Goal: Task Accomplishment & Management: Use online tool/utility

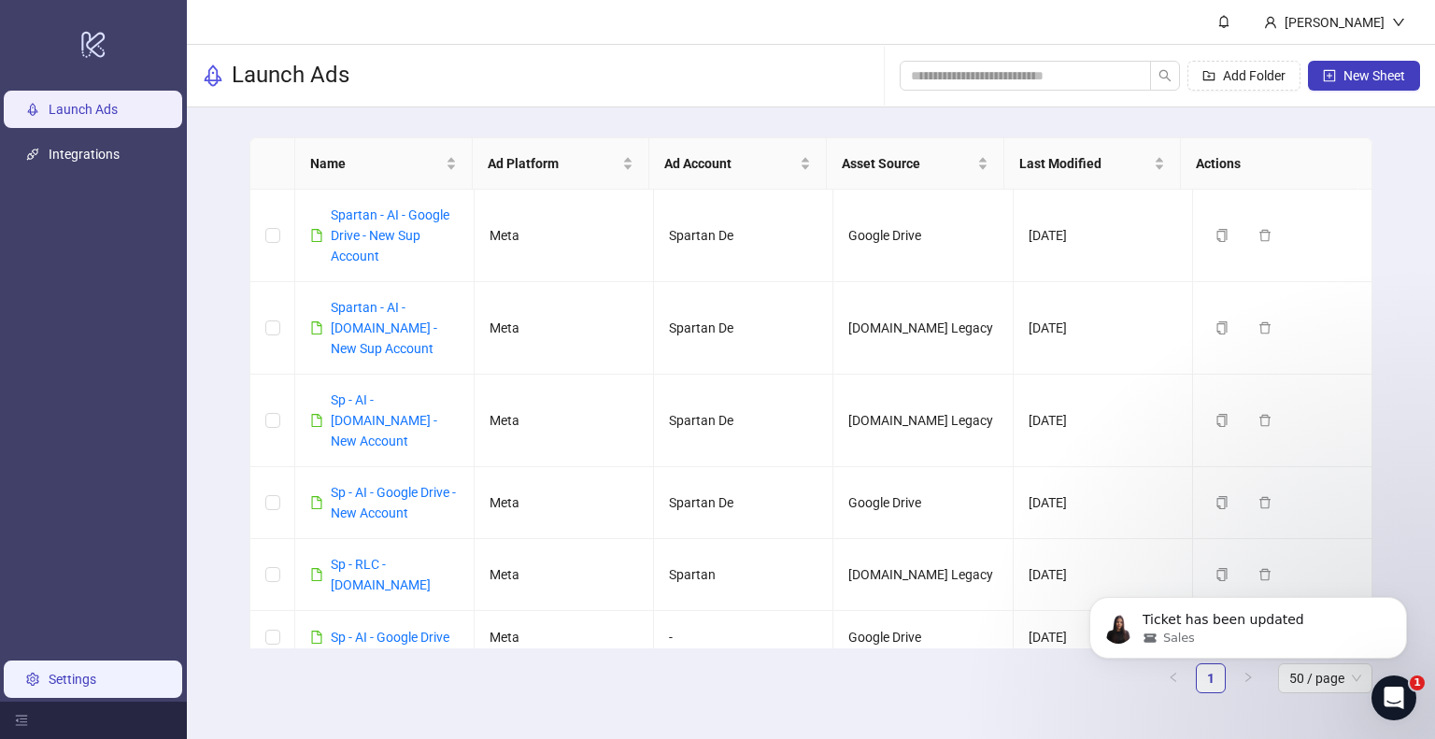
click at [64, 679] on link "Settings" at bounding box center [73, 679] width 48 height 15
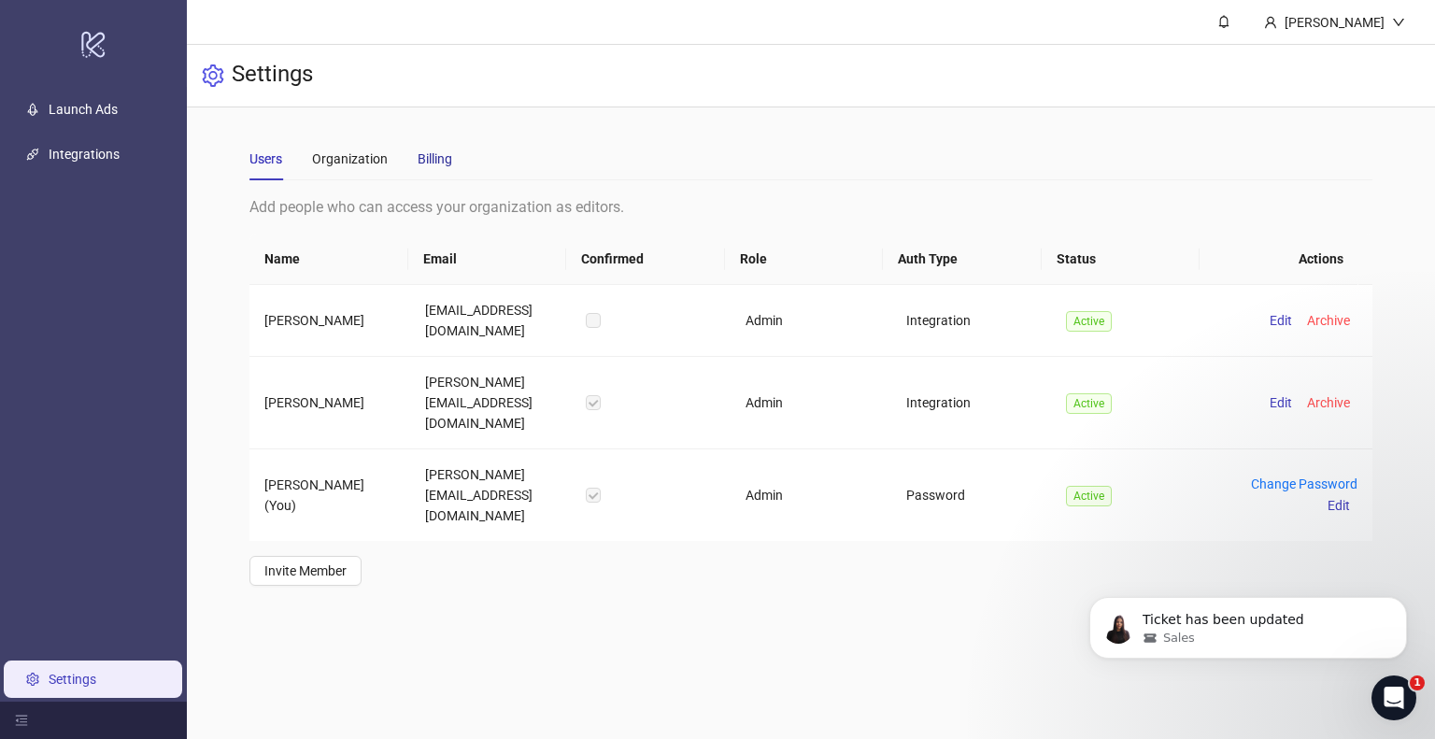
click at [434, 157] on div "Billing" at bounding box center [435, 159] width 35 height 21
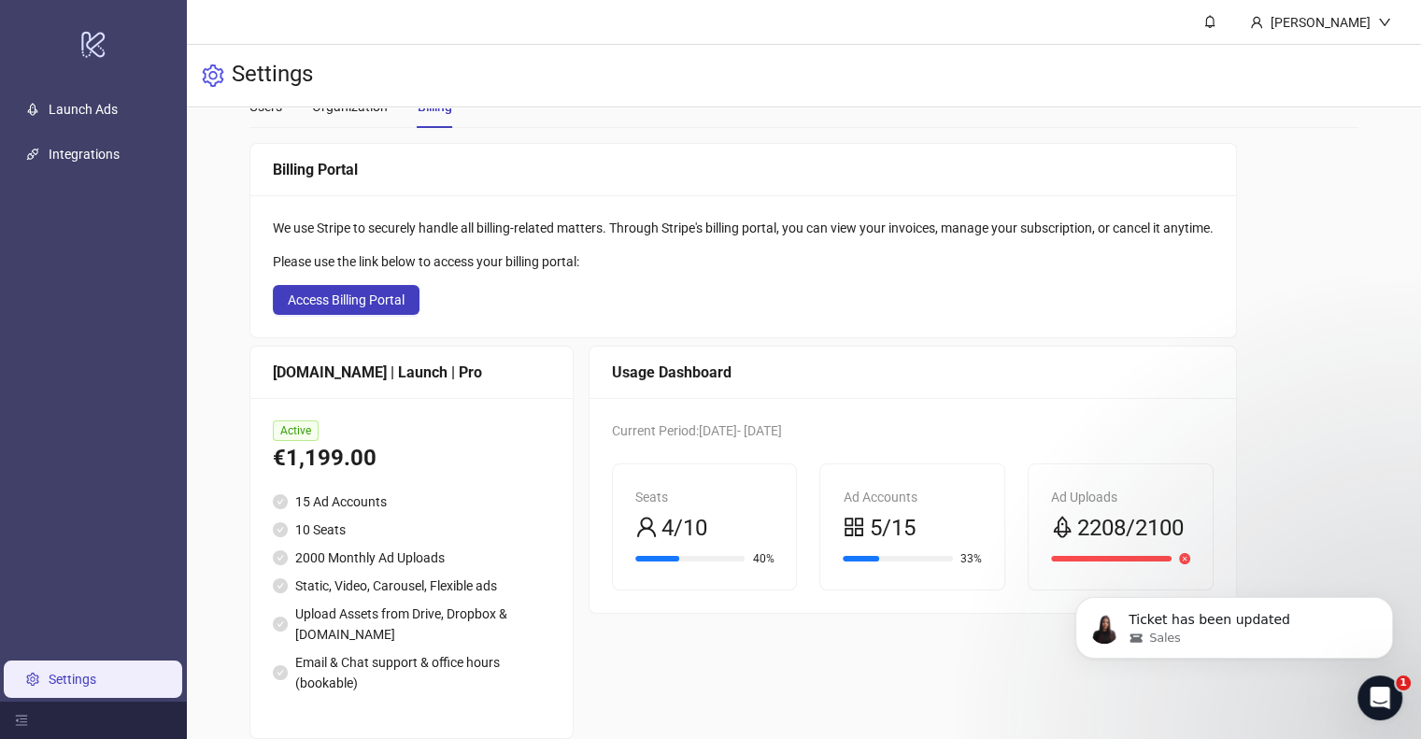
scroll to position [80, 0]
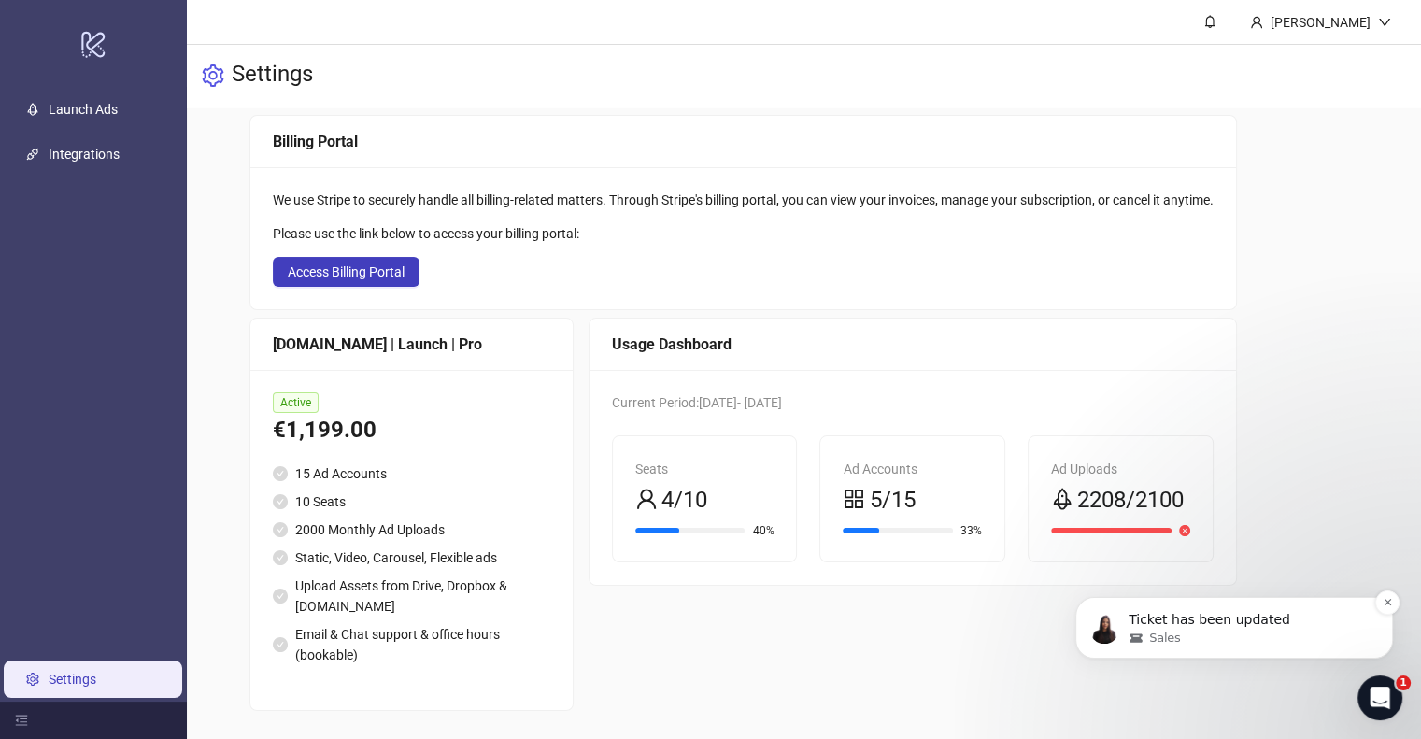
click at [1217, 624] on p "Ticket has been updated" at bounding box center [1249, 620] width 241 height 19
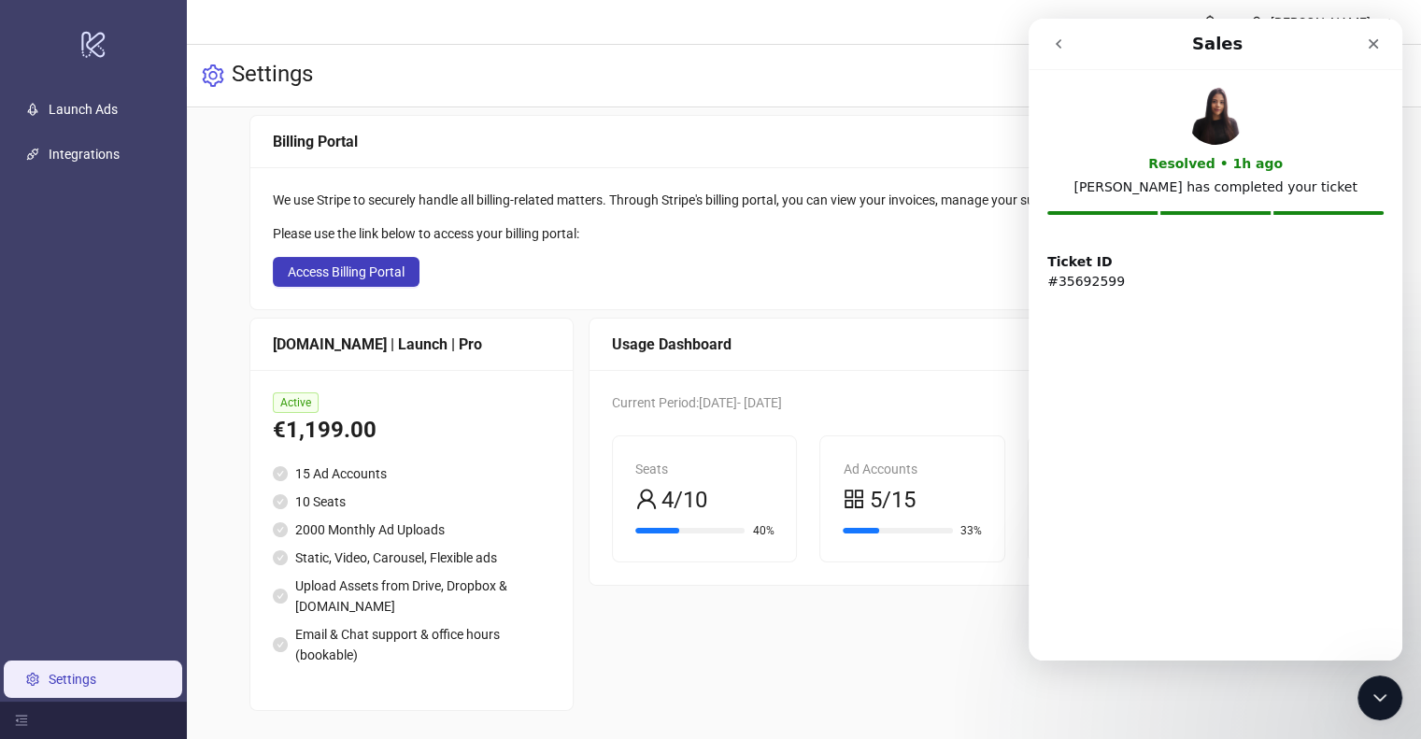
scroll to position [0, 0]
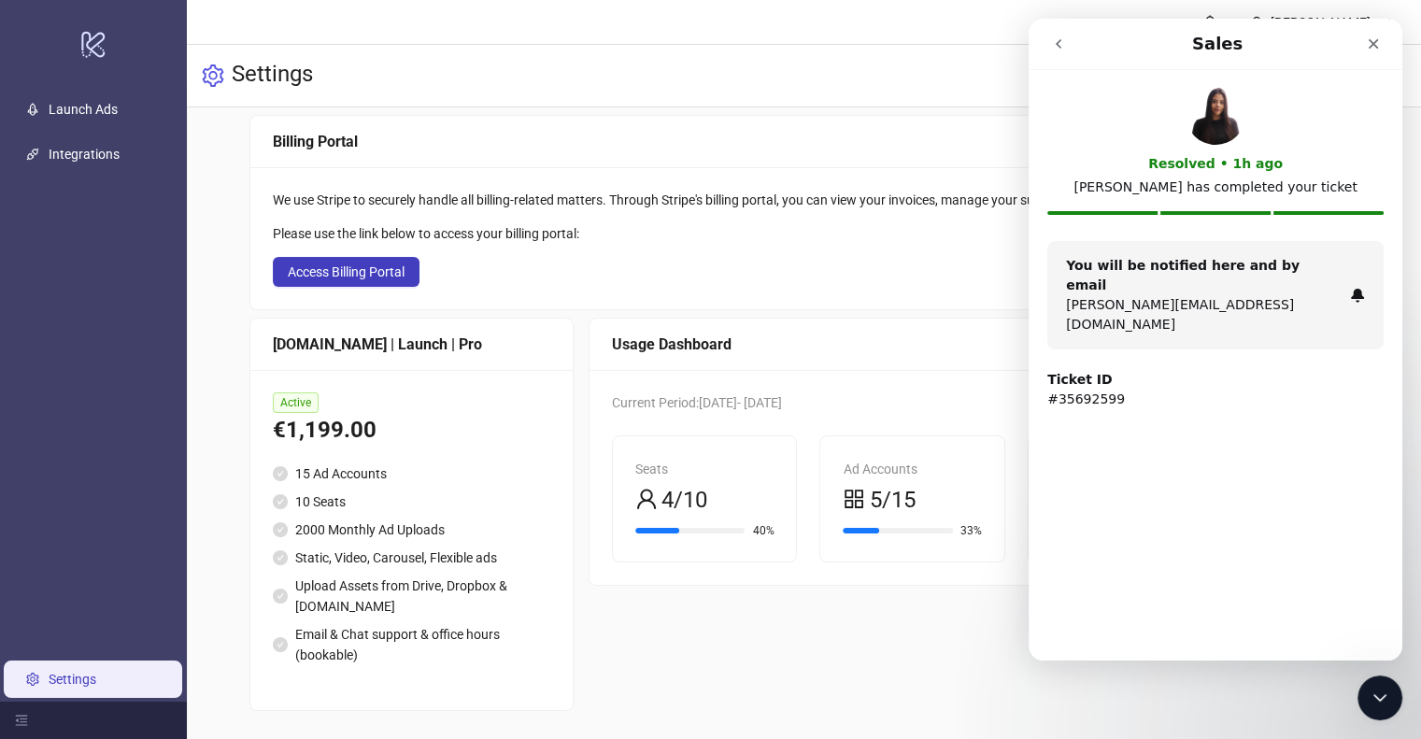
click at [1258, 295] on p "isabella@allinoneplace24.com" at bounding box center [1204, 314] width 277 height 39
click at [1059, 47] on icon "go back" at bounding box center [1058, 43] width 15 height 15
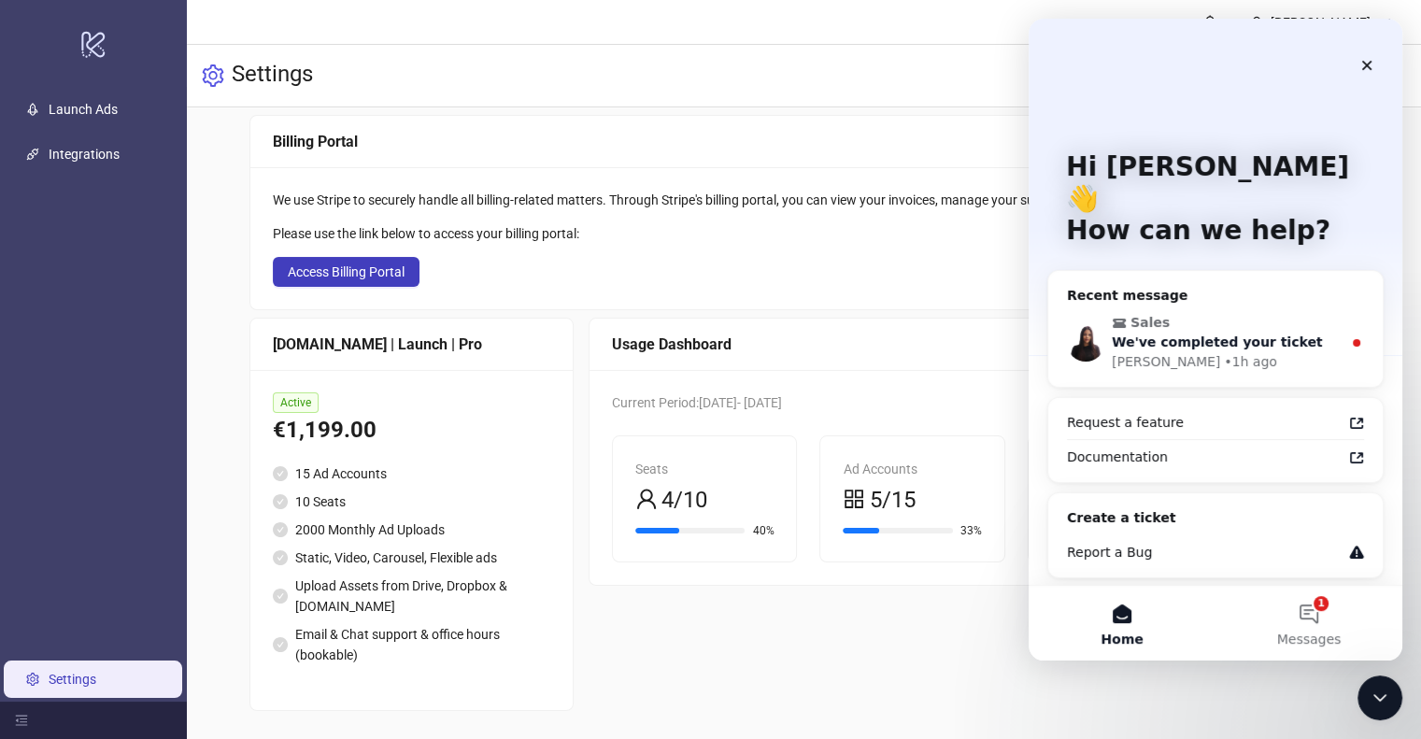
click at [1260, 334] on span "We've completed your ticket" at bounding box center [1217, 341] width 211 height 15
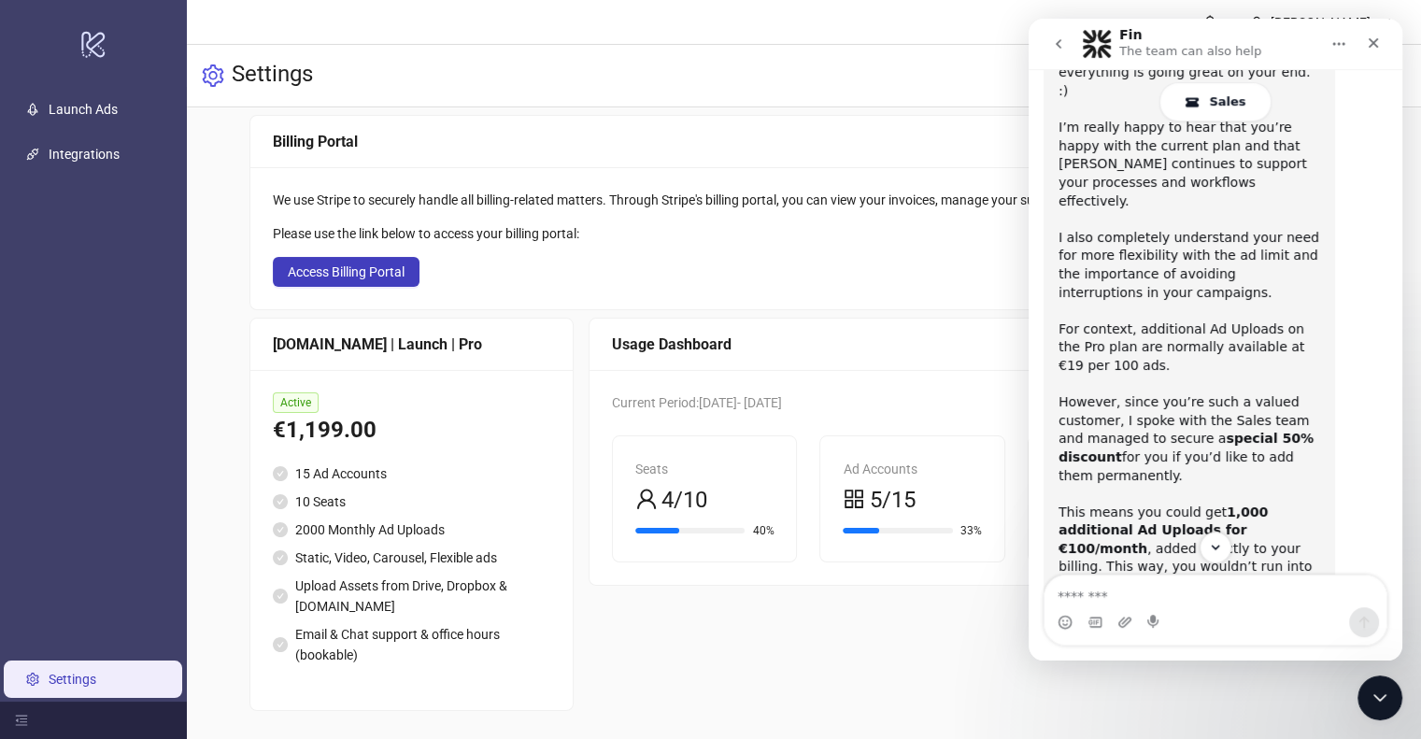
scroll to position [841, 0]
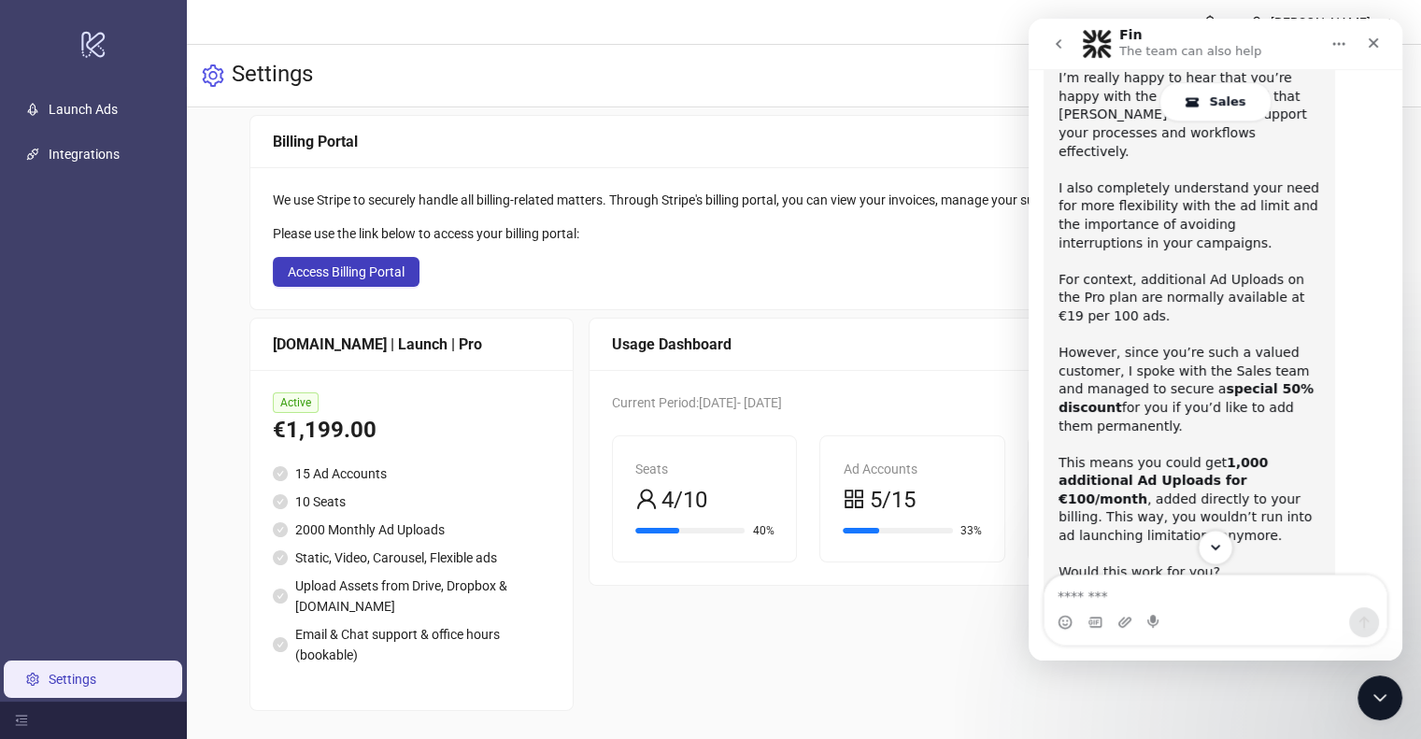
click at [1219, 543] on icon "Scroll to bottom" at bounding box center [1215, 547] width 17 height 17
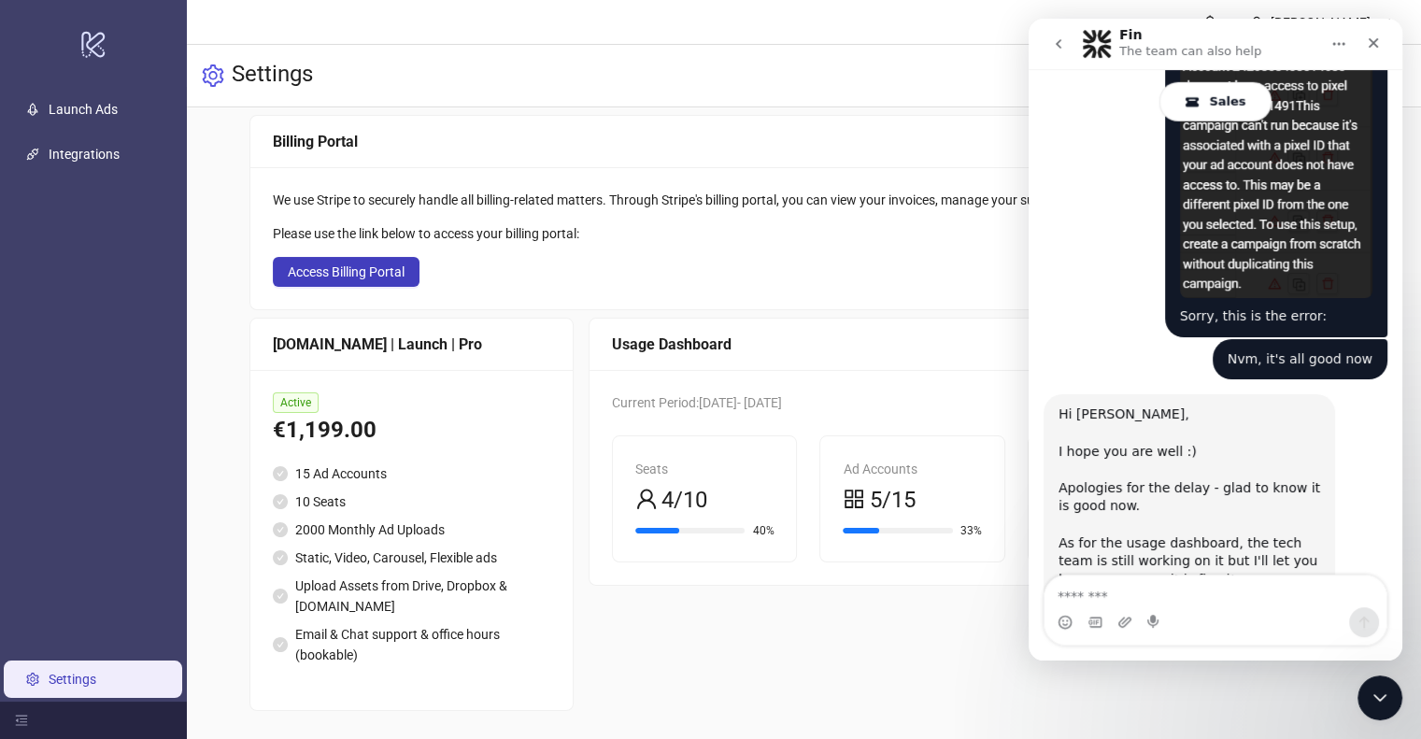
scroll to position [5560, 0]
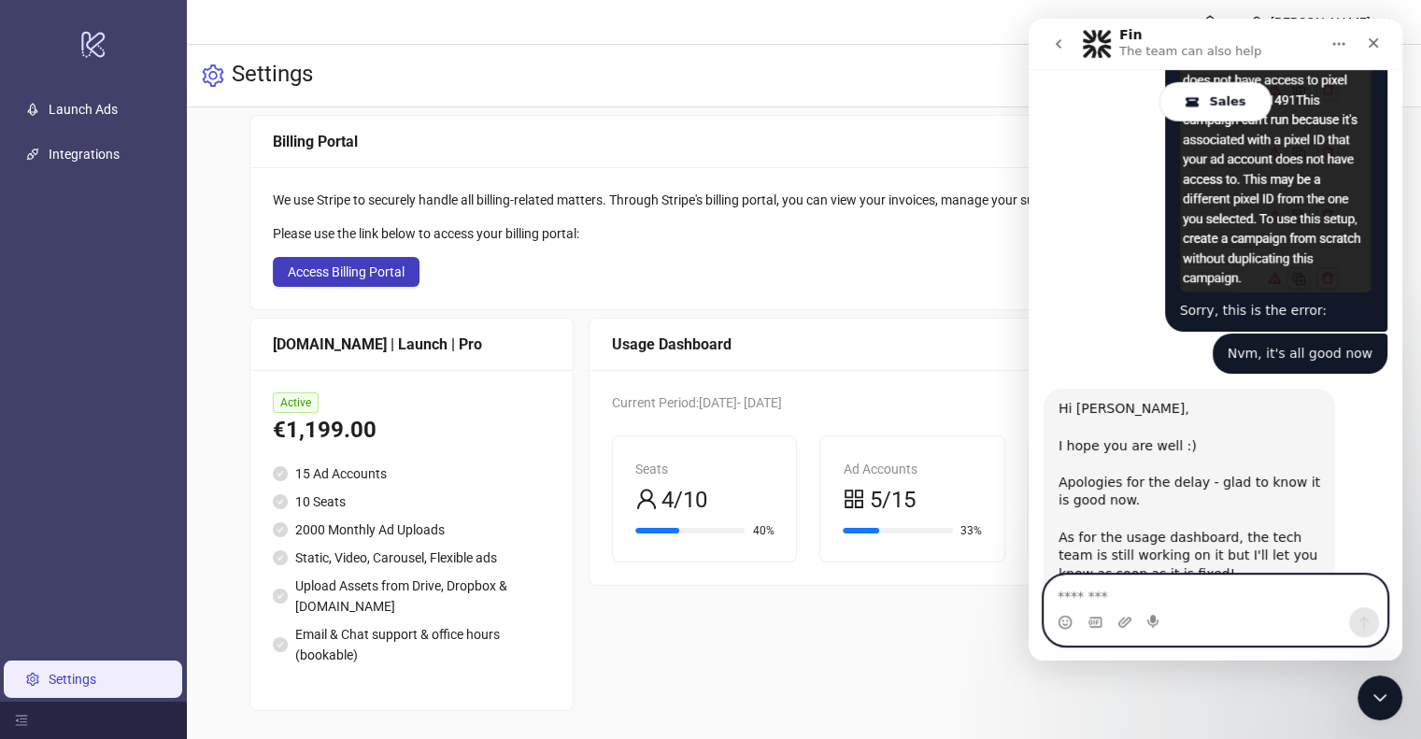
click at [1122, 590] on textarea "Message…" at bounding box center [1216, 592] width 342 height 32
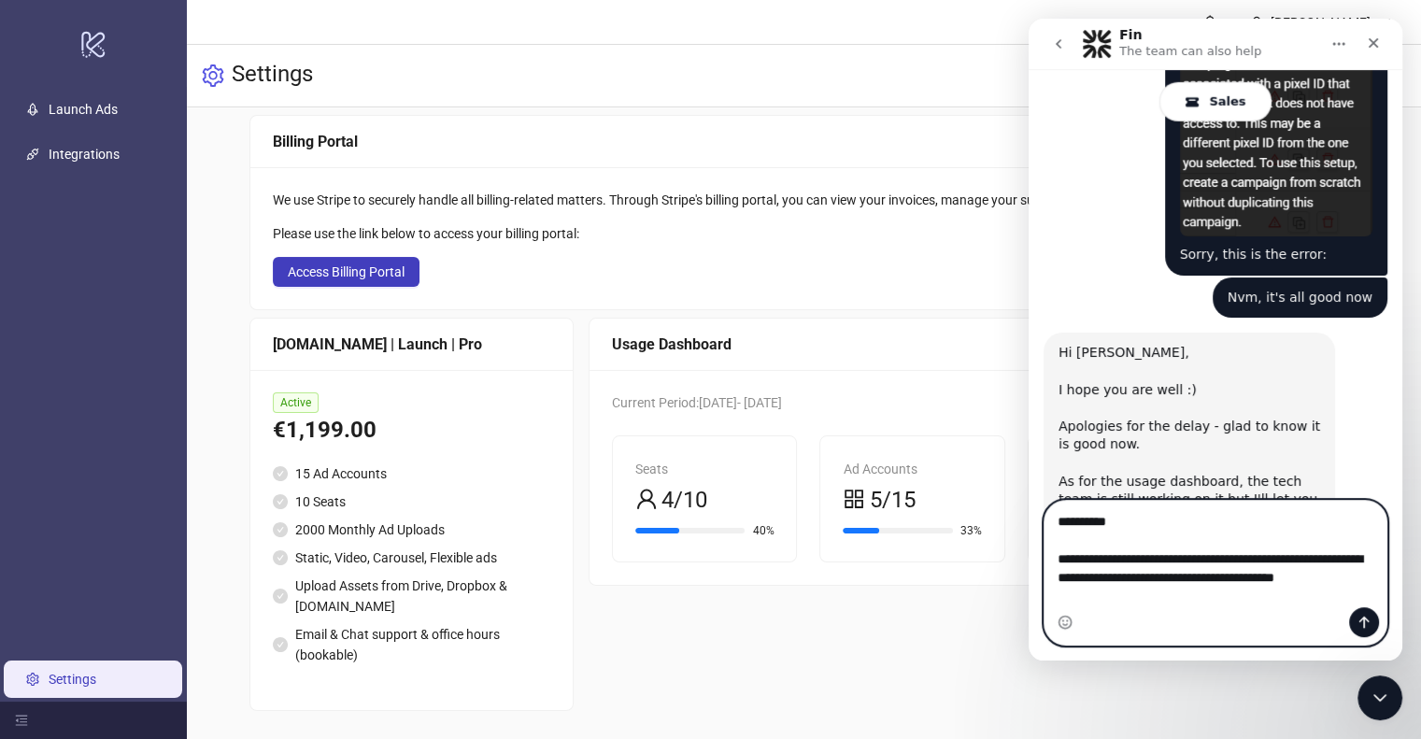
scroll to position [5635, 0]
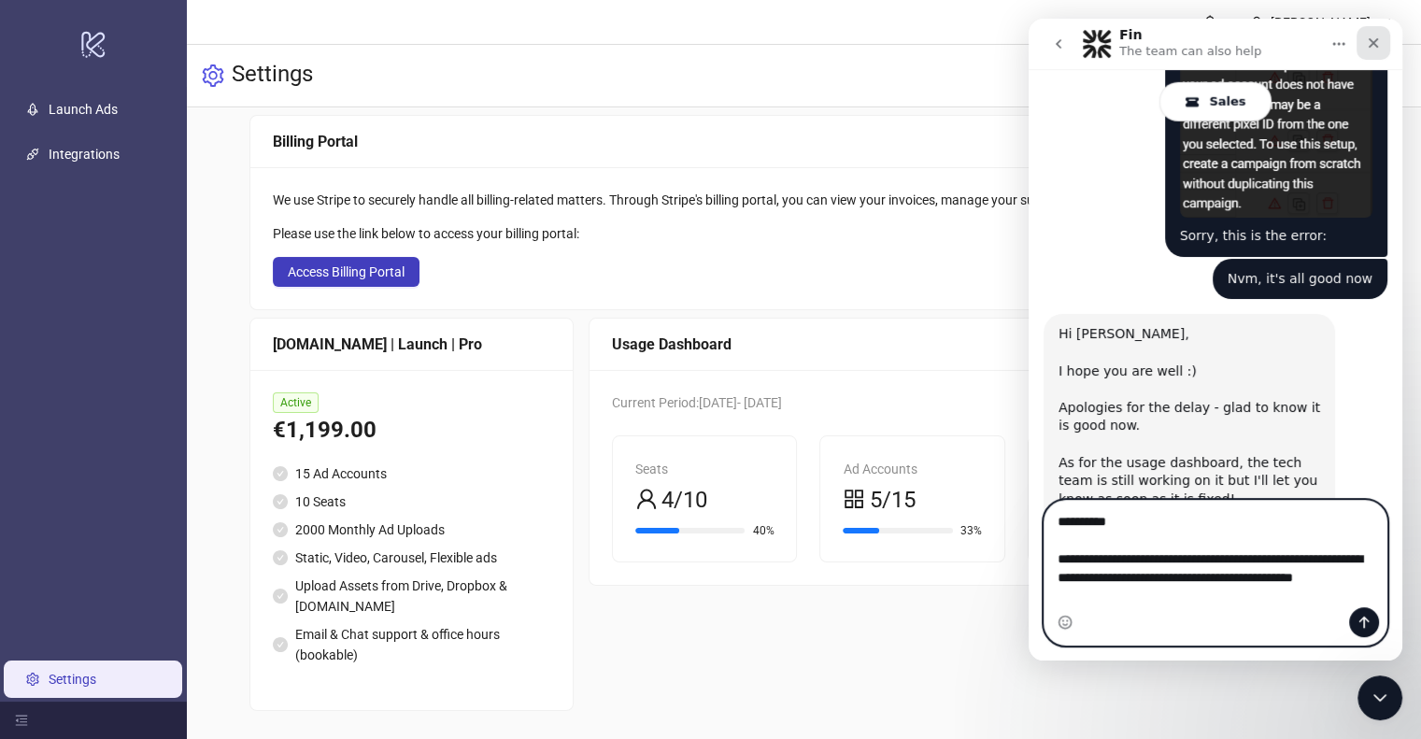
type textarea "**********"
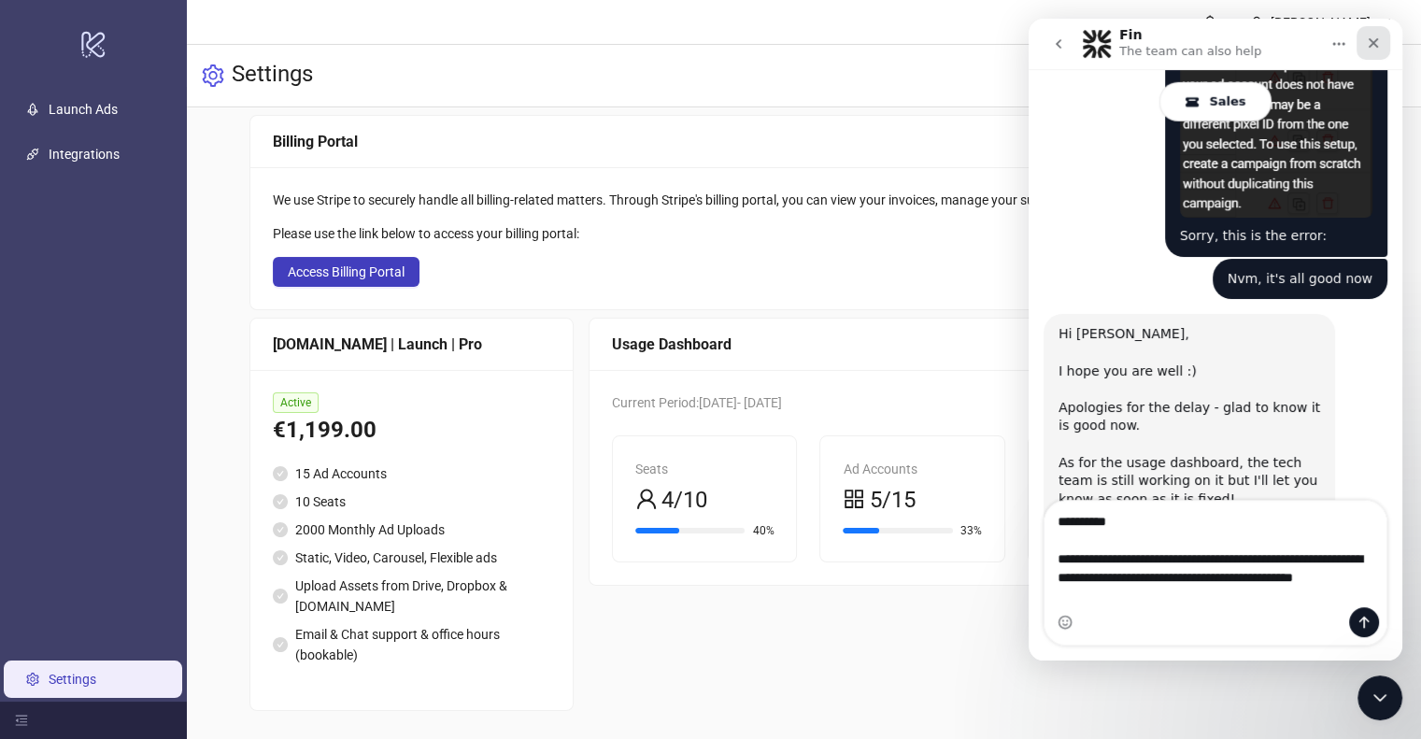
click at [1375, 39] on icon "Close" at bounding box center [1373, 43] width 15 height 15
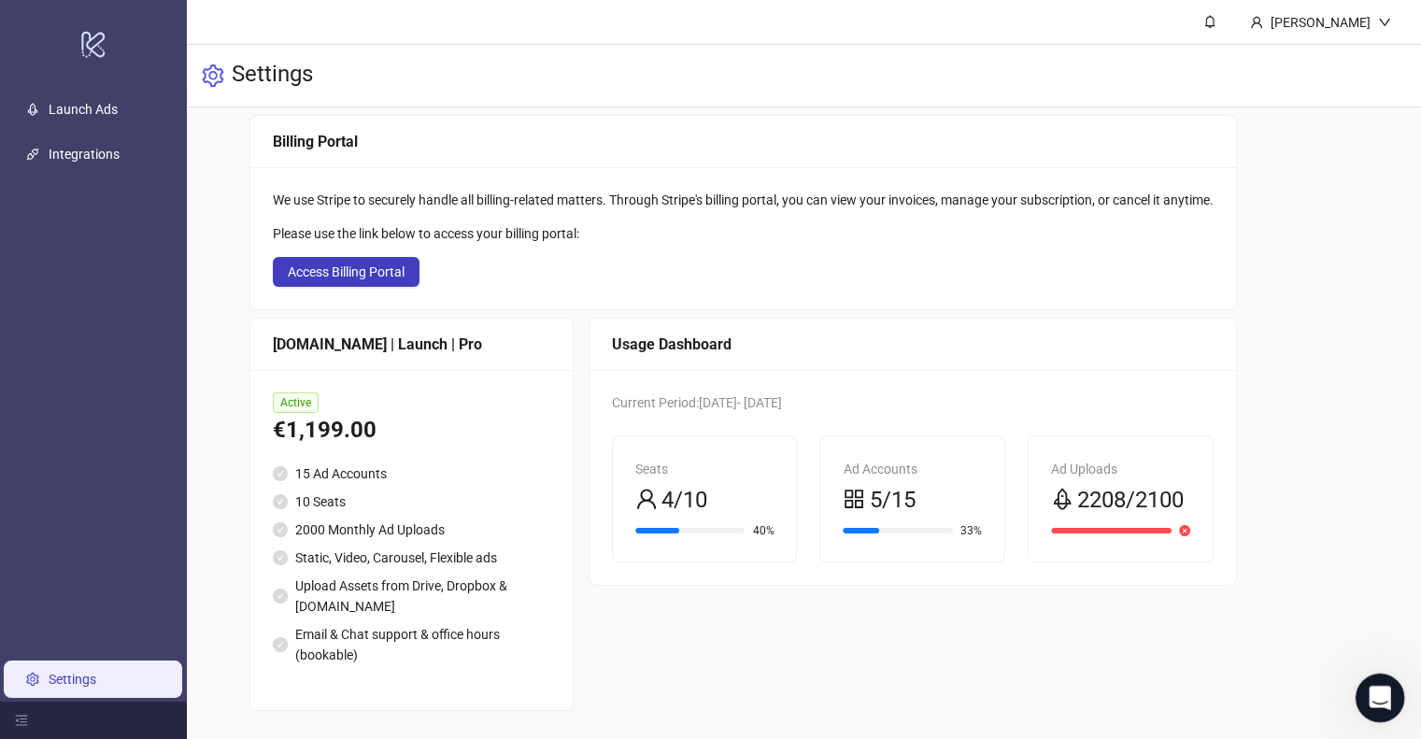
click at [1376, 687] on icon "Open Intercom Messenger" at bounding box center [1377, 695] width 31 height 31
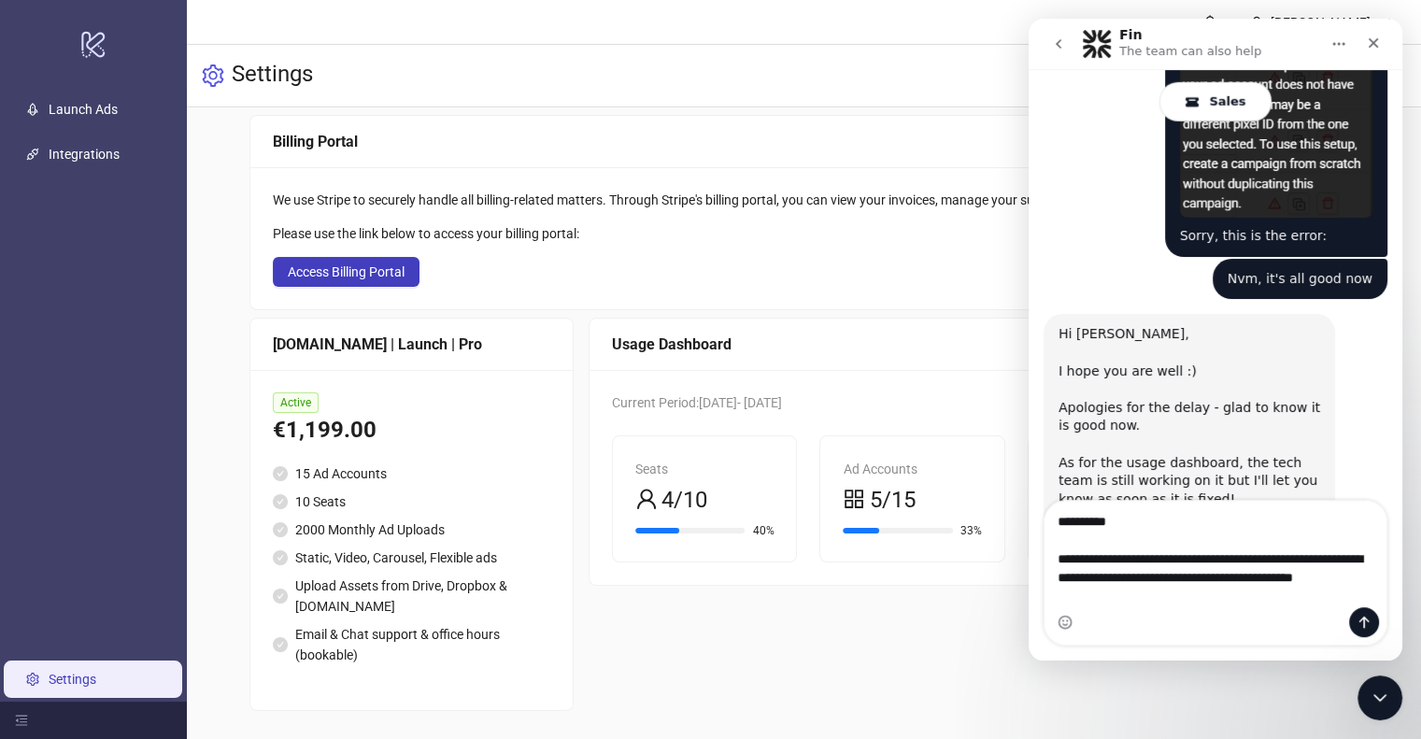
click at [1074, 599] on textarea "**********" at bounding box center [1216, 554] width 342 height 107
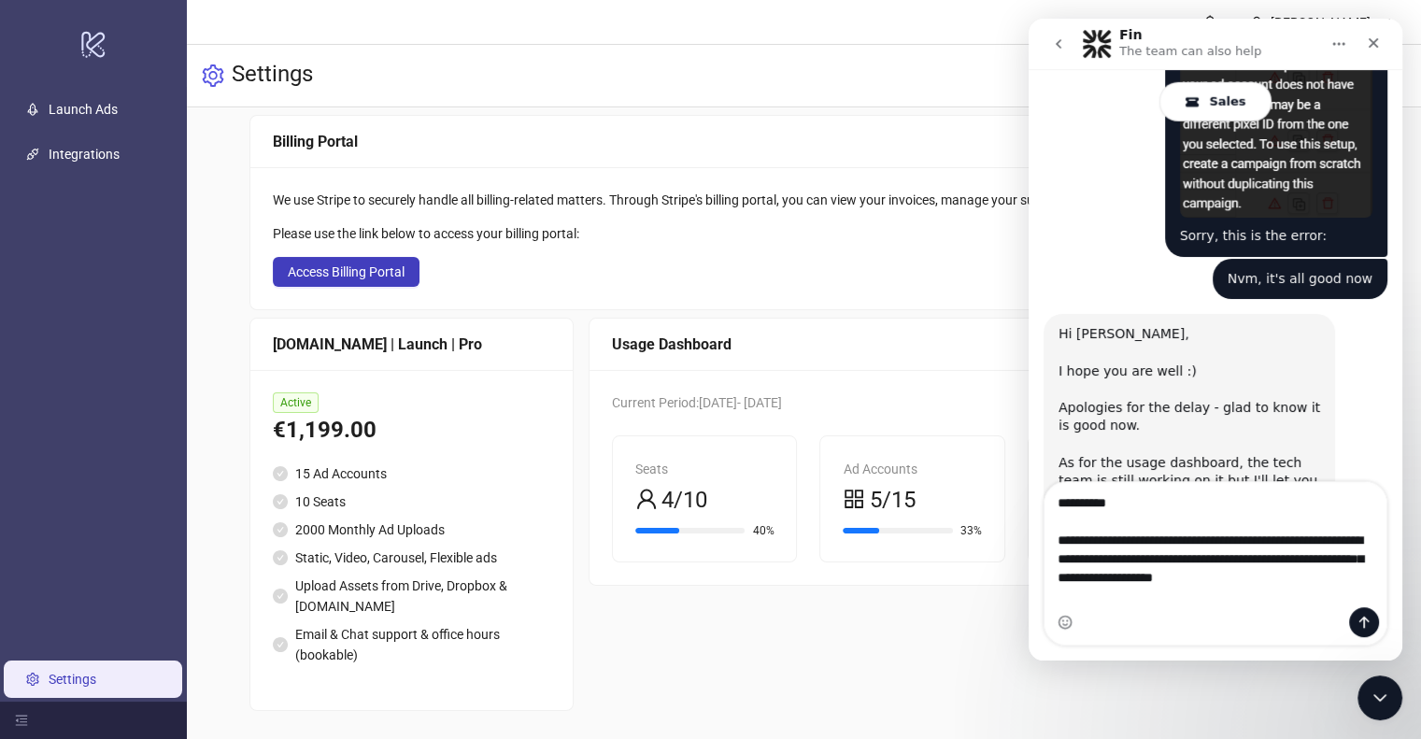
type textarea "**********"
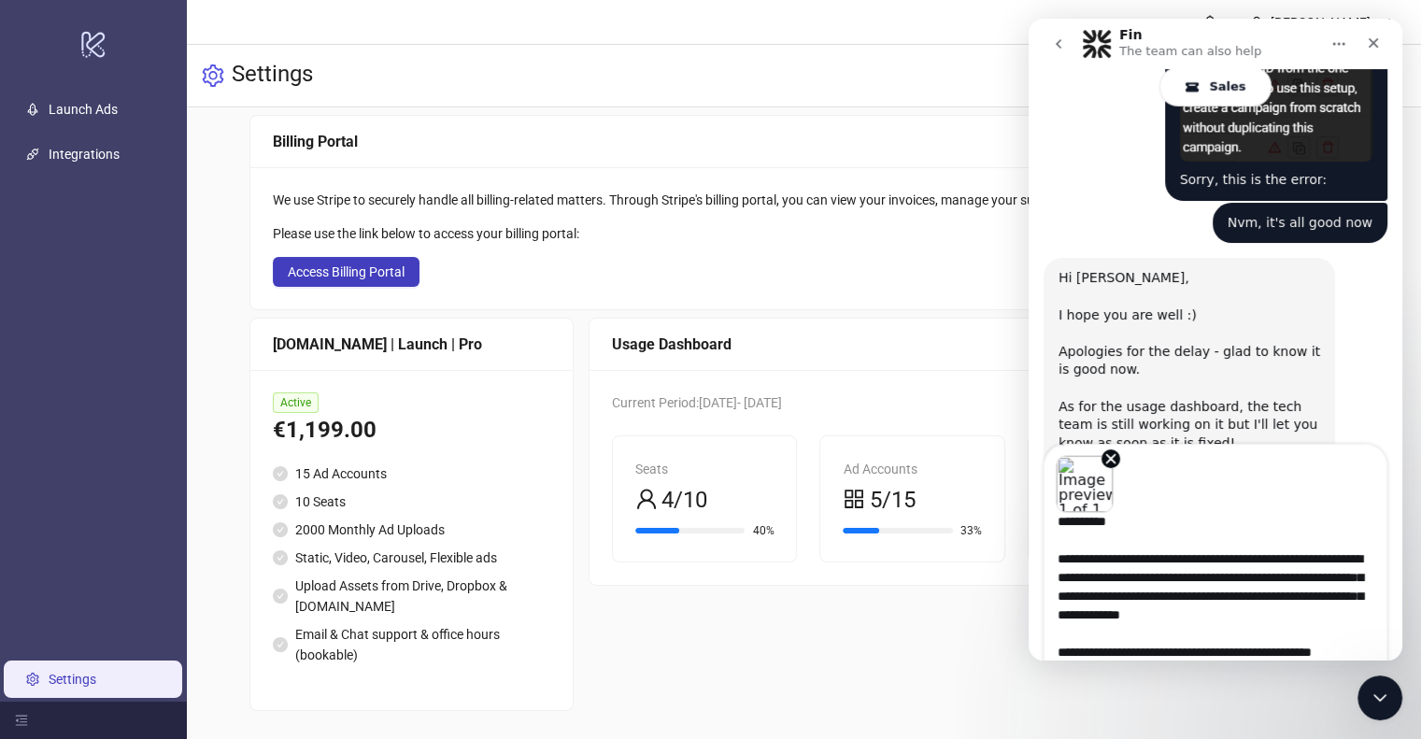
scroll to position [31, 0]
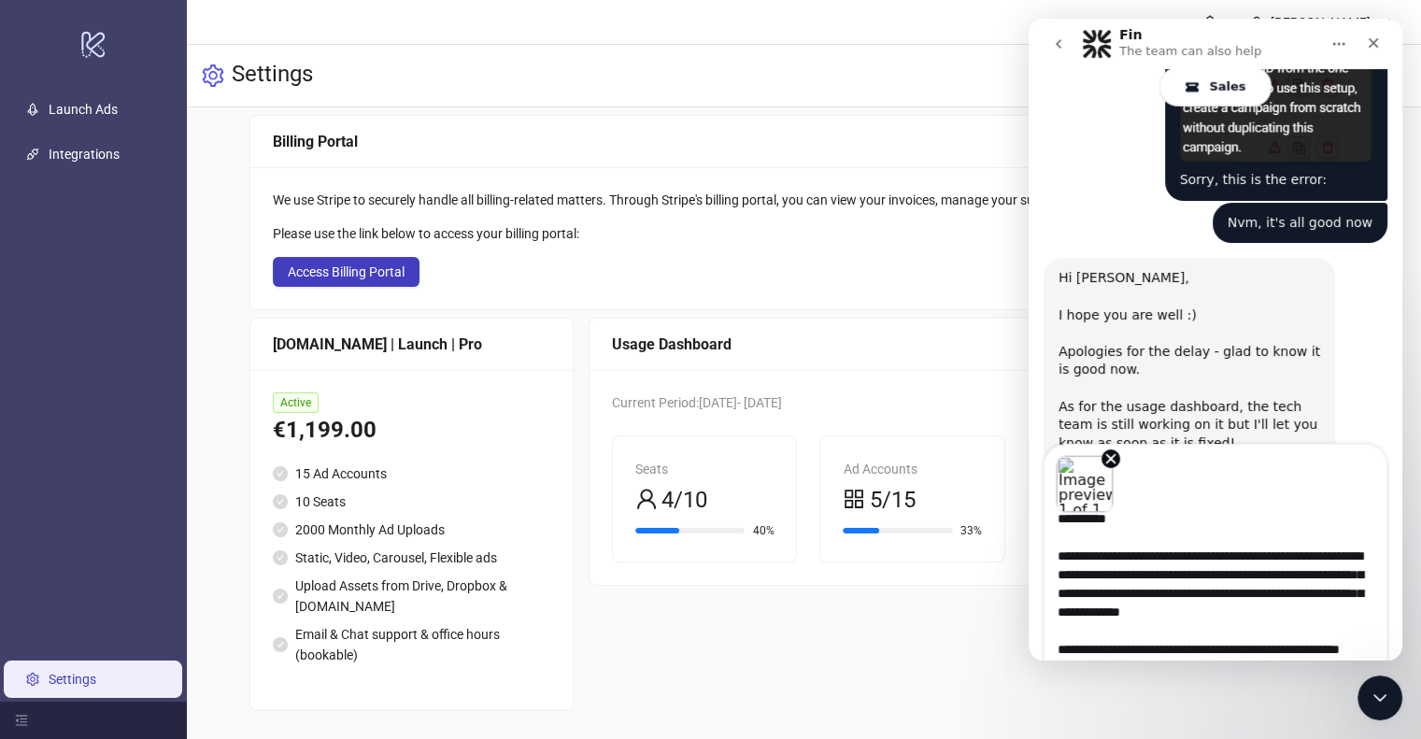
type textarea "**********"
click at [1076, 634] on textarea "**********" at bounding box center [1216, 587] width 342 height 148
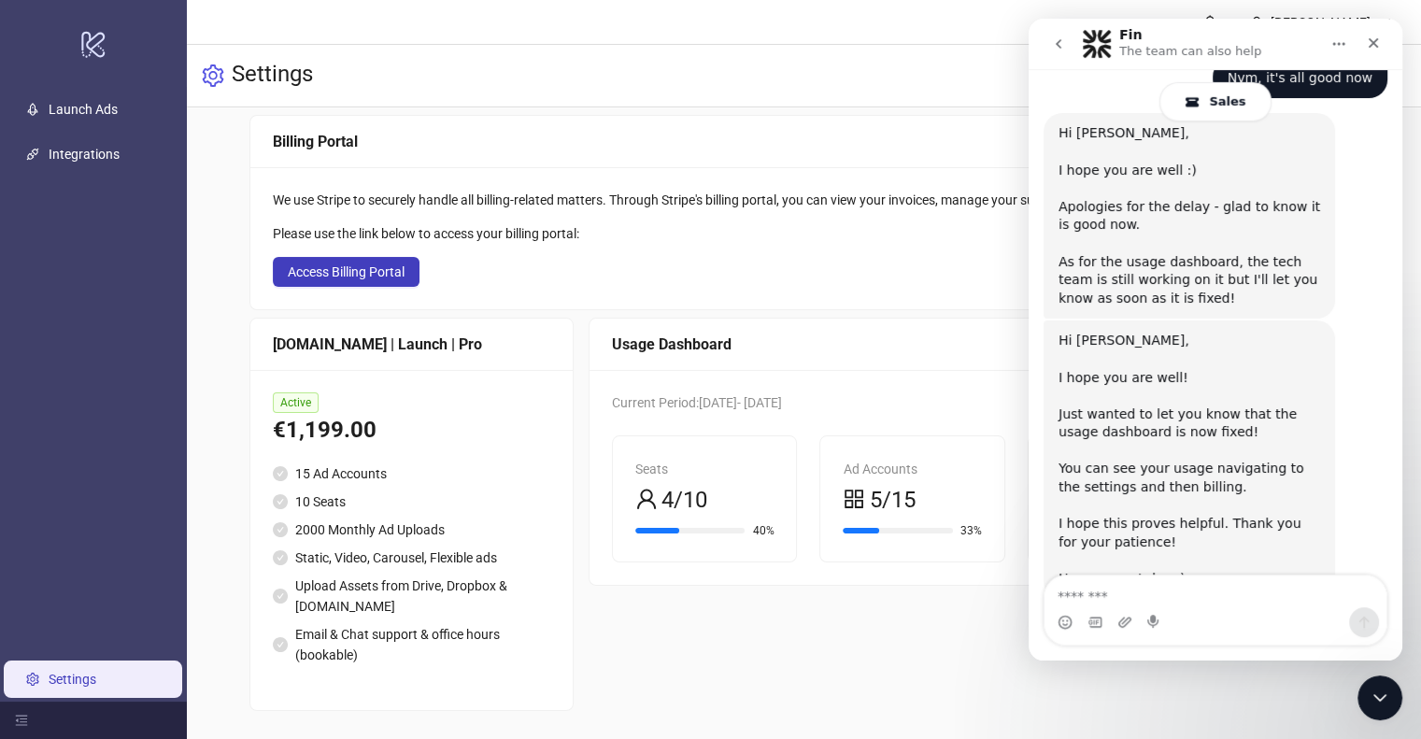
scroll to position [5878, 0]
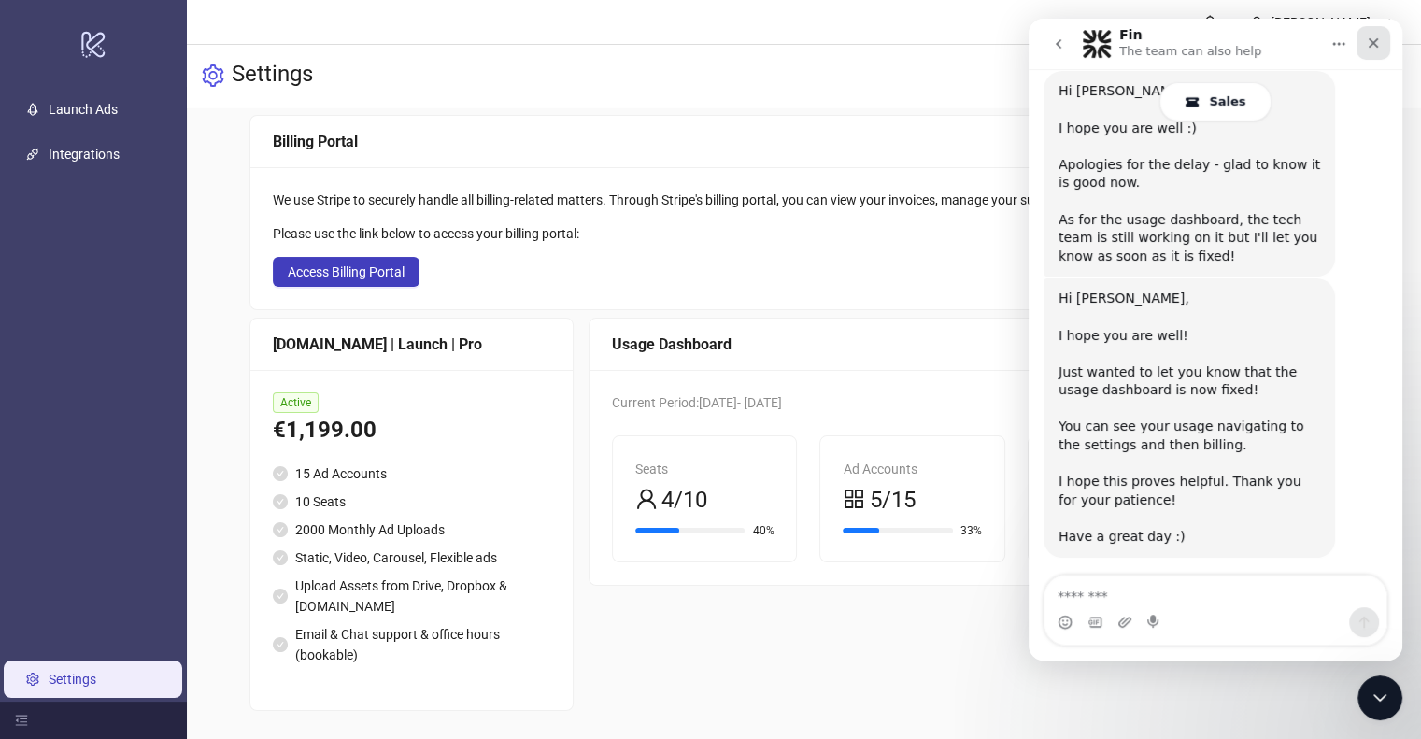
click at [1379, 43] on icon "Close" at bounding box center [1373, 43] width 15 height 15
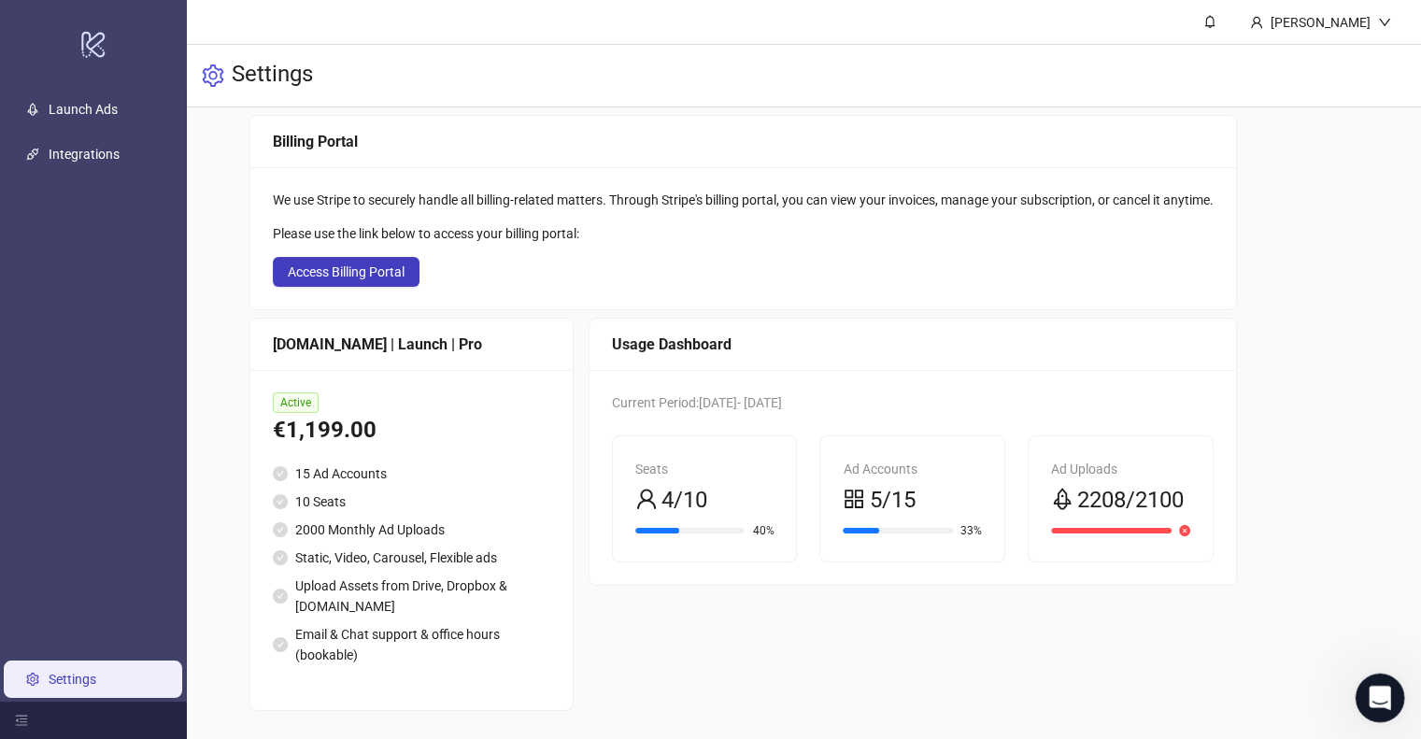
click at [1390, 686] on div "Open Intercom Messenger" at bounding box center [1377, 695] width 62 height 62
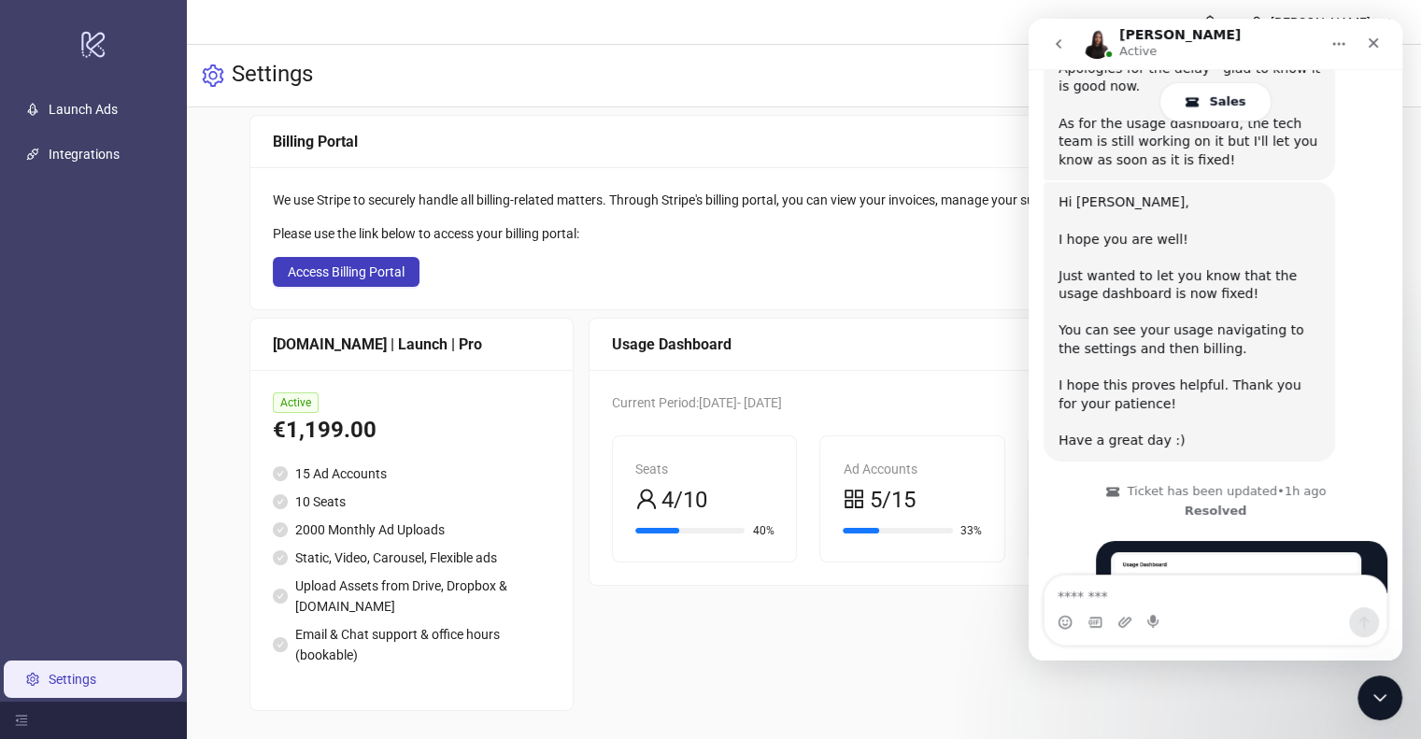
scroll to position [5986, 0]
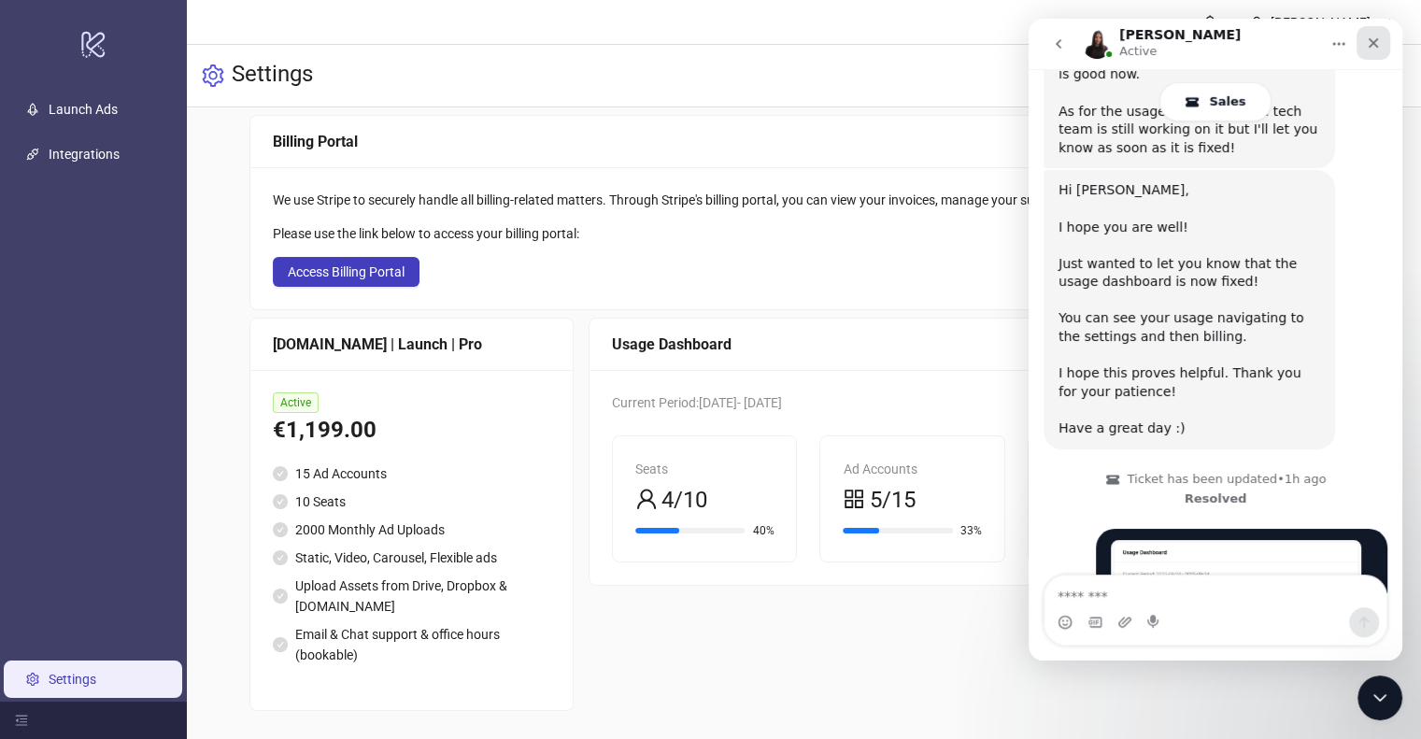
click at [1374, 54] on div "Close" at bounding box center [1374, 43] width 34 height 34
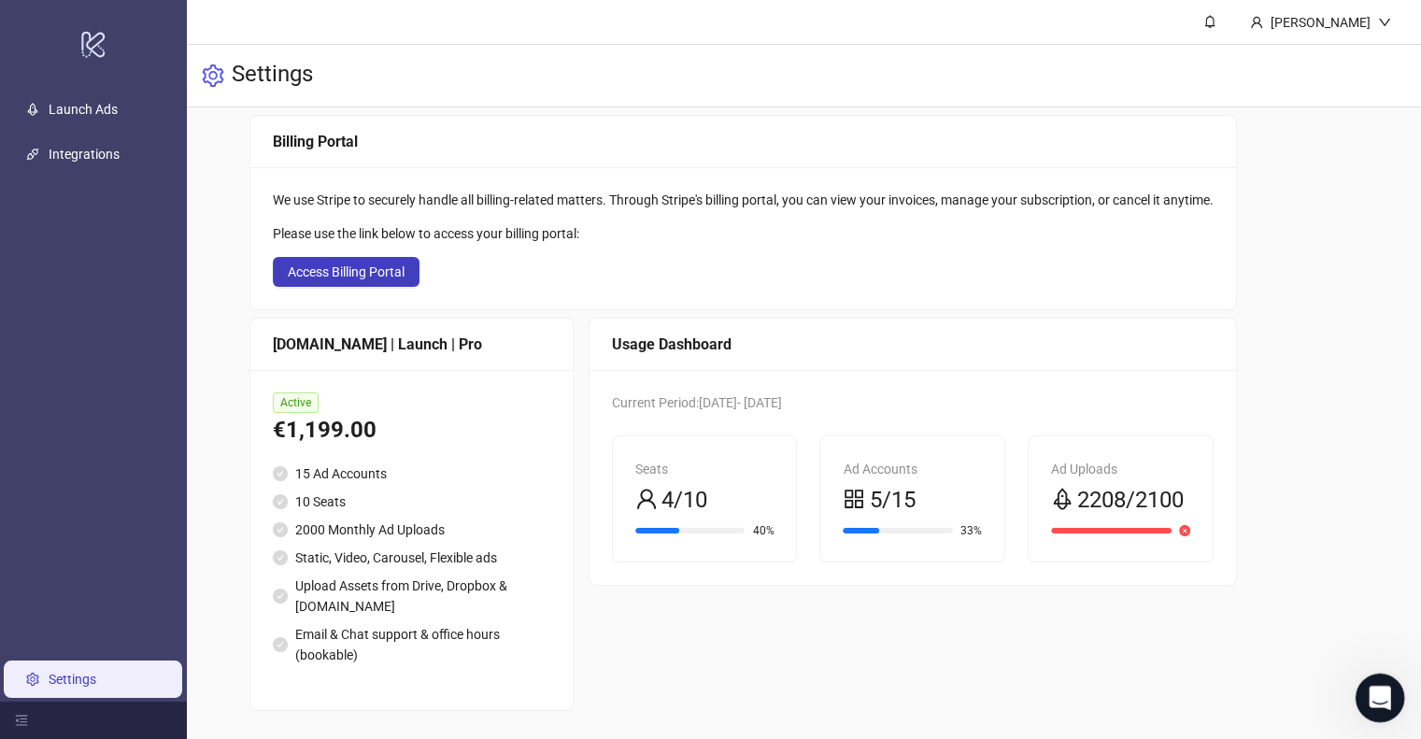
click at [1386, 704] on div "Open Intercom Messenger" at bounding box center [1377, 695] width 62 height 62
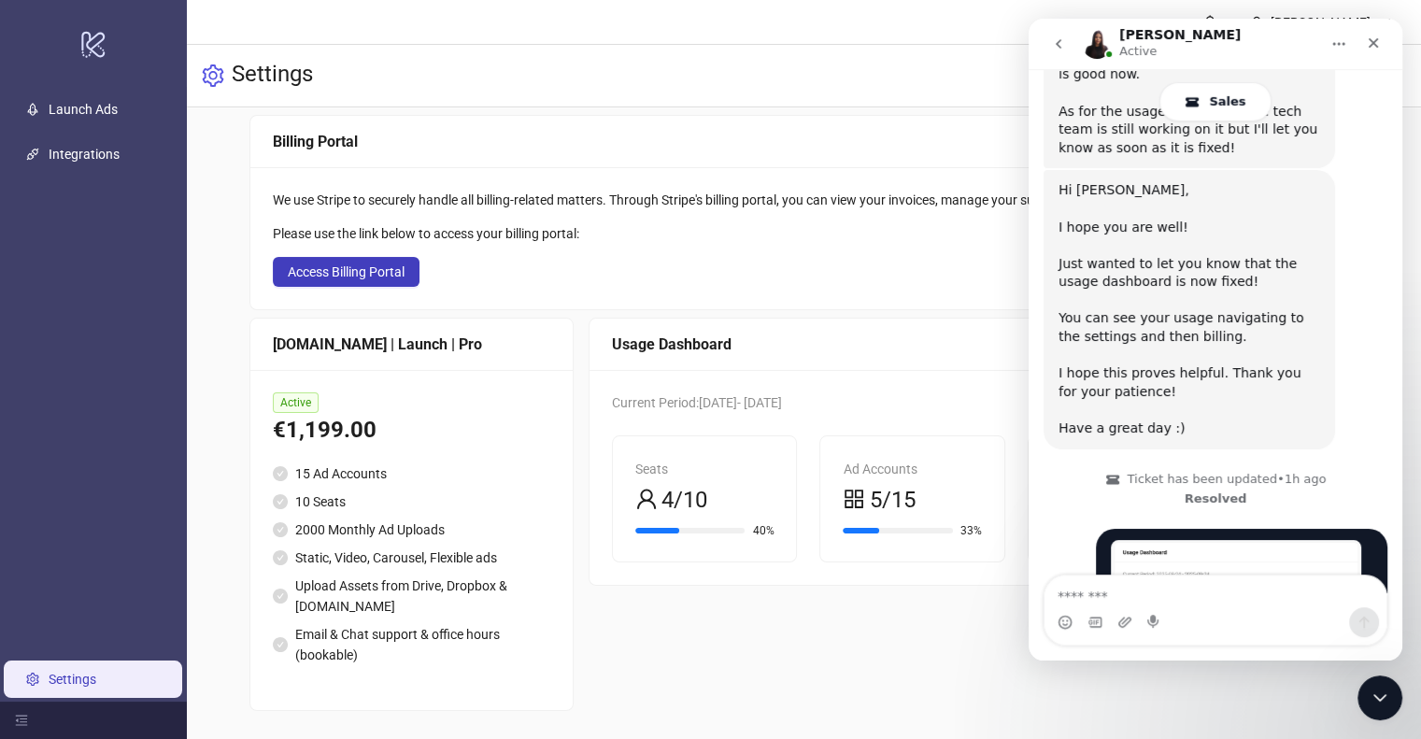
click at [1060, 43] on icon "go back" at bounding box center [1058, 43] width 15 height 15
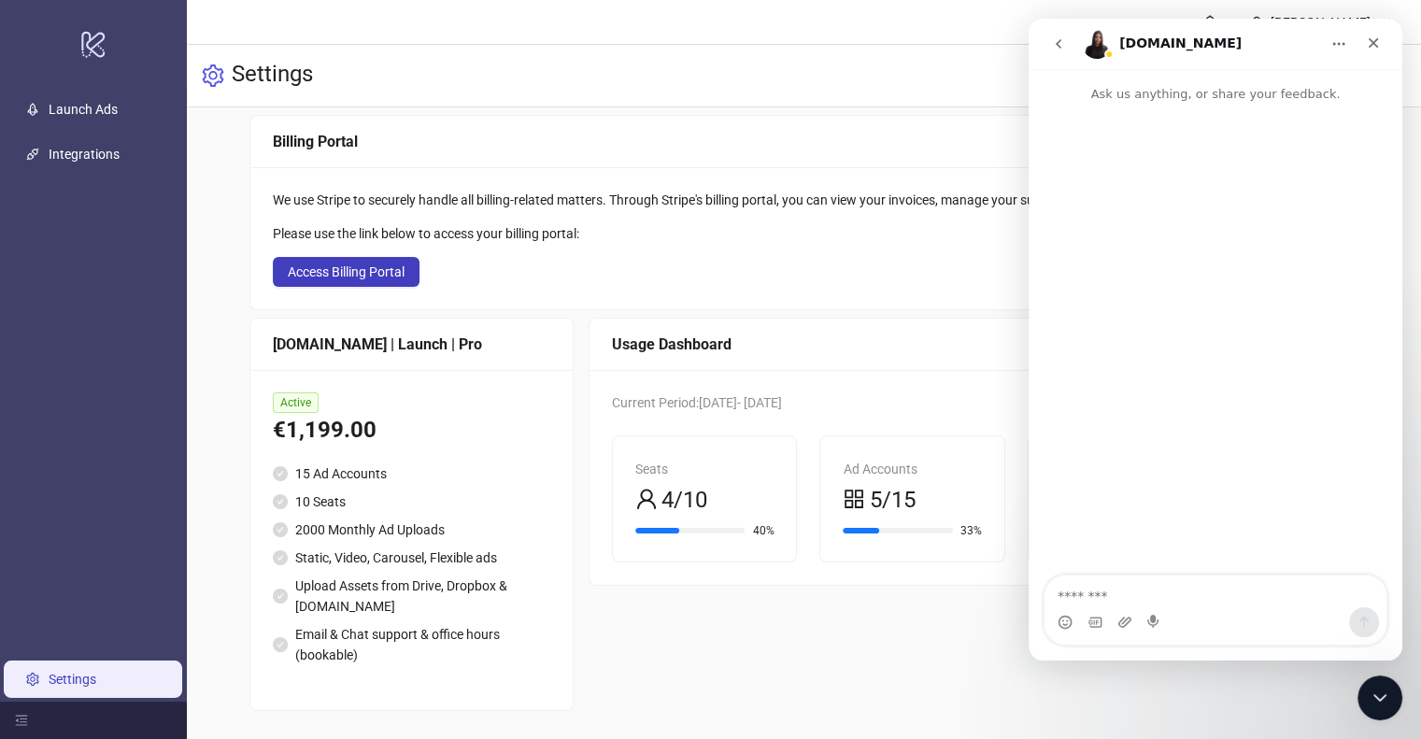
scroll to position [0, 0]
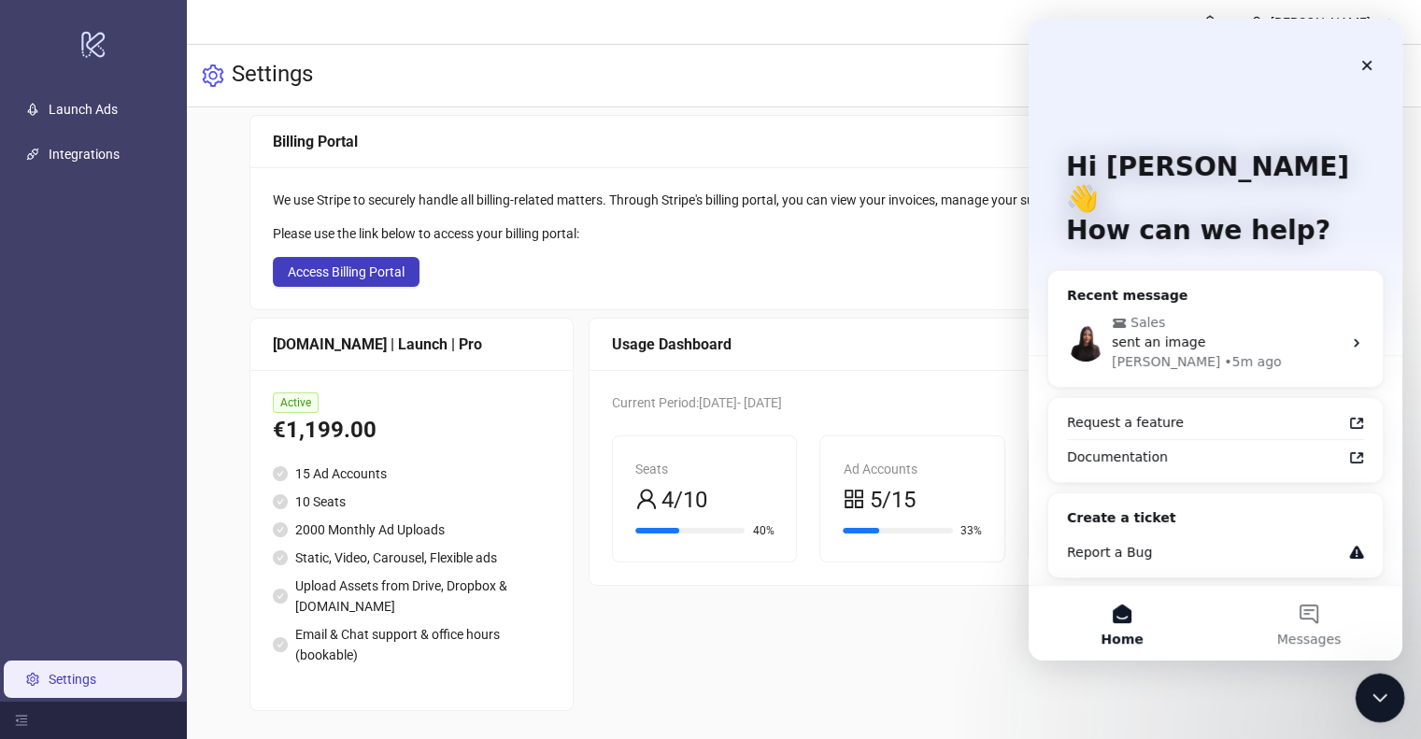
click at [1378, 699] on icon "Close Intercom Messenger" at bounding box center [1377, 695] width 22 height 22
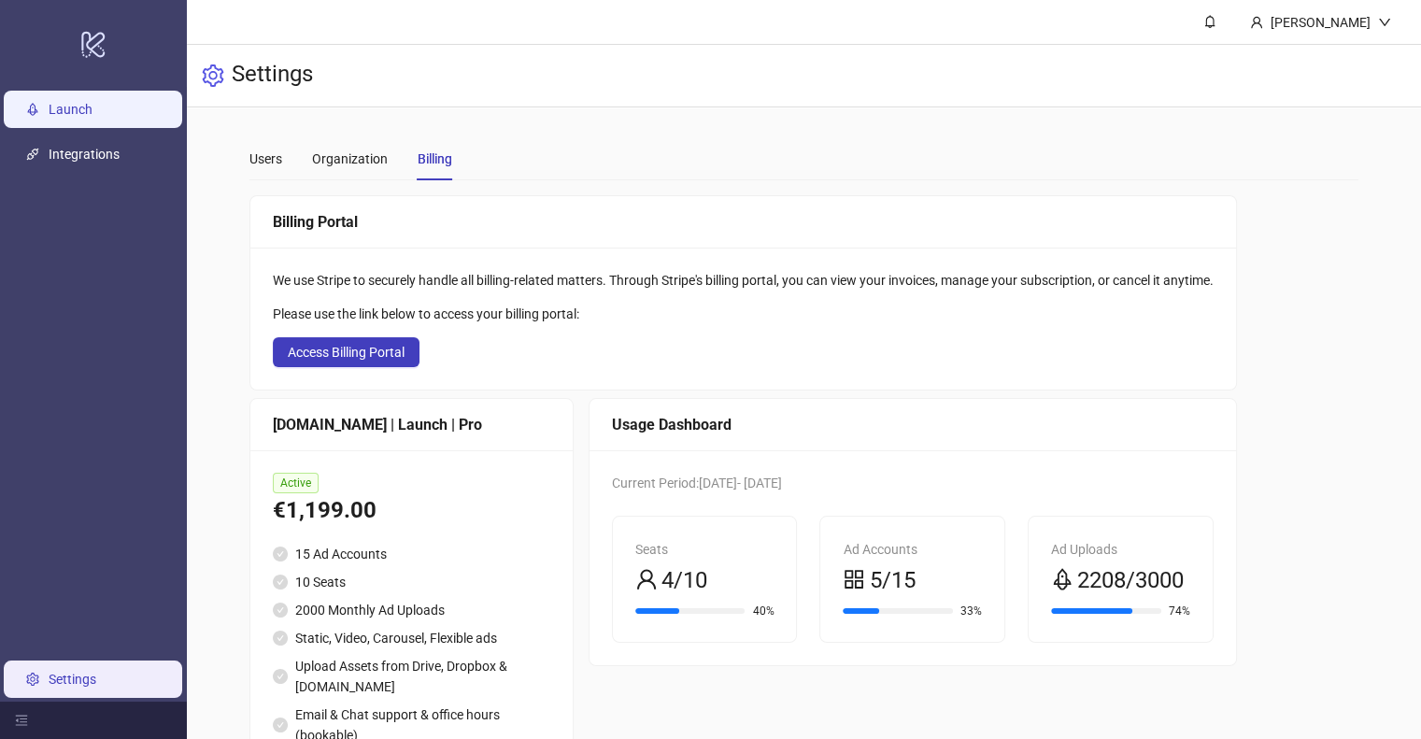
click at [83, 114] on link "Launch" at bounding box center [71, 109] width 44 height 15
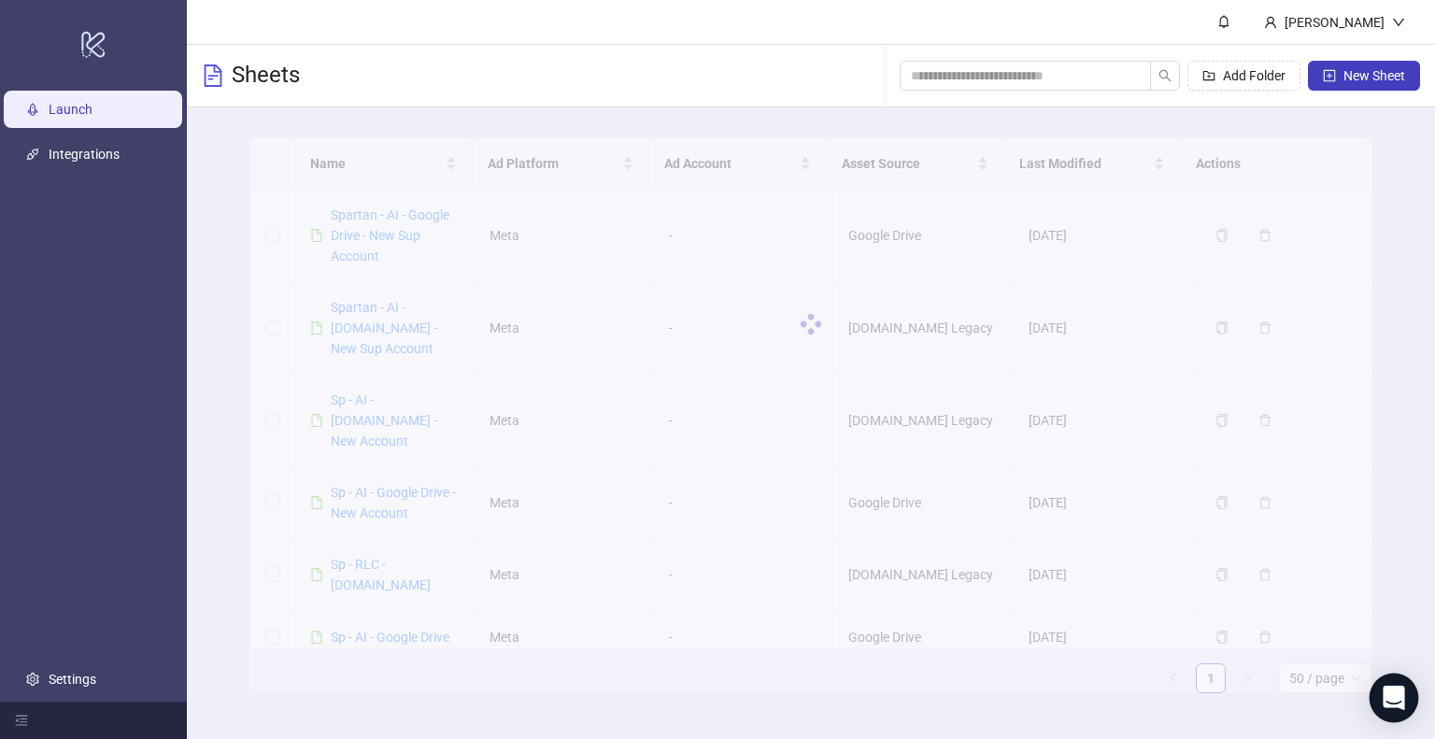
click at [1398, 701] on icon "Open Intercom Messenger" at bounding box center [1393, 698] width 21 height 24
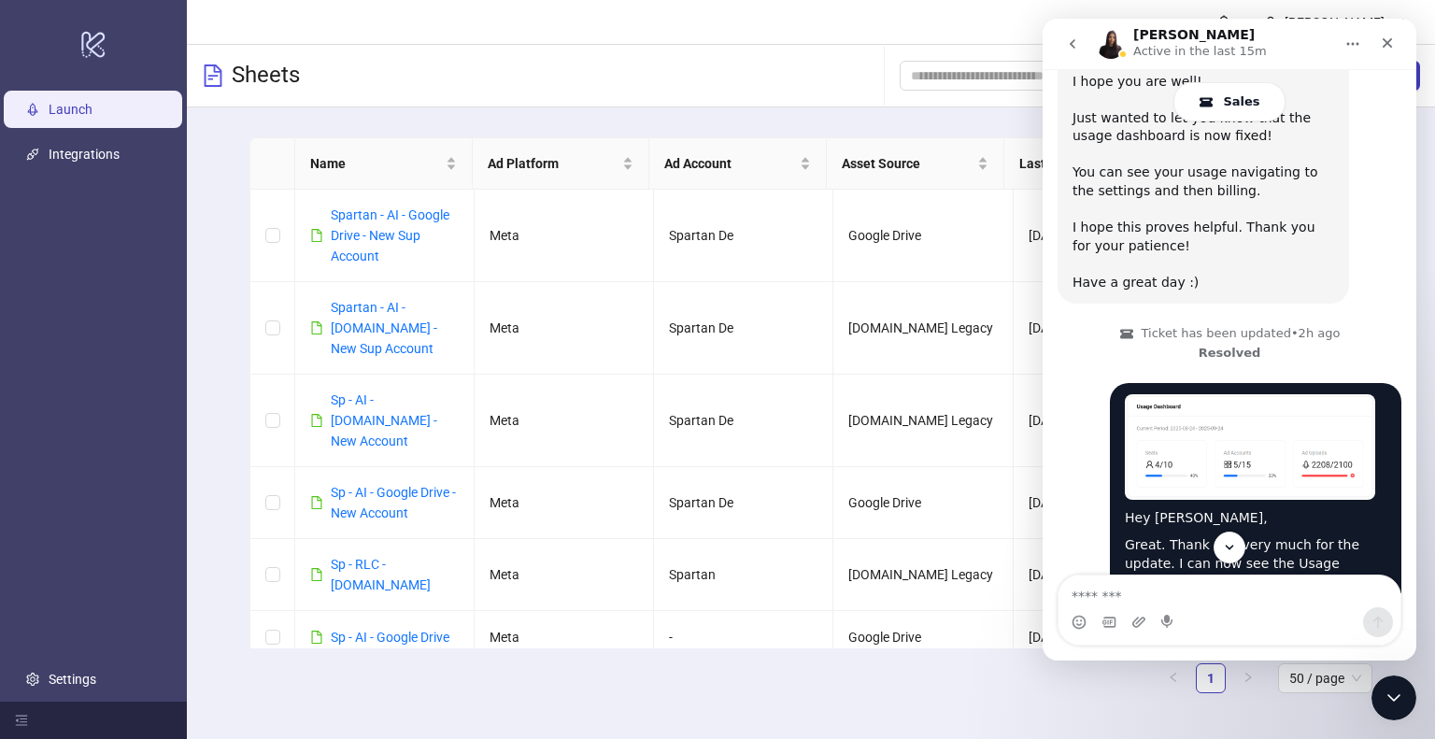
scroll to position [6170, 0]
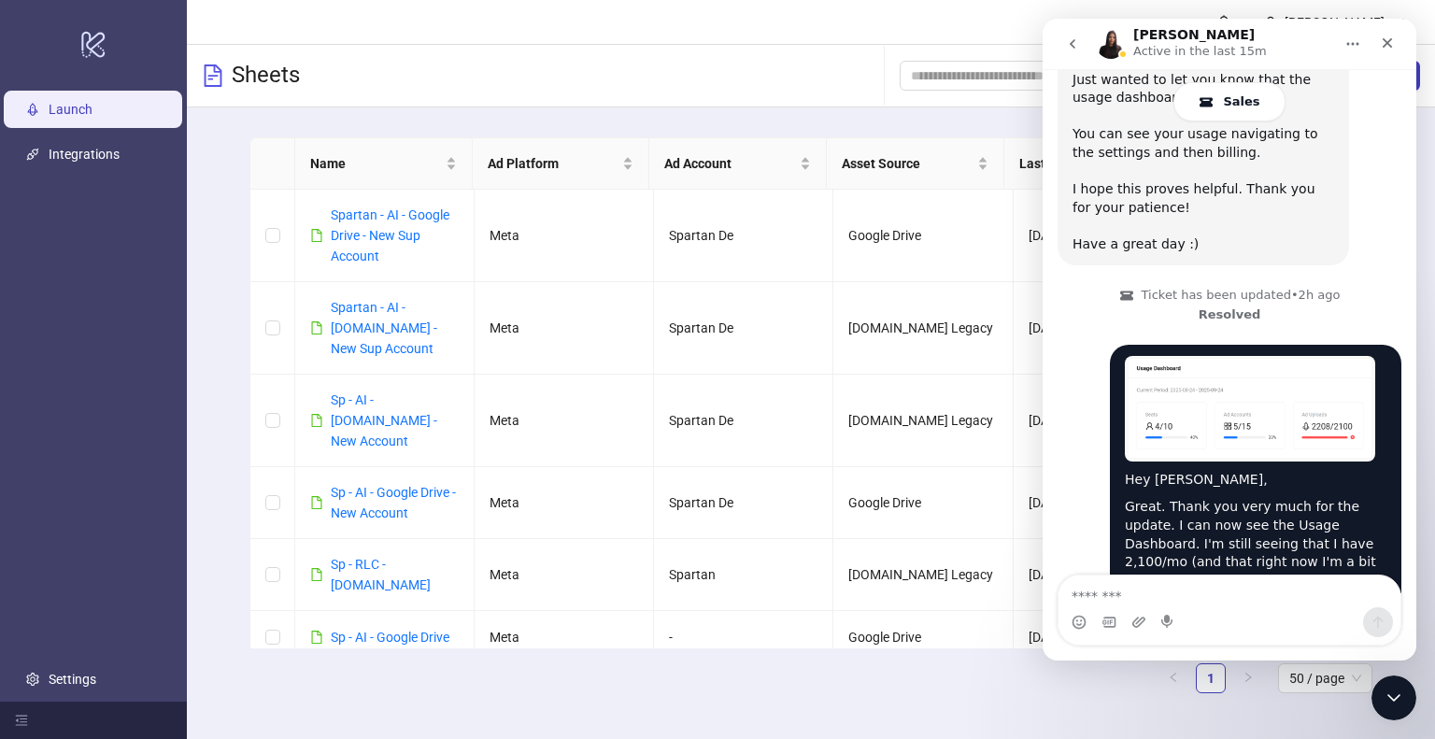
click at [1140, 595] on textarea "Message…" at bounding box center [1230, 592] width 342 height 32
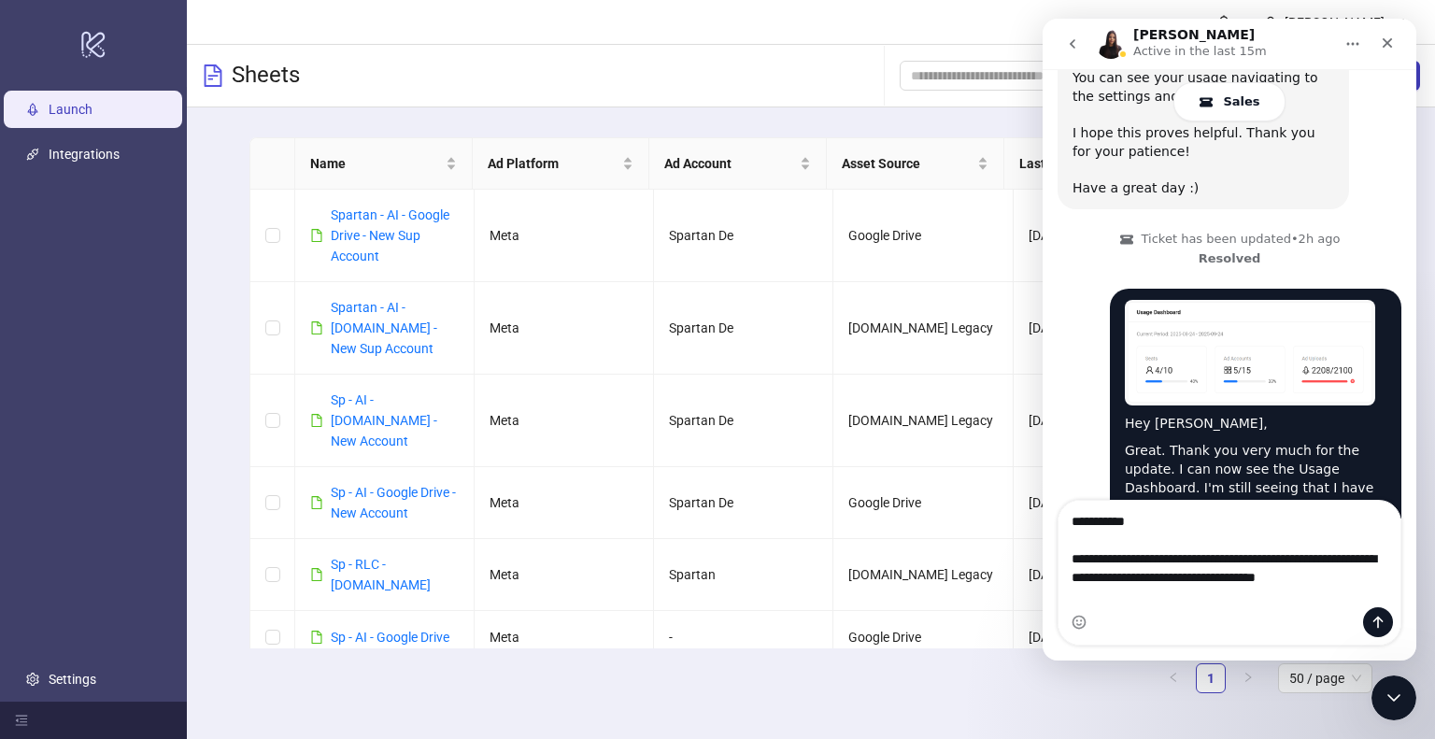
scroll to position [6245, 0]
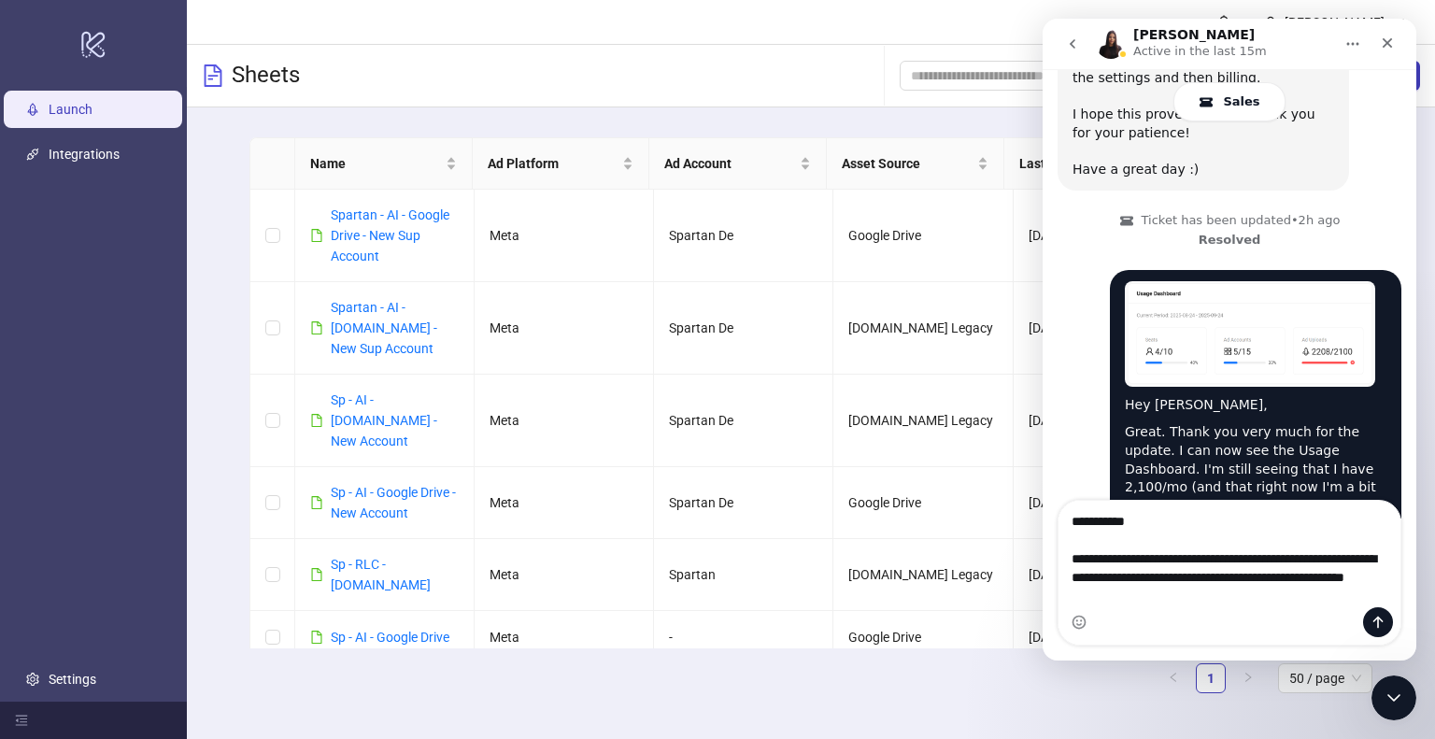
type textarea "**********"
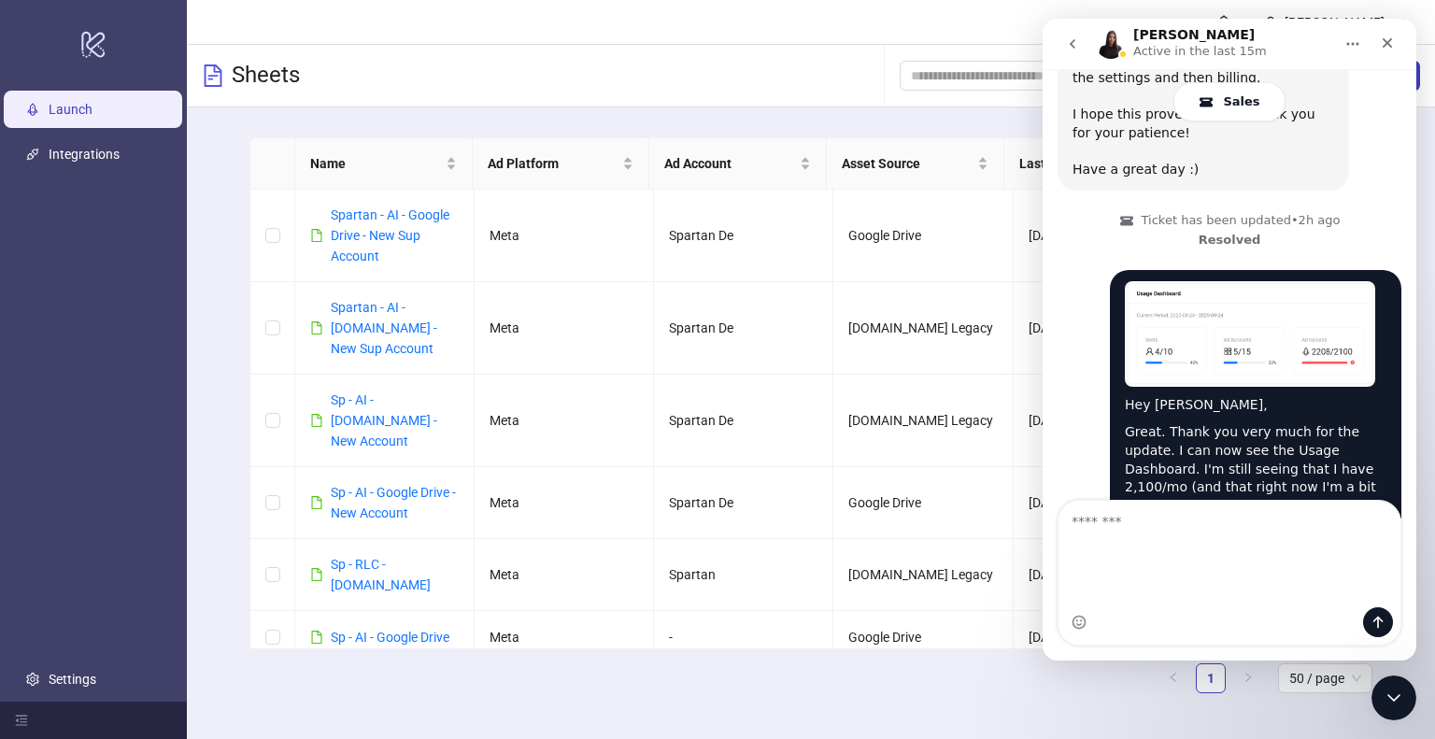
scroll to position [6290, 0]
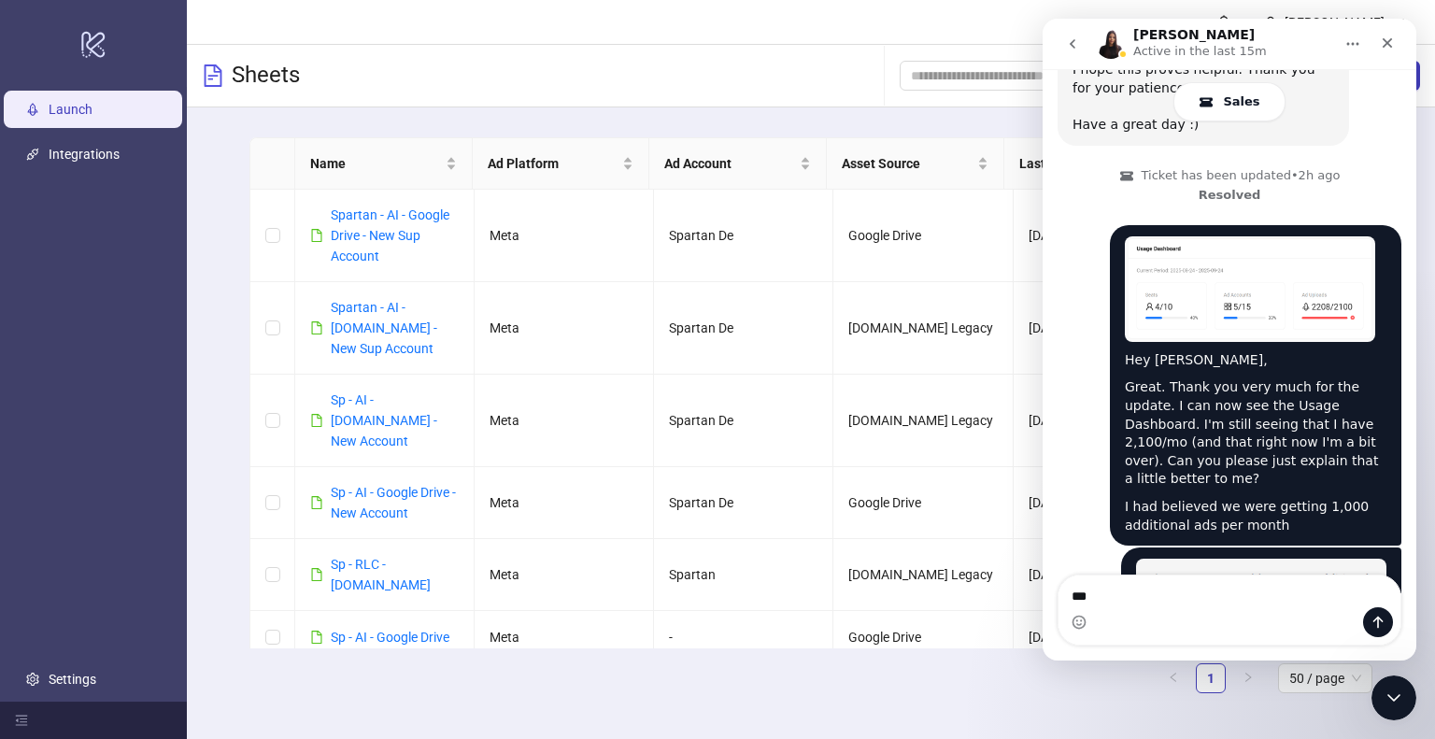
type textarea "*"
type textarea "**********"
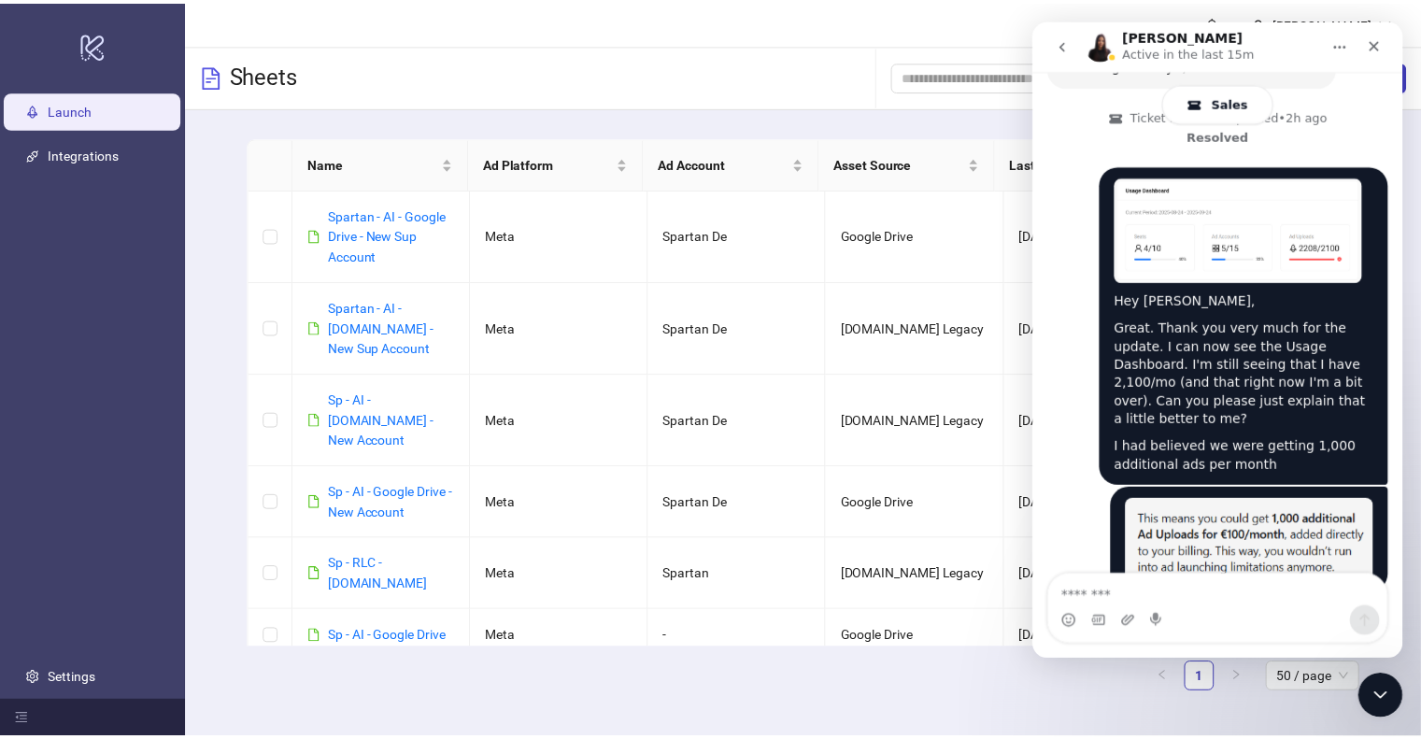
scroll to position [6352, 0]
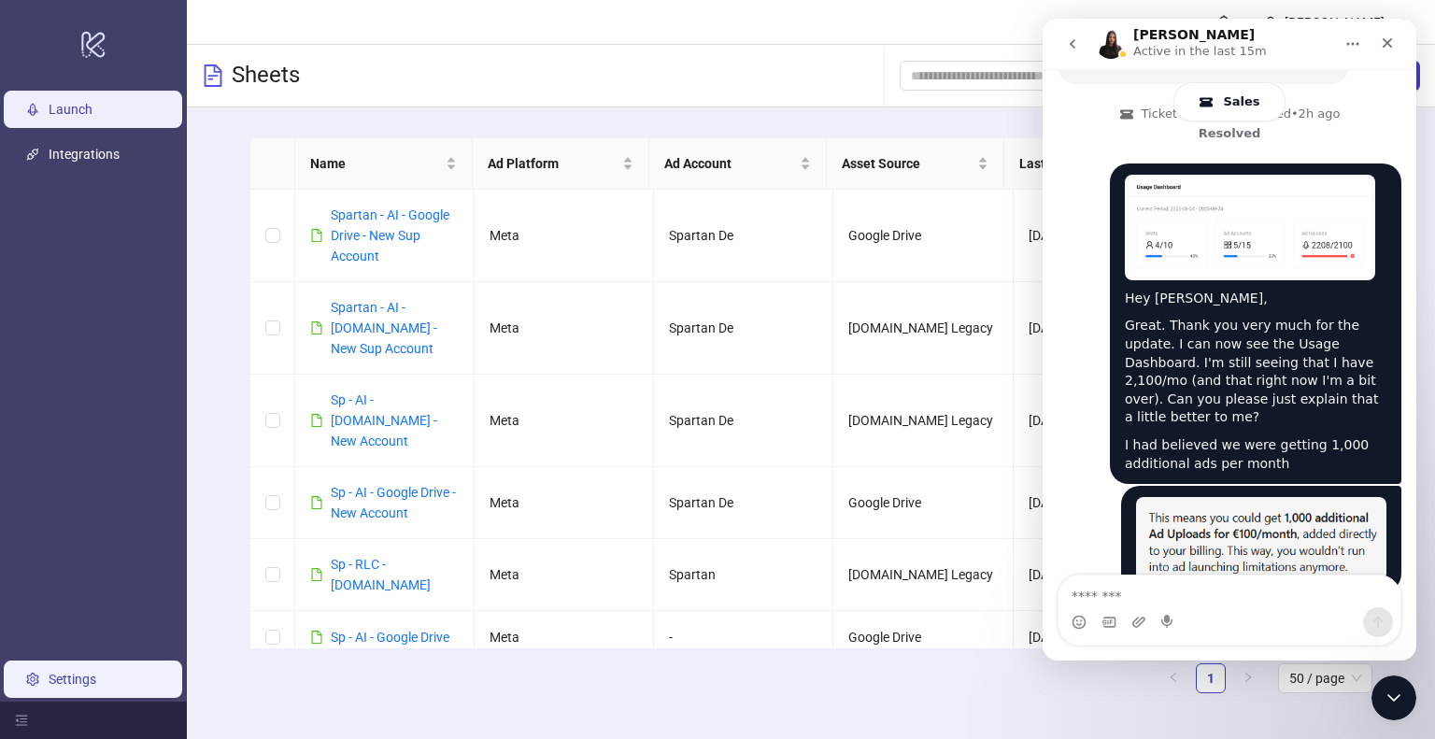
click at [84, 672] on link "Settings" at bounding box center [73, 679] width 48 height 15
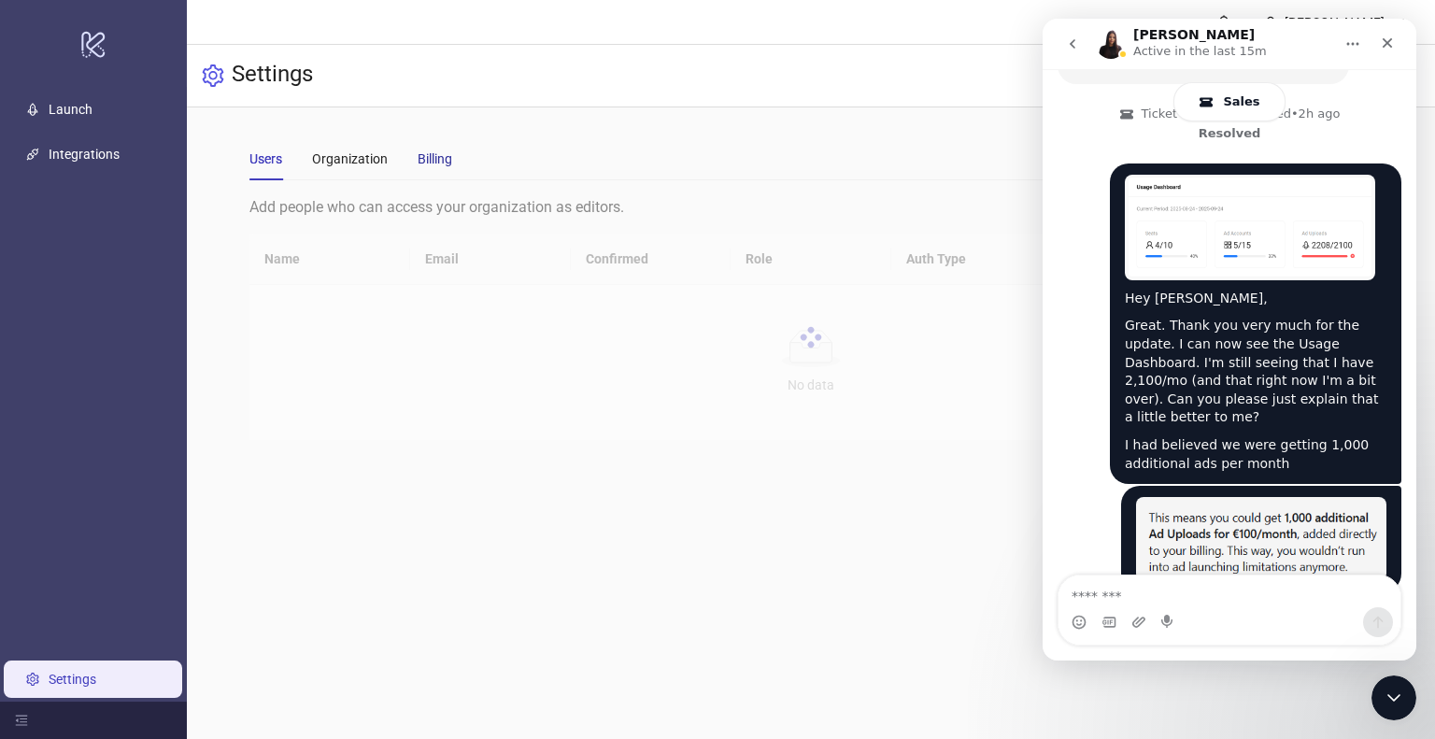
click at [437, 162] on div "Billing" at bounding box center [435, 159] width 35 height 21
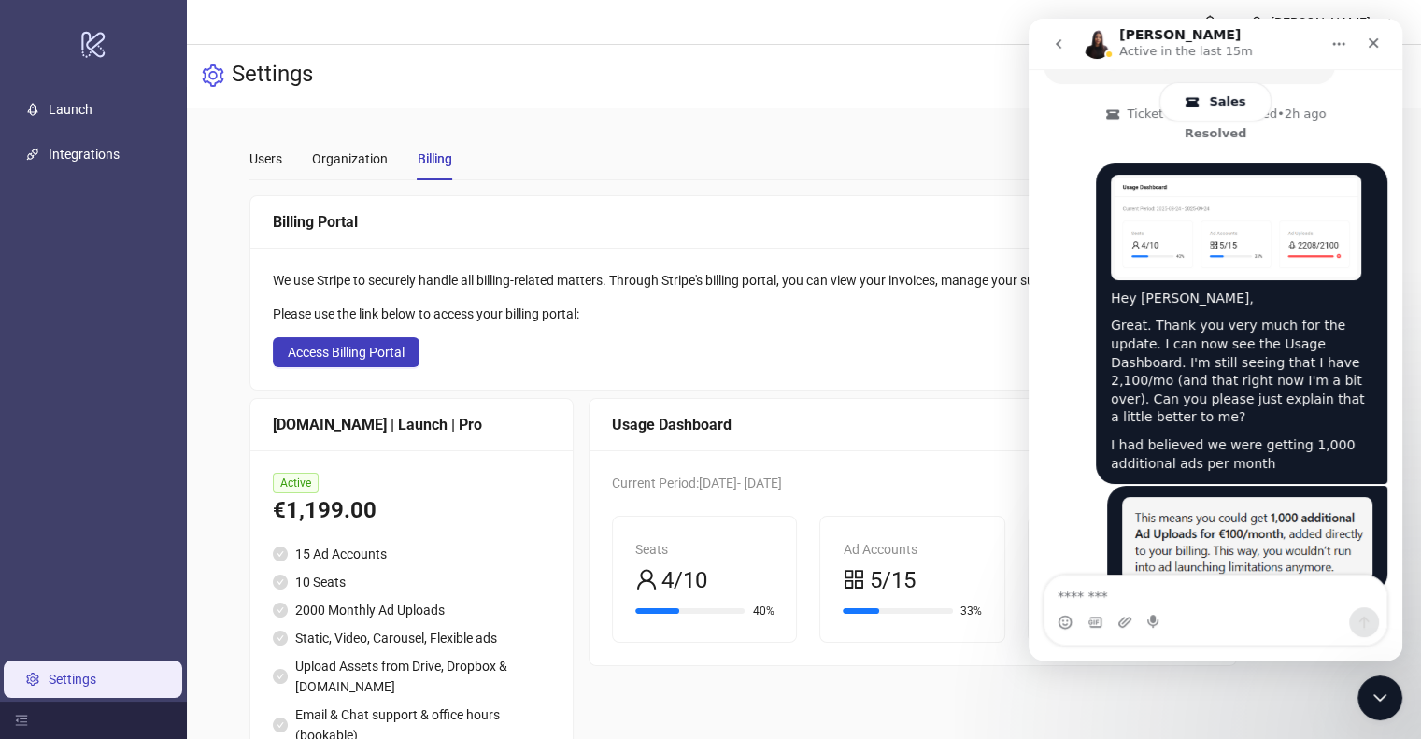
click at [1249, 36] on div "Laura Active in the last 15m" at bounding box center [1200, 44] width 237 height 33
click at [1366, 40] on icon "Close" at bounding box center [1373, 43] width 15 height 15
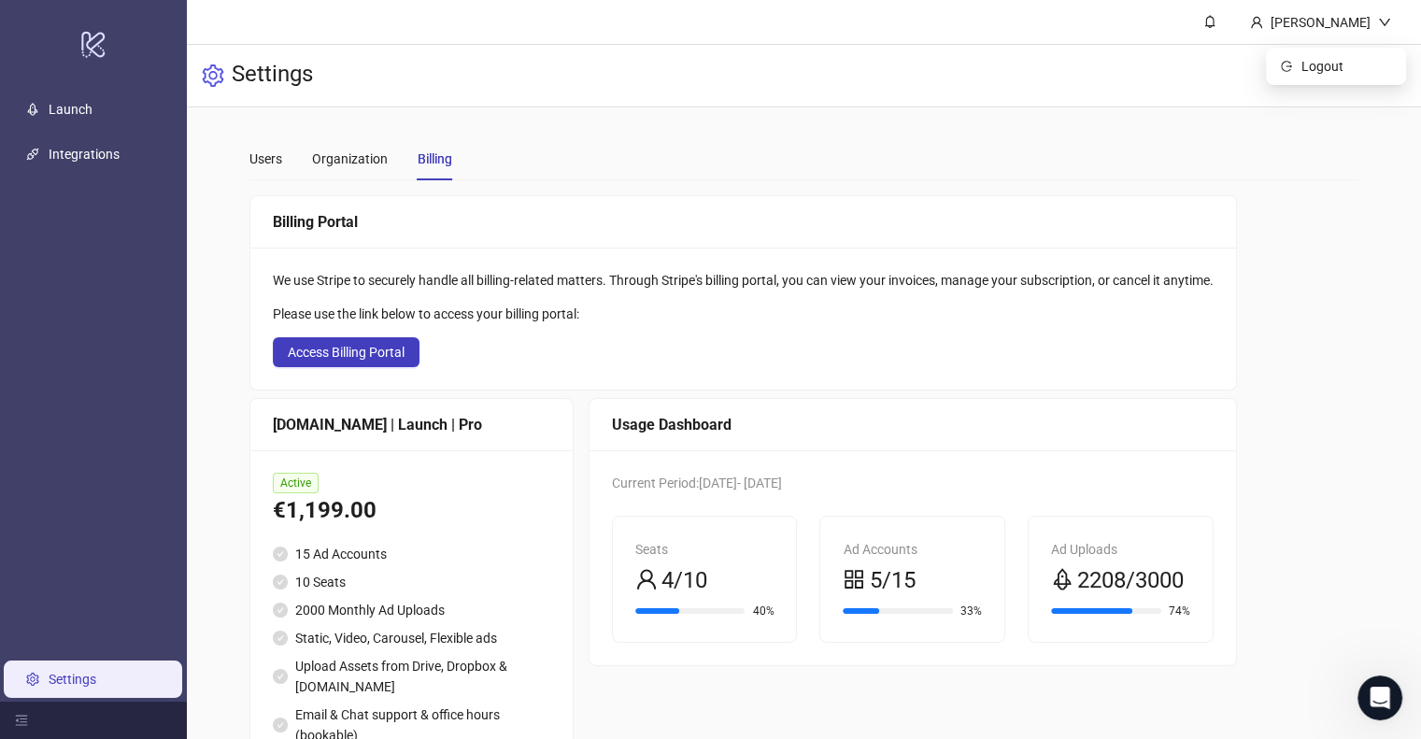
scroll to position [6351, 0]
click at [1043, 628] on div "Ad Uploads 2208/3000 74%" at bounding box center [1121, 579] width 184 height 125
click at [1374, 681] on icon "Open Intercom Messenger" at bounding box center [1377, 695] width 31 height 31
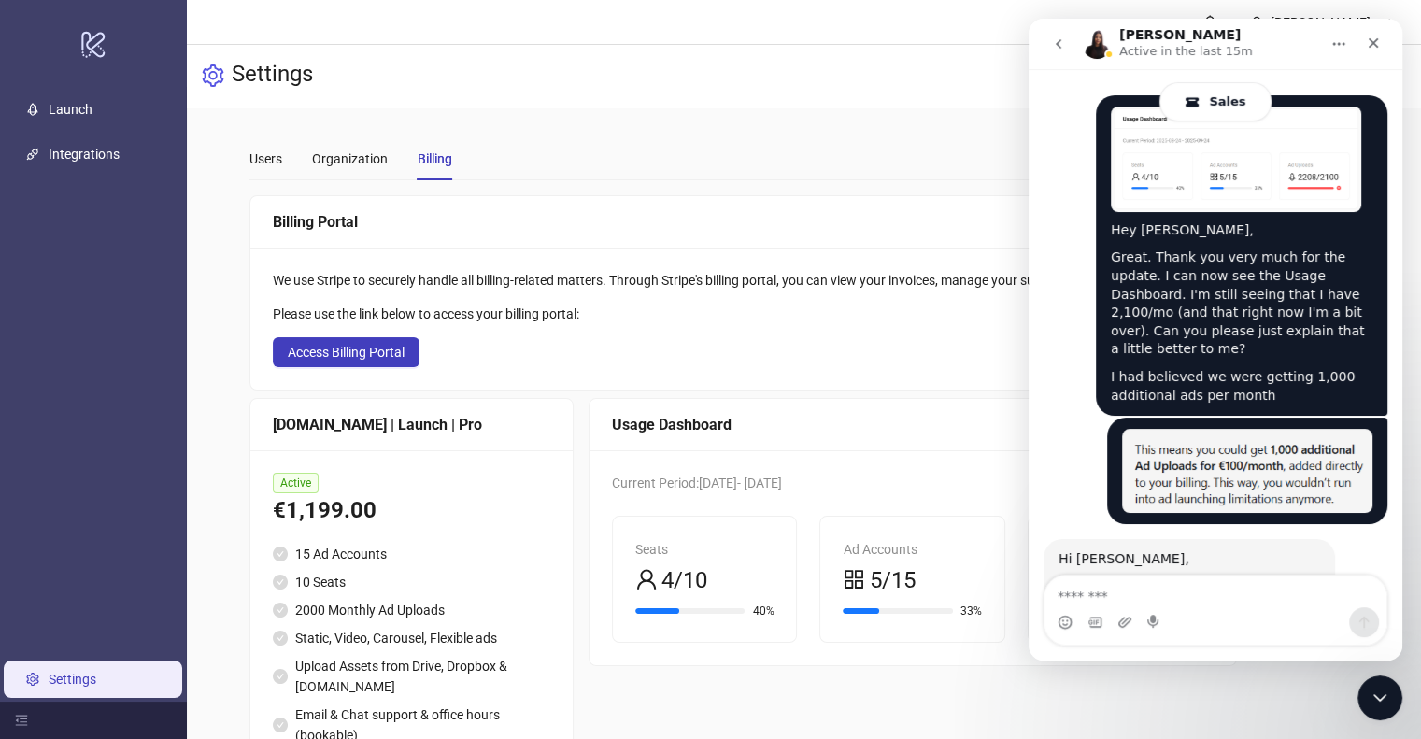
scroll to position [6477, 0]
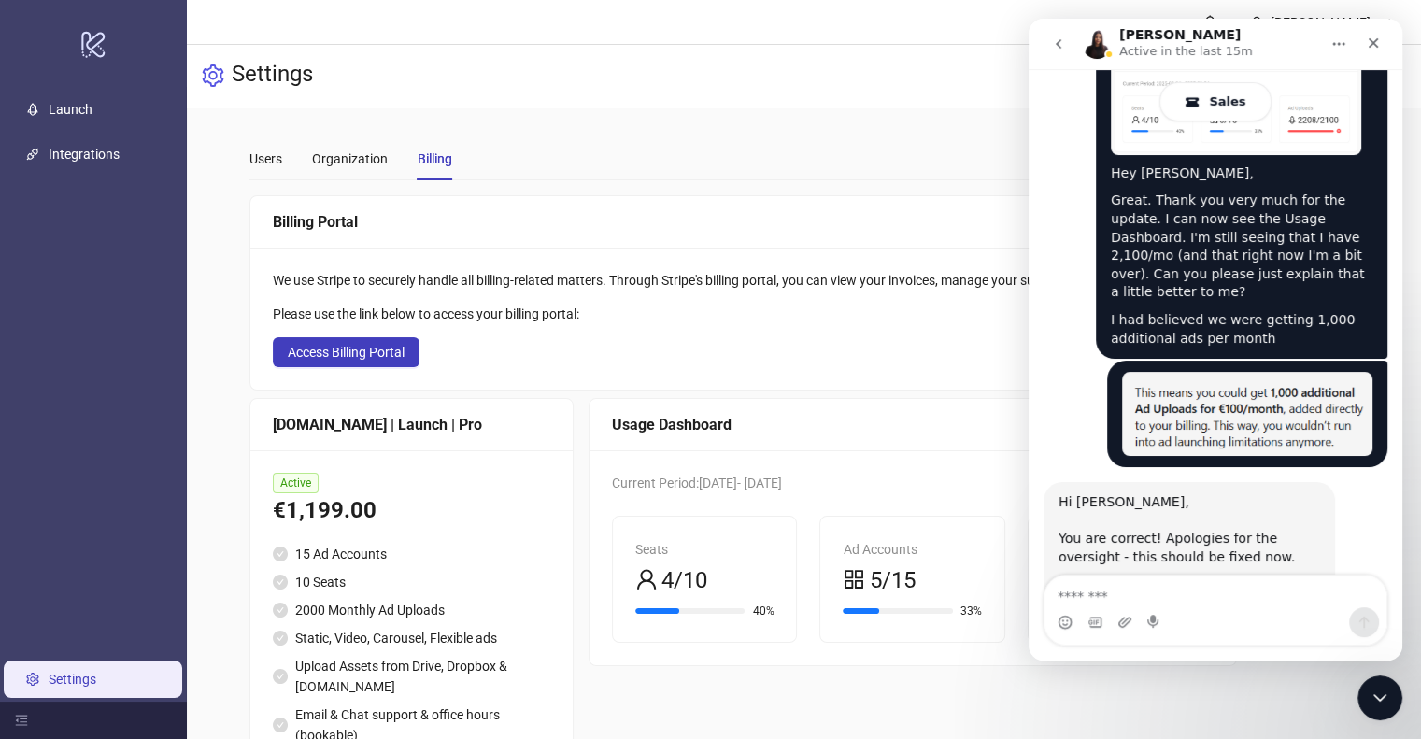
click at [1144, 679] on div "Usage Dashboard Current Period: 2025-08-24 - 2025-09-24 Seats 4/10 40% Ad Accou…" at bounding box center [913, 594] width 648 height 393
click at [979, 638] on div "Ad Accounts 5/15 33%" at bounding box center [912, 579] width 184 height 125
click at [1378, 687] on icon "Close Intercom Messenger" at bounding box center [1377, 695] width 22 height 22
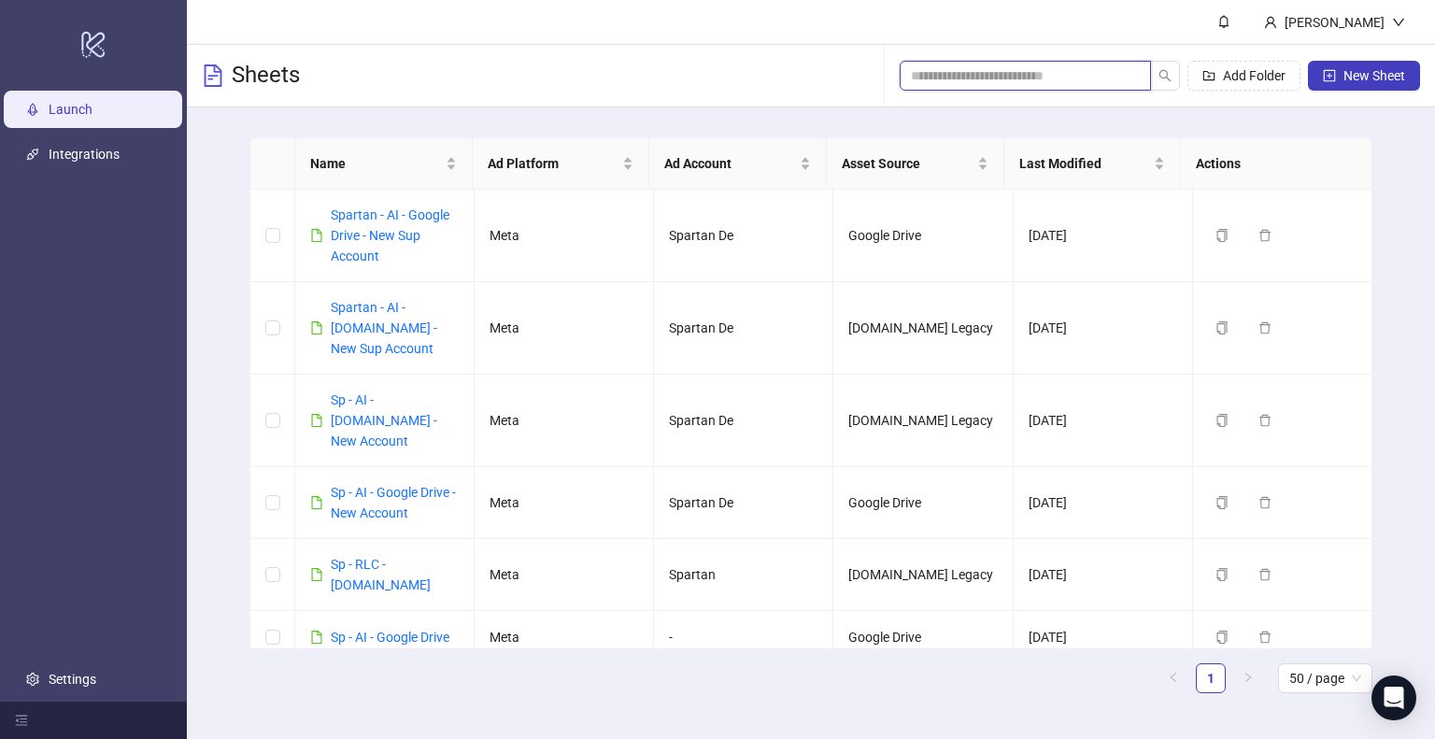
click at [1034, 74] on input "search" at bounding box center [1018, 75] width 214 height 21
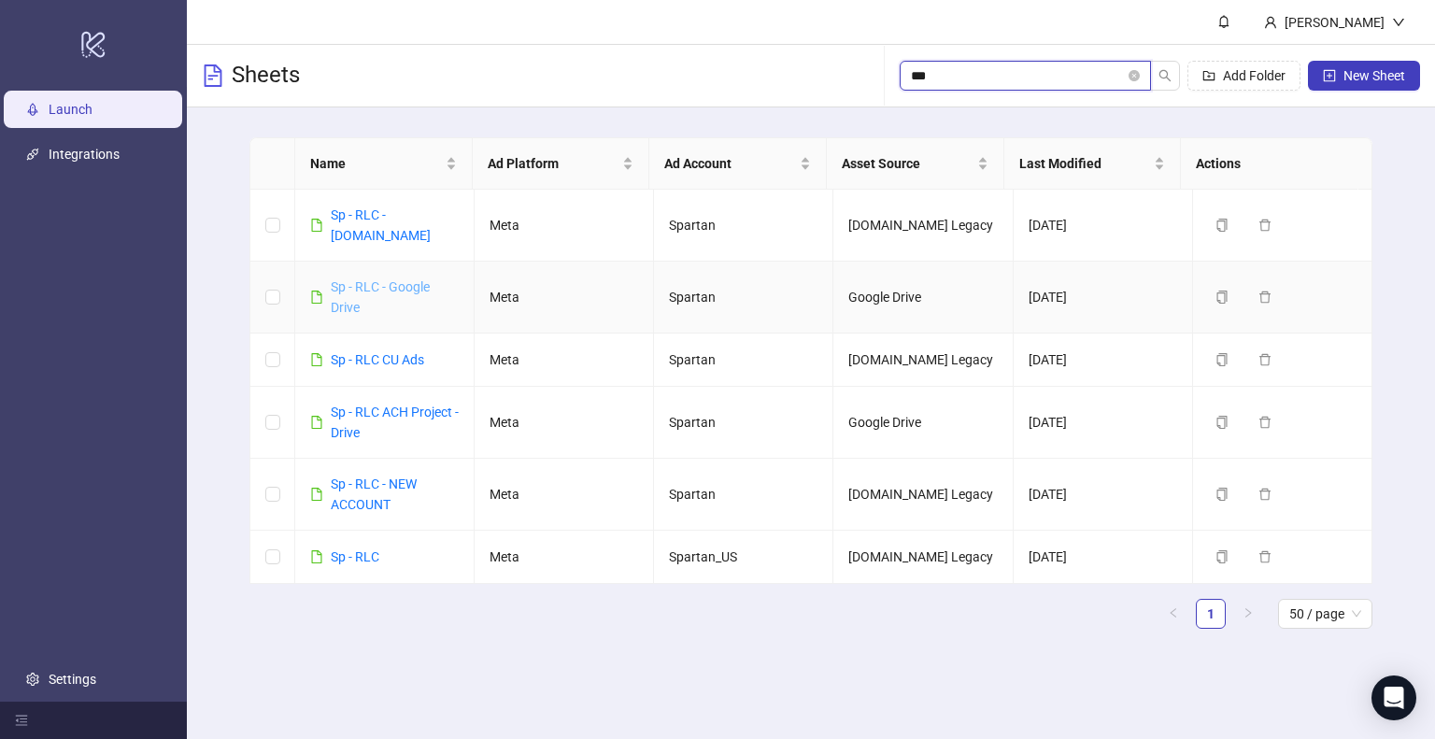
type input "***"
click at [402, 279] on link "Sp - RLC - Google Drive" at bounding box center [380, 297] width 99 height 36
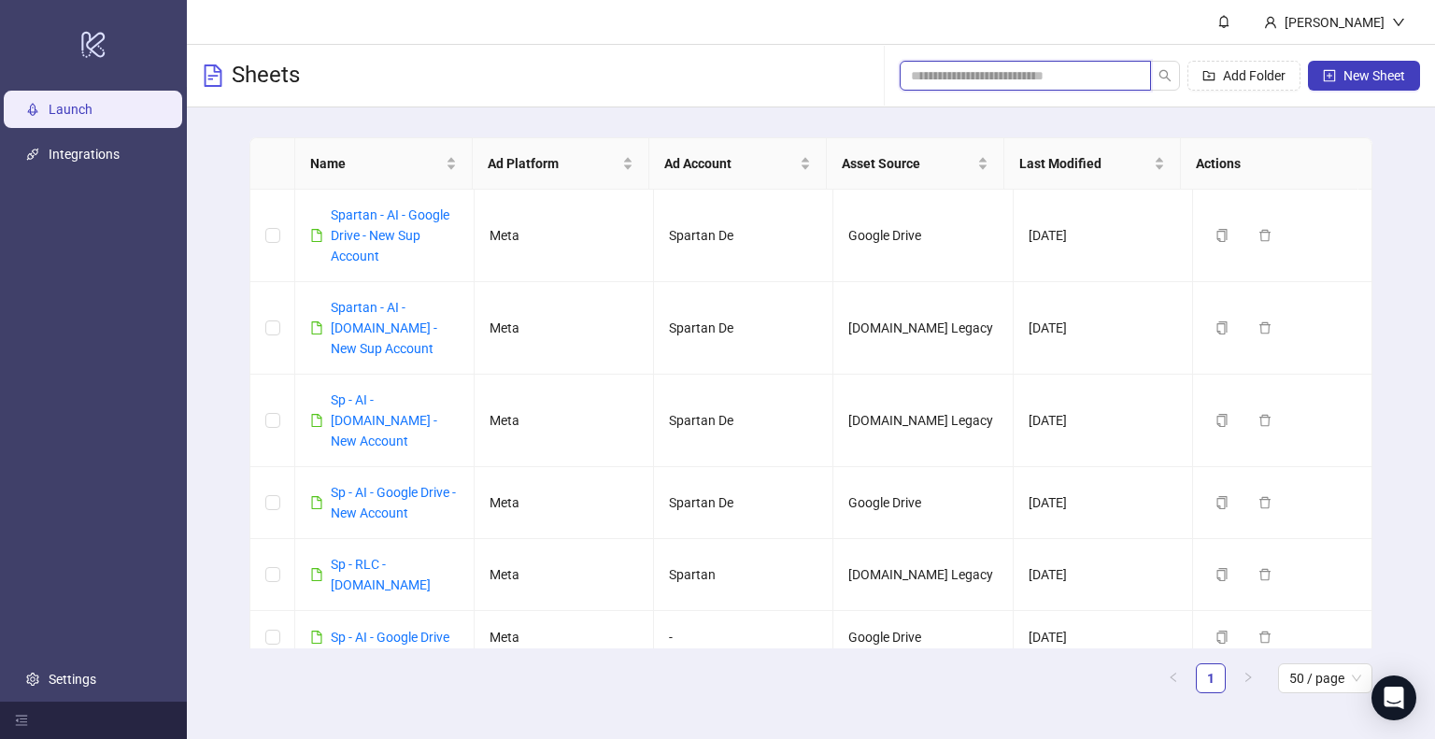
click at [1015, 75] on input "search" at bounding box center [1018, 75] width 214 height 21
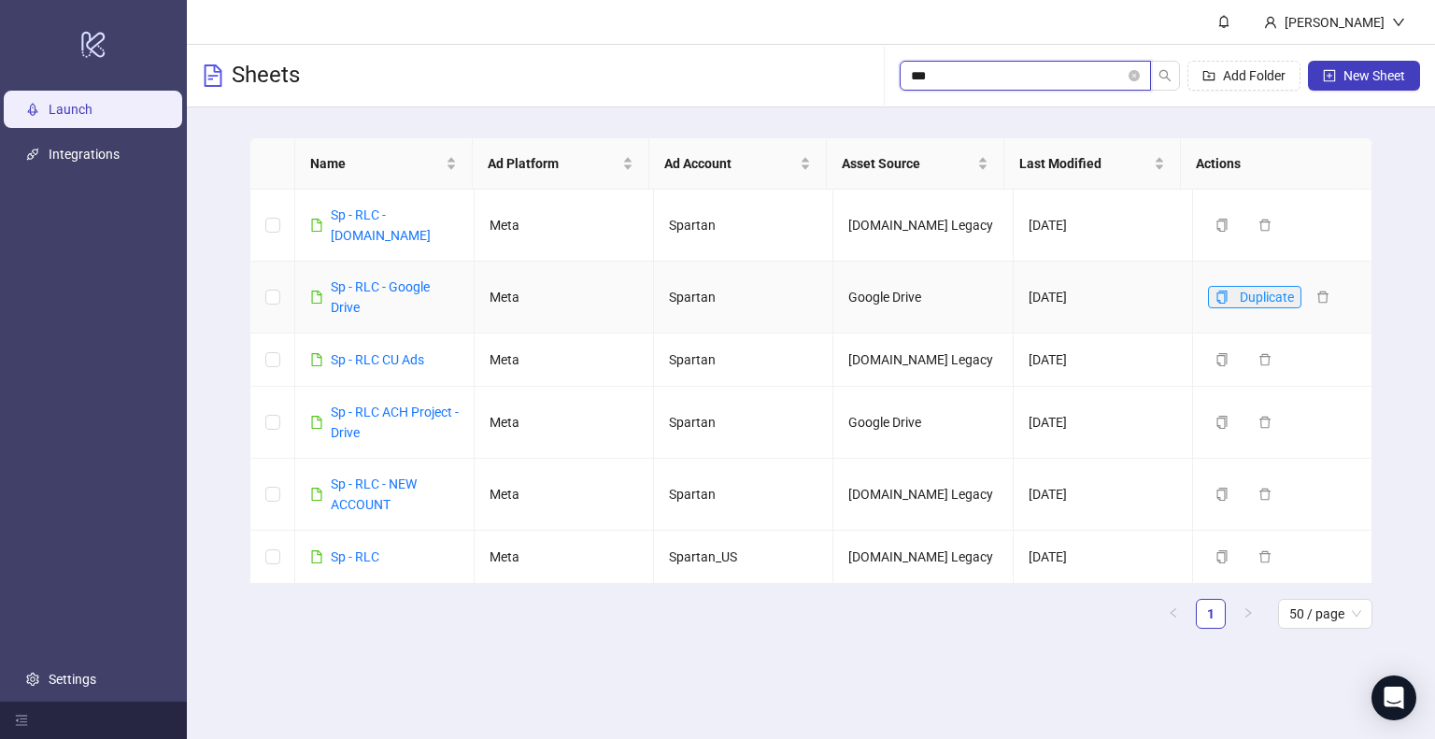
type input "***"
click at [1219, 286] on button "Duplicate" at bounding box center [1254, 297] width 93 height 22
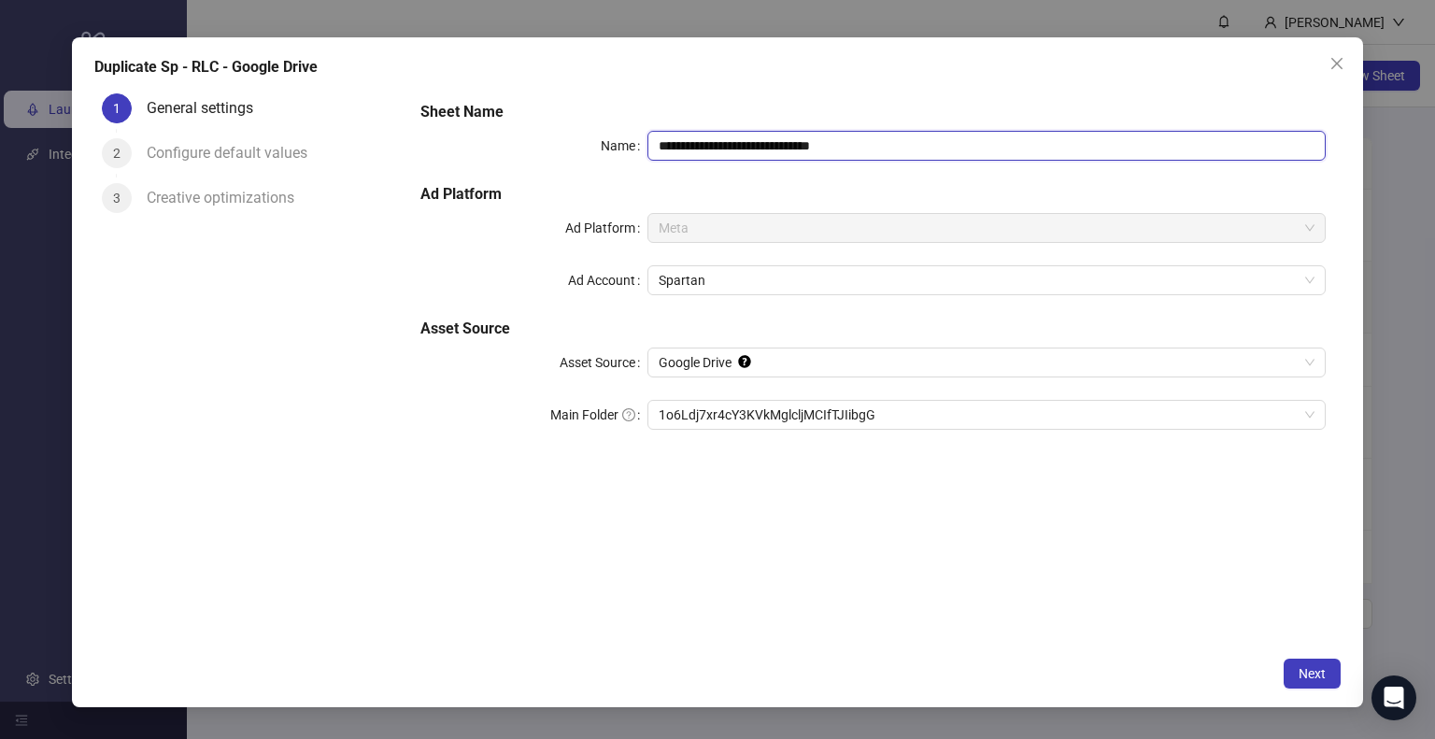
drag, startPoint x: 790, startPoint y: 145, endPoint x: 1028, endPoint y: 159, distance: 238.7
click at [1028, 159] on input "**********" at bounding box center [986, 146] width 679 height 30
type input "**********"
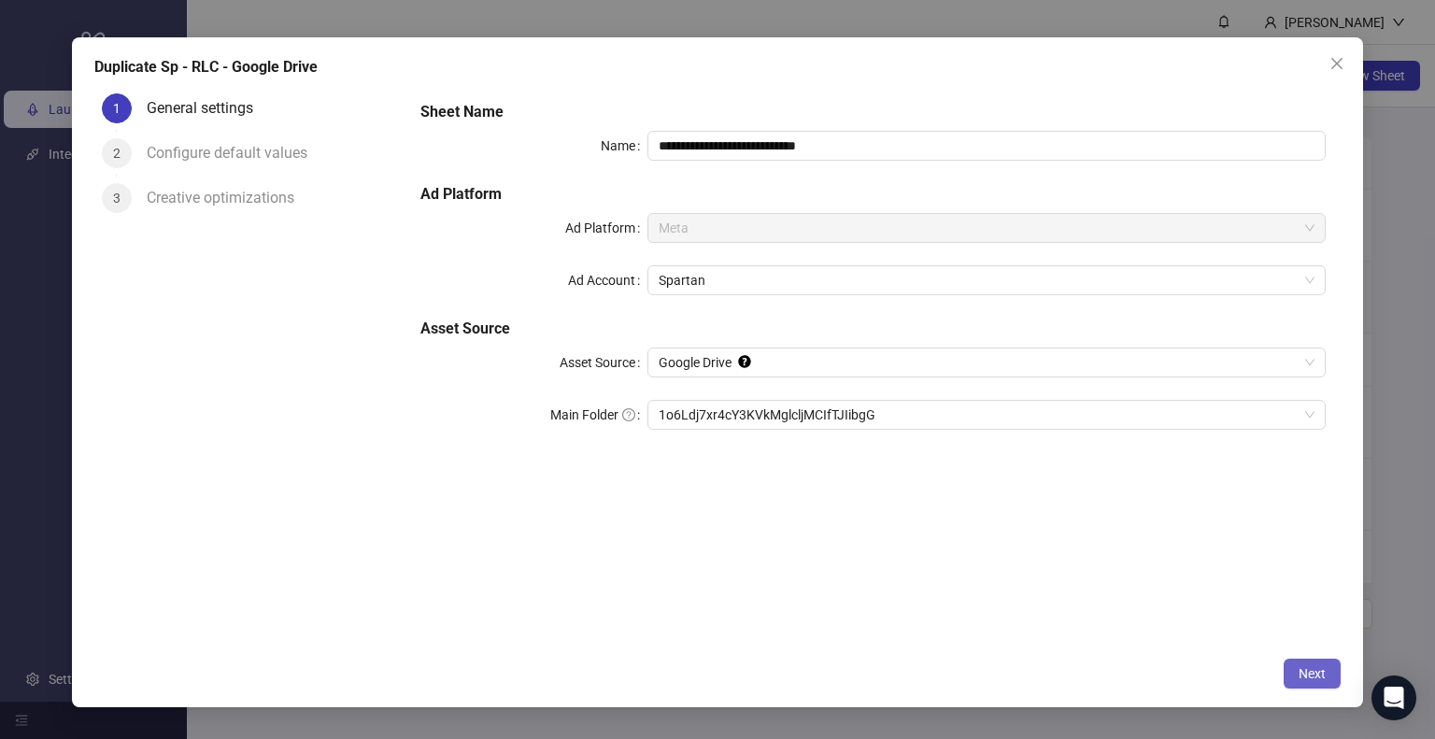
click at [1316, 676] on span "Next" at bounding box center [1312, 673] width 27 height 15
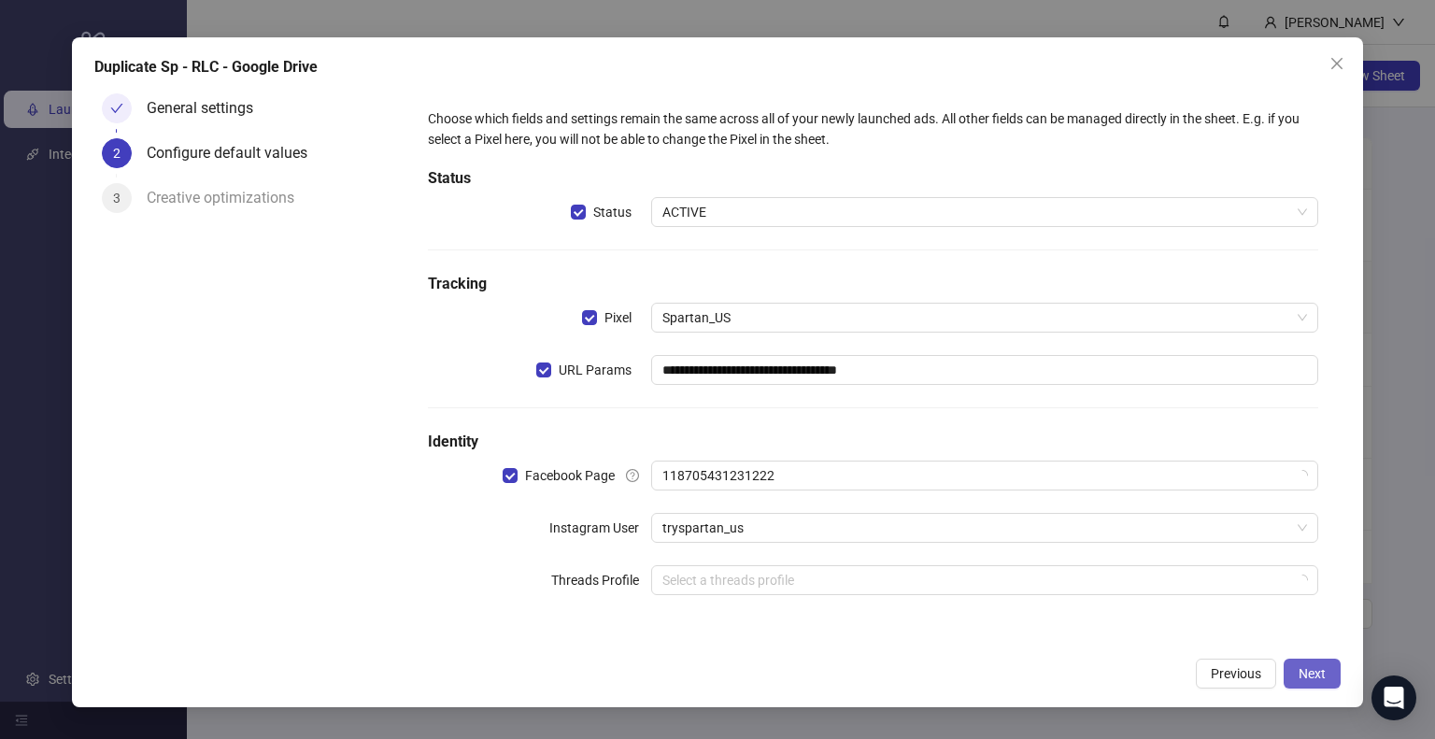
click at [1316, 676] on span "Next" at bounding box center [1312, 673] width 27 height 15
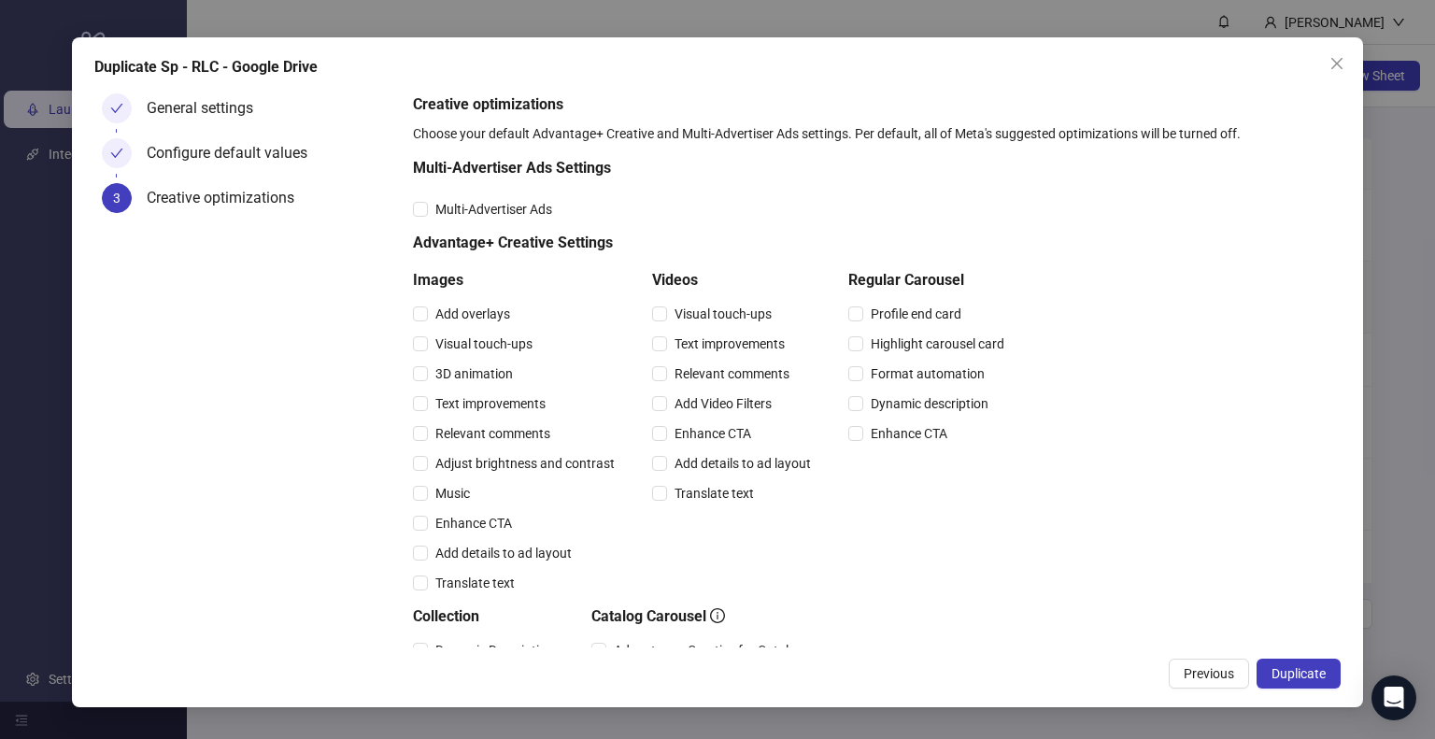
click at [1316, 676] on span "Duplicate" at bounding box center [1299, 673] width 54 height 15
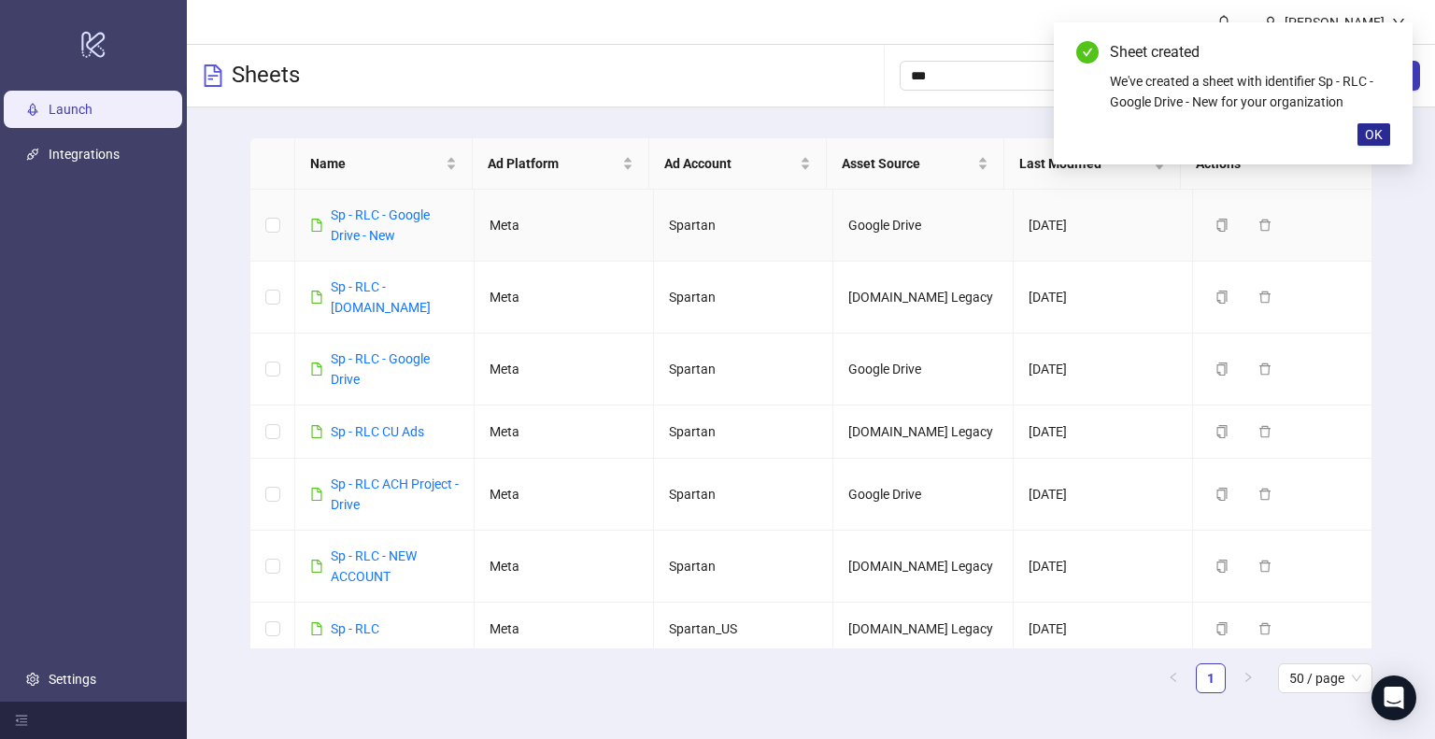
drag, startPoint x: 407, startPoint y: 207, endPoint x: 1372, endPoint y: 137, distance: 966.8
click at [407, 207] on link "Sp - RLC - Google Drive - New" at bounding box center [380, 225] width 99 height 36
click at [1372, 137] on span "OK" at bounding box center [1374, 134] width 18 height 15
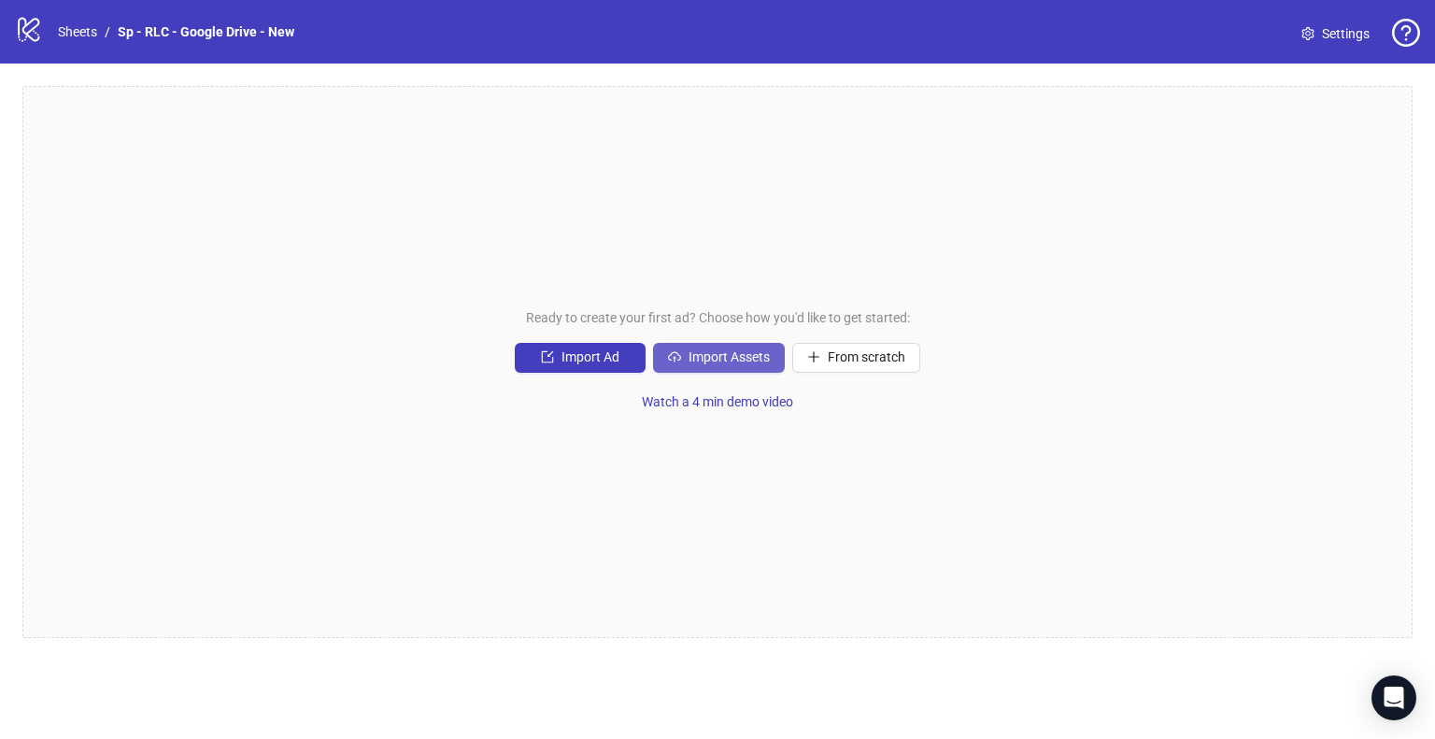
click at [718, 352] on span "Import Assets" at bounding box center [729, 356] width 81 height 15
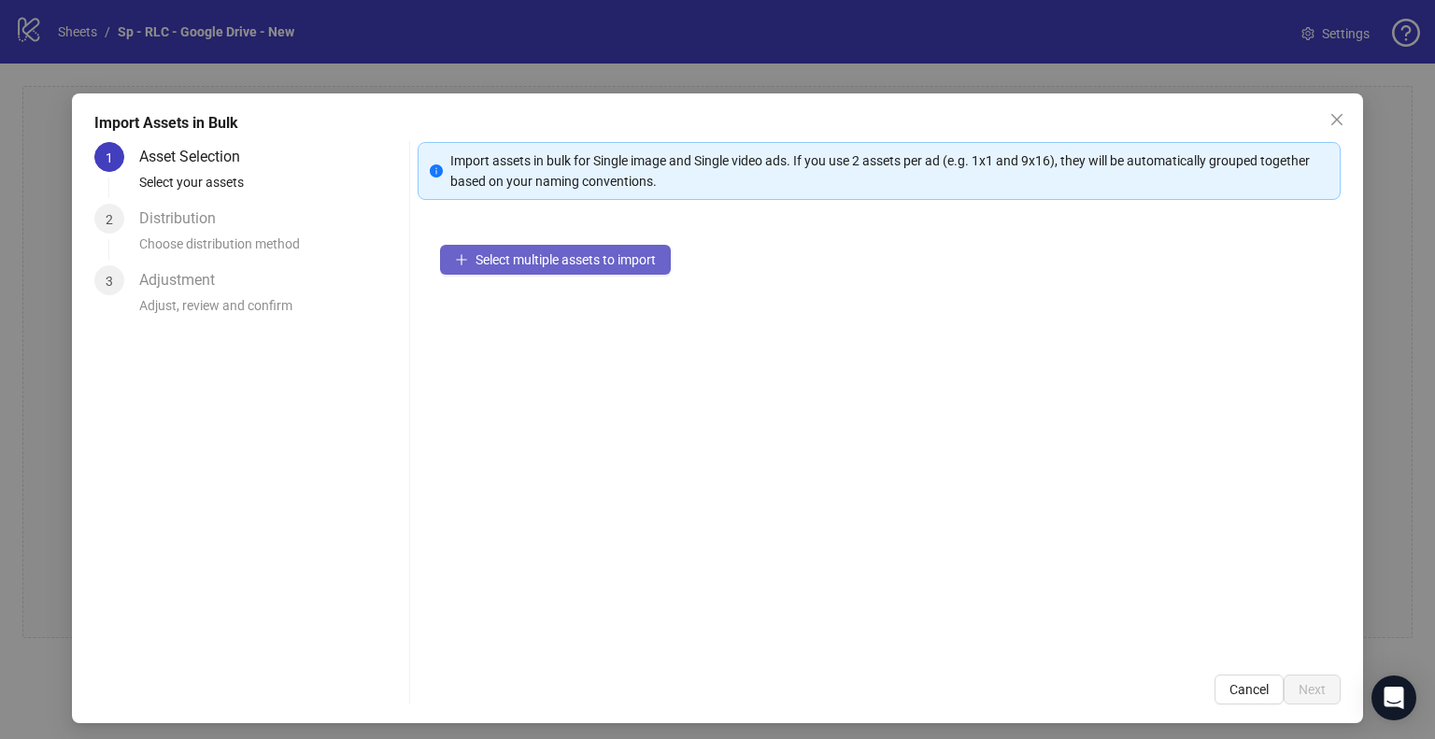
click at [557, 259] on span "Select multiple assets to import" at bounding box center [566, 259] width 180 height 15
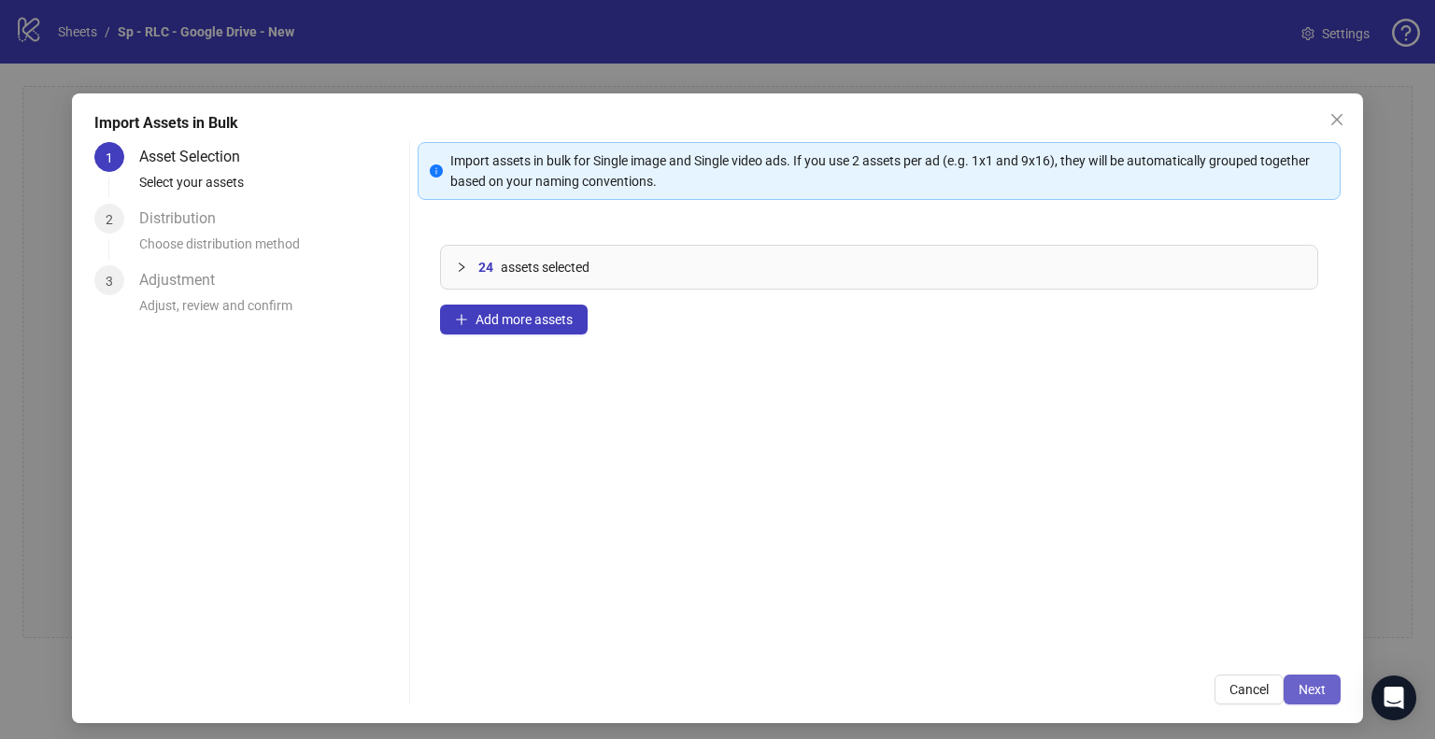
click at [1299, 690] on span "Next" at bounding box center [1312, 689] width 27 height 15
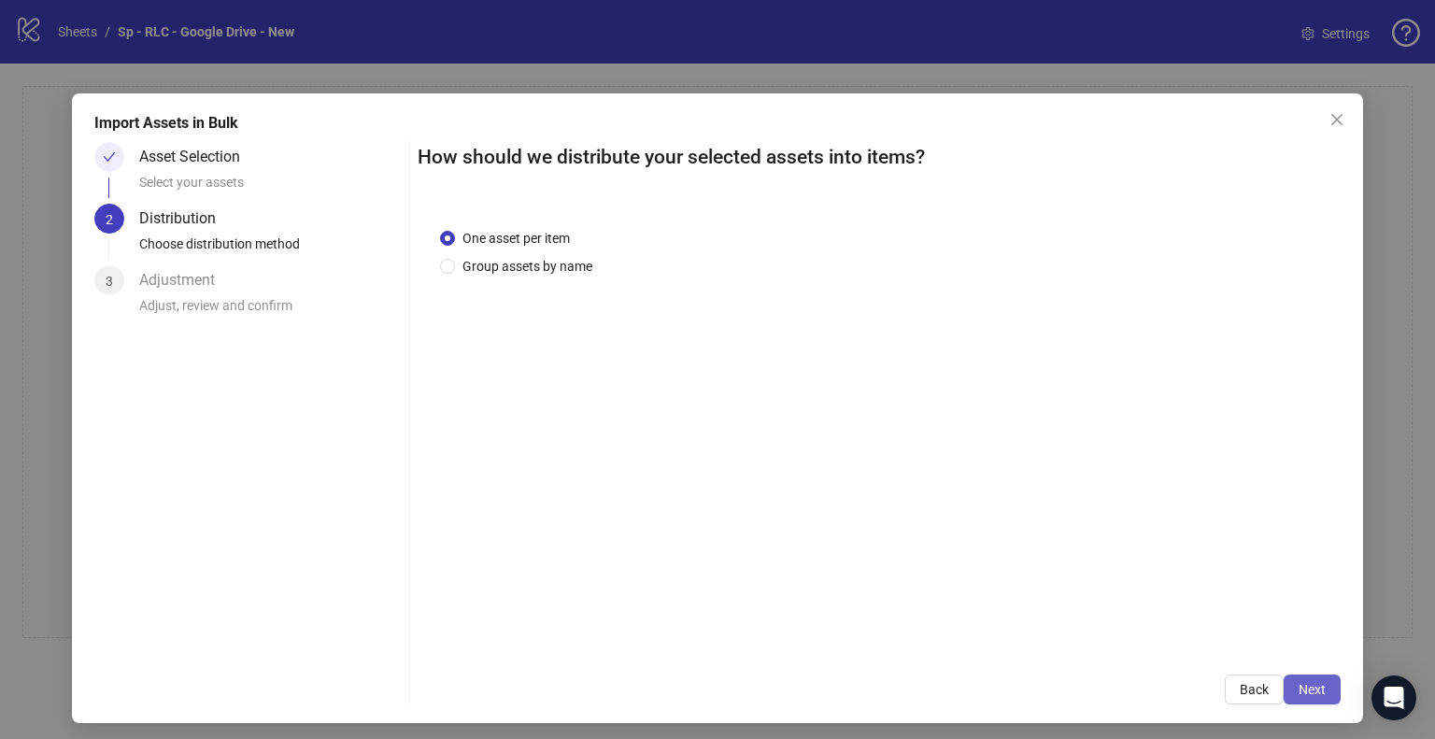
click at [1307, 687] on span "Next" at bounding box center [1312, 689] width 27 height 15
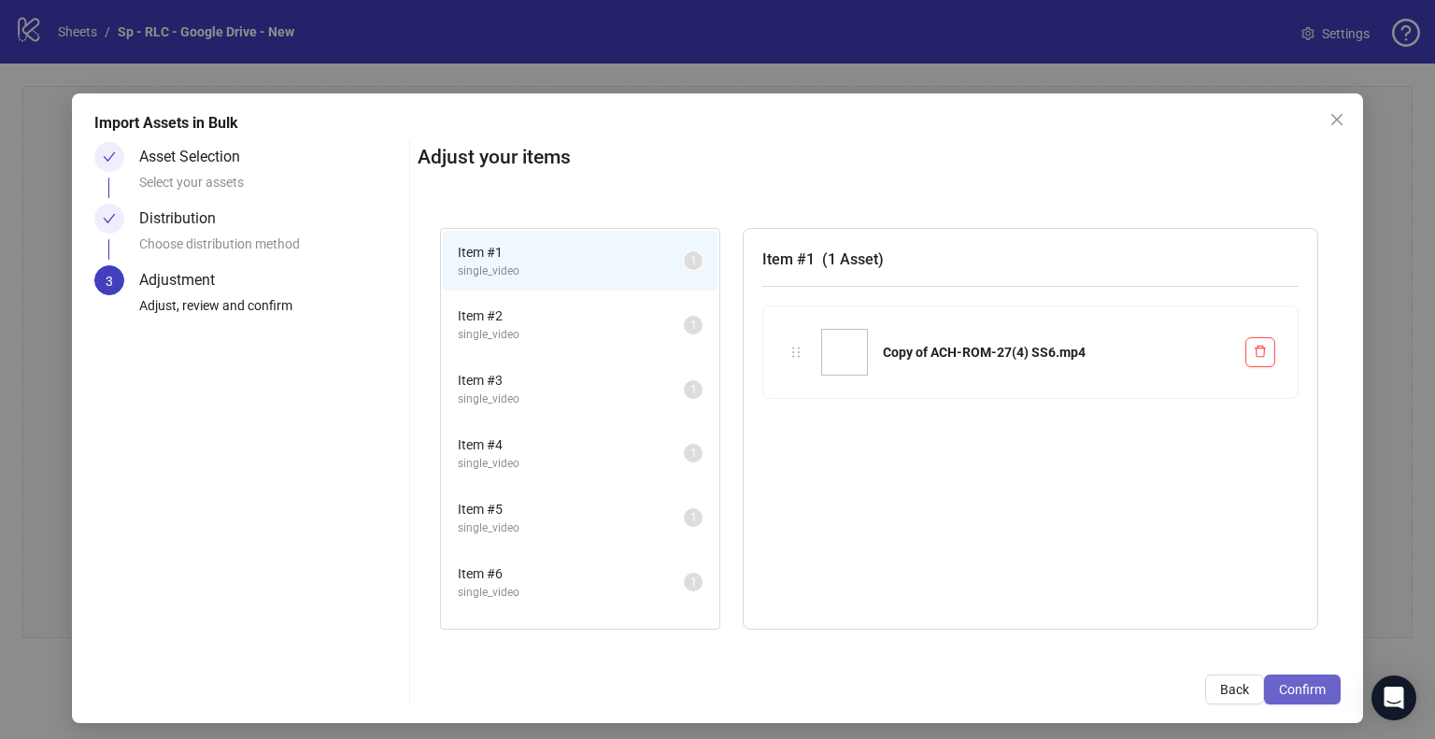
click at [1308, 687] on span "Confirm" at bounding box center [1302, 689] width 47 height 15
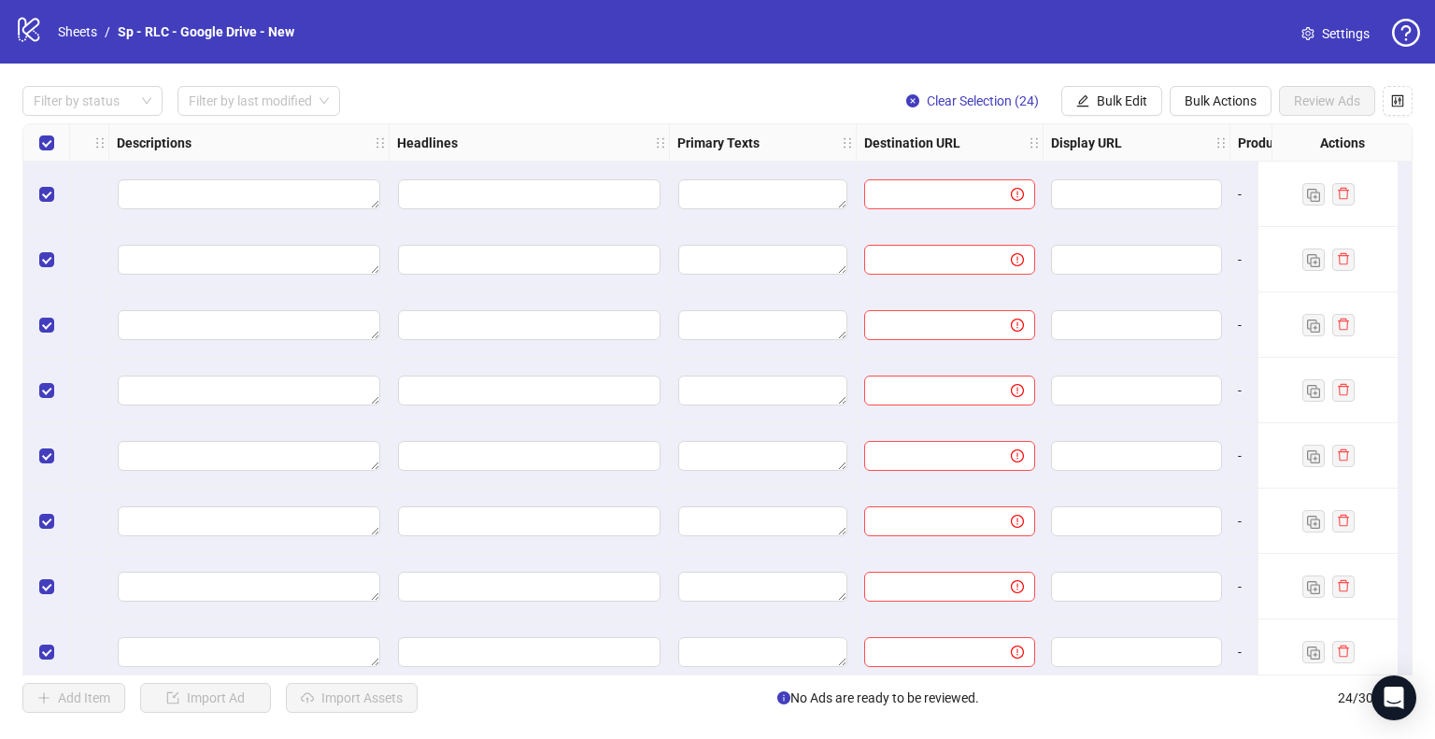
scroll to position [0, 1005]
click at [1110, 94] on span "Bulk Edit" at bounding box center [1122, 100] width 50 height 15
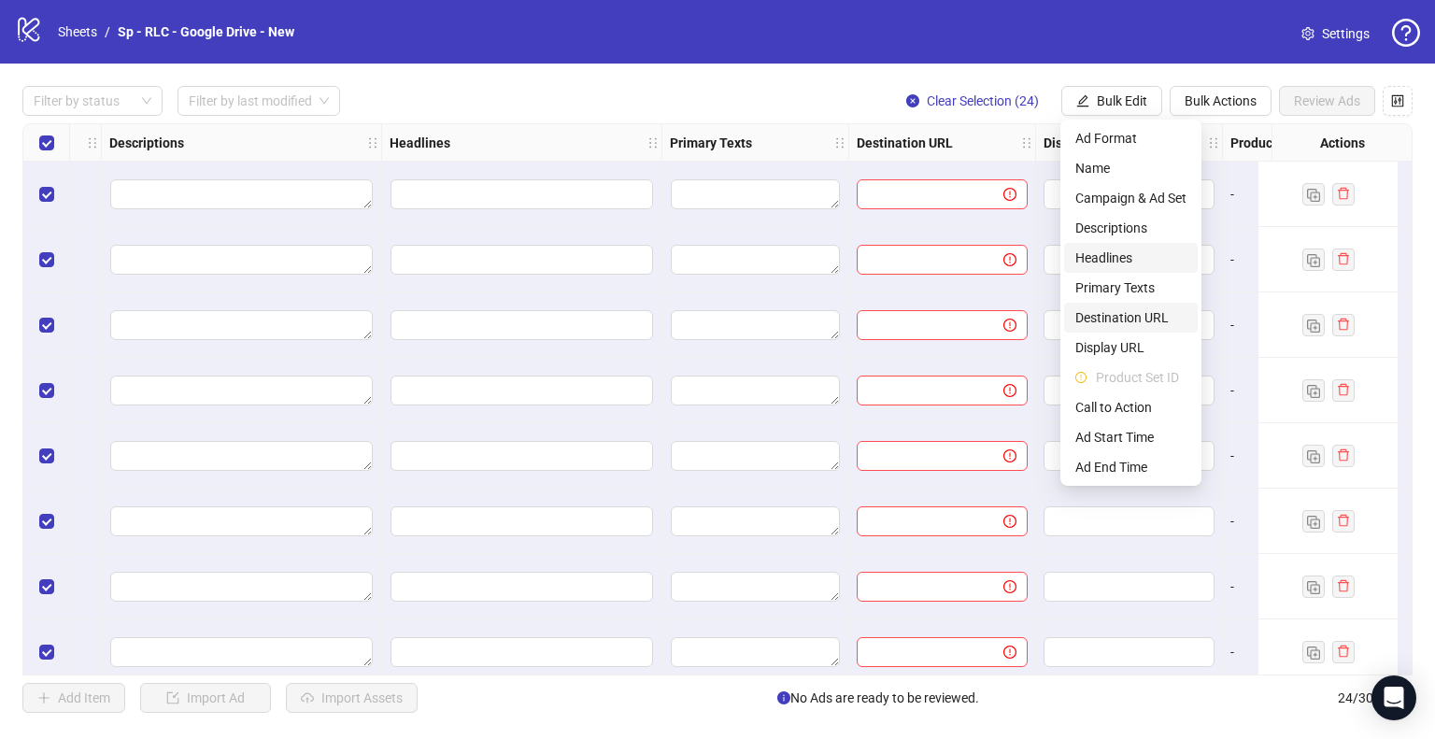
click at [1141, 314] on span "Destination URL" at bounding box center [1130, 317] width 111 height 21
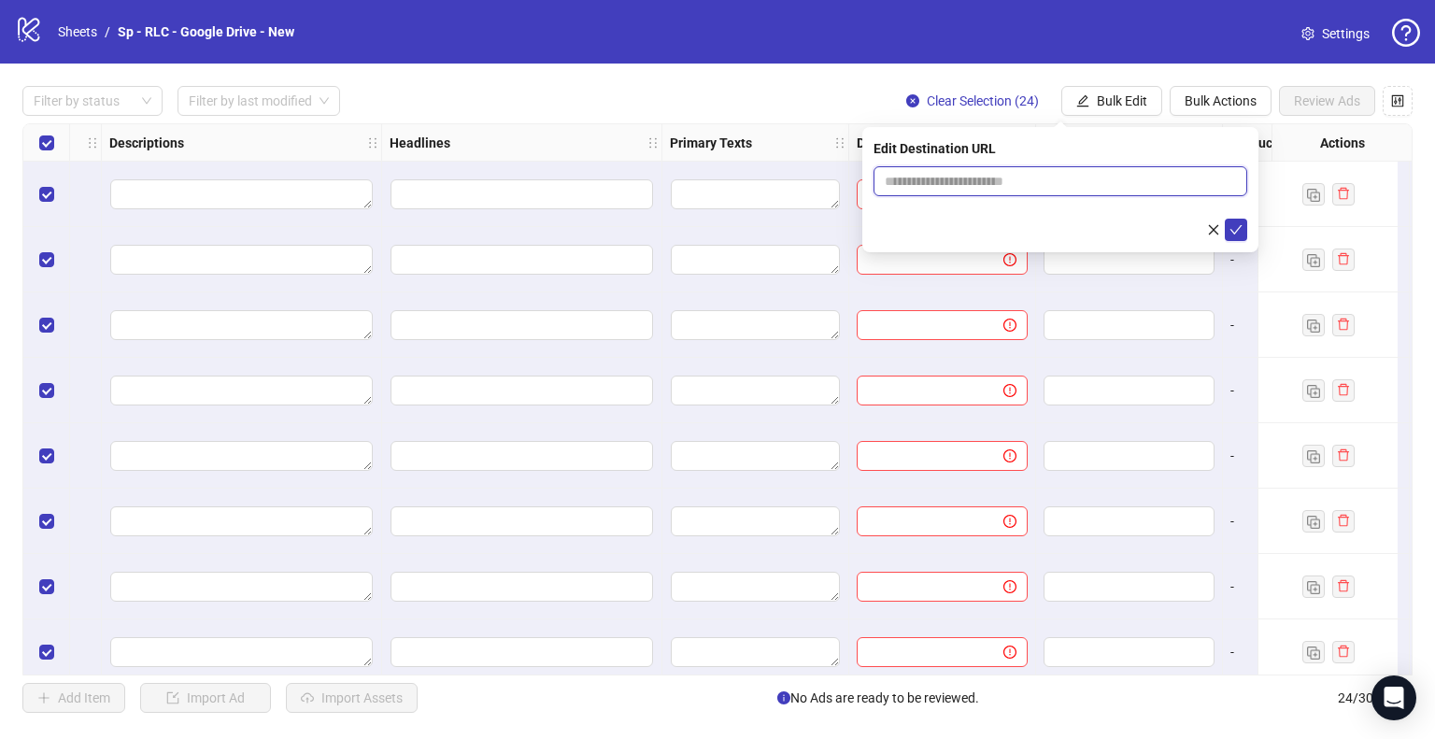
click at [1032, 182] on input "text" at bounding box center [1053, 181] width 336 height 21
paste input "**********"
type input "**********"
click at [1235, 233] on icon "check" at bounding box center [1237, 229] width 12 height 9
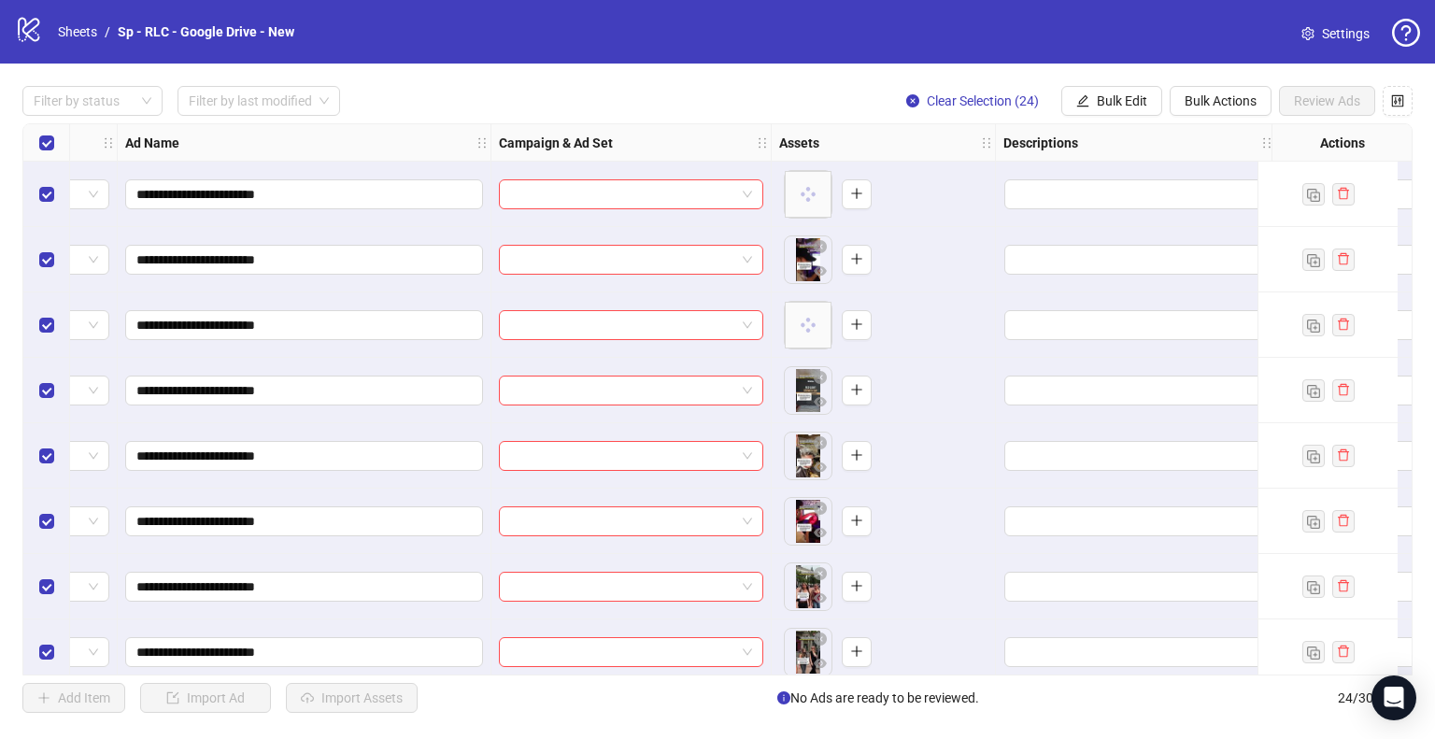
scroll to position [0, 0]
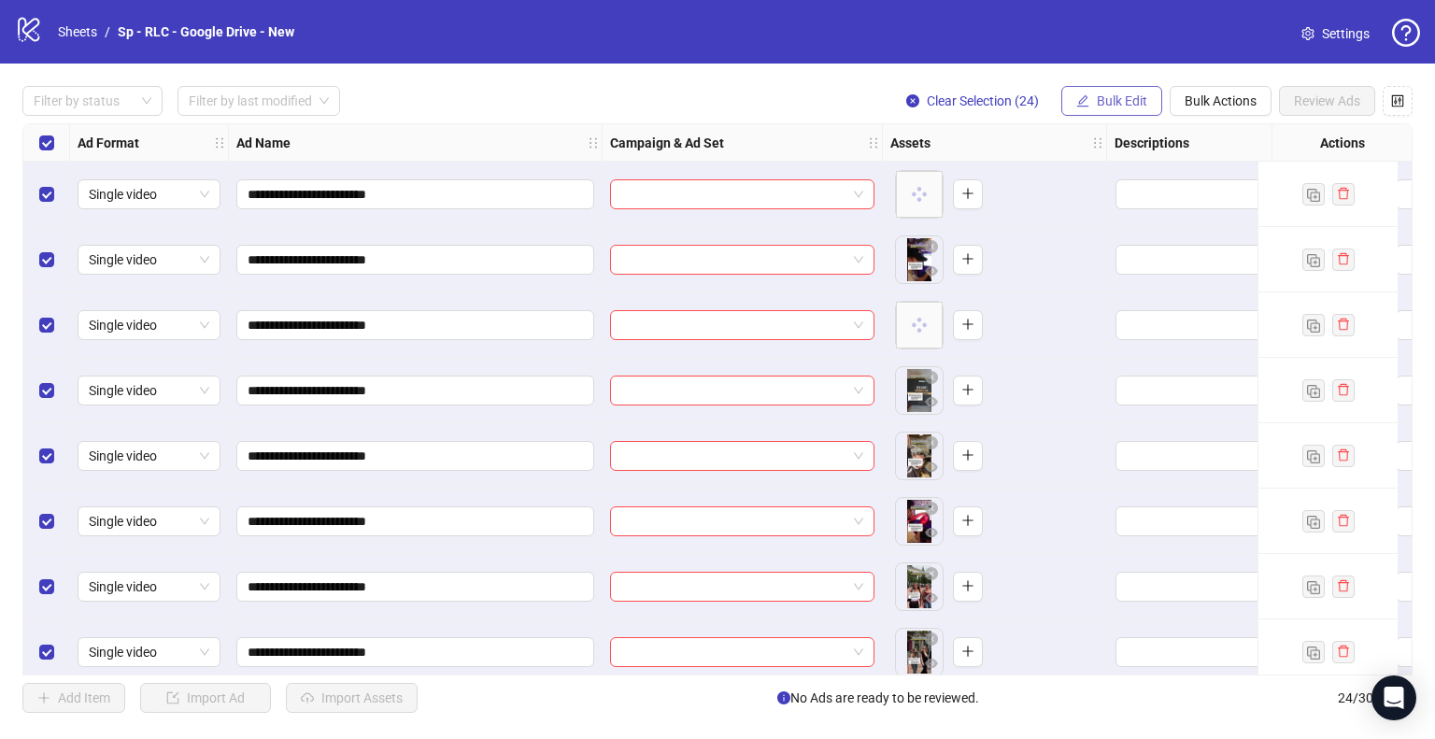
click at [1121, 104] on span "Bulk Edit" at bounding box center [1122, 100] width 50 height 15
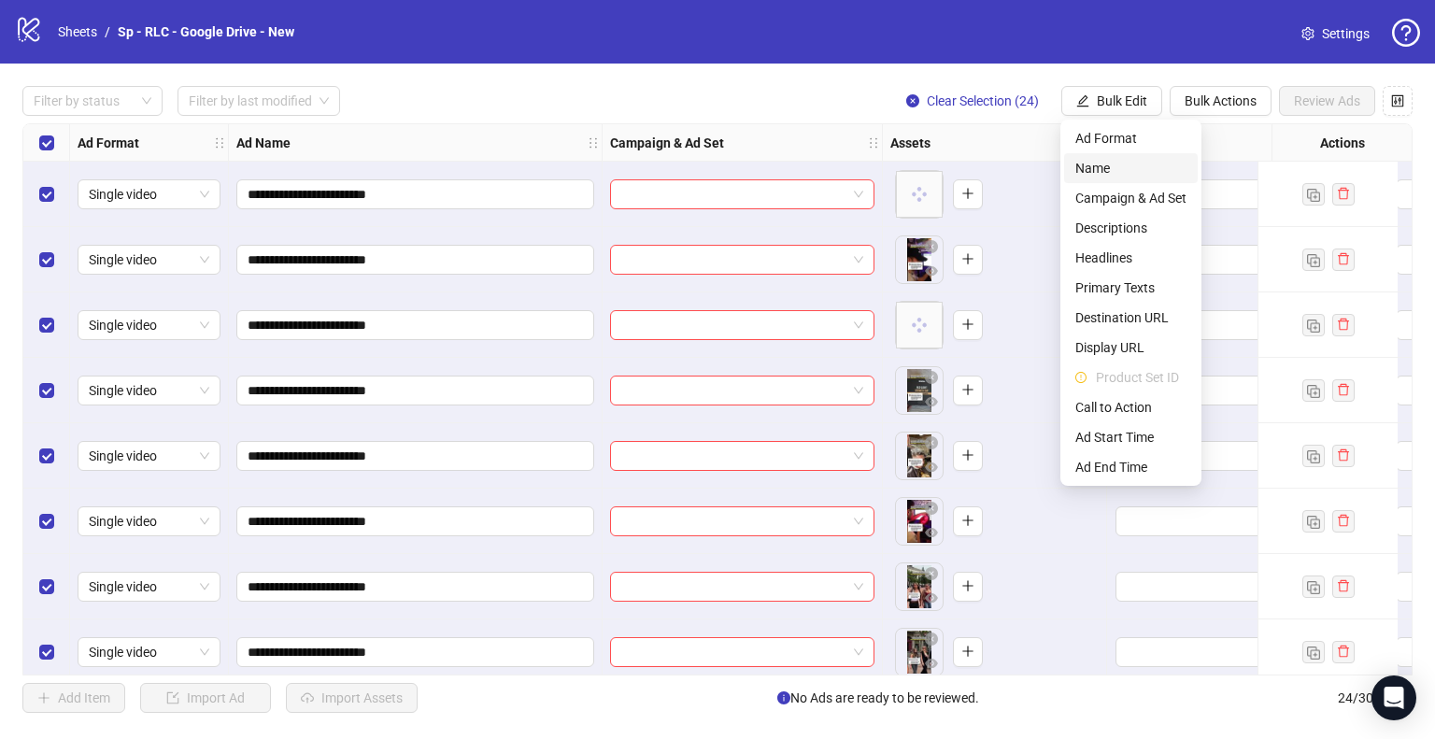
click at [1102, 170] on span "Name" at bounding box center [1130, 168] width 111 height 21
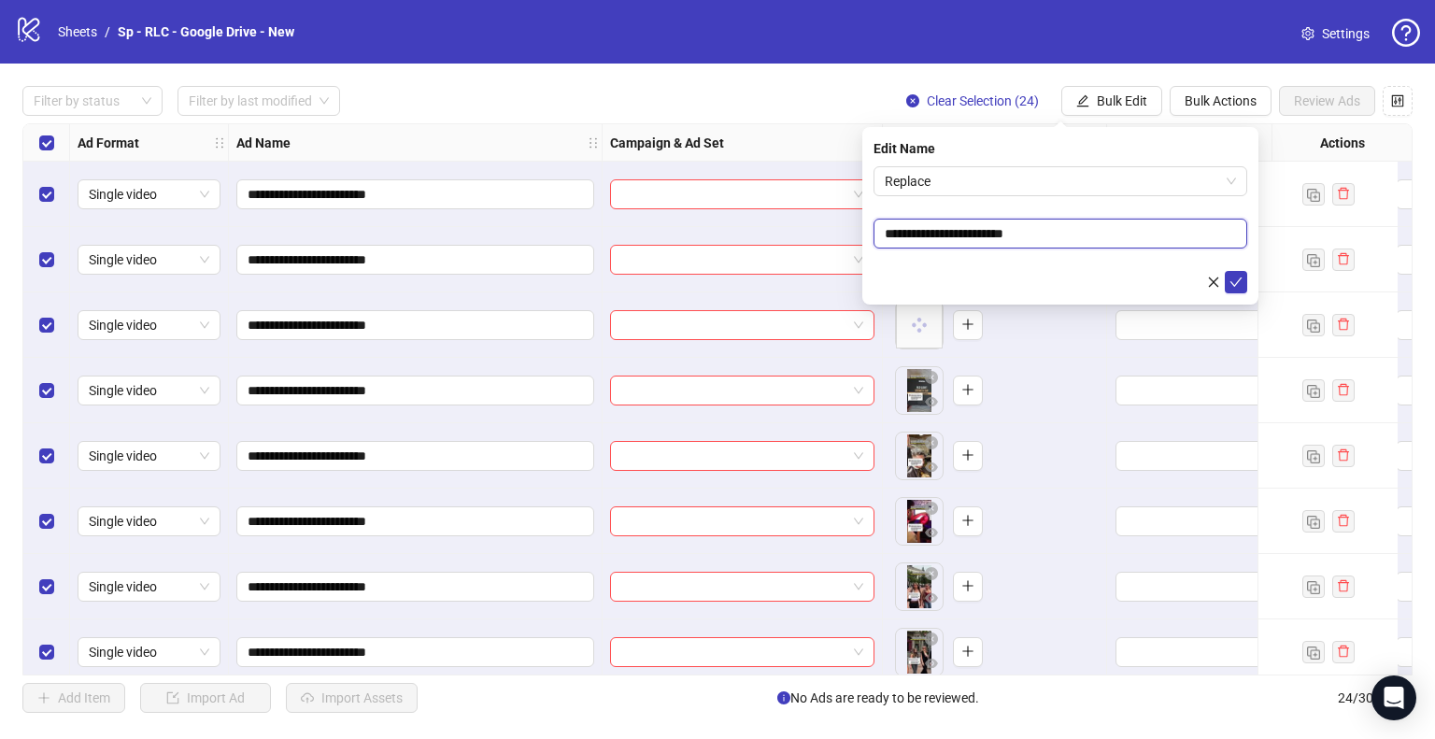
drag, startPoint x: 994, startPoint y: 234, endPoint x: 880, endPoint y: 231, distance: 114.0
click at [883, 233] on input "**********" at bounding box center [1061, 234] width 374 height 30
click at [926, 183] on span "Replace" at bounding box center [1060, 181] width 351 height 28
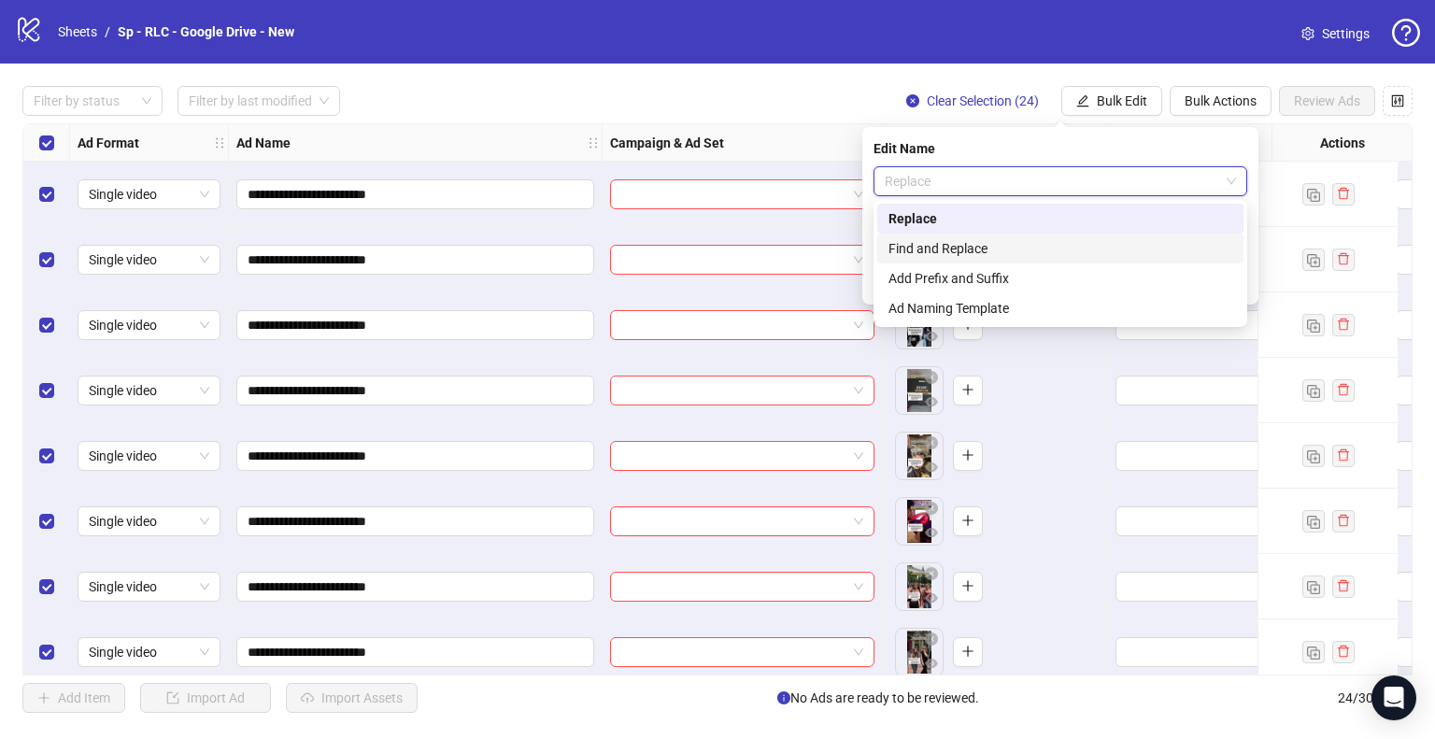
click at [967, 251] on div "Find and Replace" at bounding box center [1061, 248] width 344 height 21
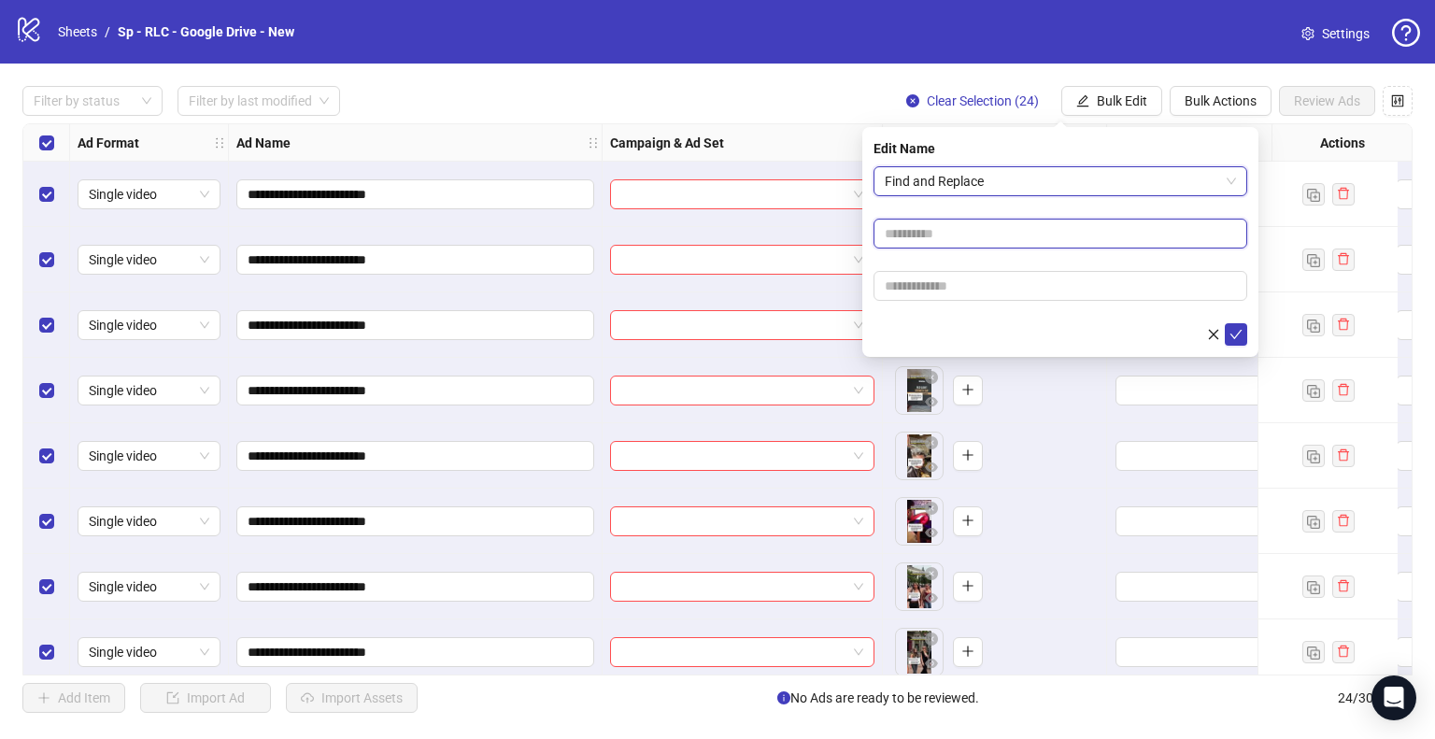
click at [916, 236] on input "text" at bounding box center [1061, 234] width 374 height 30
paste input "**********"
type input "**********"
click at [927, 287] on input "text" at bounding box center [1061, 286] width 374 height 30
paste input "**********"
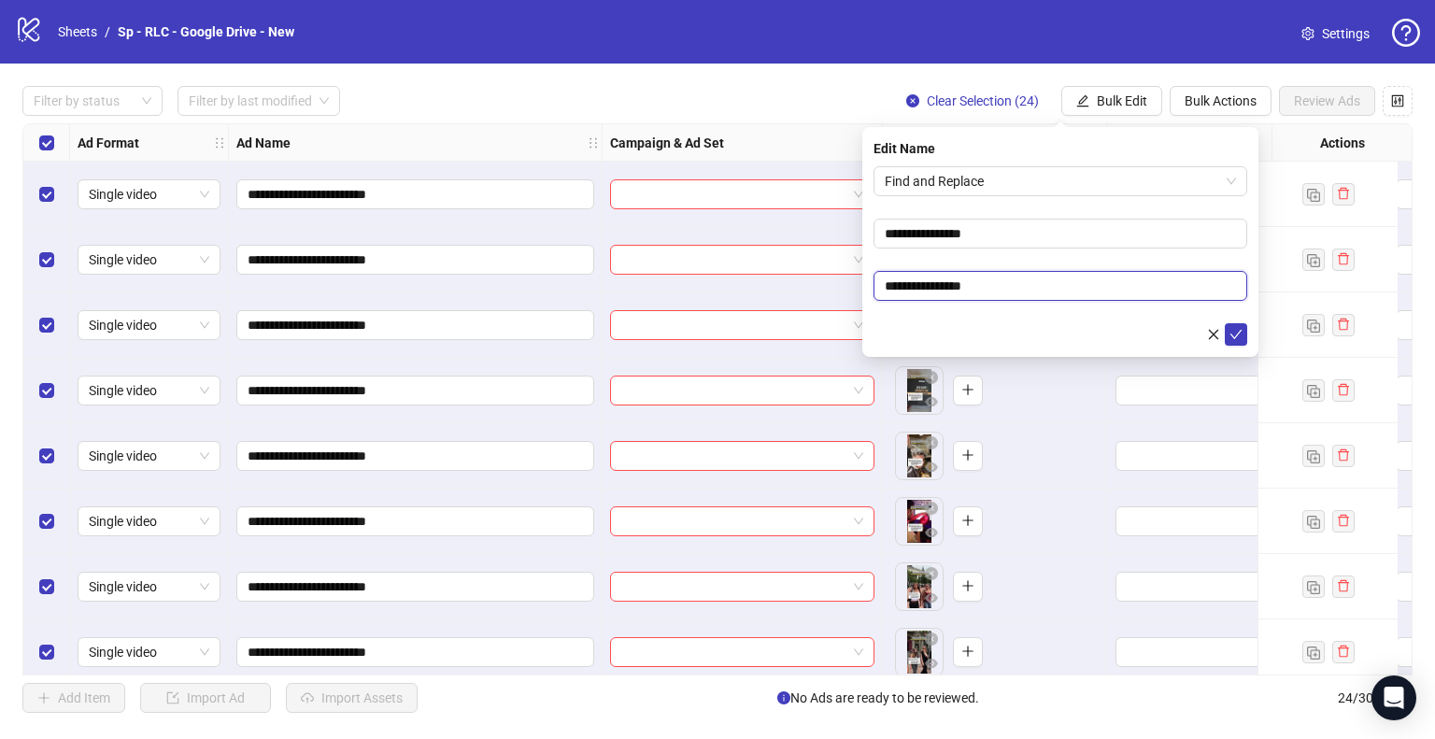
drag, startPoint x: 934, startPoint y: 283, endPoint x: 860, endPoint y: 285, distance: 74.8
click at [860, 285] on body "**********" at bounding box center [717, 369] width 1435 height 739
type input "**********"
click at [1225, 323] on button "submit" at bounding box center [1236, 334] width 22 height 22
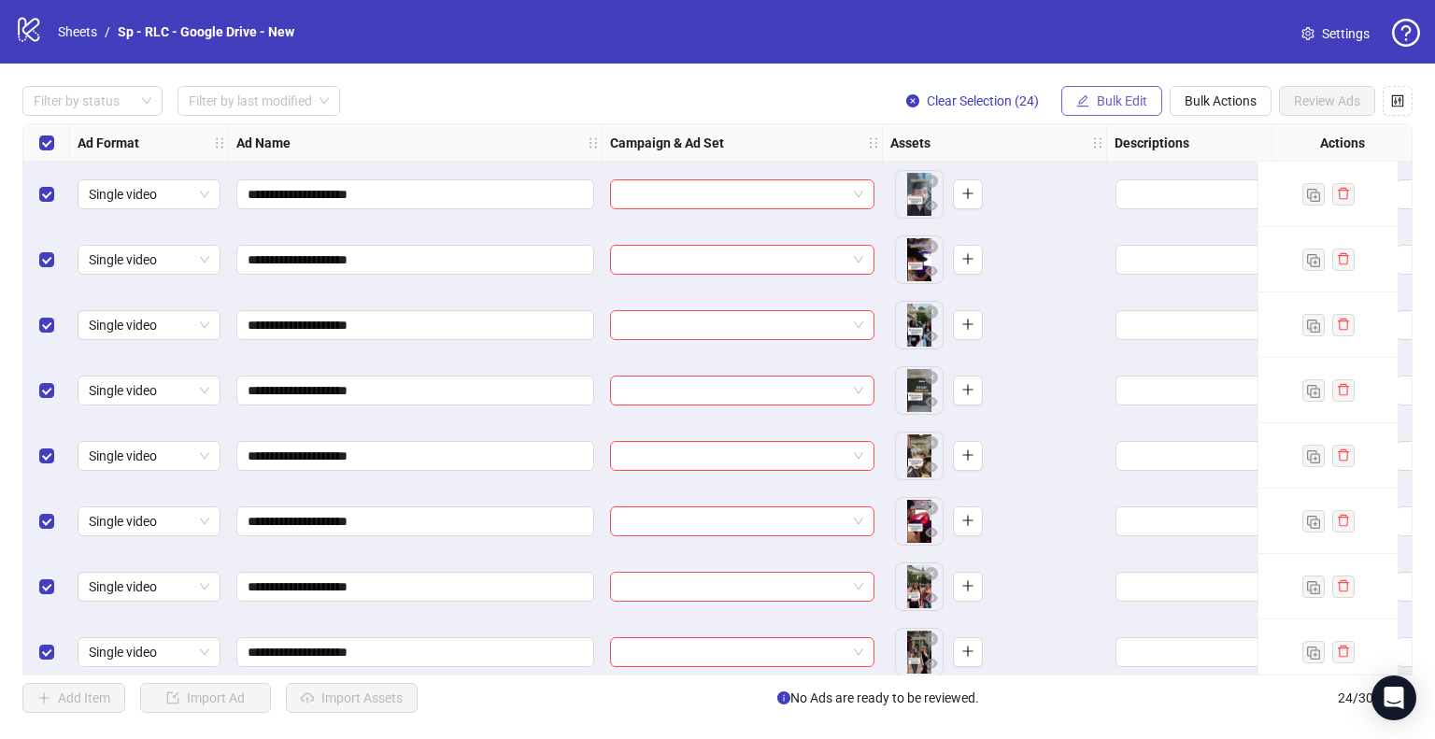
click at [1149, 99] on button "Bulk Edit" at bounding box center [1111, 101] width 101 height 30
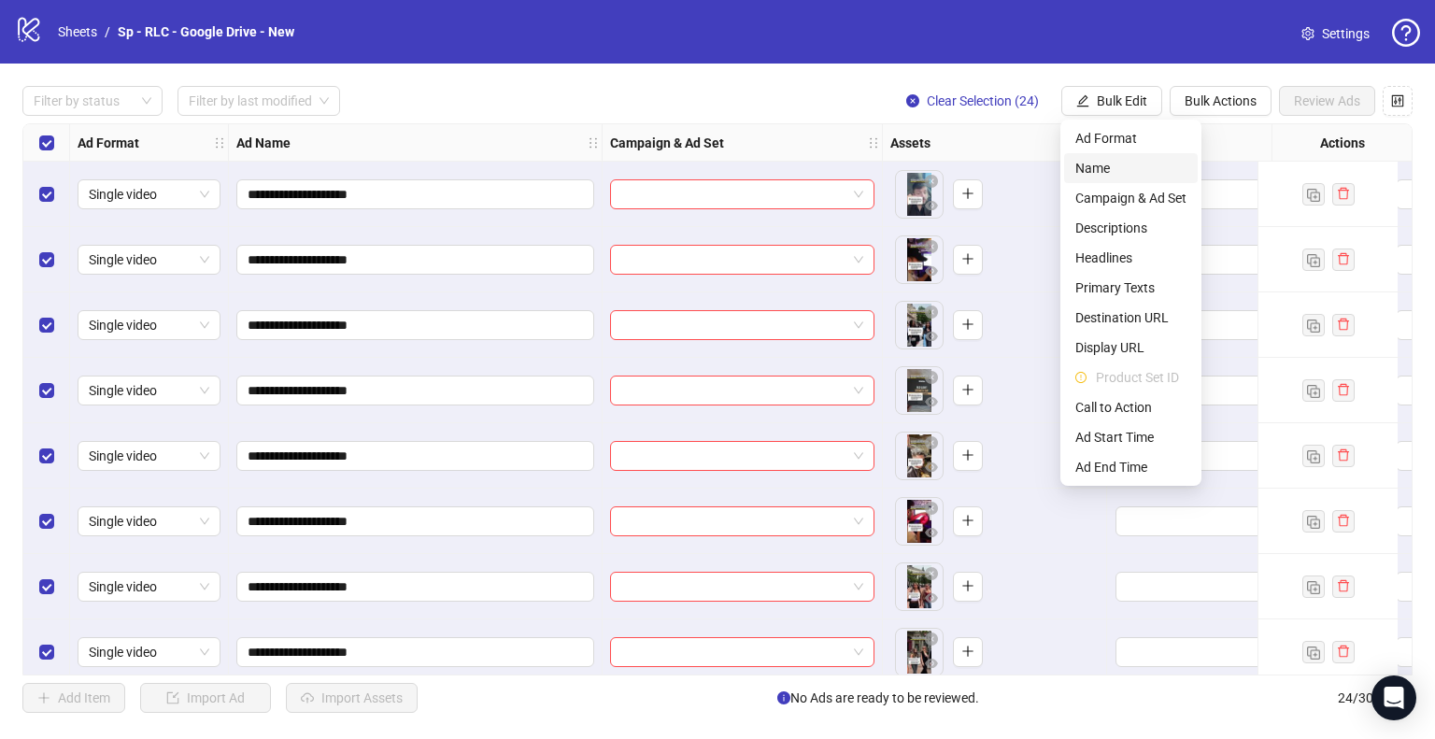
click at [1103, 162] on span "Name" at bounding box center [1130, 168] width 111 height 21
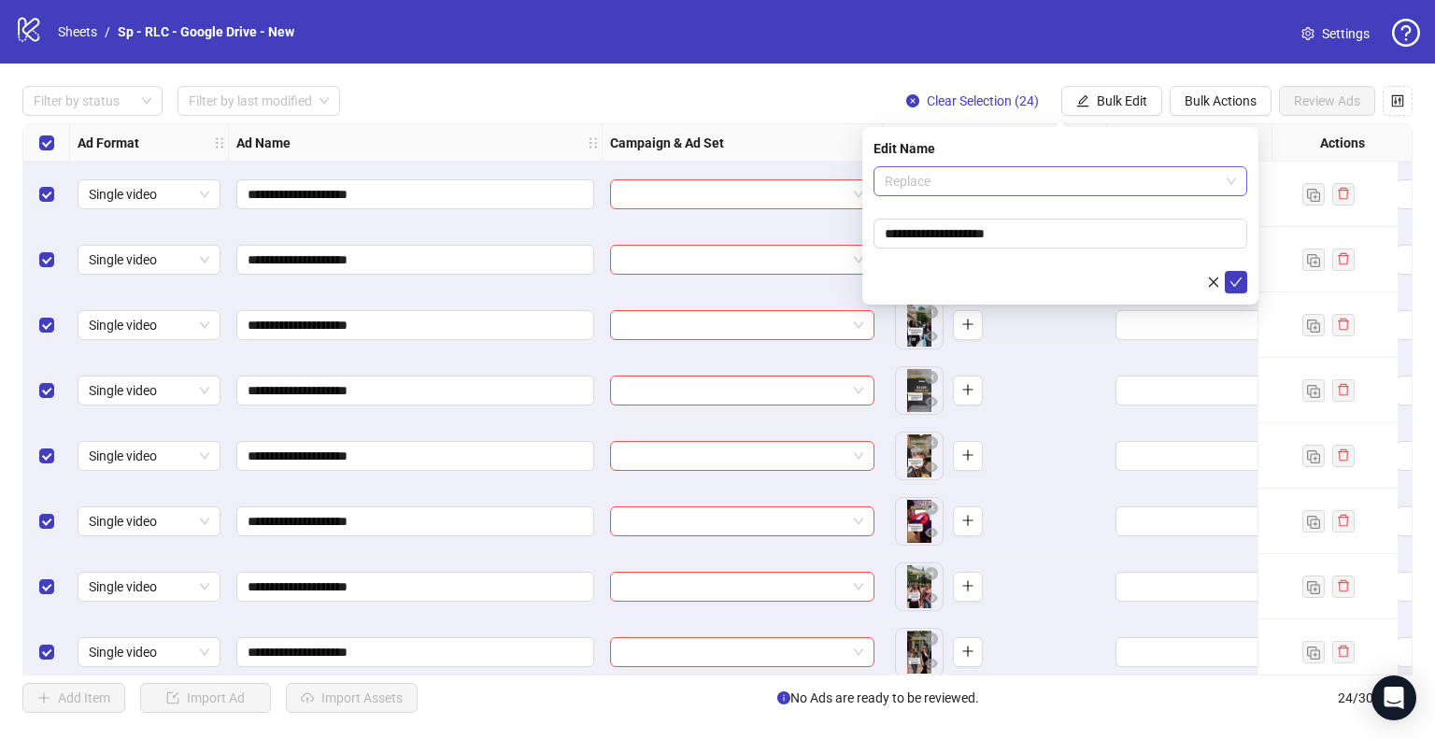
click at [1024, 192] on span "Replace" at bounding box center [1060, 181] width 351 height 28
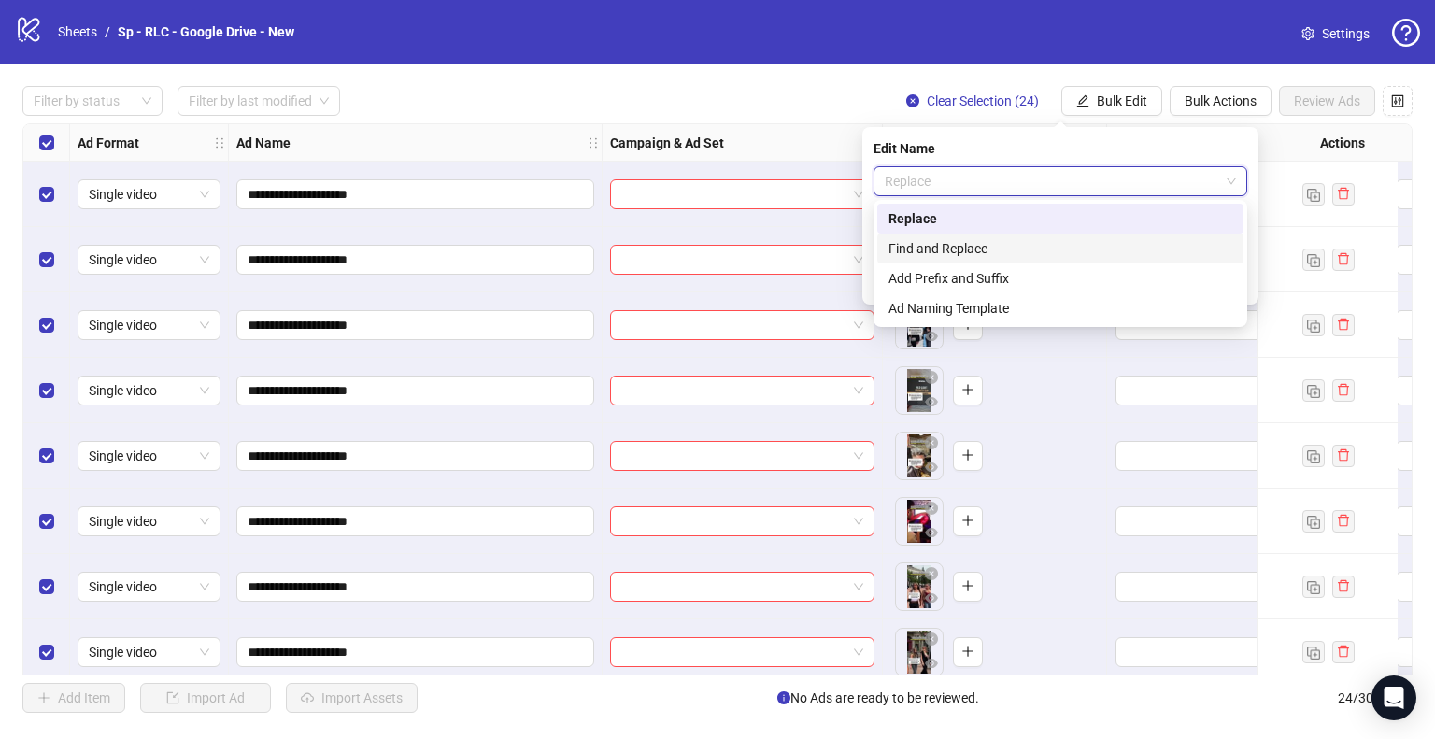
click at [974, 249] on div "Find and Replace" at bounding box center [1061, 248] width 344 height 21
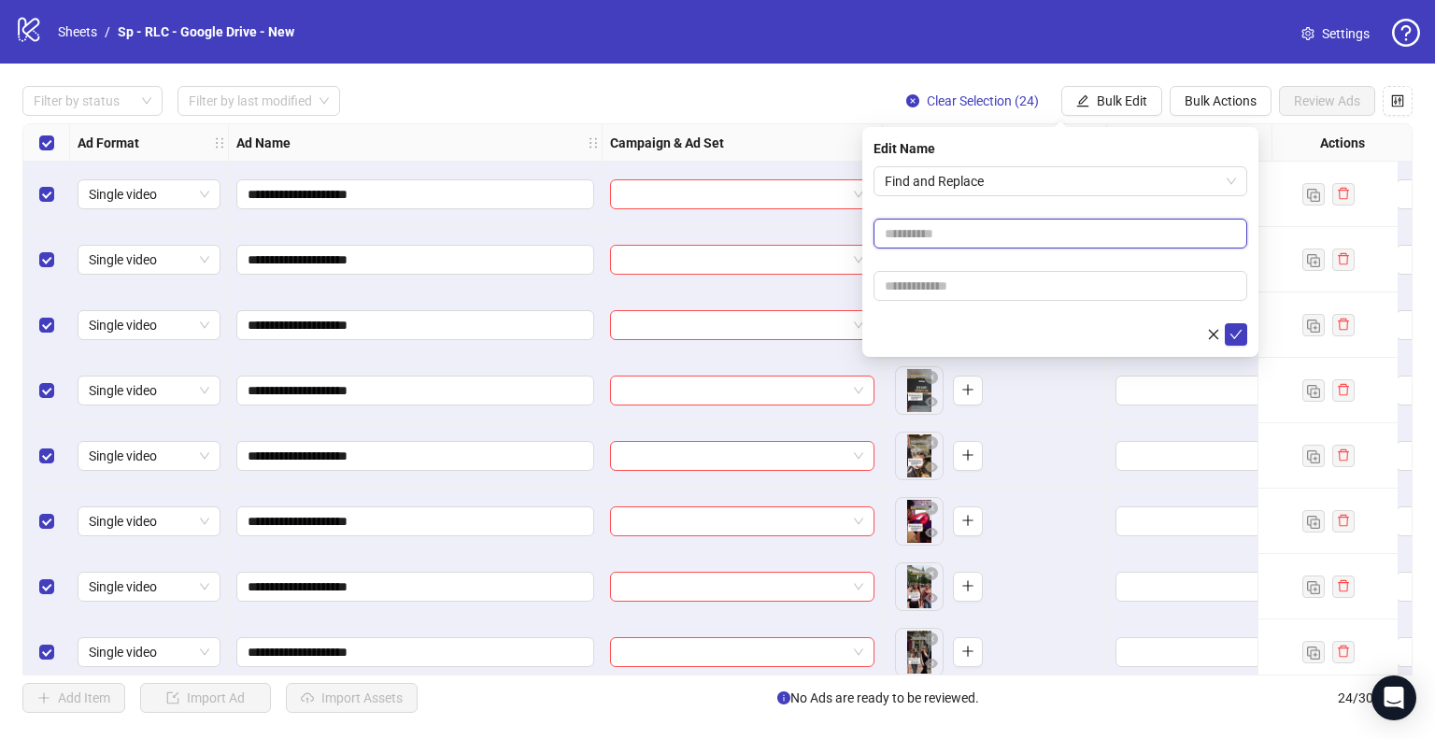
click at [936, 236] on input "text" at bounding box center [1061, 234] width 374 height 30
type input "**"
click at [1225, 323] on button "submit" at bounding box center [1236, 334] width 22 height 22
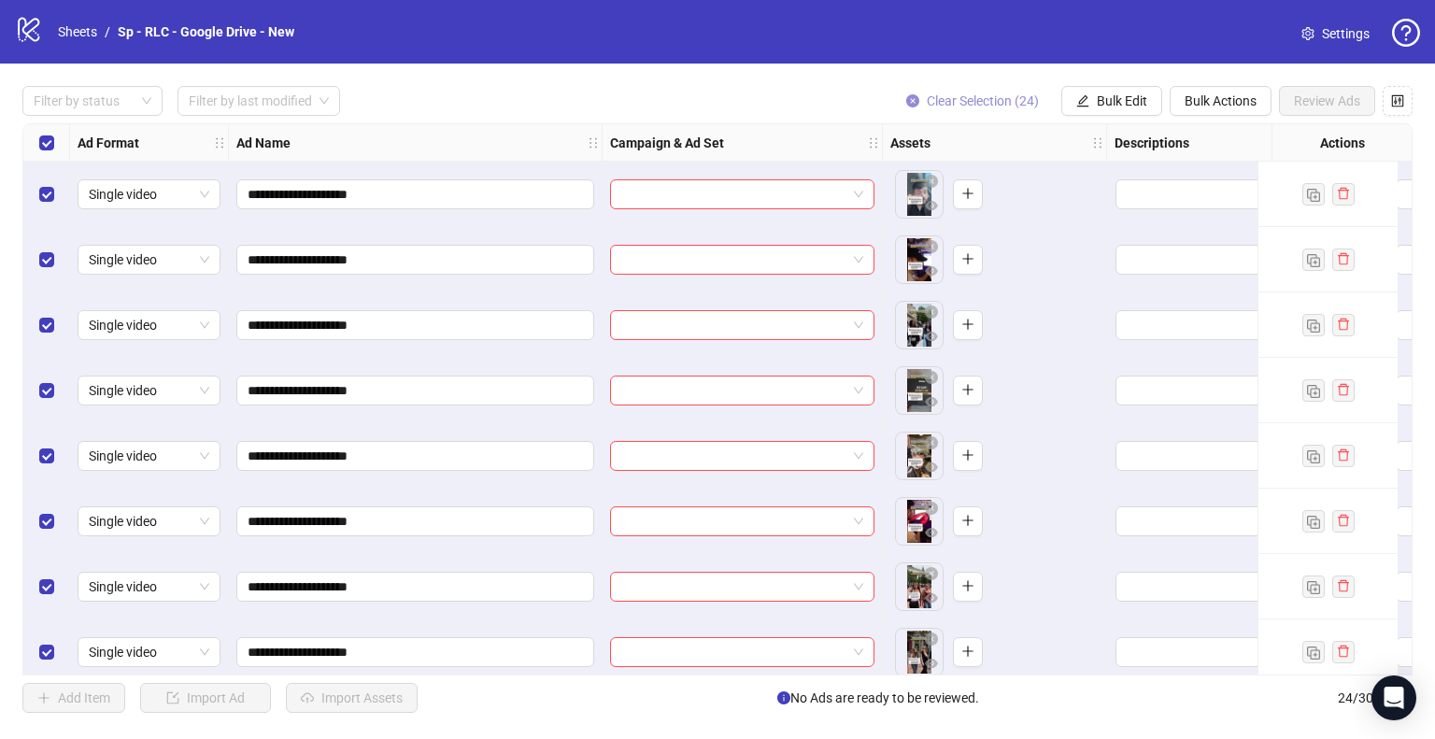
click at [975, 105] on span "Clear Selection (24)" at bounding box center [983, 100] width 112 height 15
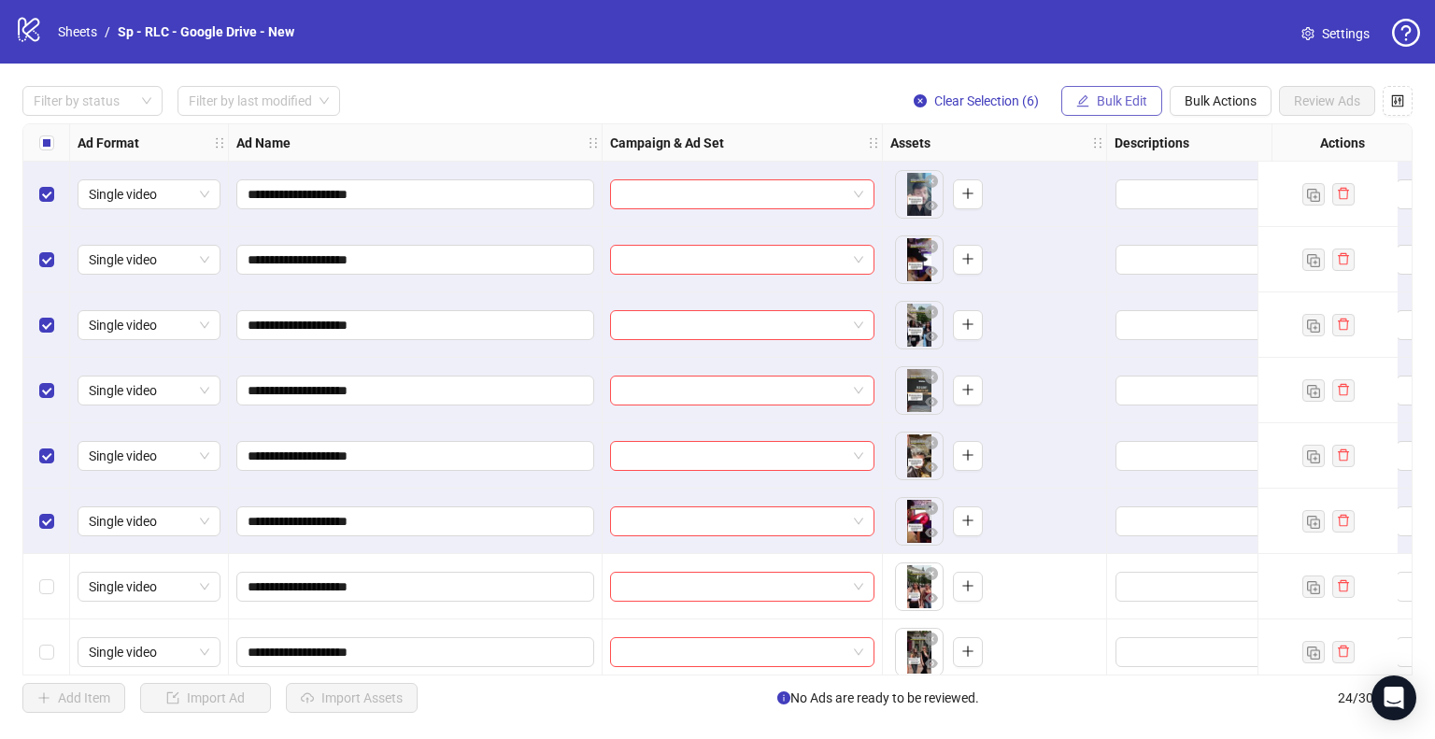
click at [1132, 99] on span "Bulk Edit" at bounding box center [1122, 100] width 50 height 15
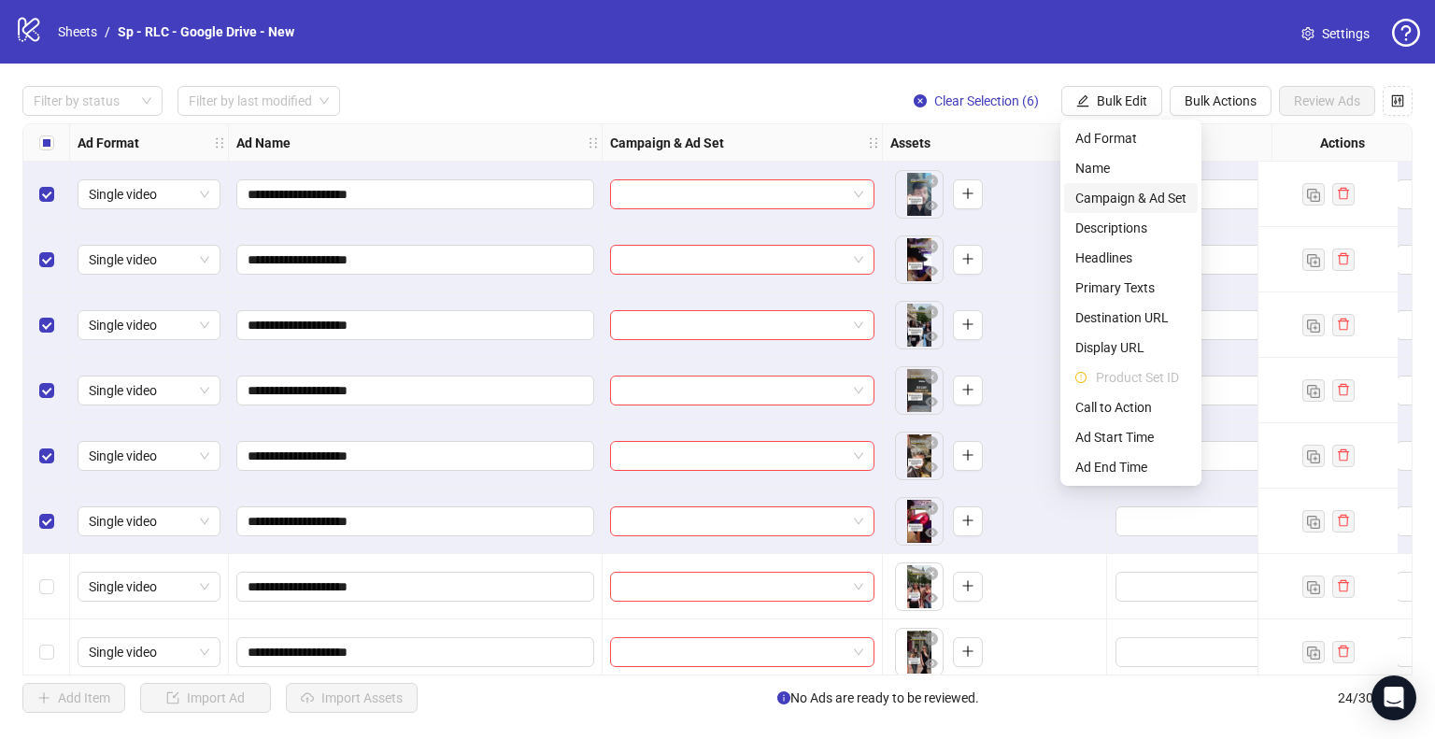
click at [1145, 195] on span "Campaign & Ad Set" at bounding box center [1130, 198] width 111 height 21
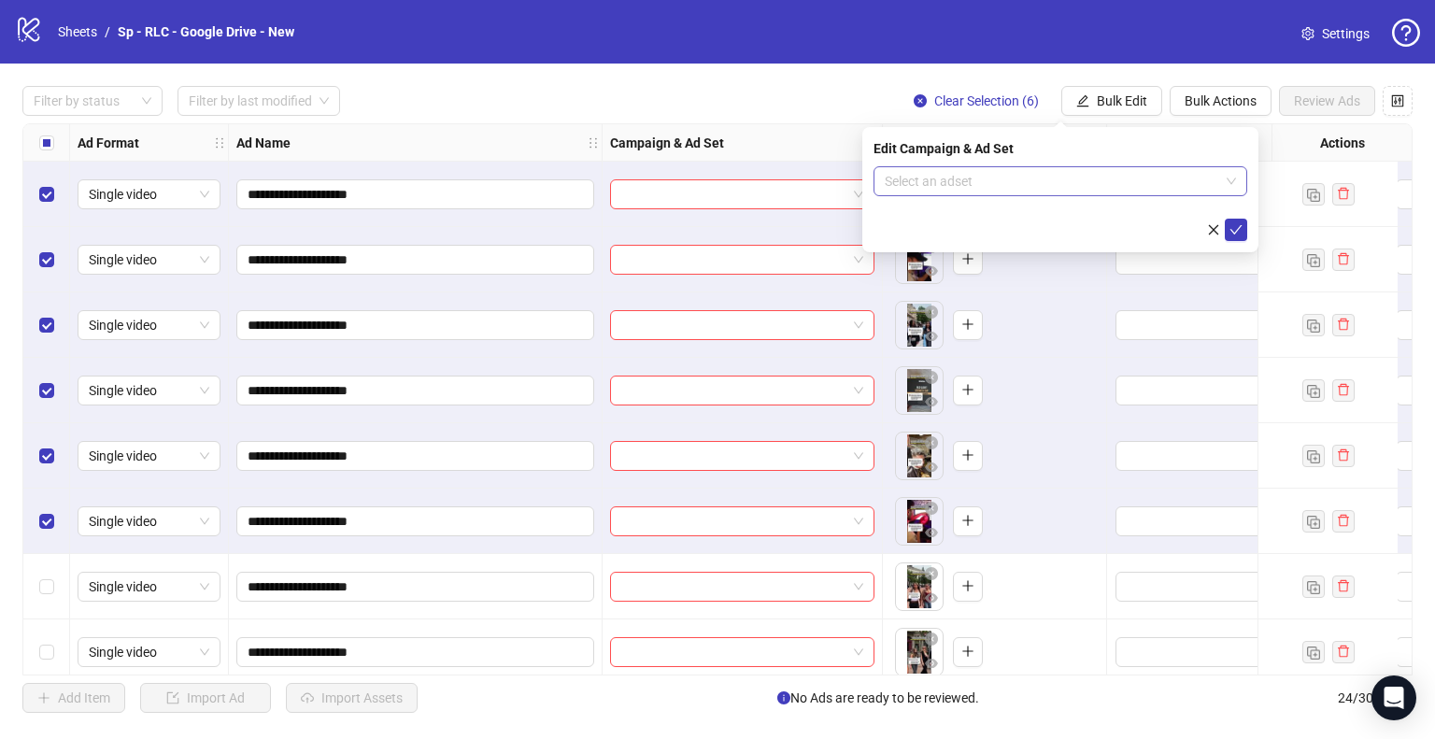
click at [1237, 178] on div "Select an adset" at bounding box center [1061, 181] width 374 height 30
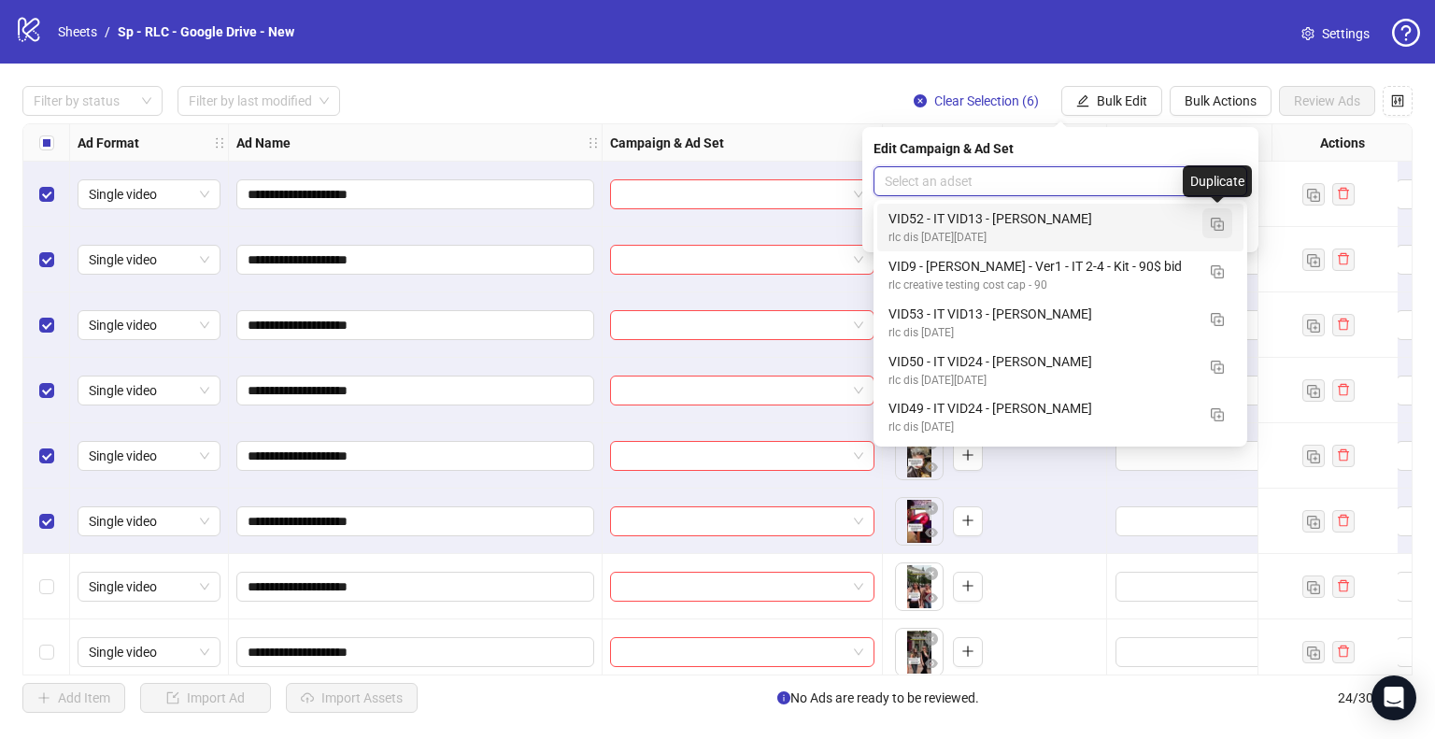
click at [1222, 230] on img "button" at bounding box center [1217, 224] width 13 height 13
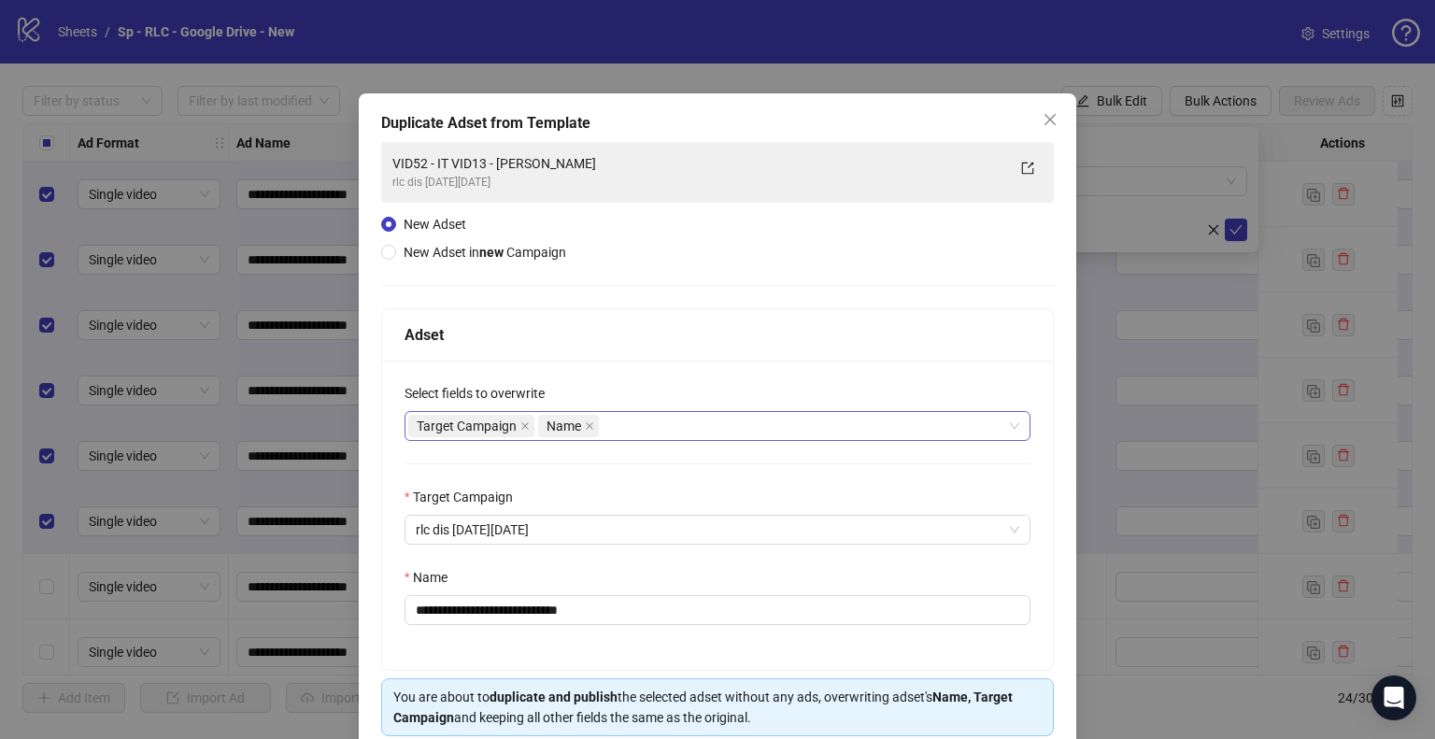
scroll to position [78, 0]
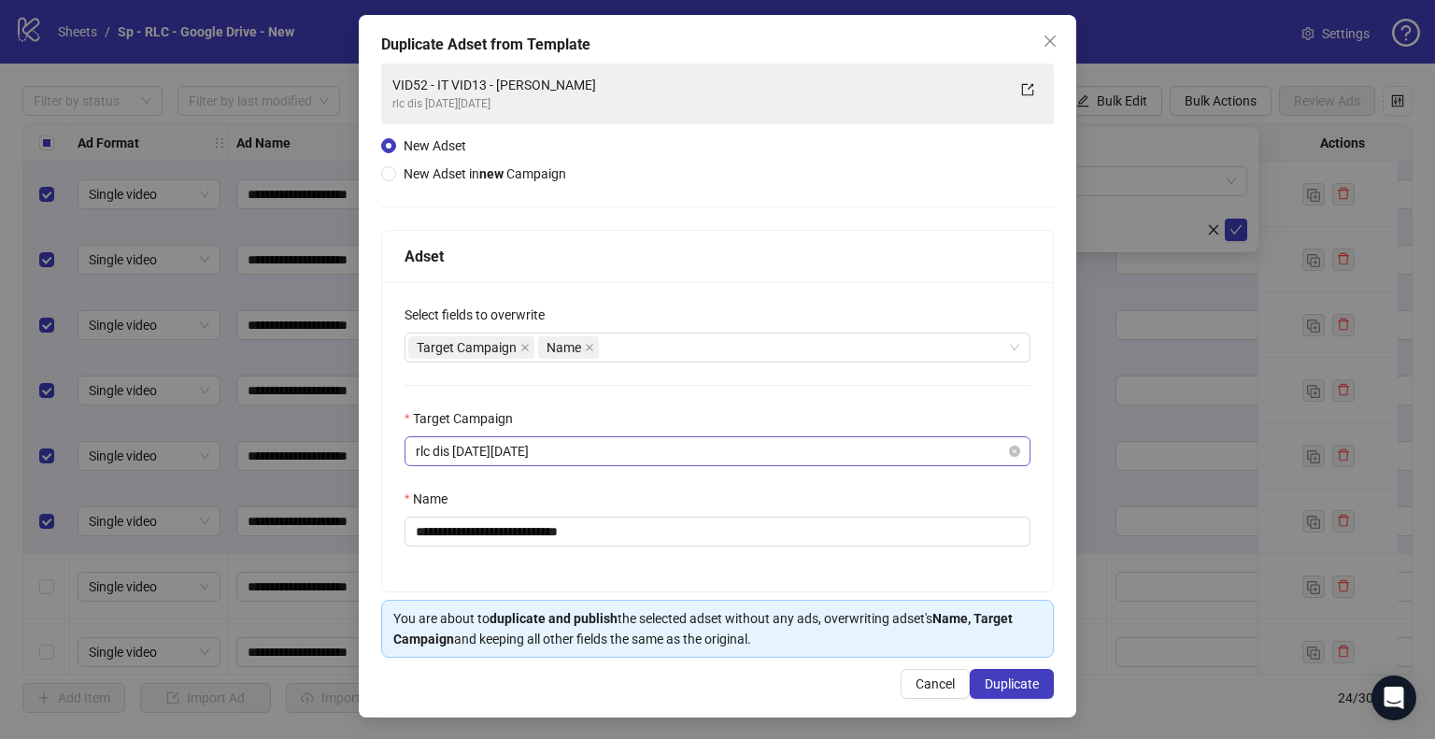
click at [643, 450] on span "rlc dis [DATE][DATE]" at bounding box center [718, 451] width 604 height 28
click at [624, 343] on div "Target Campaign Name" at bounding box center [707, 347] width 599 height 26
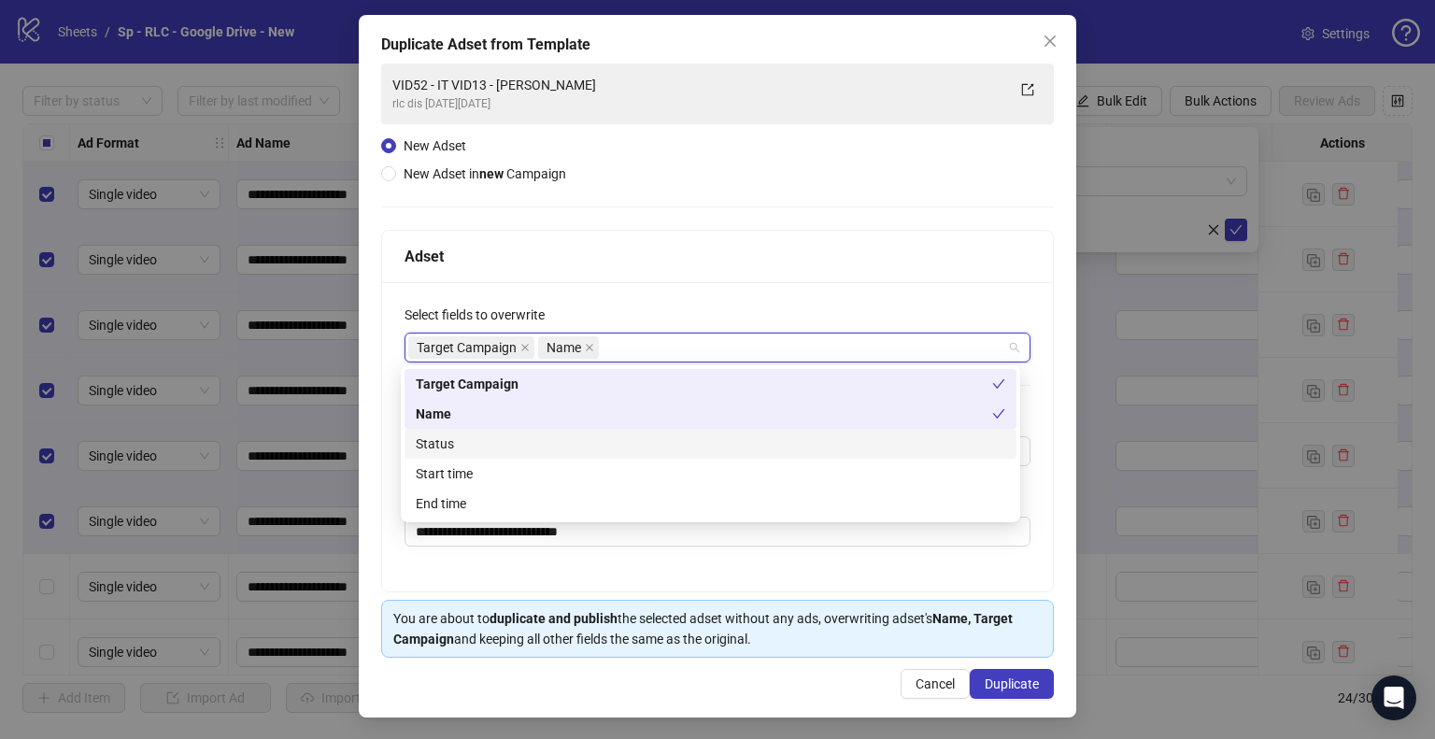
click at [486, 447] on div "Status" at bounding box center [711, 444] width 590 height 21
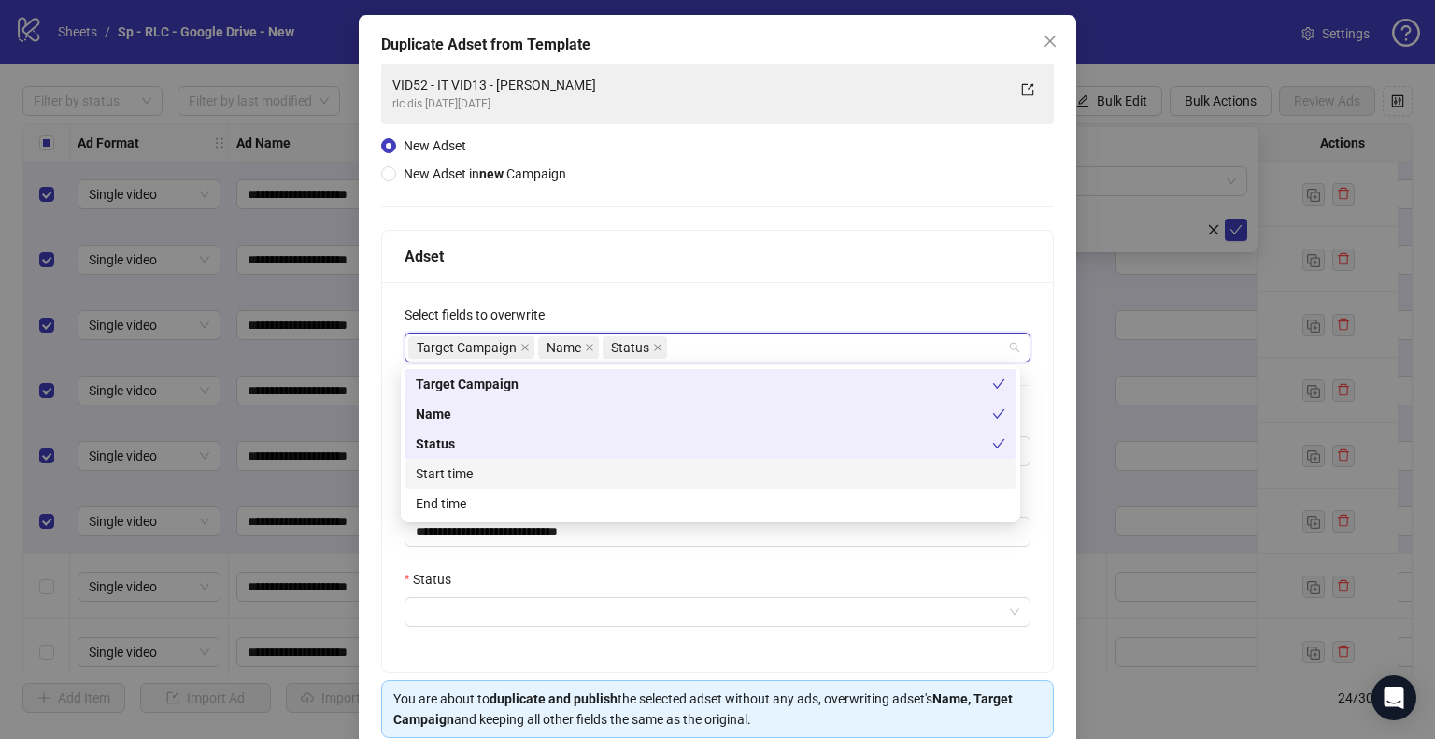
click at [478, 477] on div "Start time" at bounding box center [711, 473] width 590 height 21
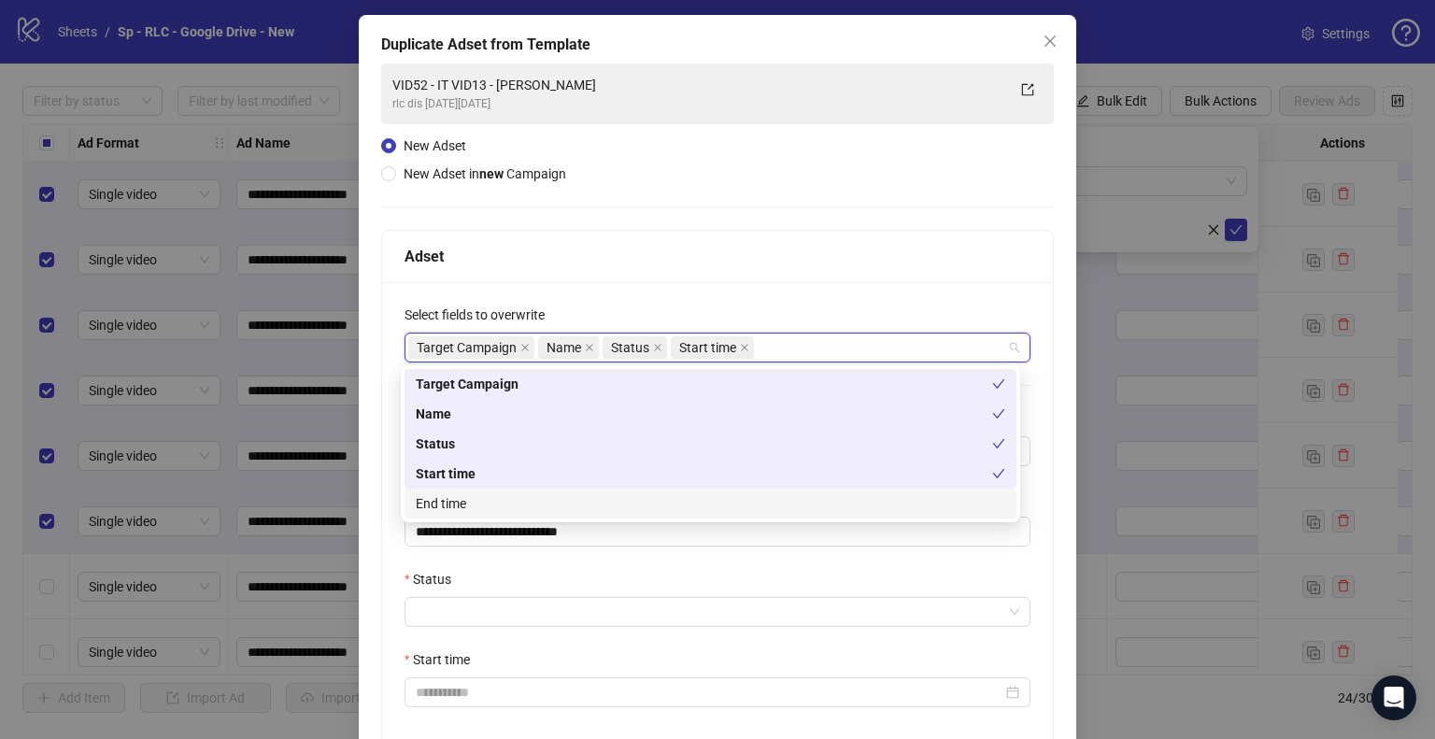
click at [382, 552] on div "**********" at bounding box center [717, 517] width 671 height 470
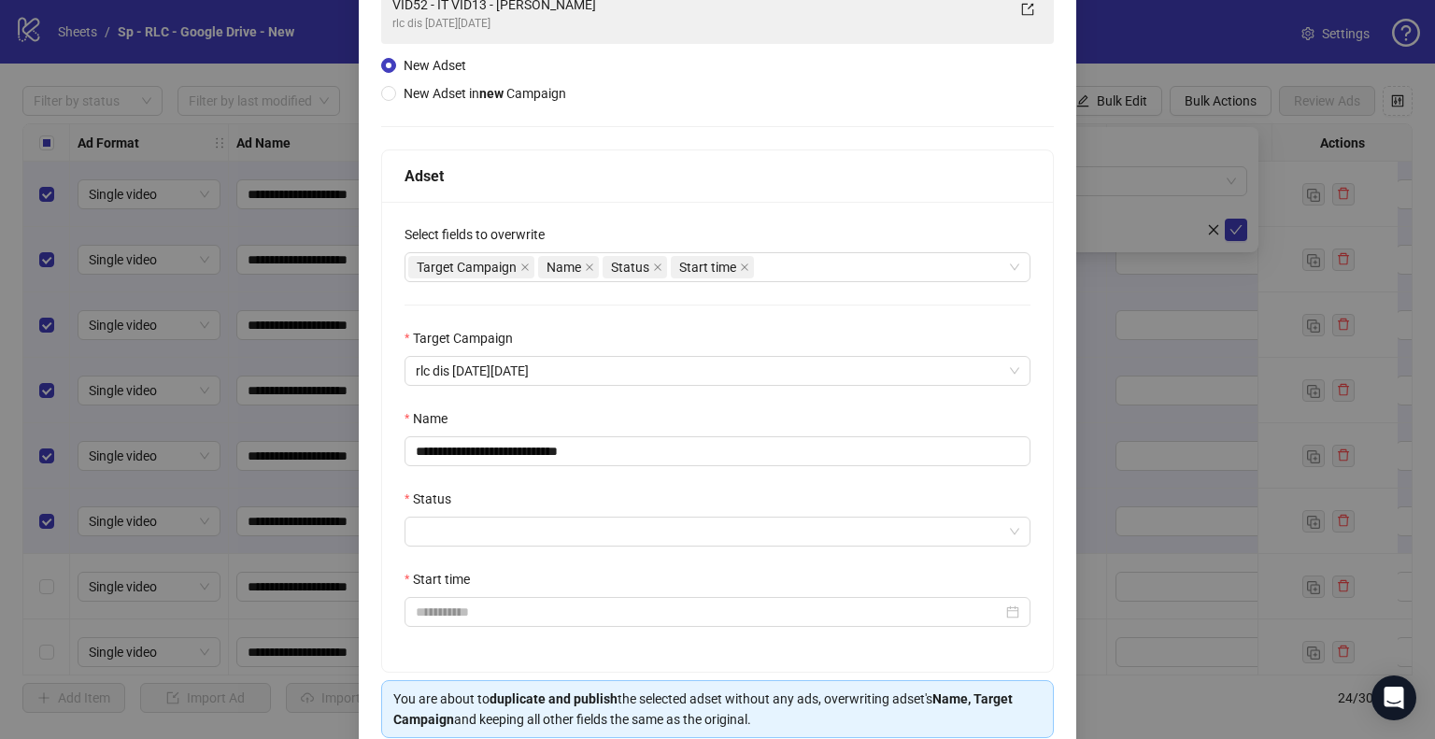
scroll to position [239, 0]
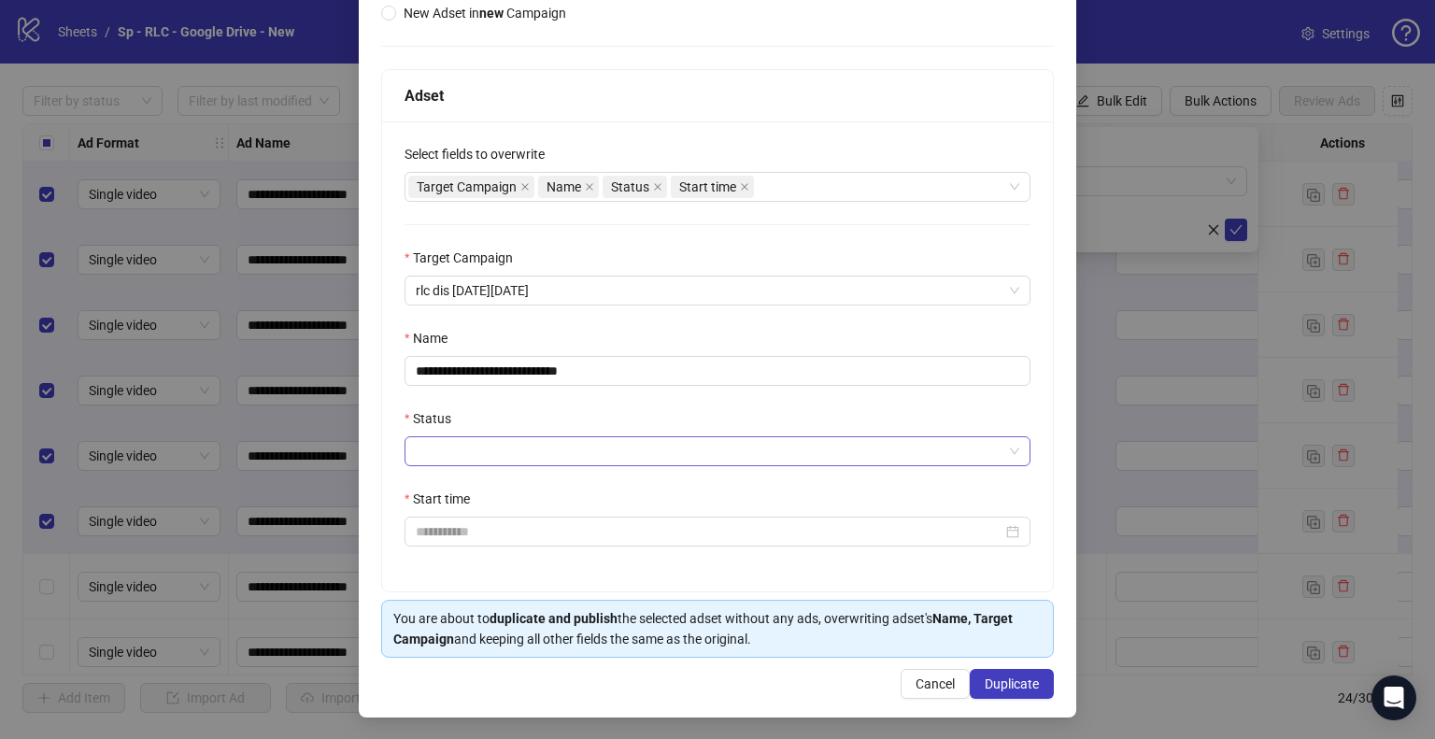
click at [466, 457] on input "Status" at bounding box center [709, 451] width 587 height 28
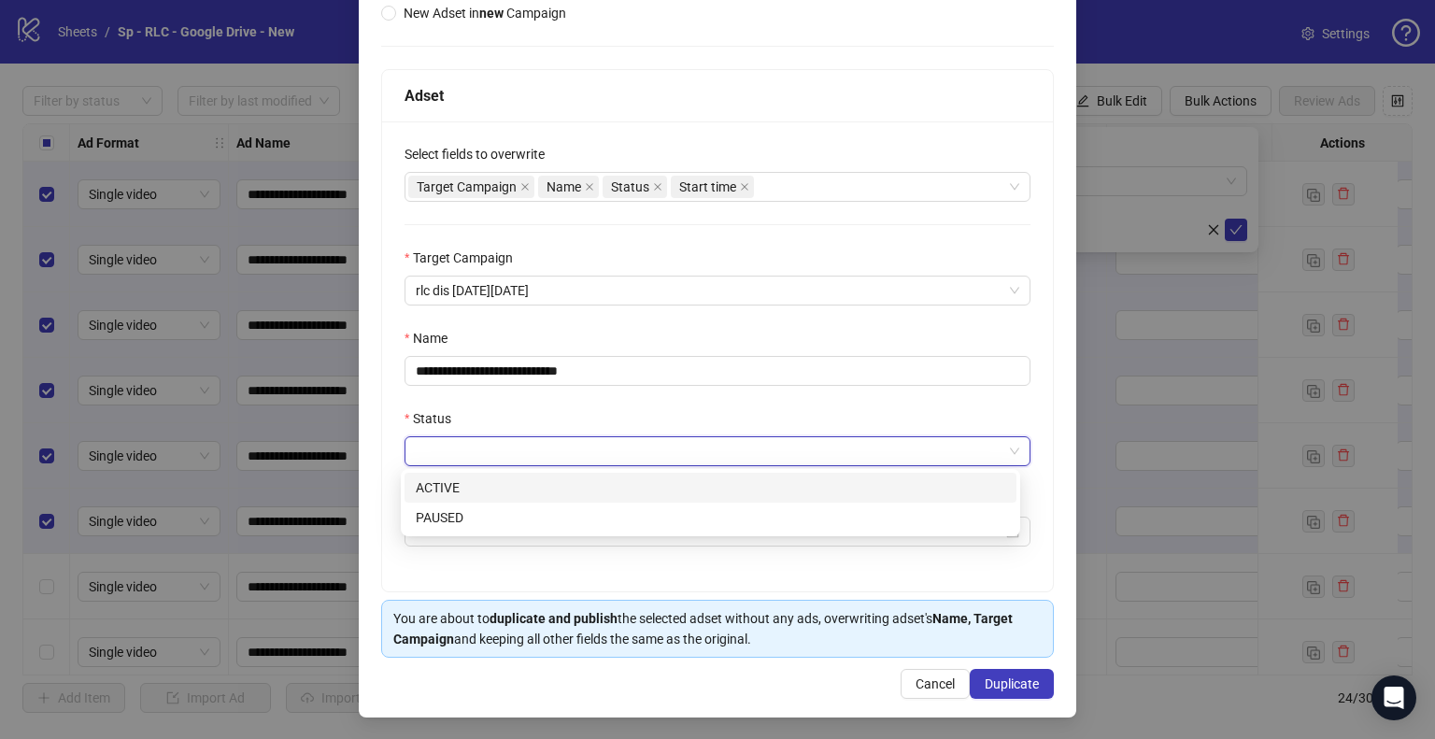
click at [469, 492] on div "ACTIVE" at bounding box center [711, 487] width 590 height 21
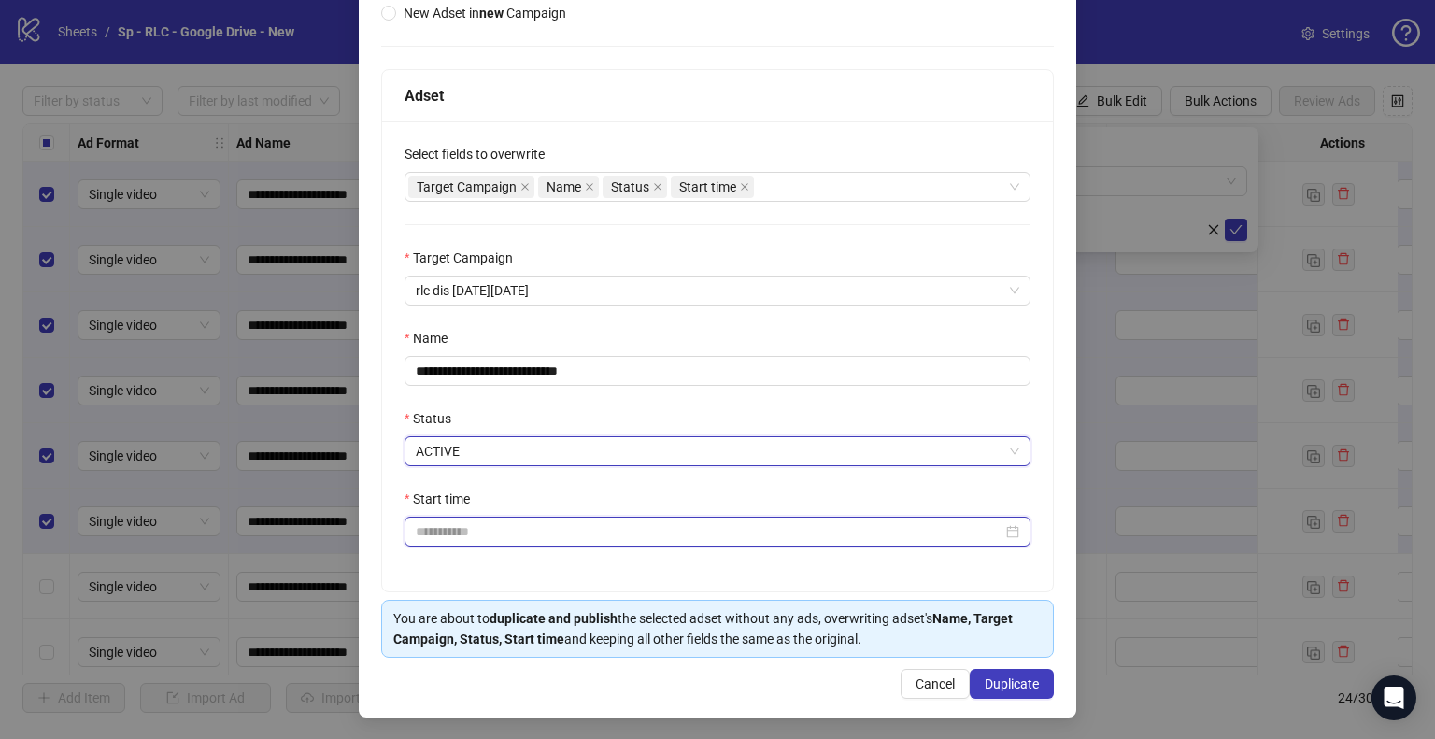
click at [495, 532] on input "Start time" at bounding box center [709, 531] width 587 height 21
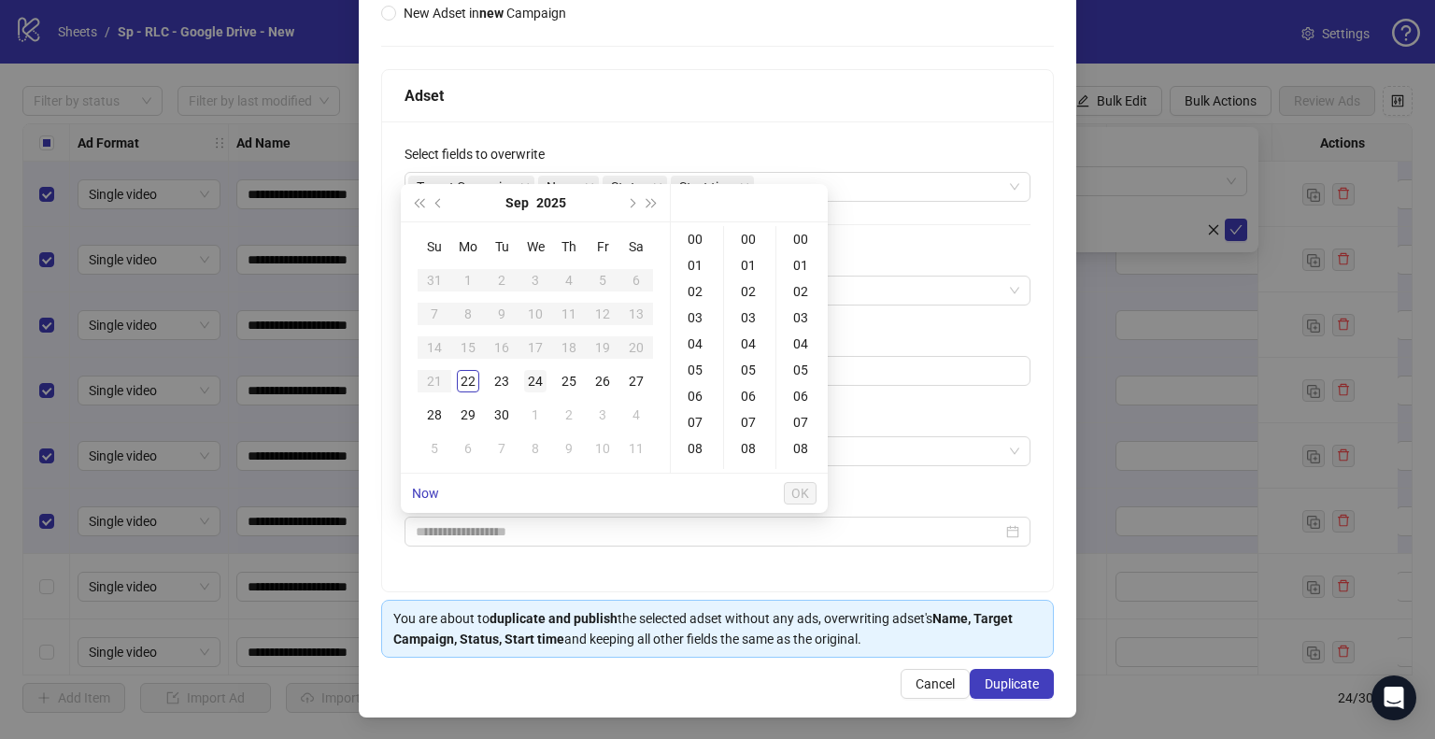
click at [541, 380] on div "24" at bounding box center [535, 381] width 22 height 22
type input "**********"
click at [797, 492] on span "OK" at bounding box center [800, 493] width 18 height 15
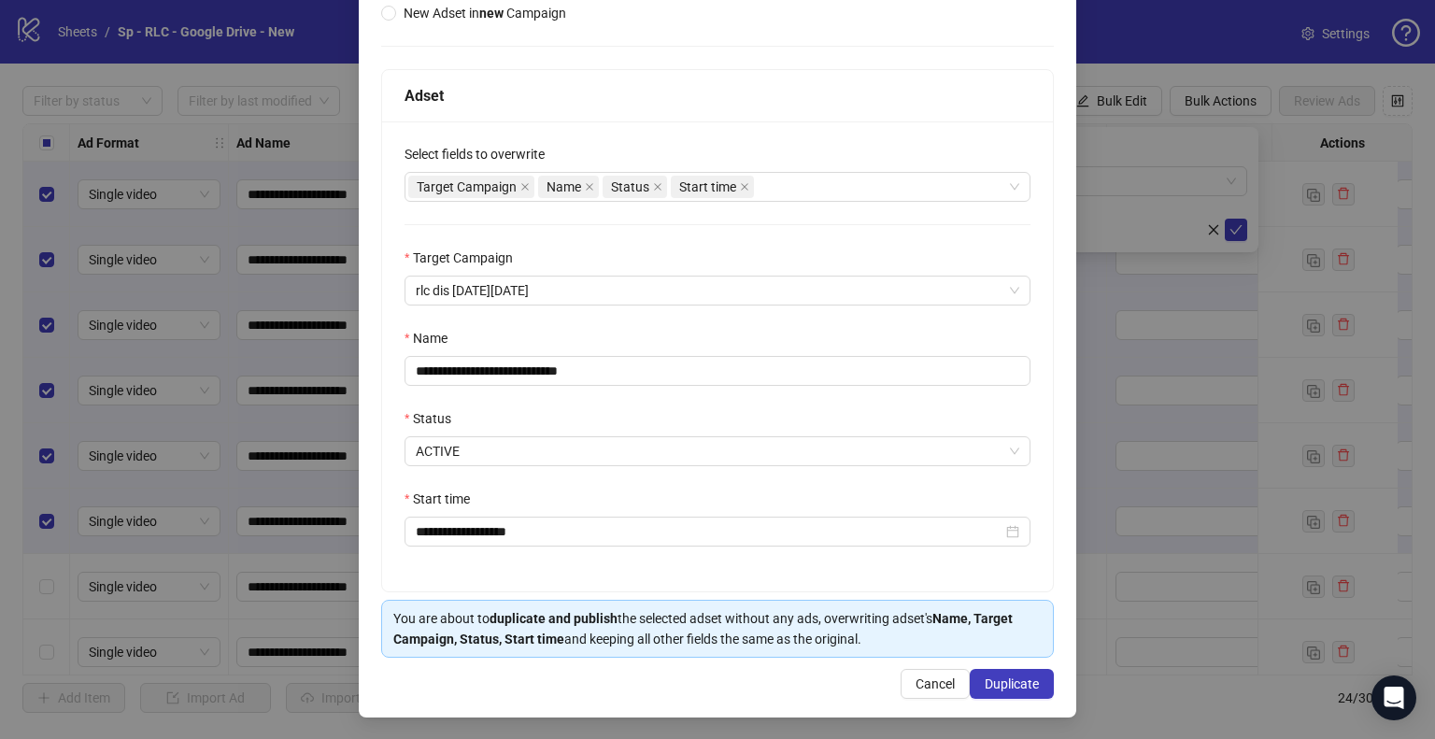
click at [504, 356] on div "**********" at bounding box center [718, 371] width 626 height 30
click at [507, 377] on input "**********" at bounding box center [718, 371] width 626 height 30
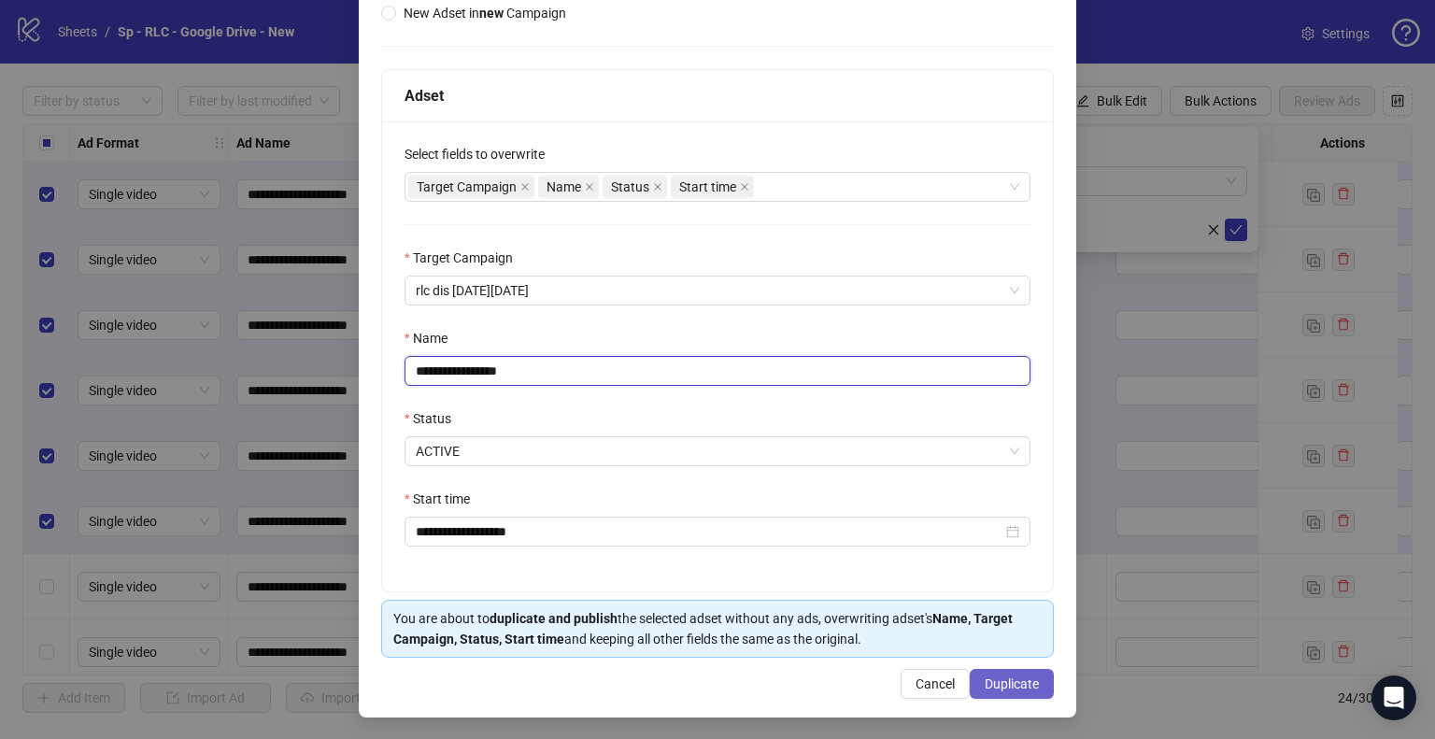
type input "**********"
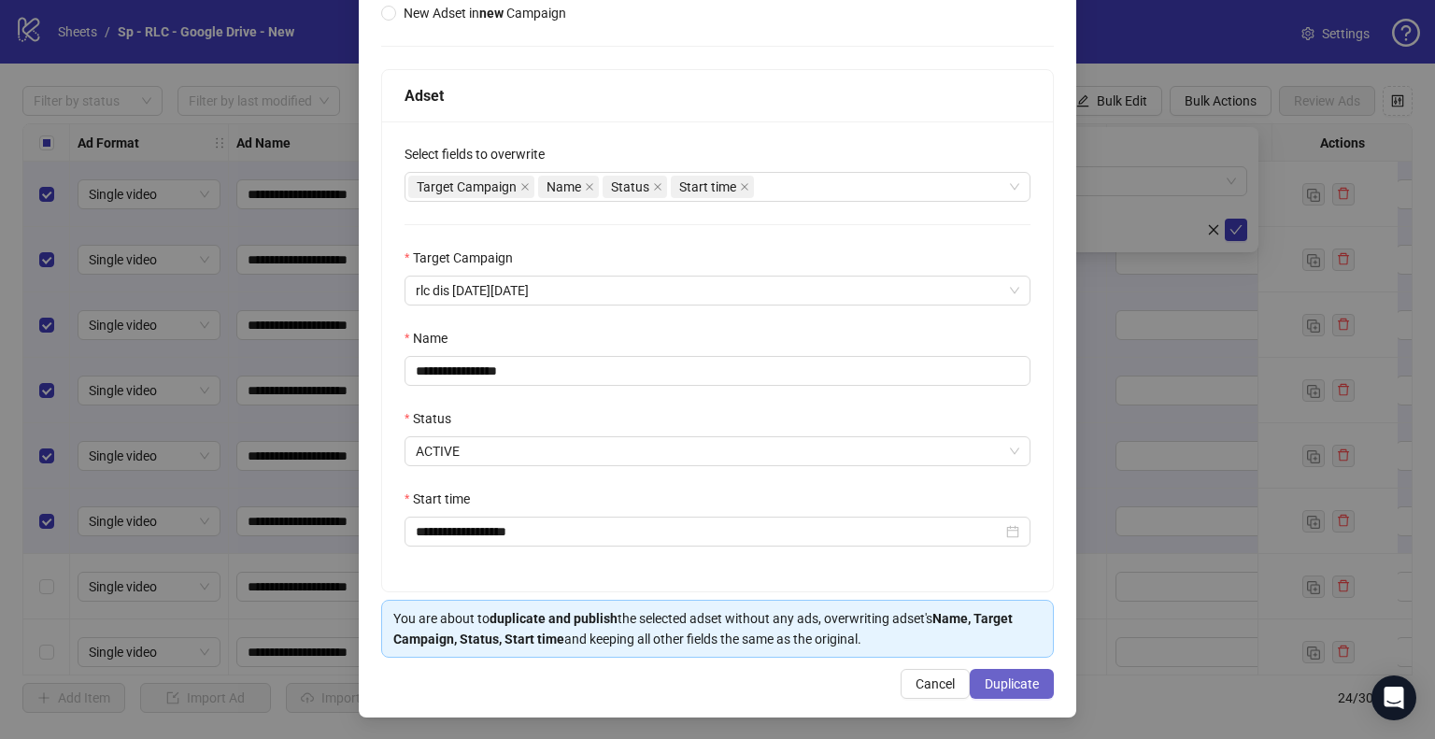
click at [1015, 679] on span "Duplicate" at bounding box center [1012, 683] width 54 height 15
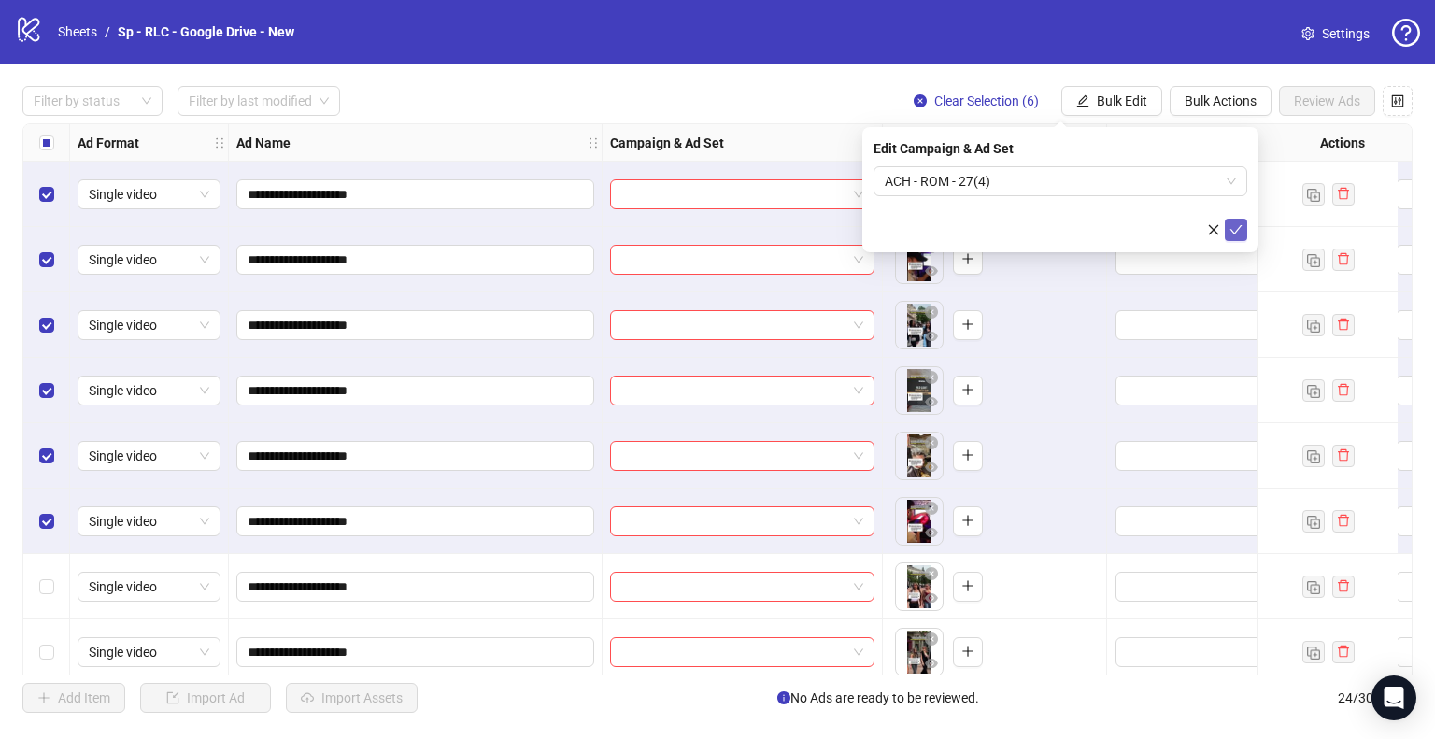
click at [1237, 229] on icon "check" at bounding box center [1236, 229] width 13 height 13
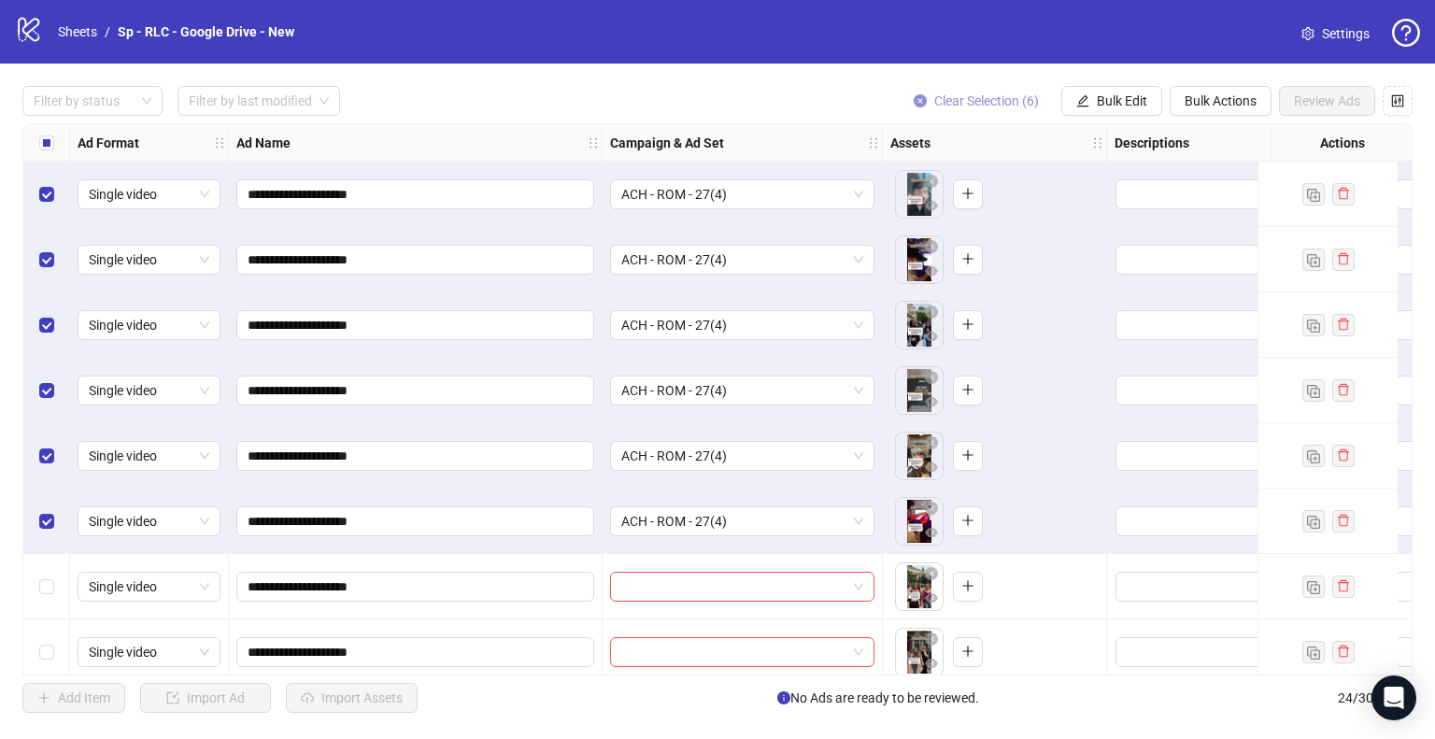
click at [1006, 101] on span "Clear Selection (6)" at bounding box center [986, 100] width 105 height 15
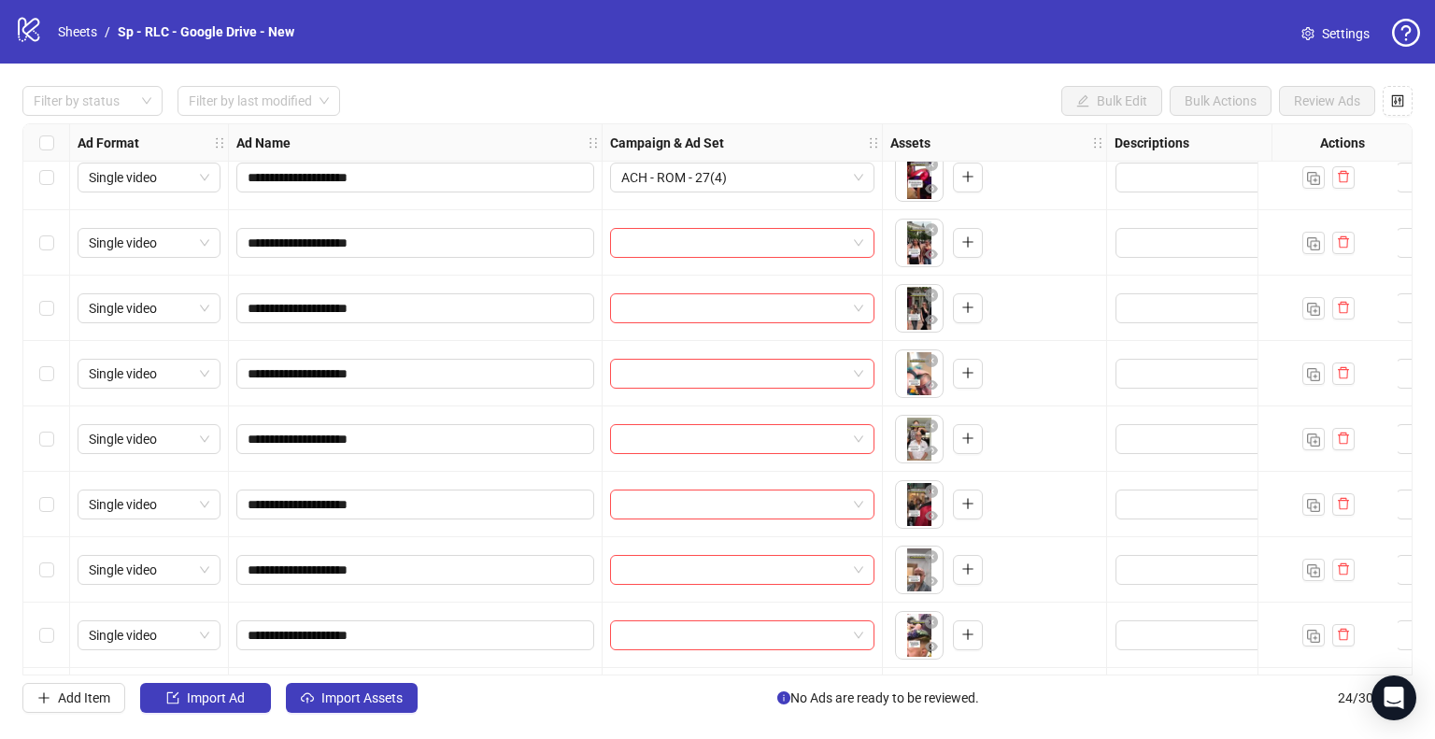
scroll to position [374, 0]
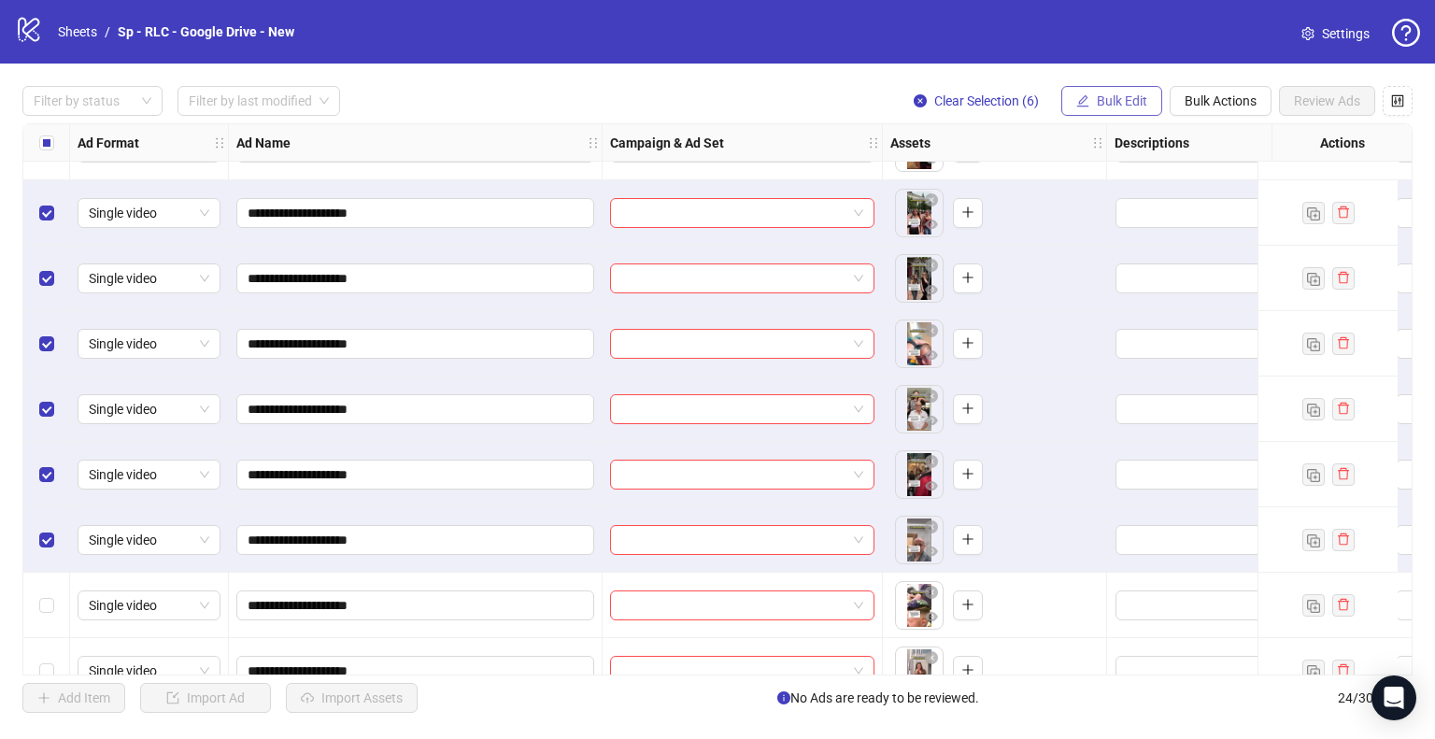
click at [1120, 88] on button "Bulk Edit" at bounding box center [1111, 101] width 101 height 30
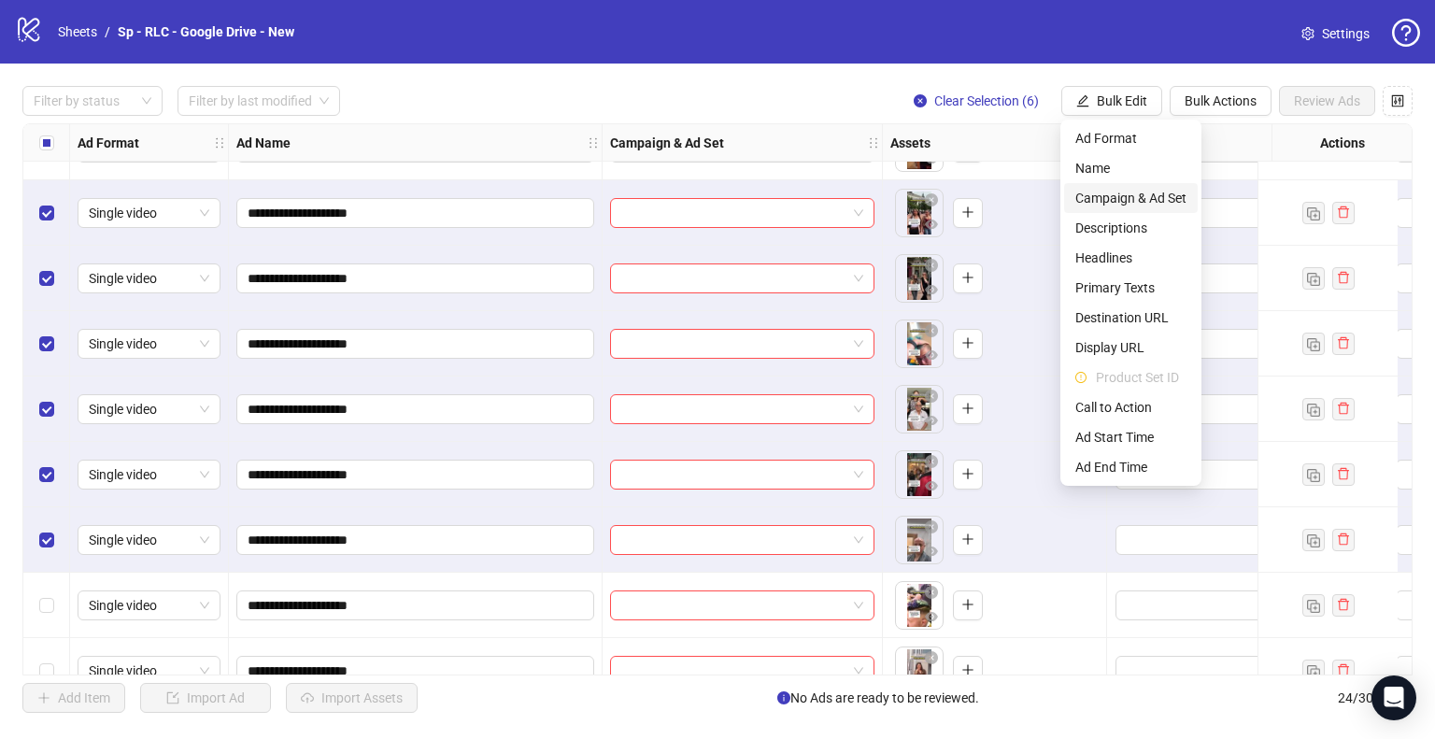
click at [1136, 196] on span "Campaign & Ad Set" at bounding box center [1130, 198] width 111 height 21
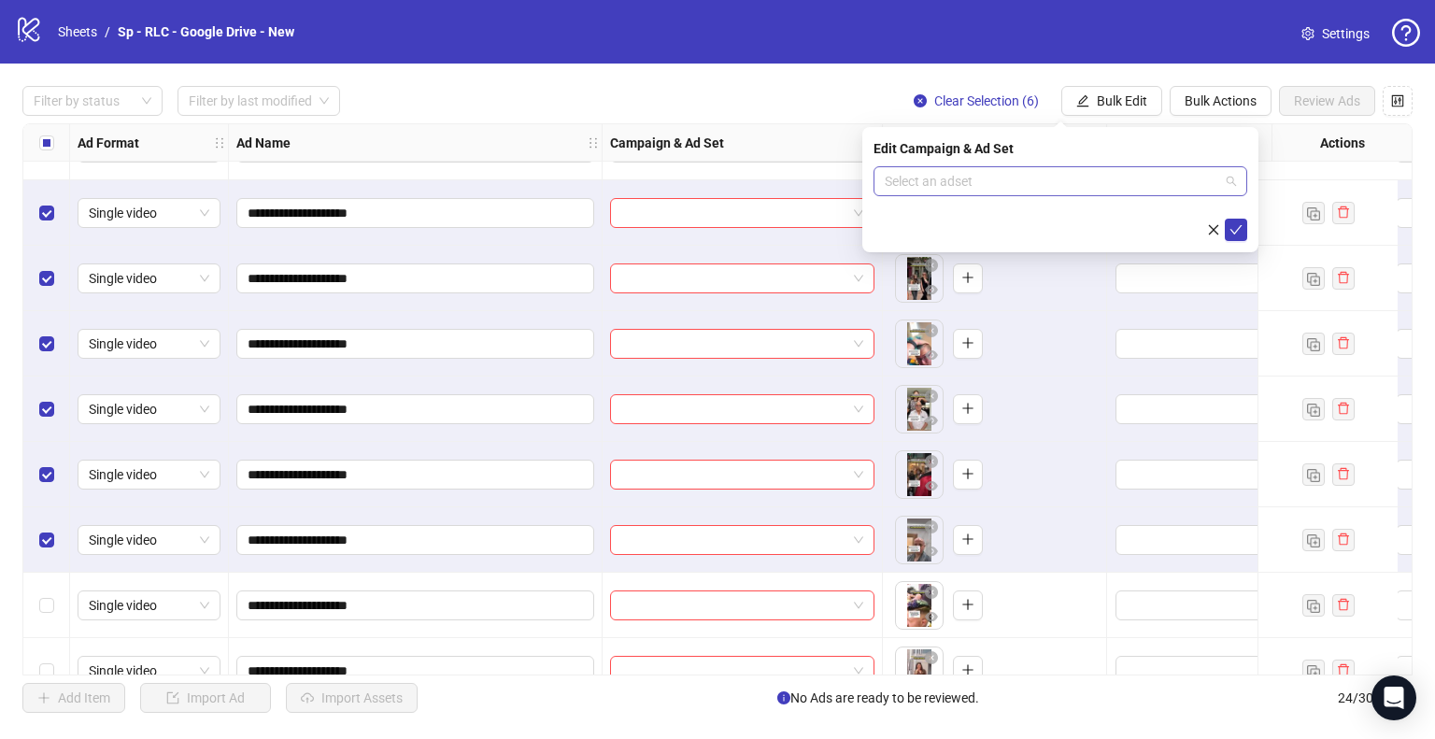
click at [1117, 187] on input "search" at bounding box center [1052, 181] width 334 height 28
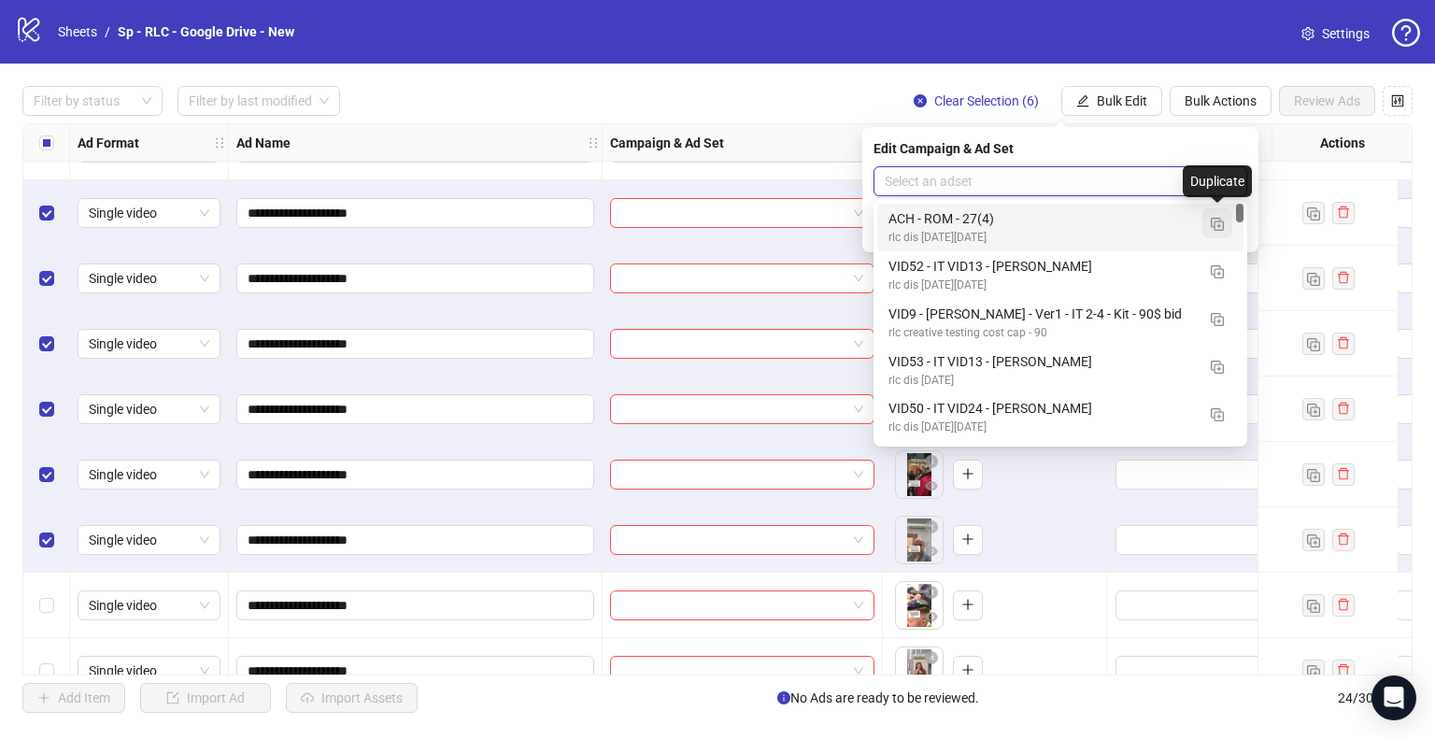
click at [1216, 224] on img "button" at bounding box center [1217, 224] width 13 height 13
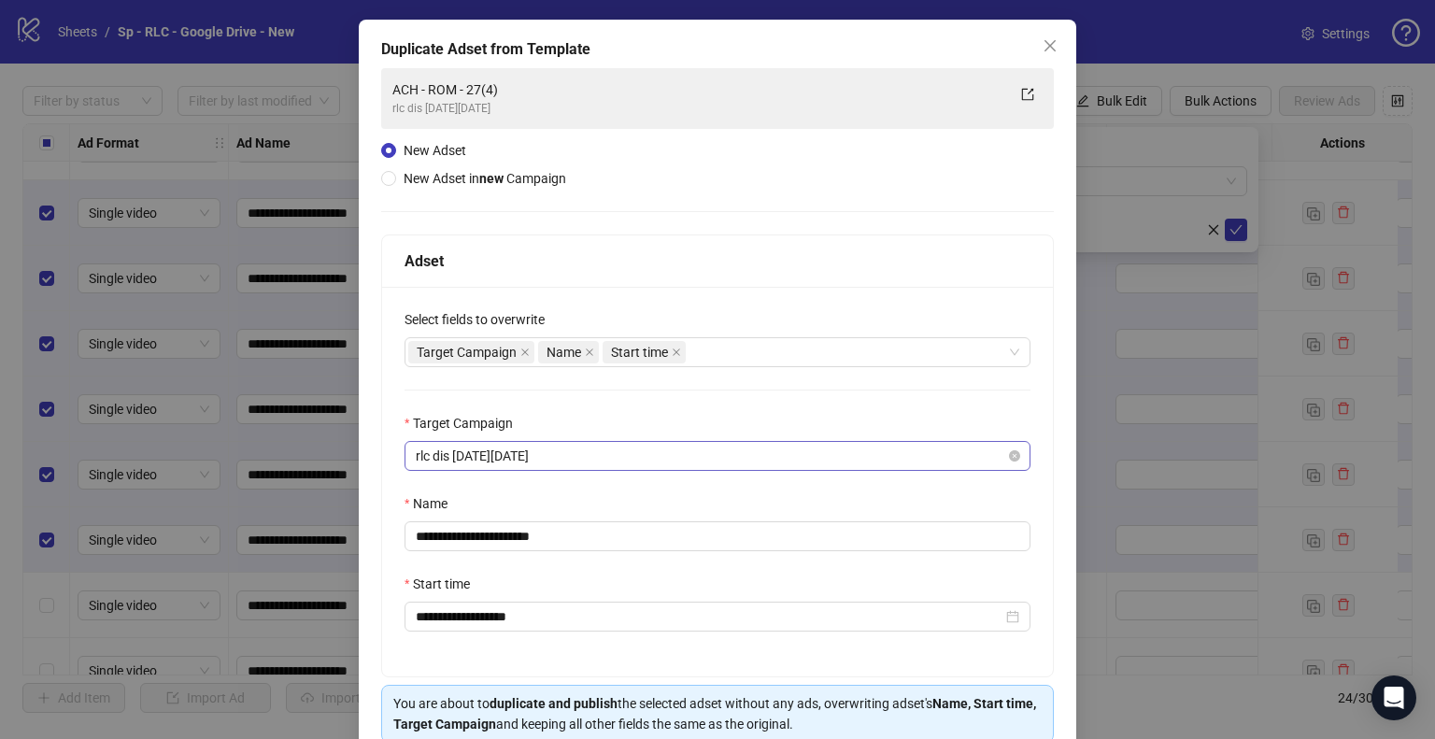
scroll to position [158, 0]
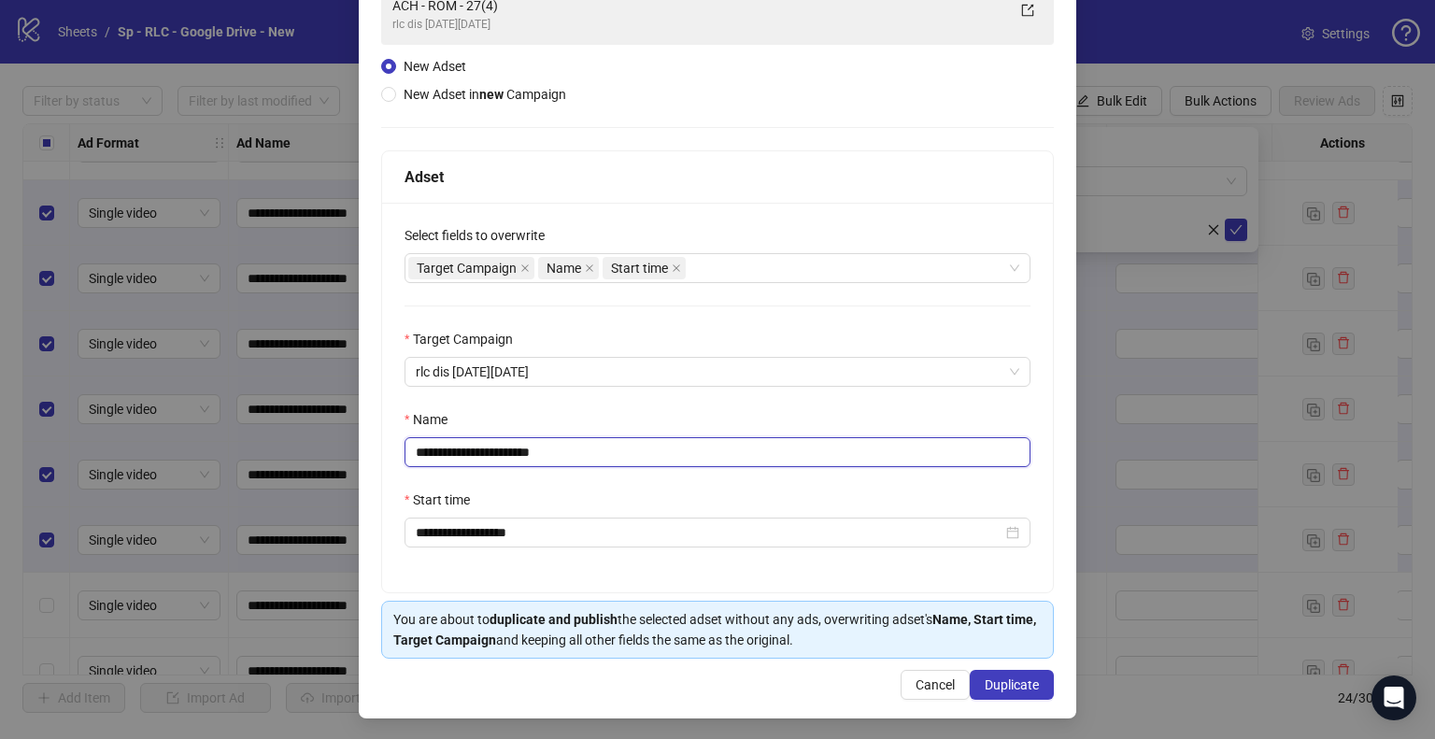
click at [512, 455] on input "**********" at bounding box center [718, 452] width 626 height 30
type input "**********"
click at [1017, 688] on span "Duplicate" at bounding box center [1012, 684] width 54 height 15
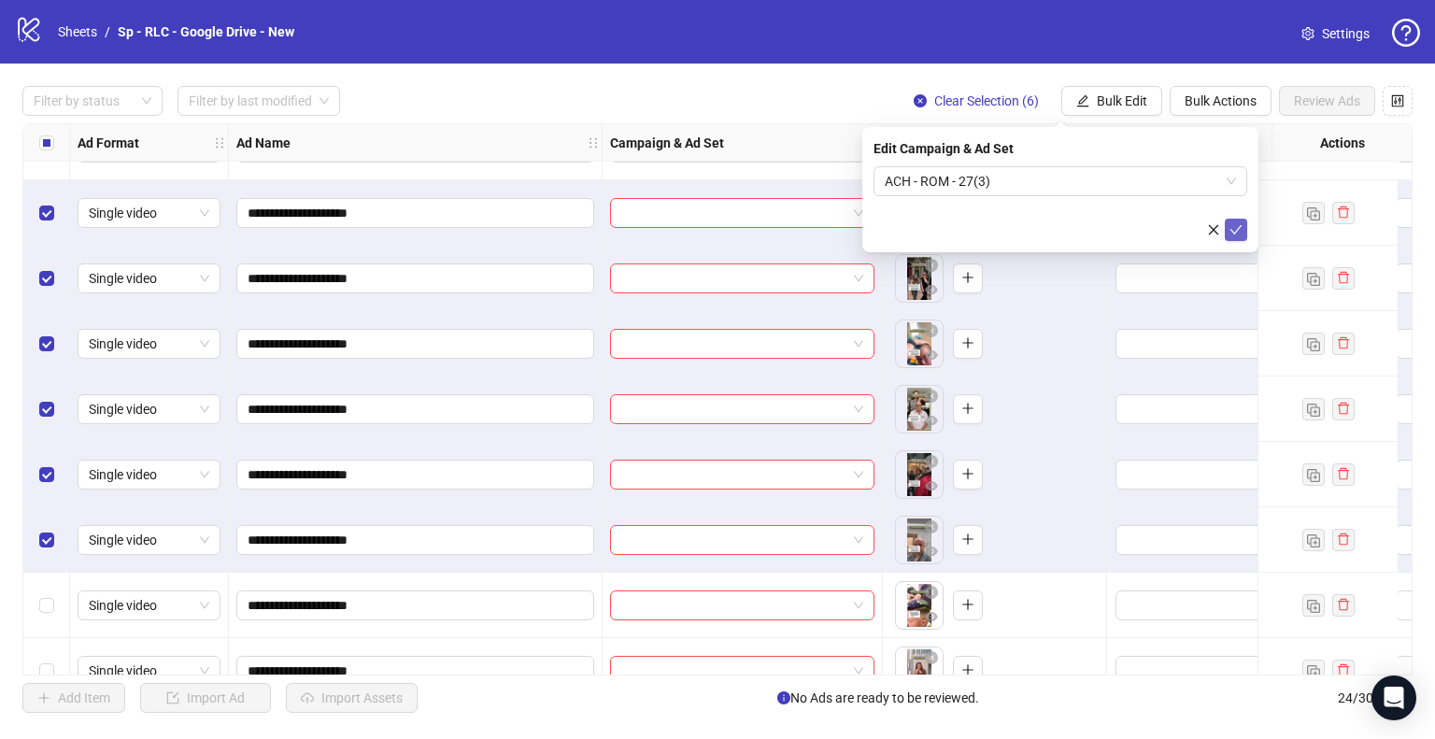
click at [1234, 233] on icon "check" at bounding box center [1237, 229] width 12 height 9
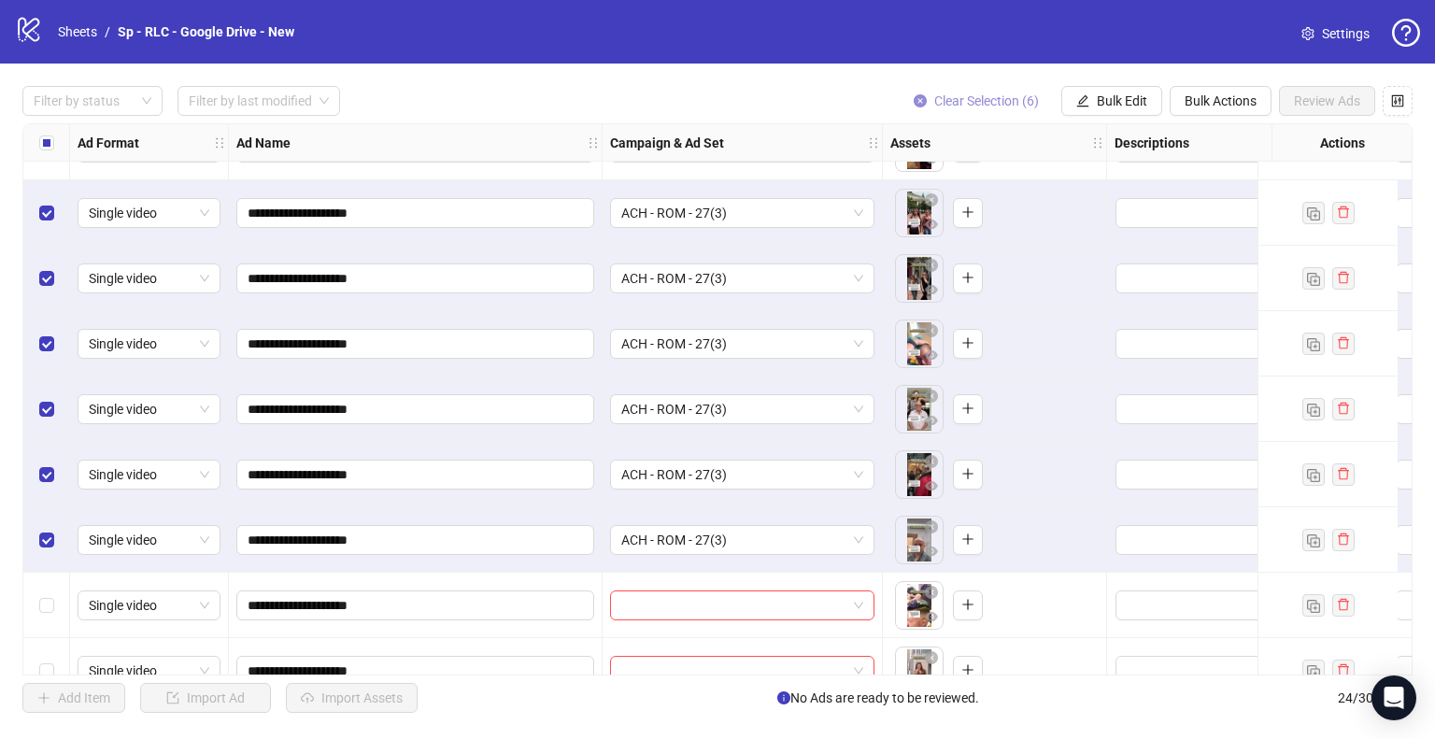
click at [972, 93] on span "Clear Selection (6)" at bounding box center [986, 100] width 105 height 15
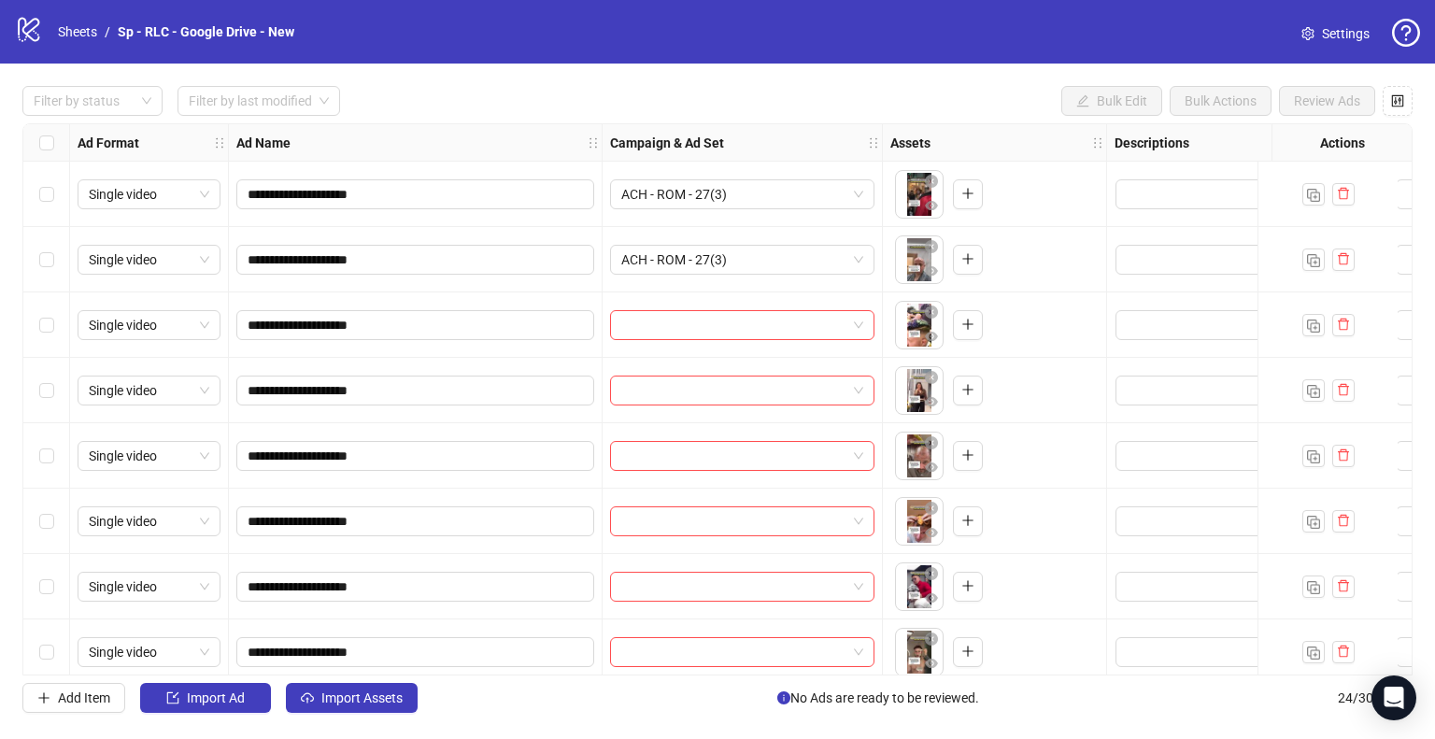
scroll to position [747, 0]
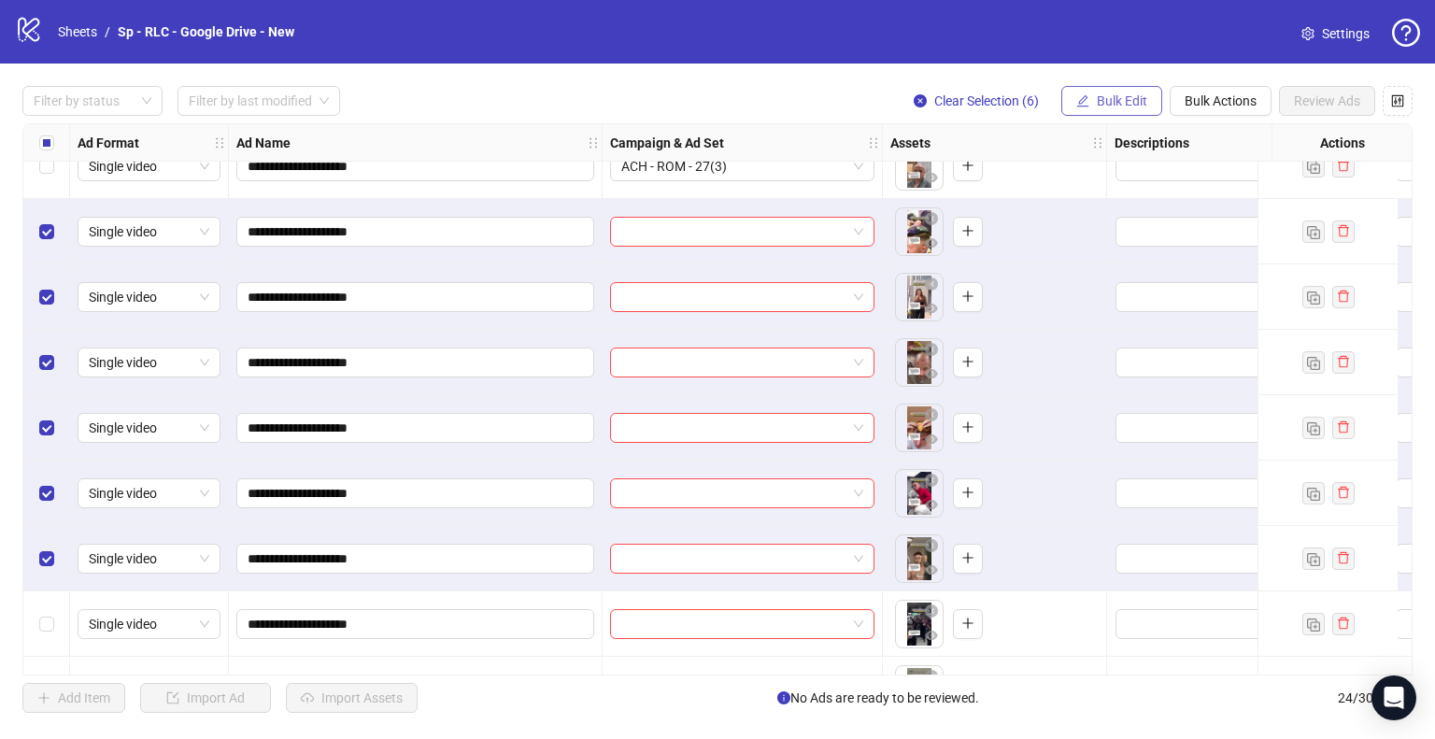
click at [1120, 94] on span "Bulk Edit" at bounding box center [1122, 100] width 50 height 15
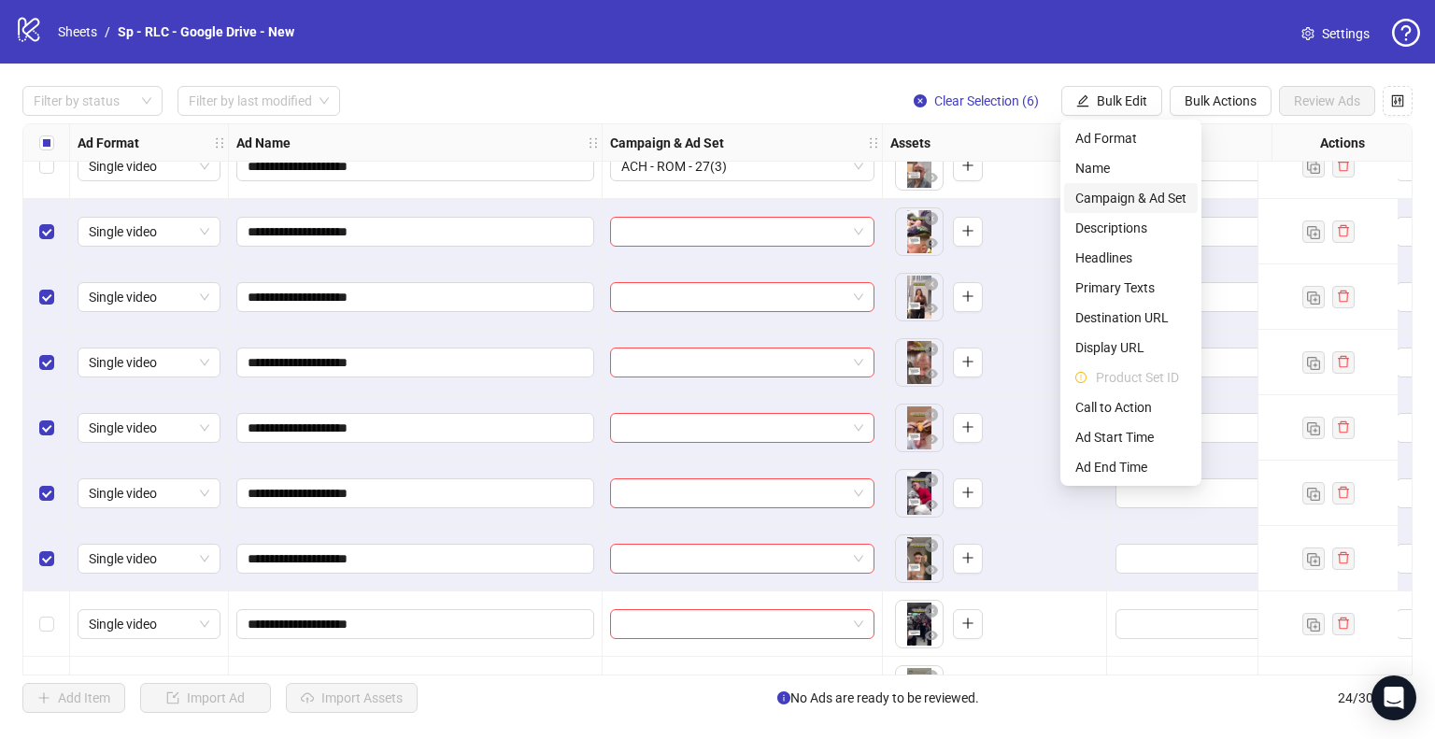
click at [1132, 191] on span "Campaign & Ad Set" at bounding box center [1130, 198] width 111 height 21
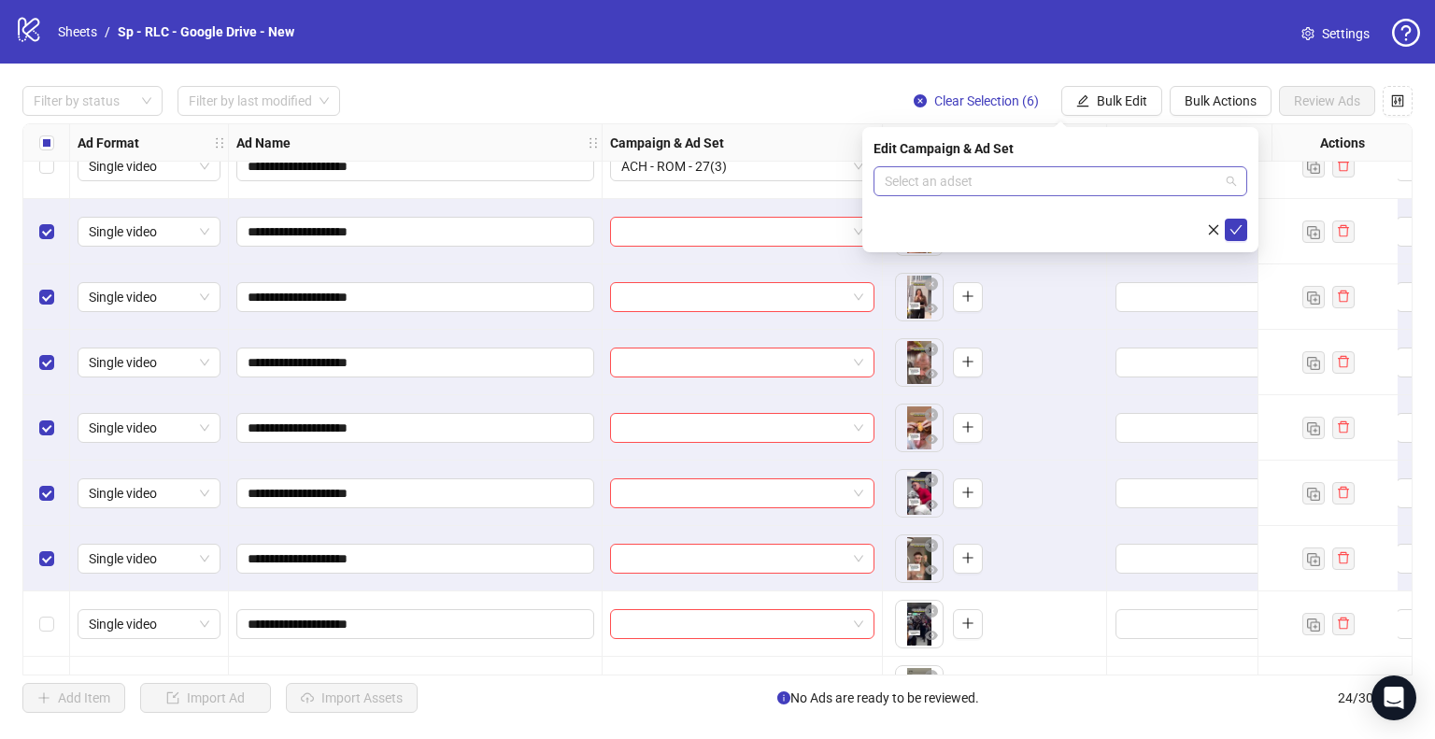
click at [1132, 192] on input "search" at bounding box center [1052, 181] width 334 height 28
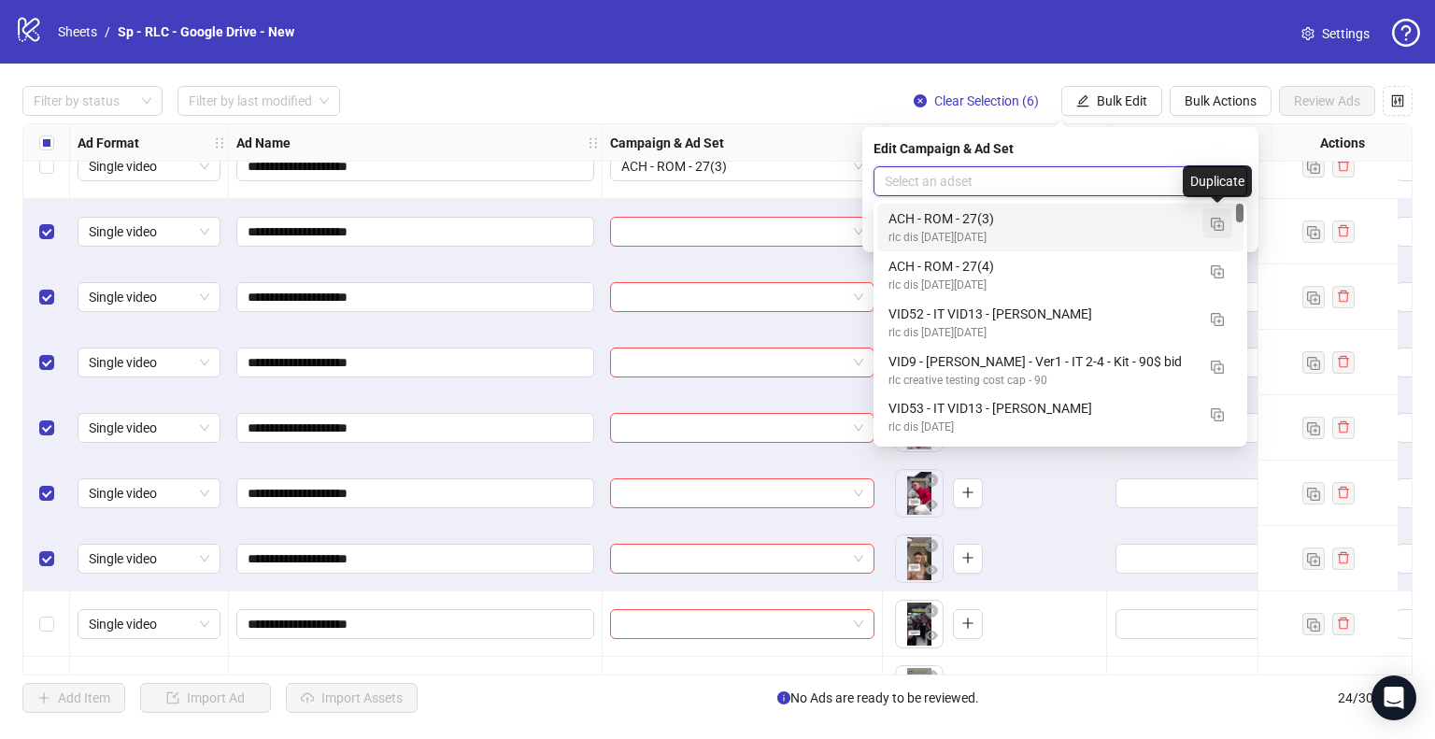
click at [1218, 220] on img "button" at bounding box center [1217, 224] width 13 height 13
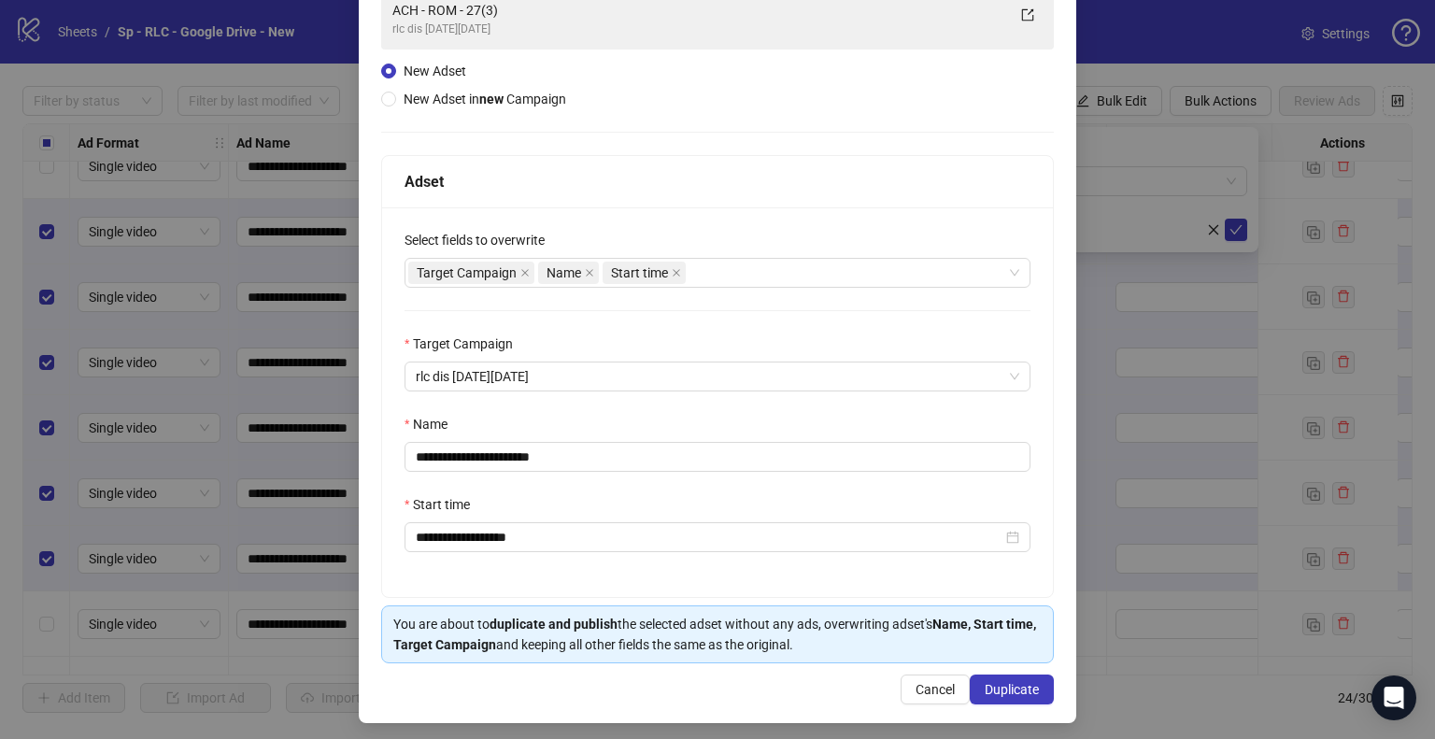
scroll to position [158, 0]
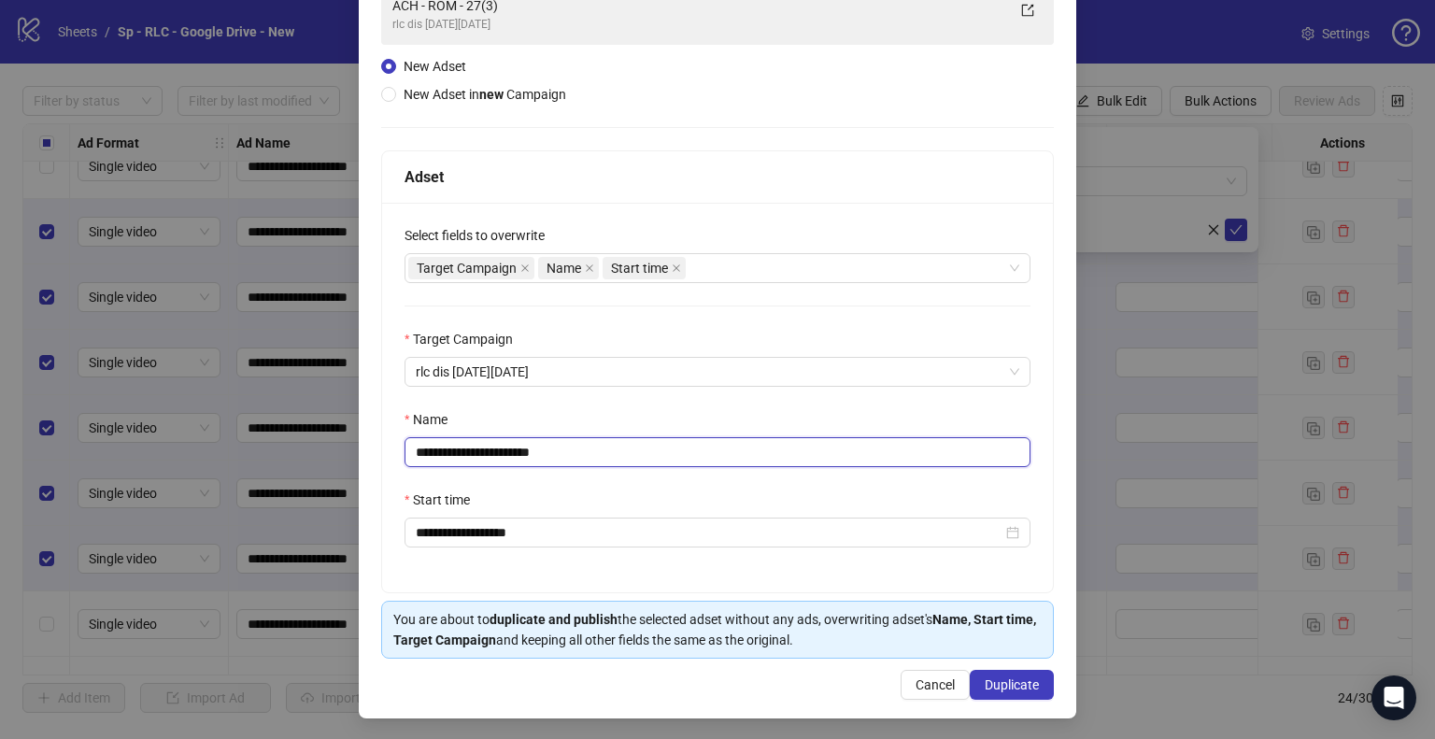
click at [512, 451] on input "**********" at bounding box center [718, 452] width 626 height 30
type input "**********"
click at [985, 687] on span "Duplicate" at bounding box center [1012, 684] width 54 height 15
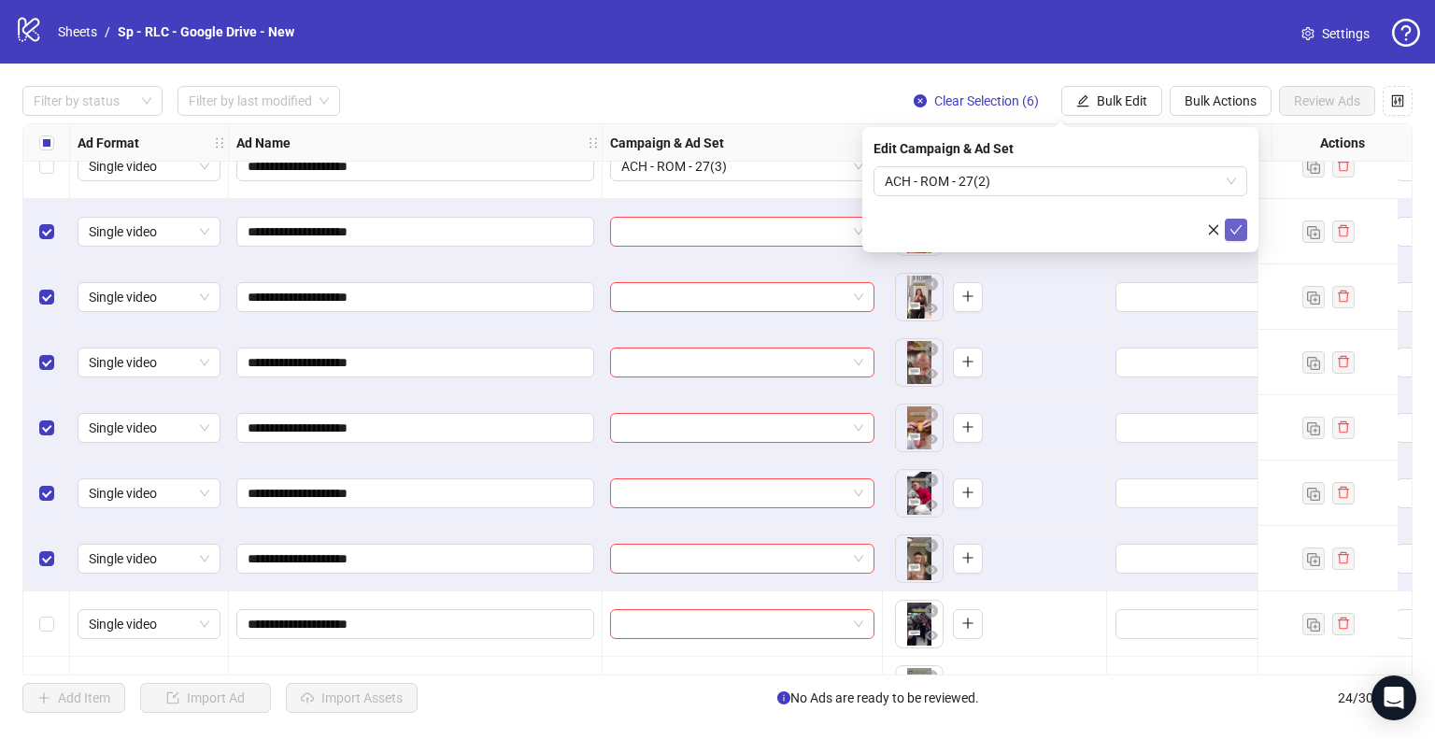
click at [1240, 227] on icon "check" at bounding box center [1236, 229] width 13 height 13
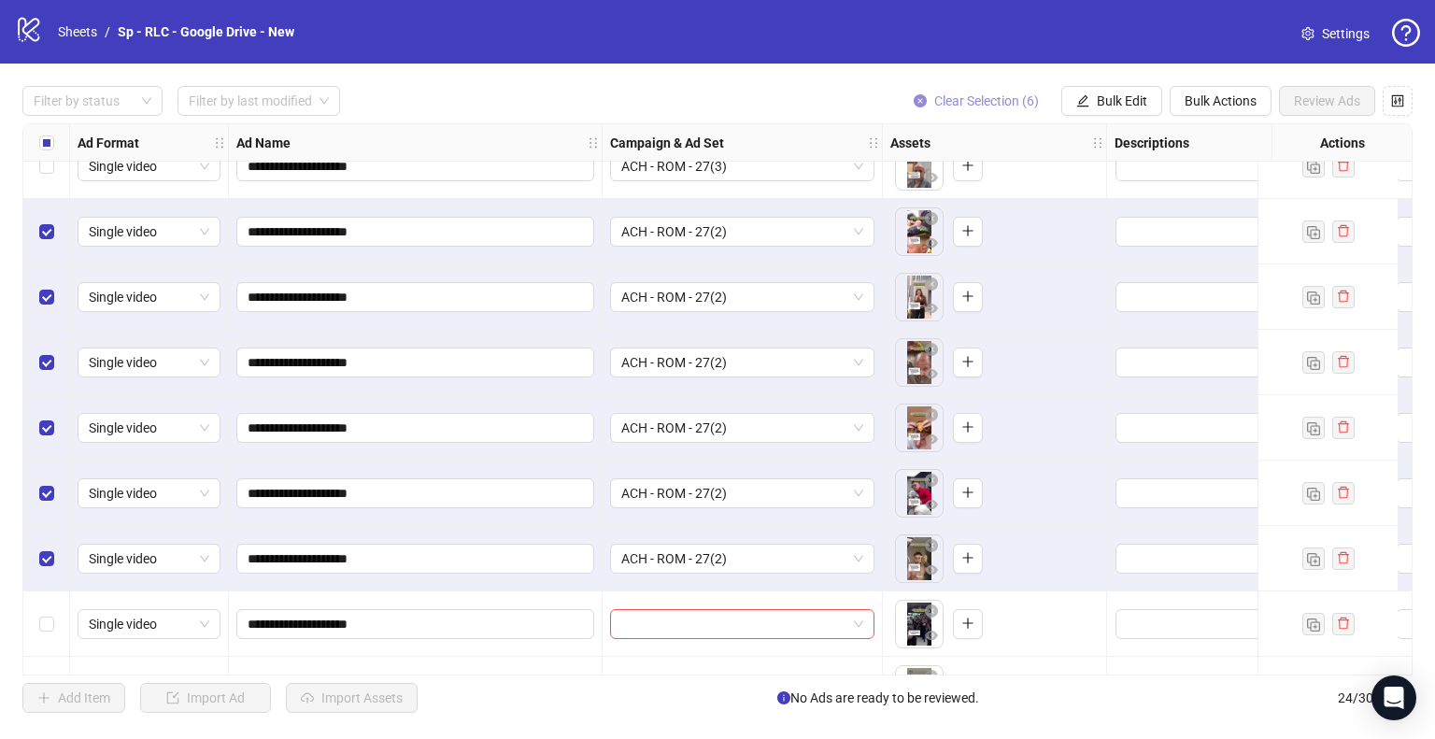
click at [973, 101] on span "Clear Selection (6)" at bounding box center [986, 100] width 105 height 15
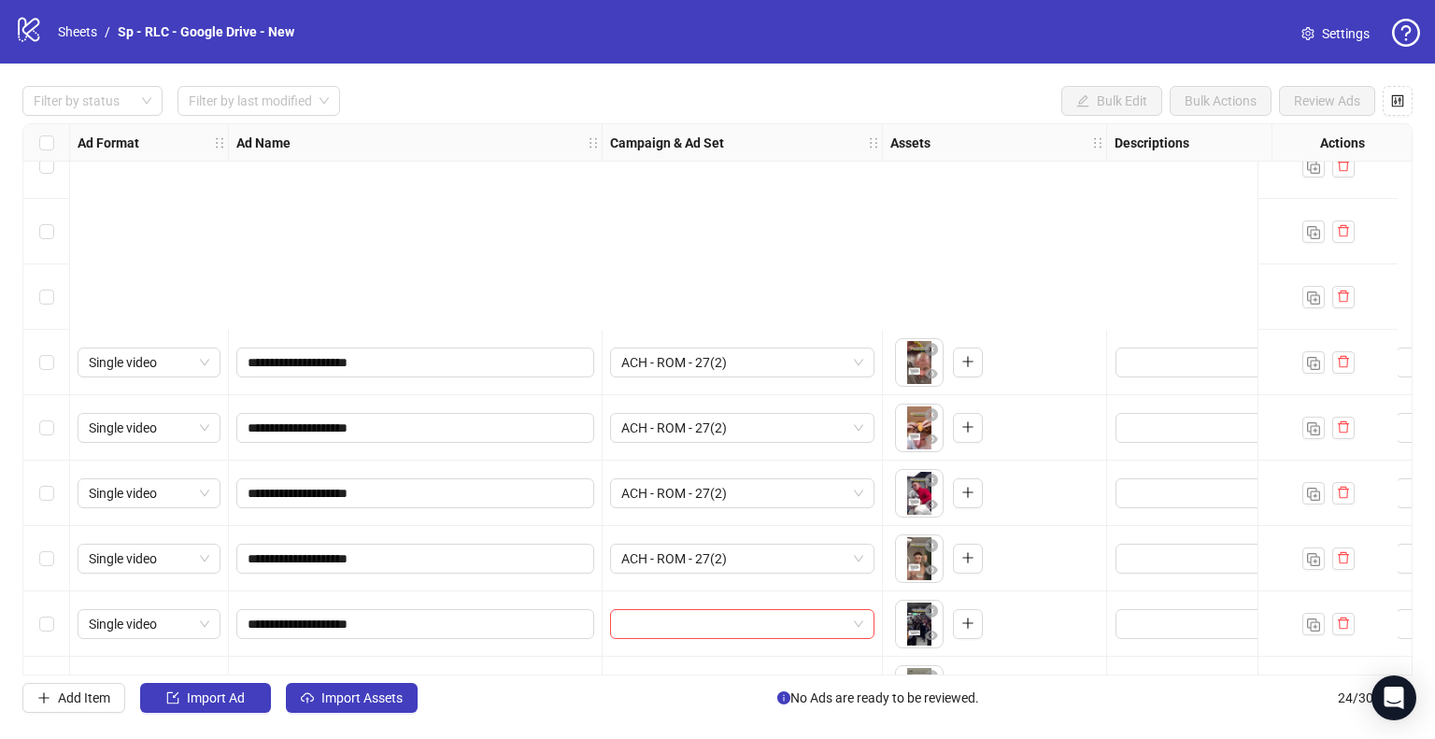
scroll to position [1063, 0]
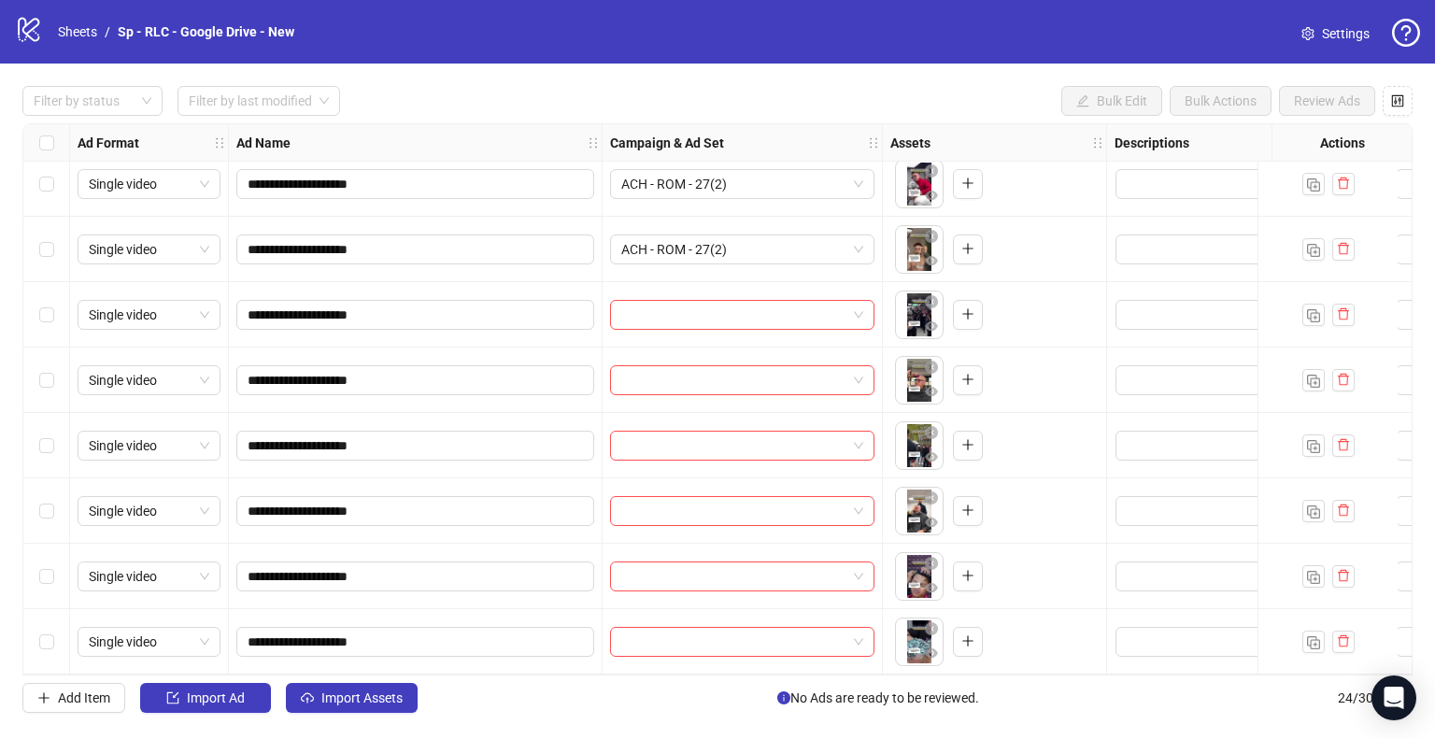
click at [56, 308] on div "Select row 19" at bounding box center [46, 314] width 47 height 65
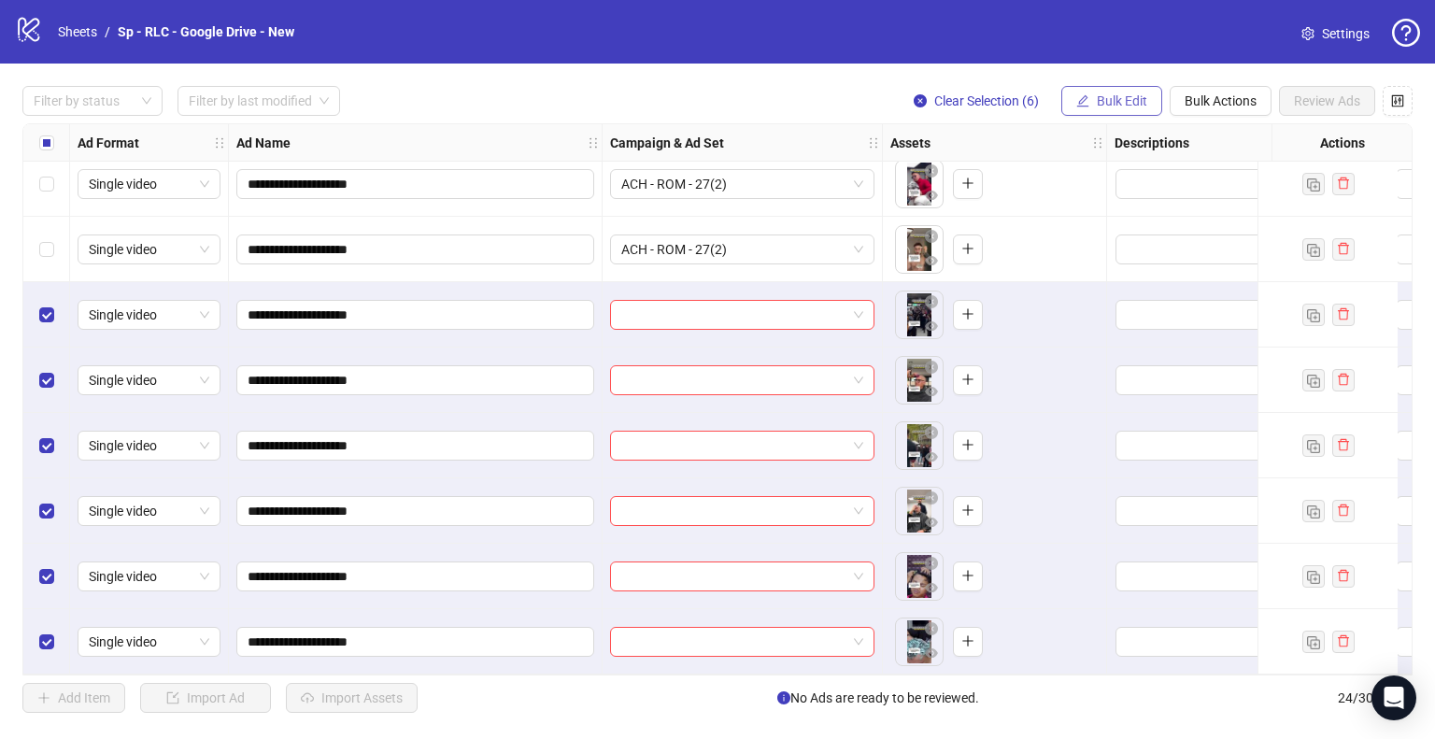
click at [1091, 100] on button "Bulk Edit" at bounding box center [1111, 101] width 101 height 30
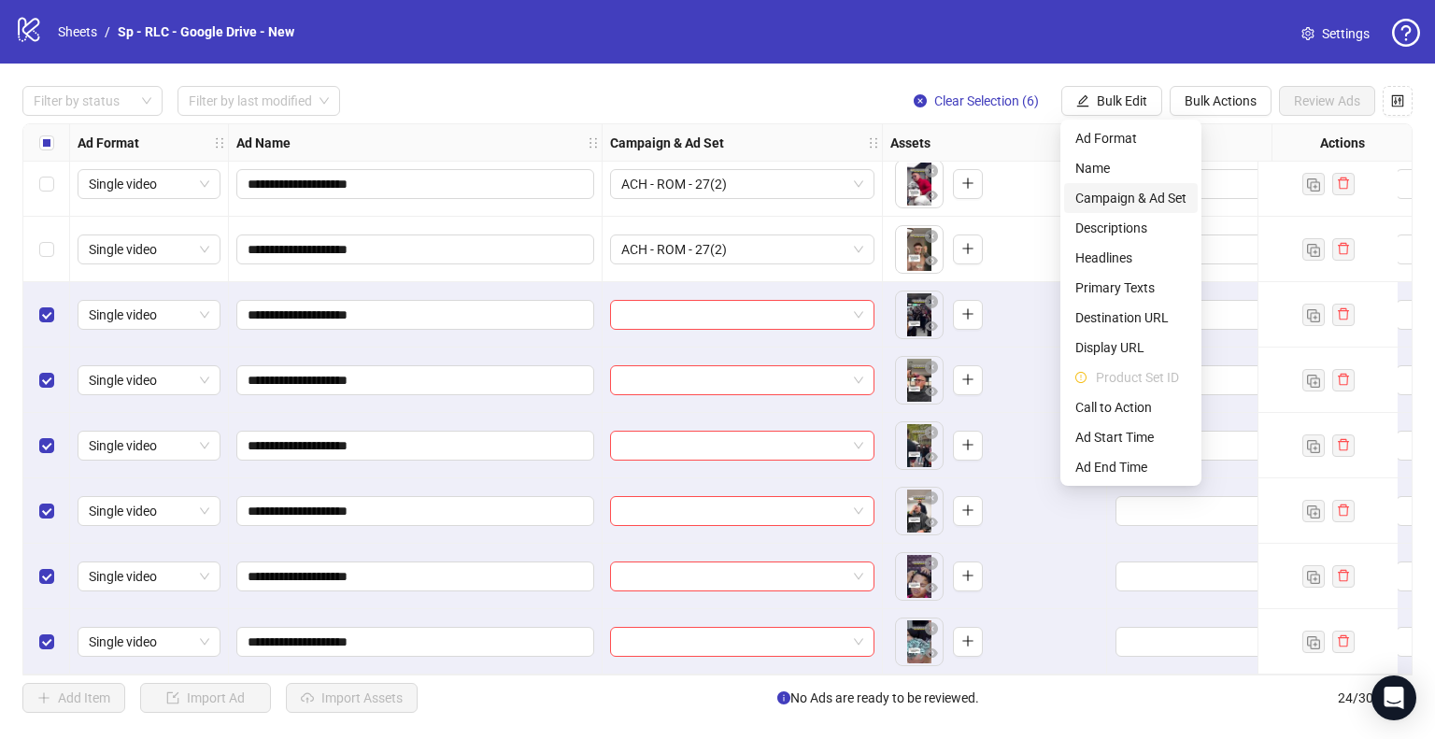
click at [1103, 192] on span "Campaign & Ad Set" at bounding box center [1130, 198] width 111 height 21
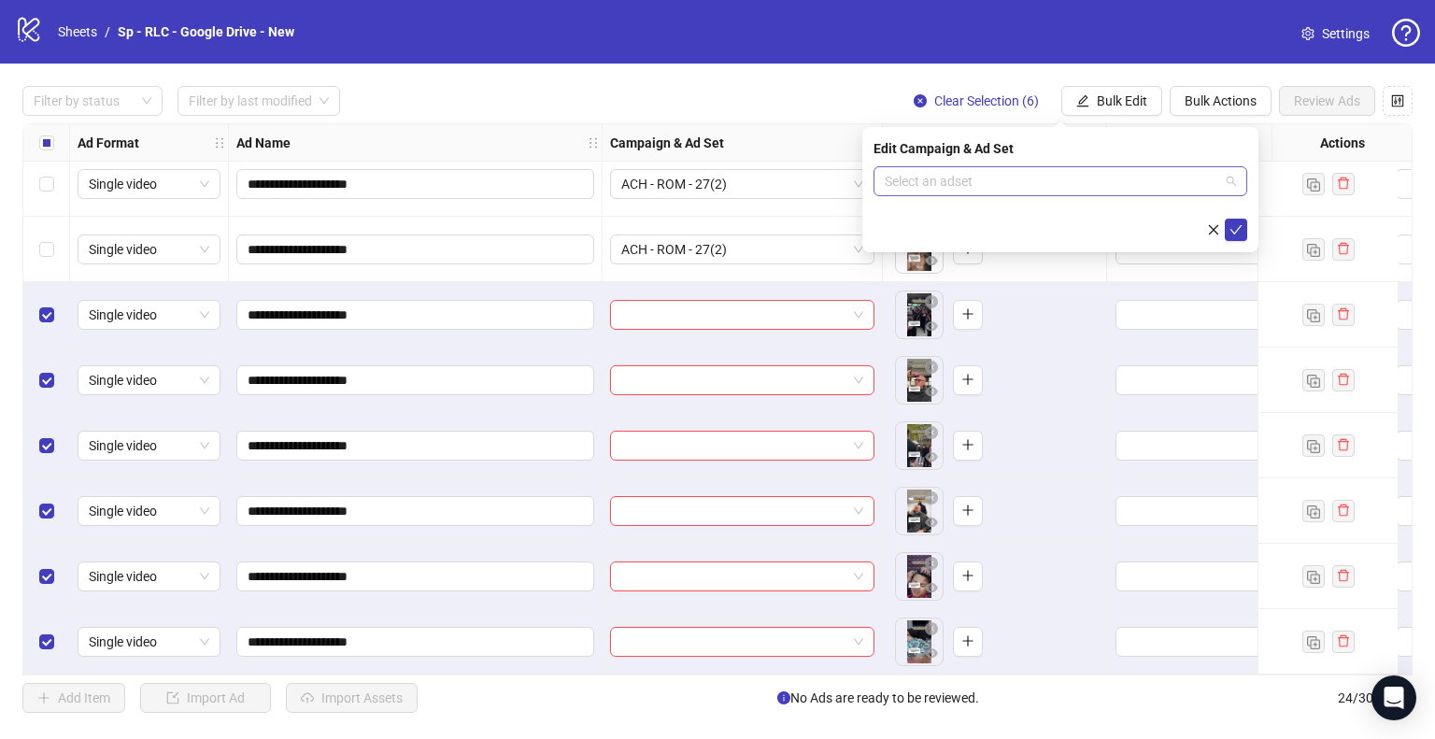
click at [1068, 194] on input "search" at bounding box center [1052, 181] width 334 height 28
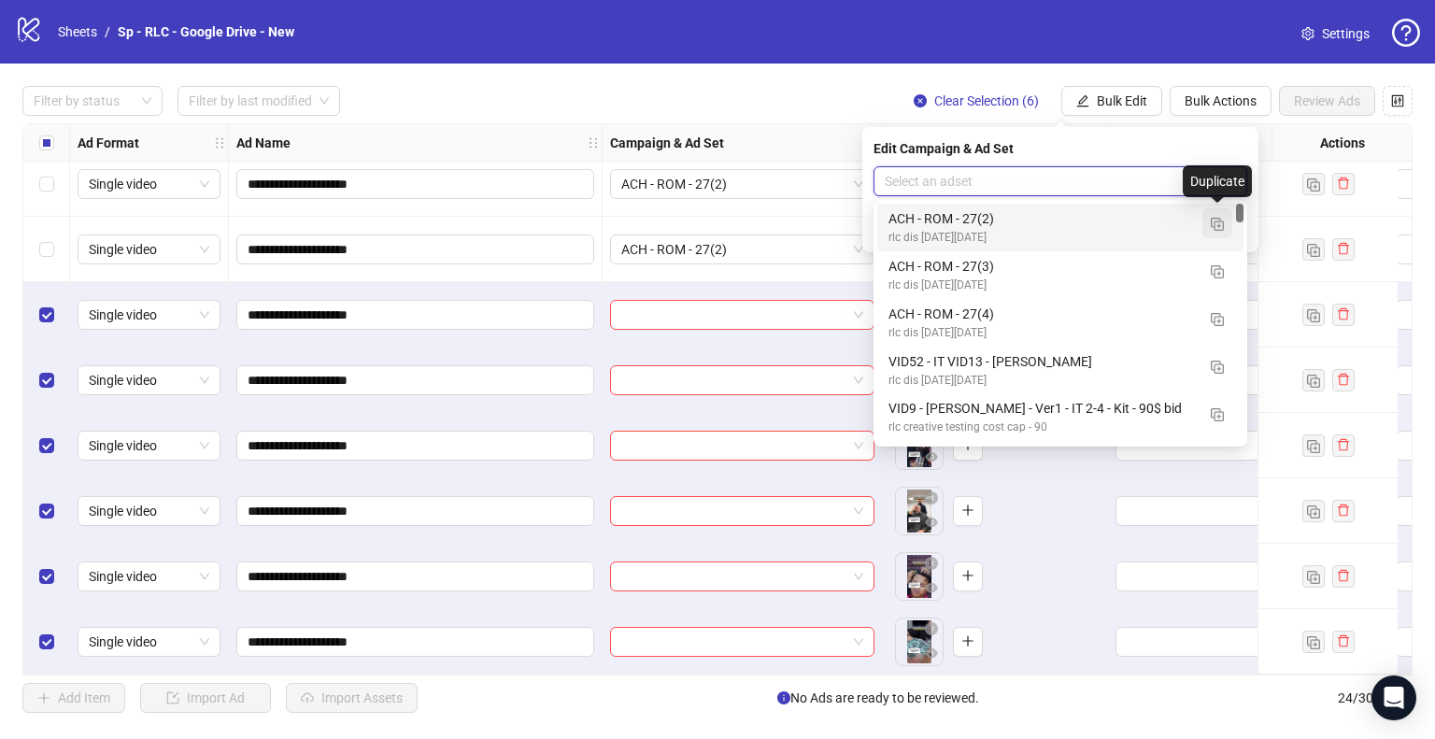
click at [1220, 228] on img "button" at bounding box center [1217, 224] width 13 height 13
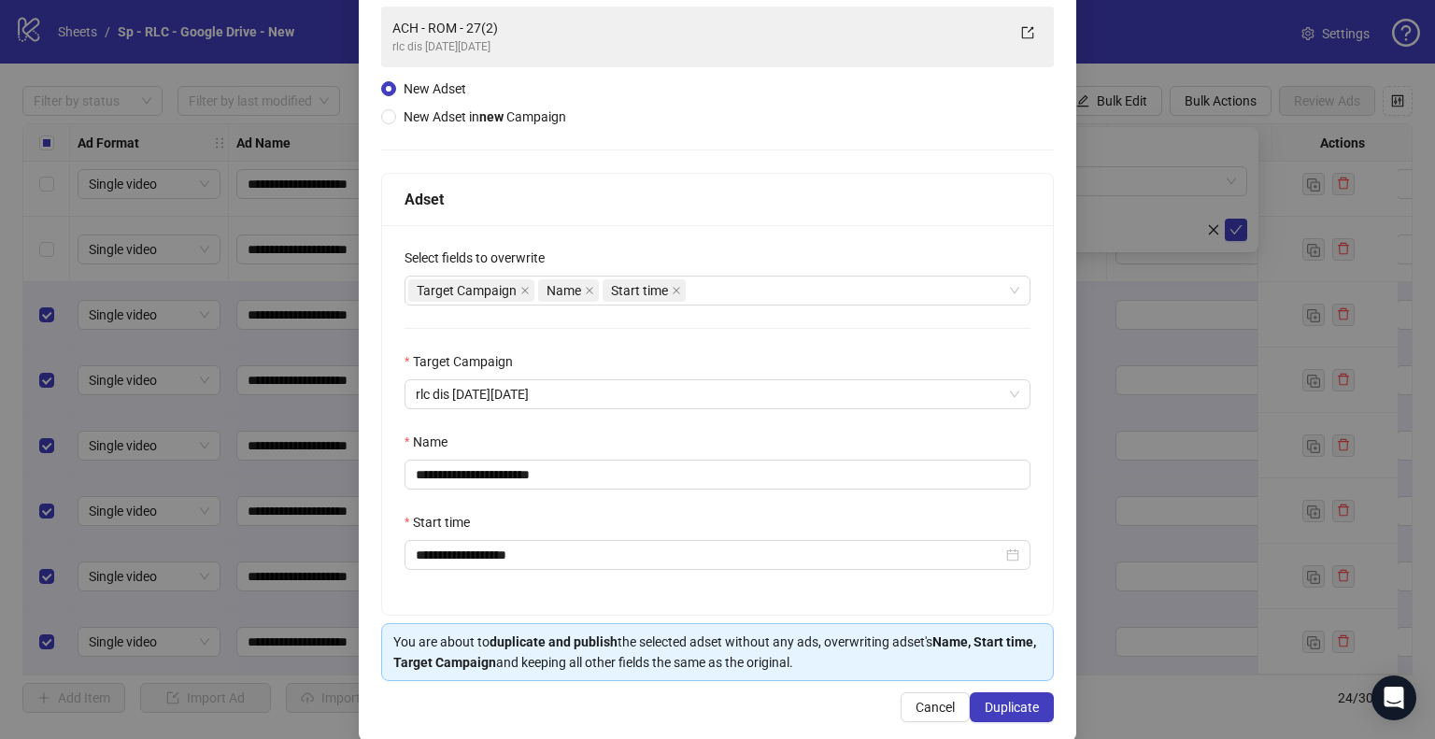
scroll to position [158, 0]
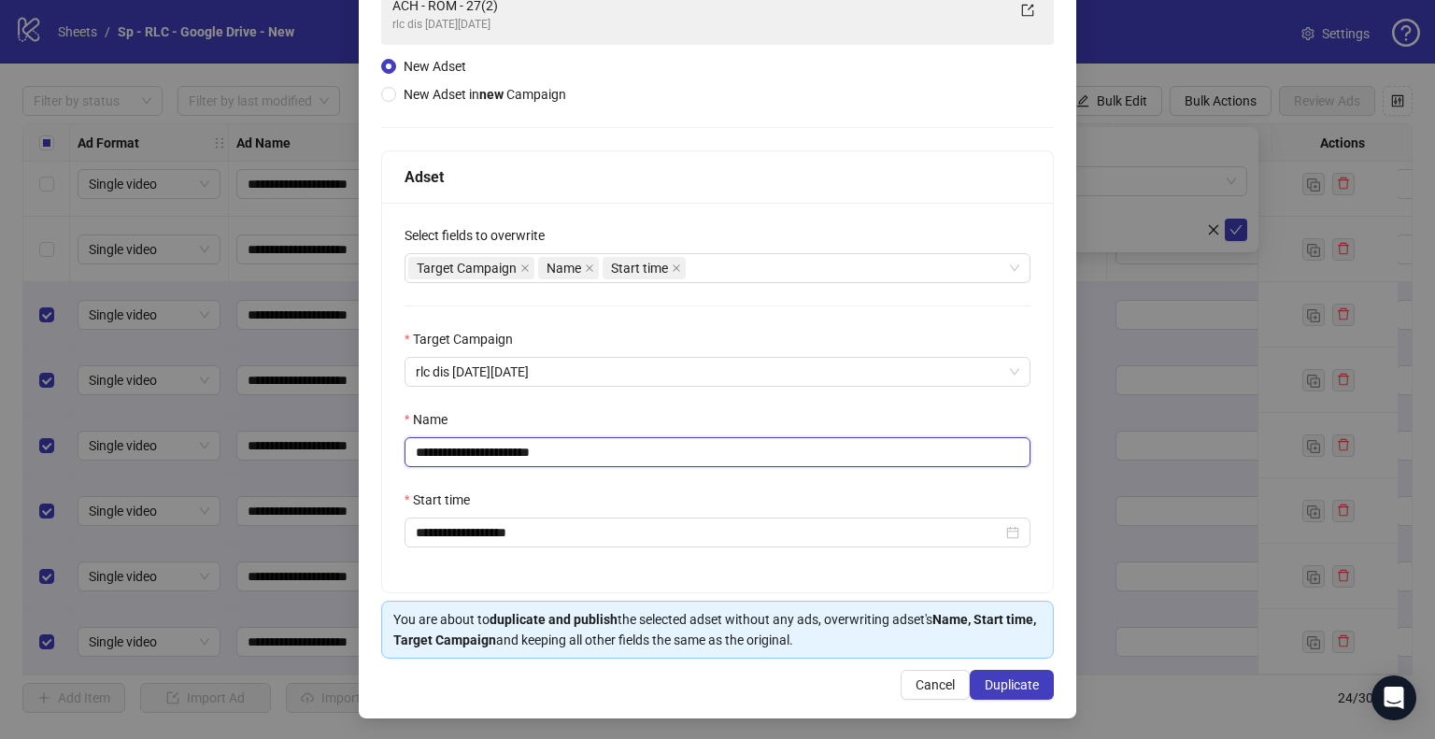
click at [512, 455] on input "**********" at bounding box center [718, 452] width 626 height 30
type input "**********"
click at [1013, 680] on span "Duplicate" at bounding box center [1012, 684] width 54 height 15
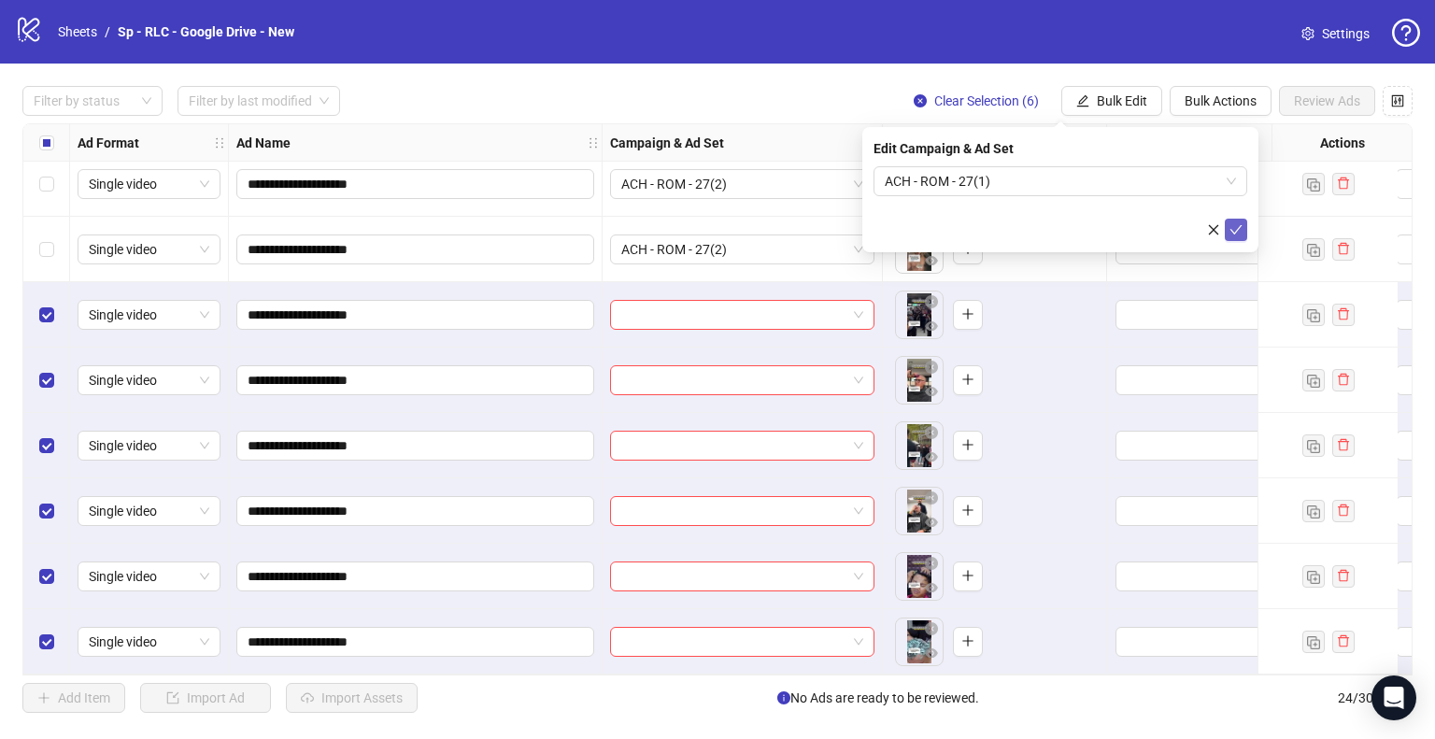
click at [1240, 235] on icon "check" at bounding box center [1236, 229] width 13 height 13
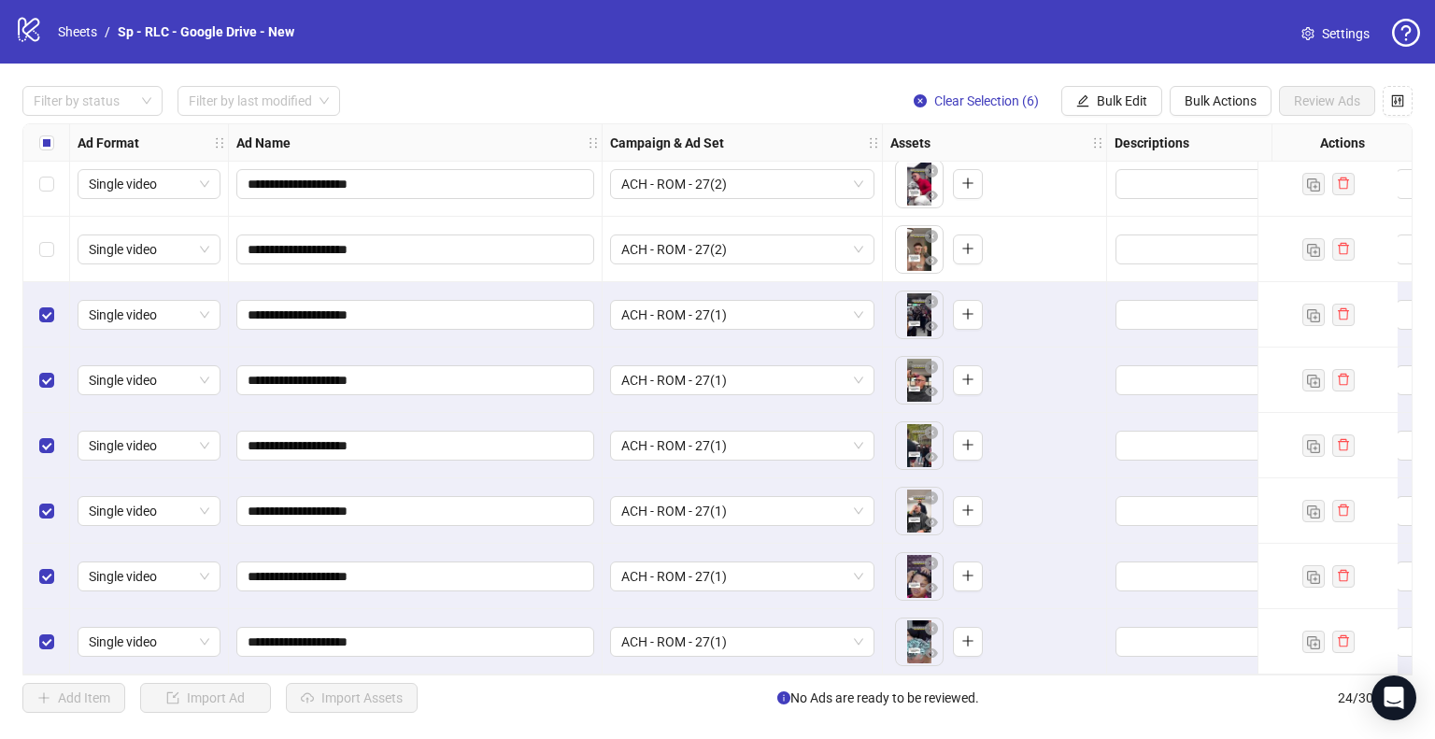
click at [1067, 395] on div "To pick up a draggable item, press the space bar. While dragging, use the arrow…" at bounding box center [994, 380] width 208 height 58
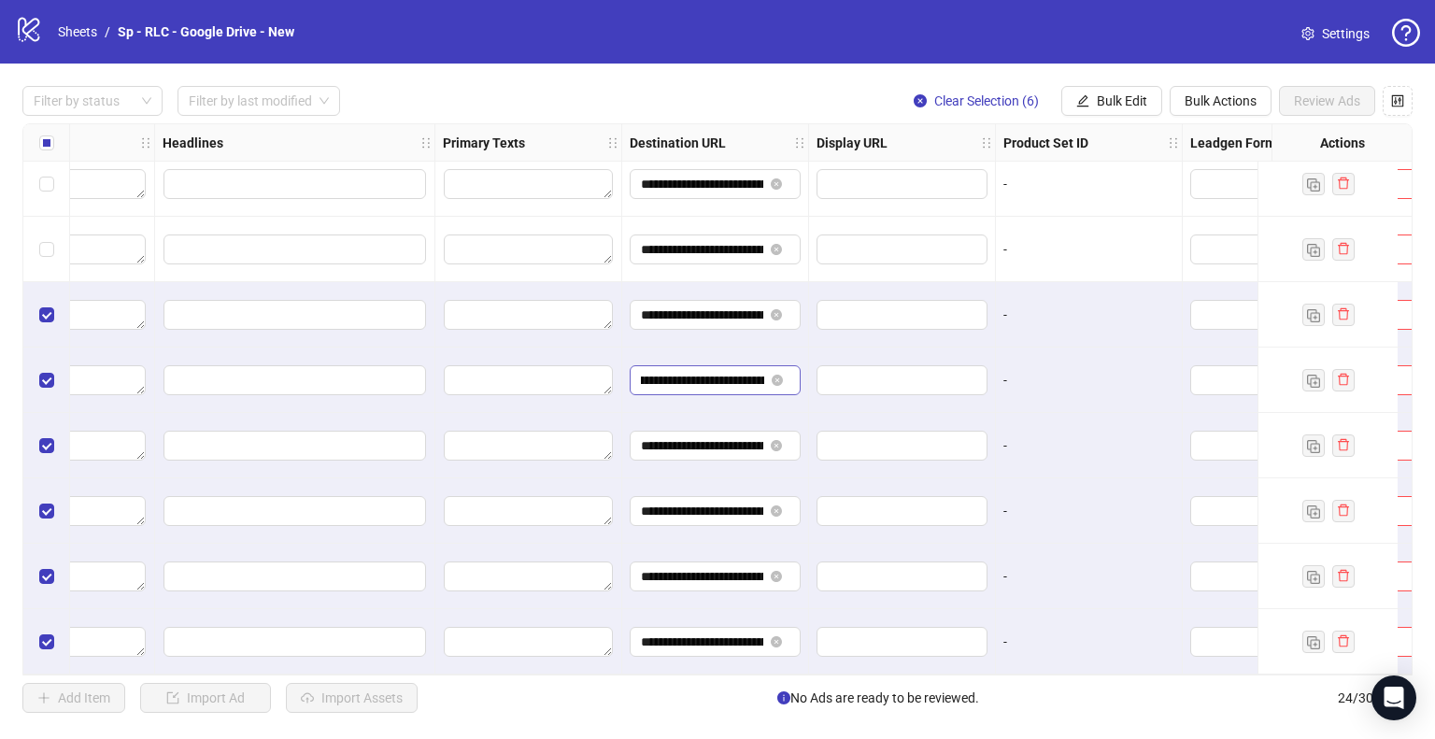
scroll to position [0, 0]
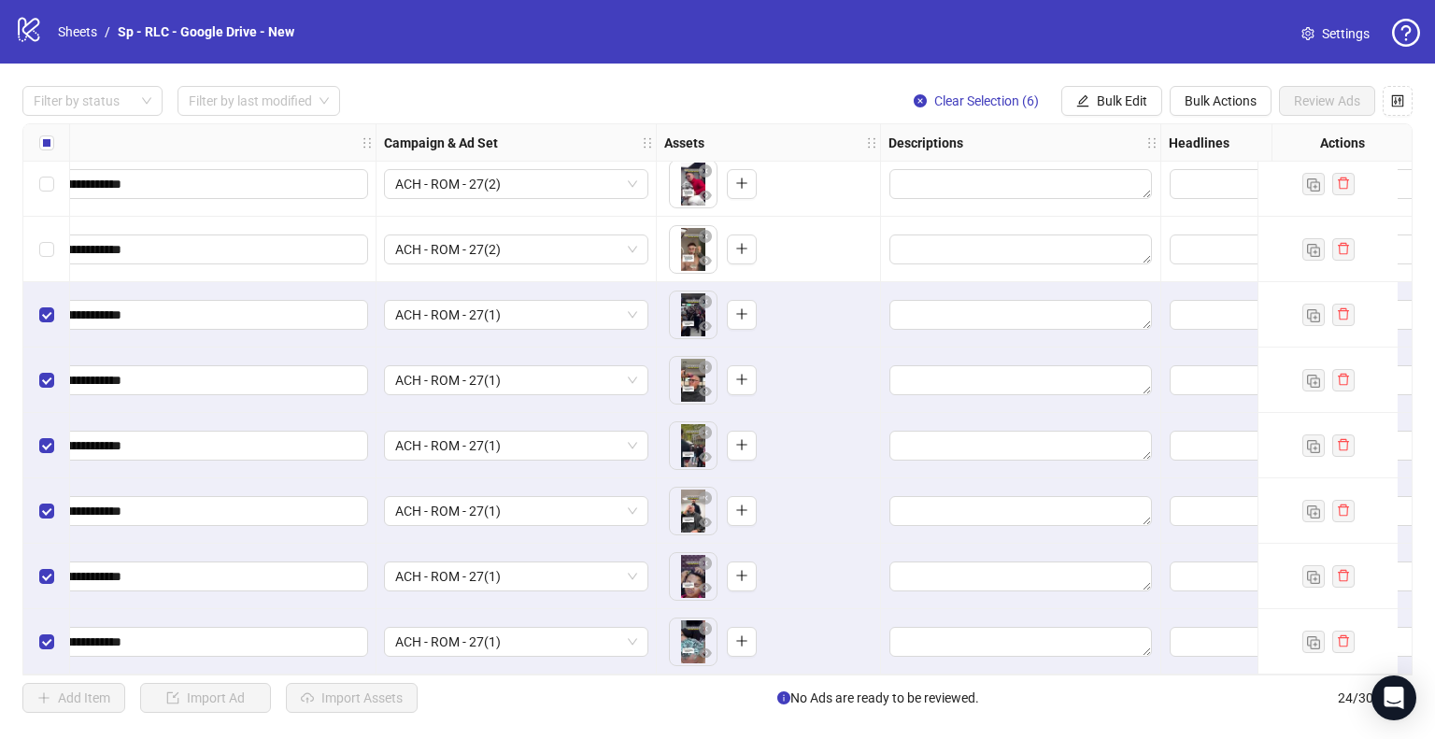
click at [1000, 107] on span "Clear Selection (6)" at bounding box center [986, 100] width 105 height 15
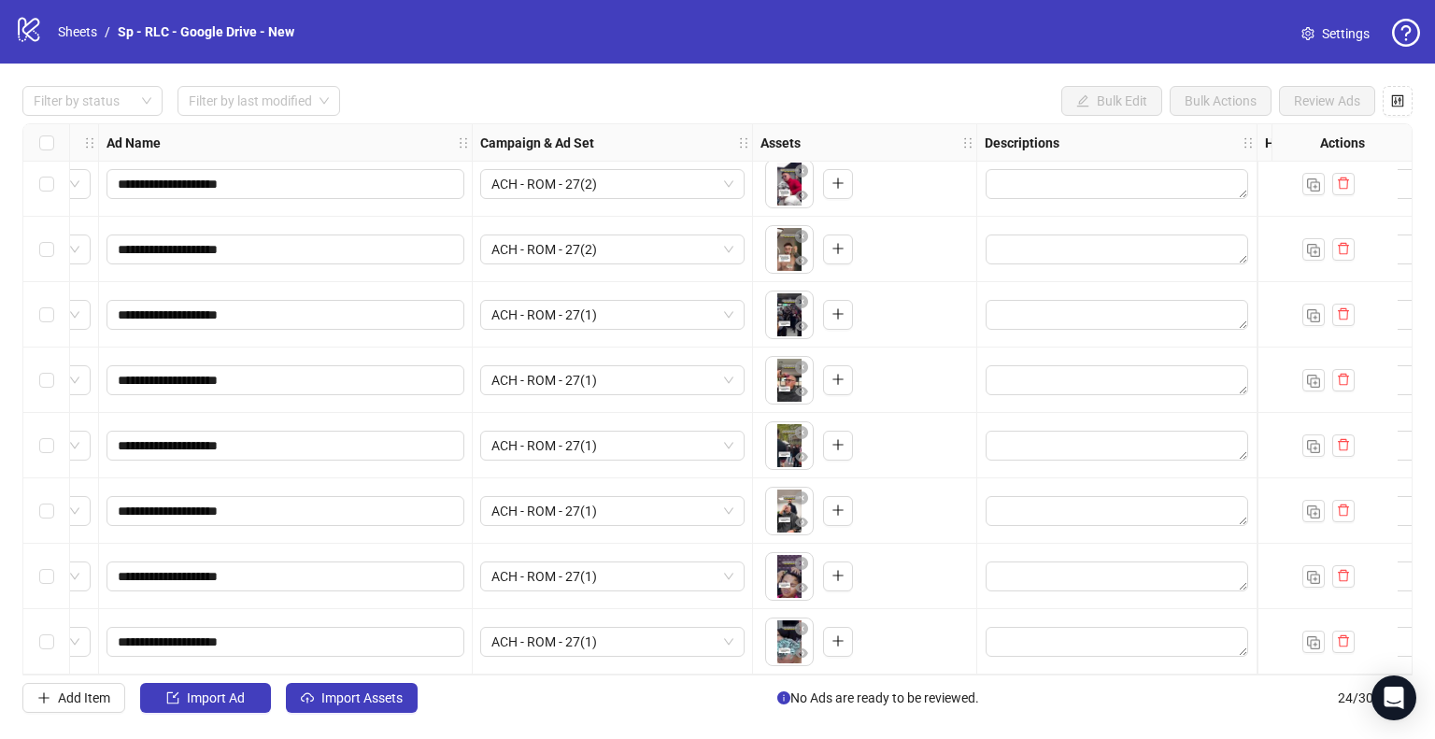
scroll to position [1063, 0]
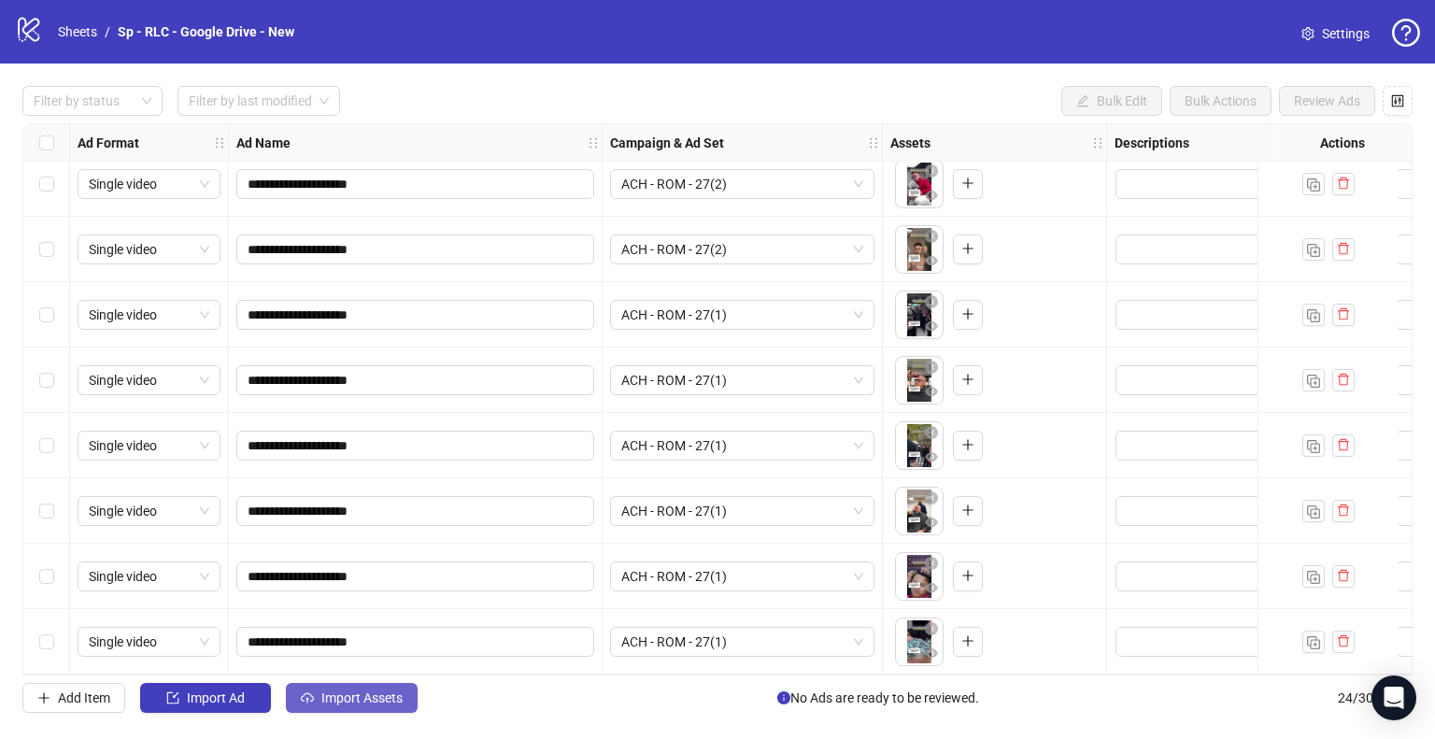
click at [385, 702] on span "Import Assets" at bounding box center [361, 697] width 81 height 15
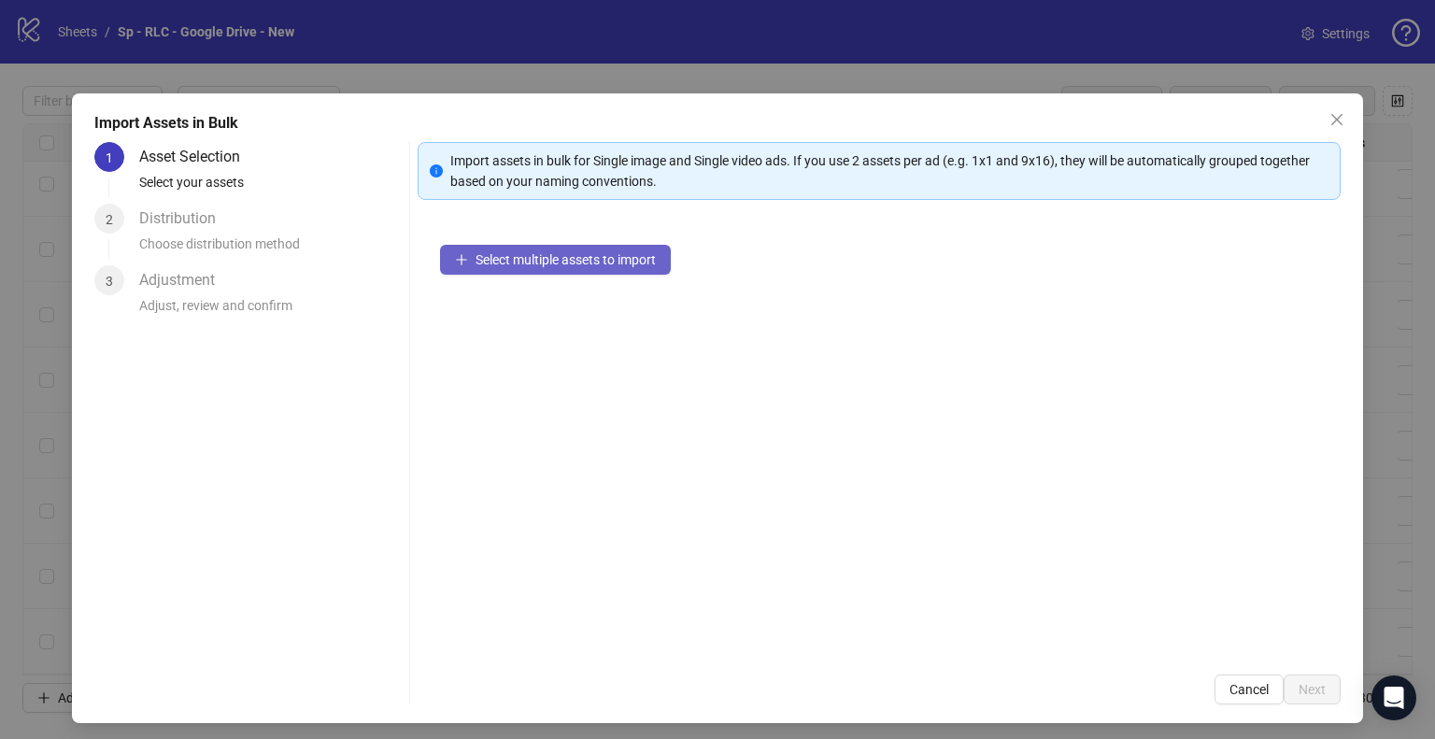
click at [563, 255] on span "Select multiple assets to import" at bounding box center [566, 259] width 180 height 15
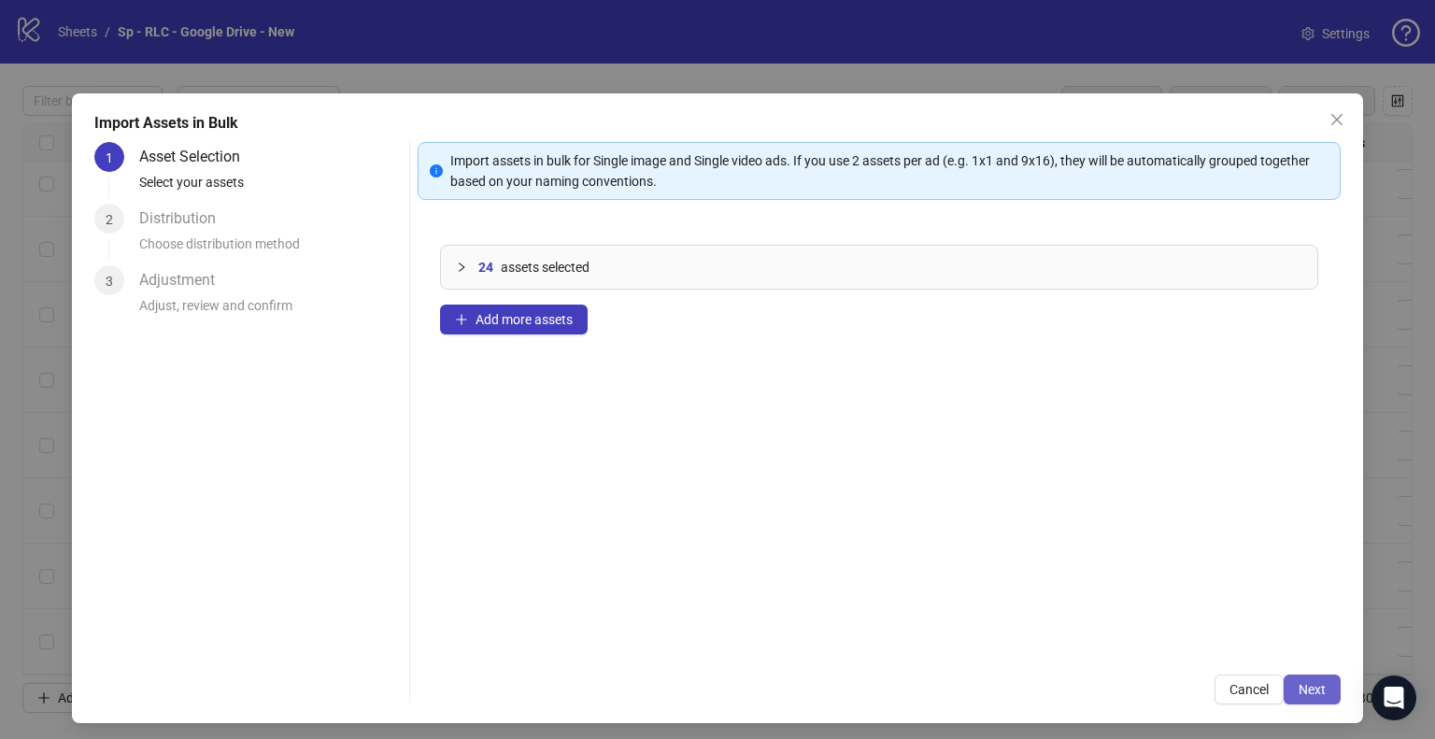
click at [1309, 694] on span "Next" at bounding box center [1312, 689] width 27 height 15
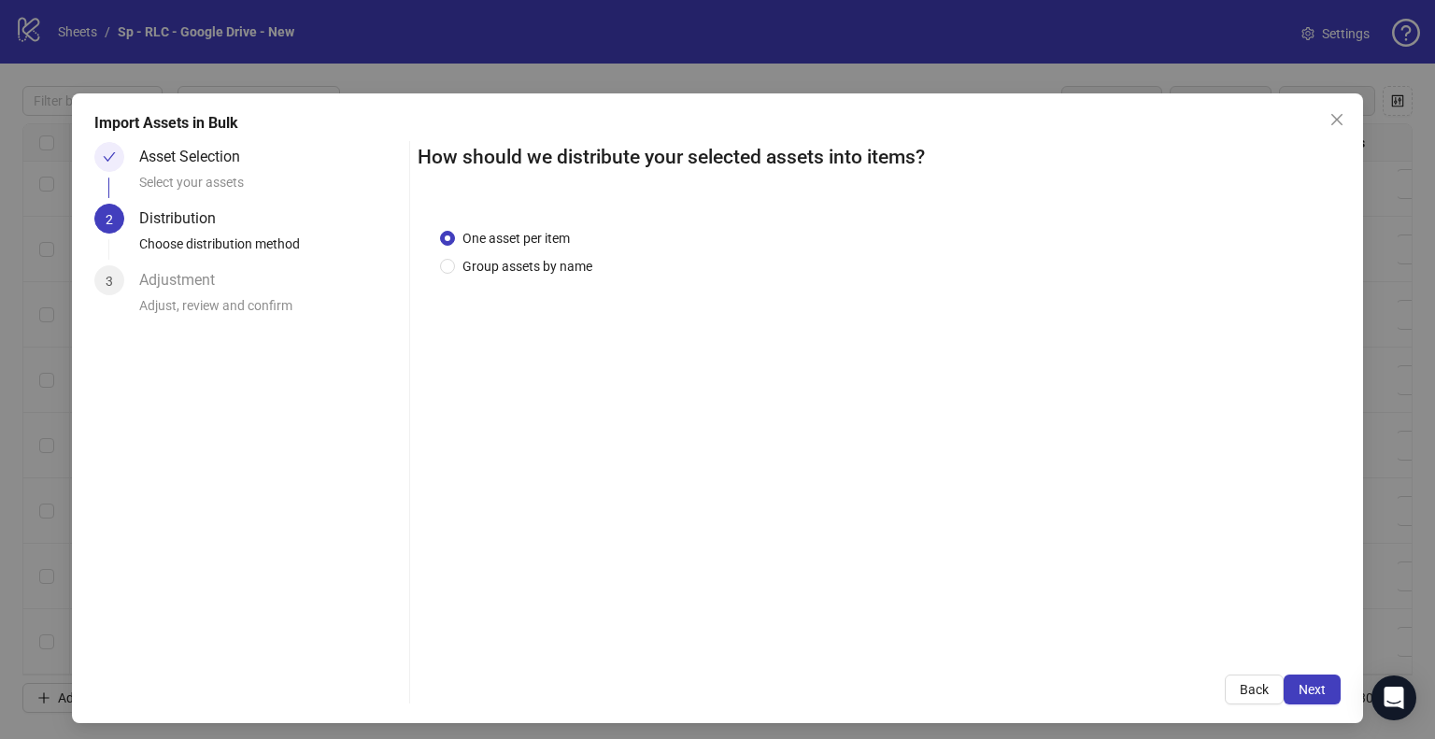
click at [1310, 694] on span "Next" at bounding box center [1312, 689] width 27 height 15
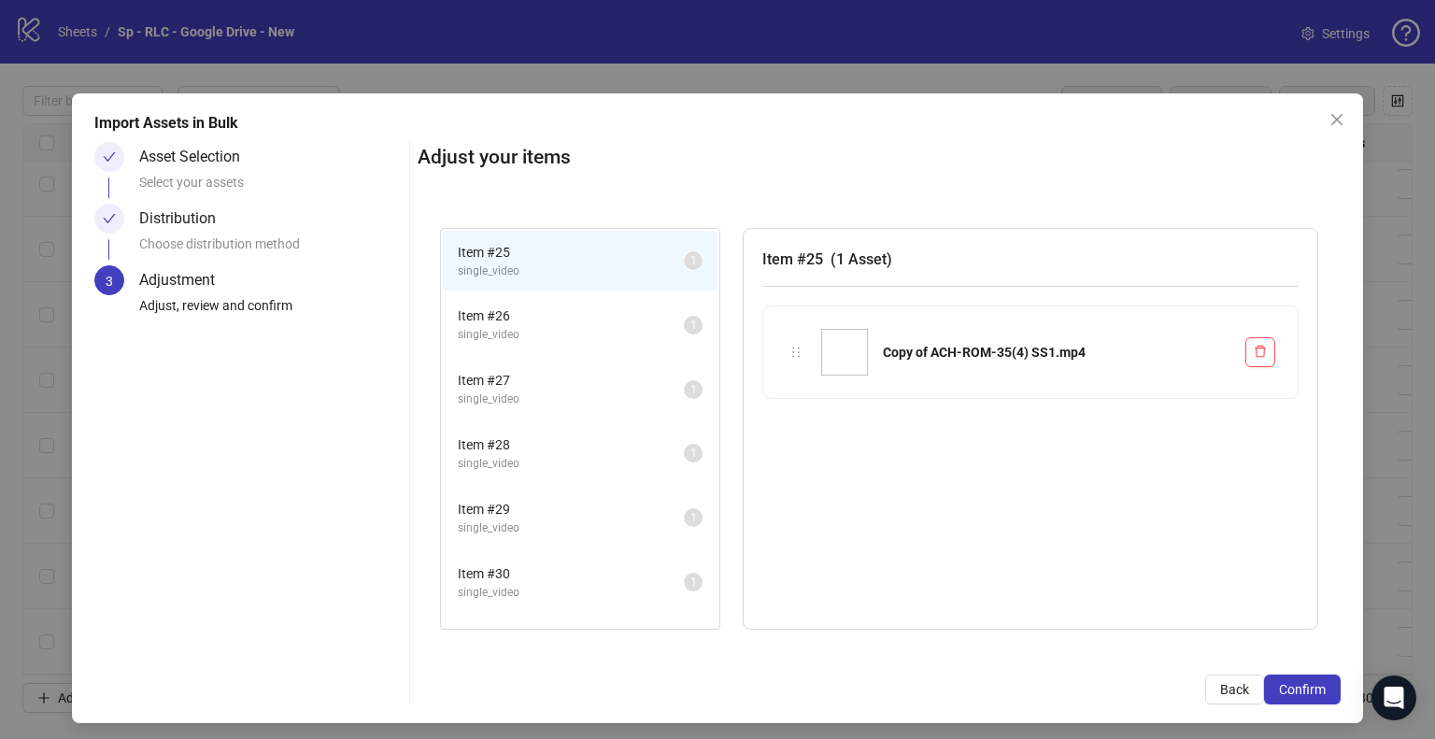
click at [1310, 694] on span "Confirm" at bounding box center [1302, 689] width 47 height 15
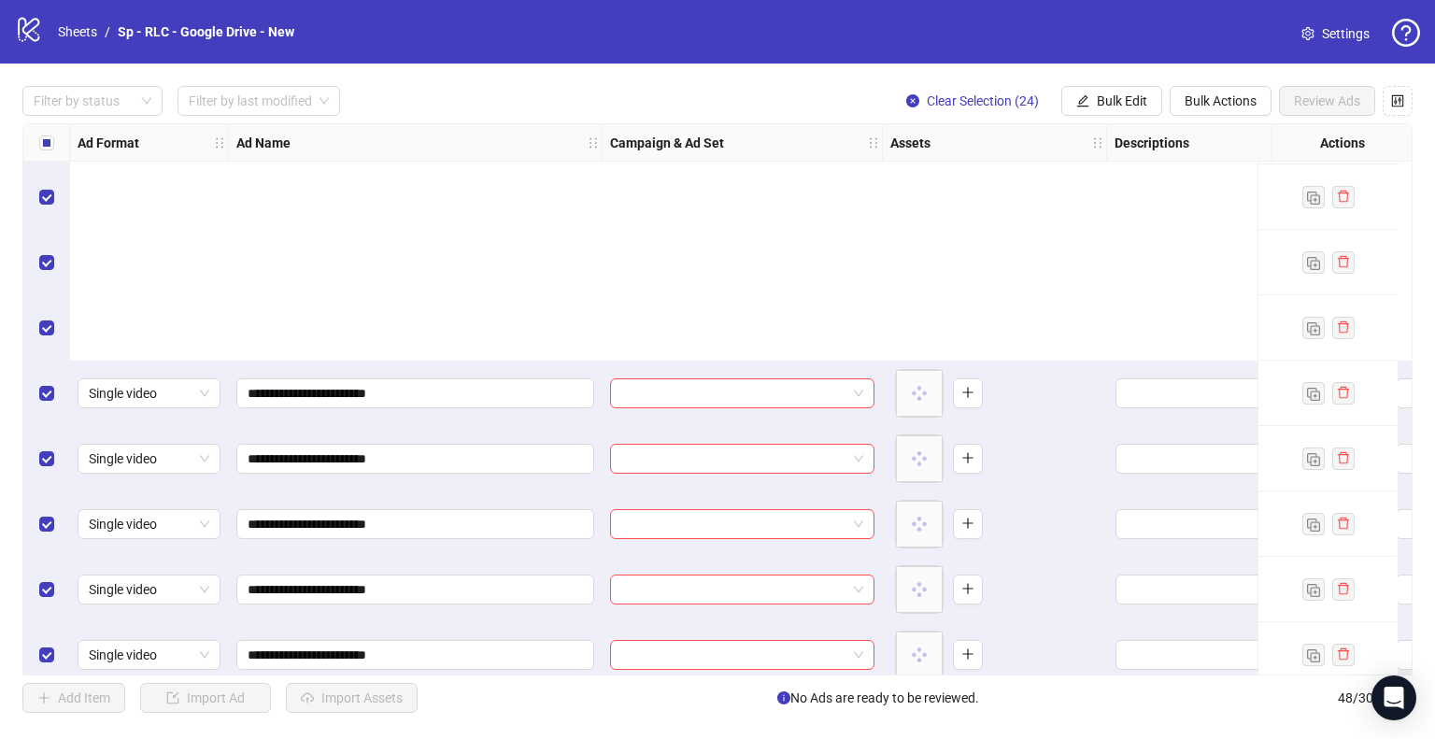
scroll to position [2633, 0]
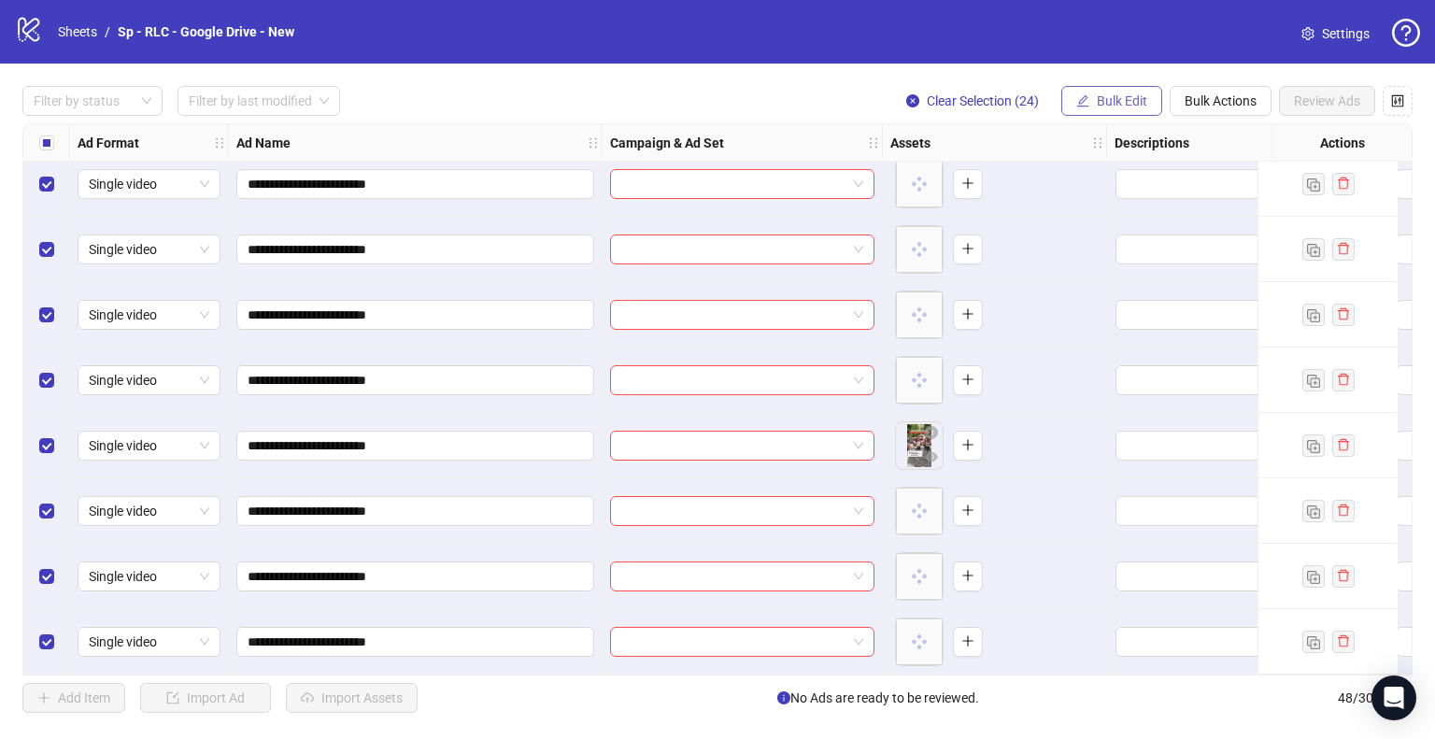
click at [1106, 103] on span "Bulk Edit" at bounding box center [1122, 100] width 50 height 15
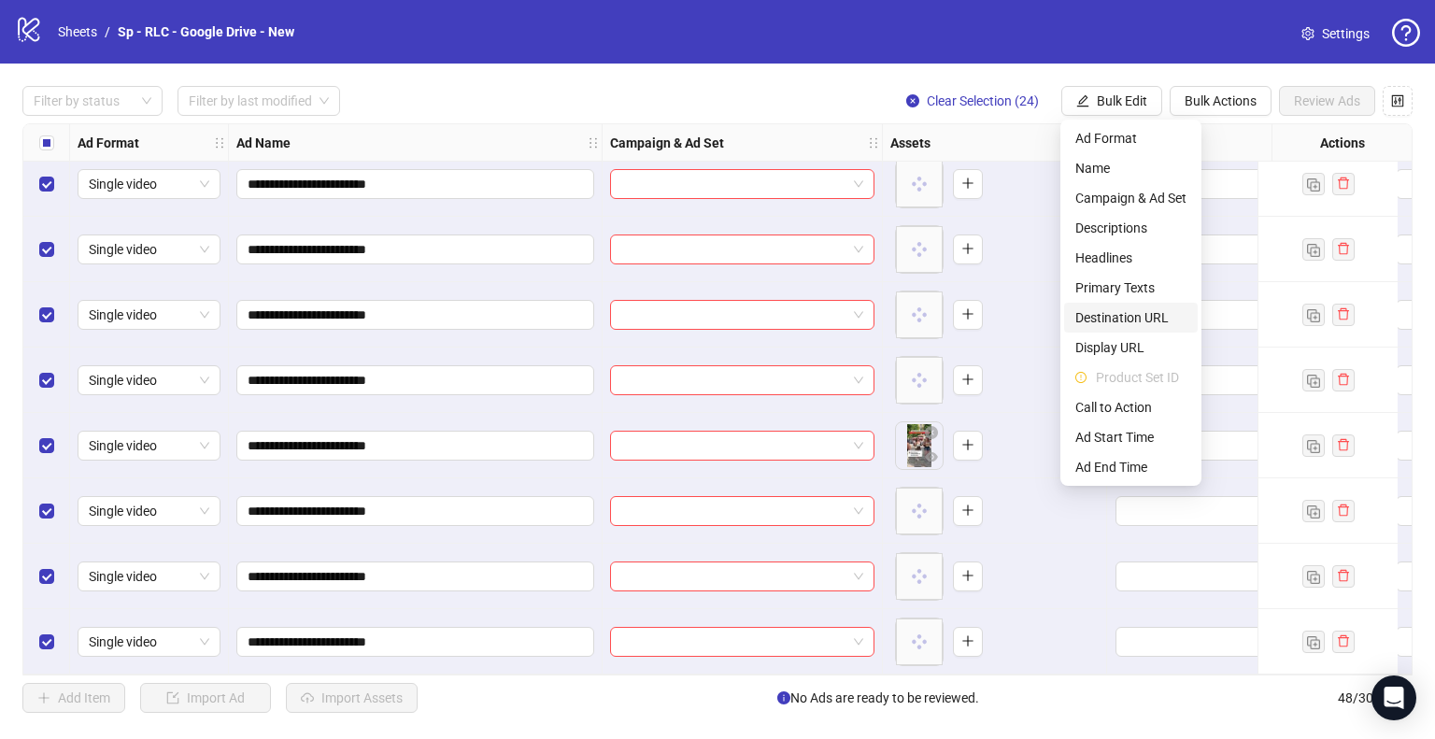
click at [1127, 324] on span "Destination URL" at bounding box center [1130, 317] width 111 height 21
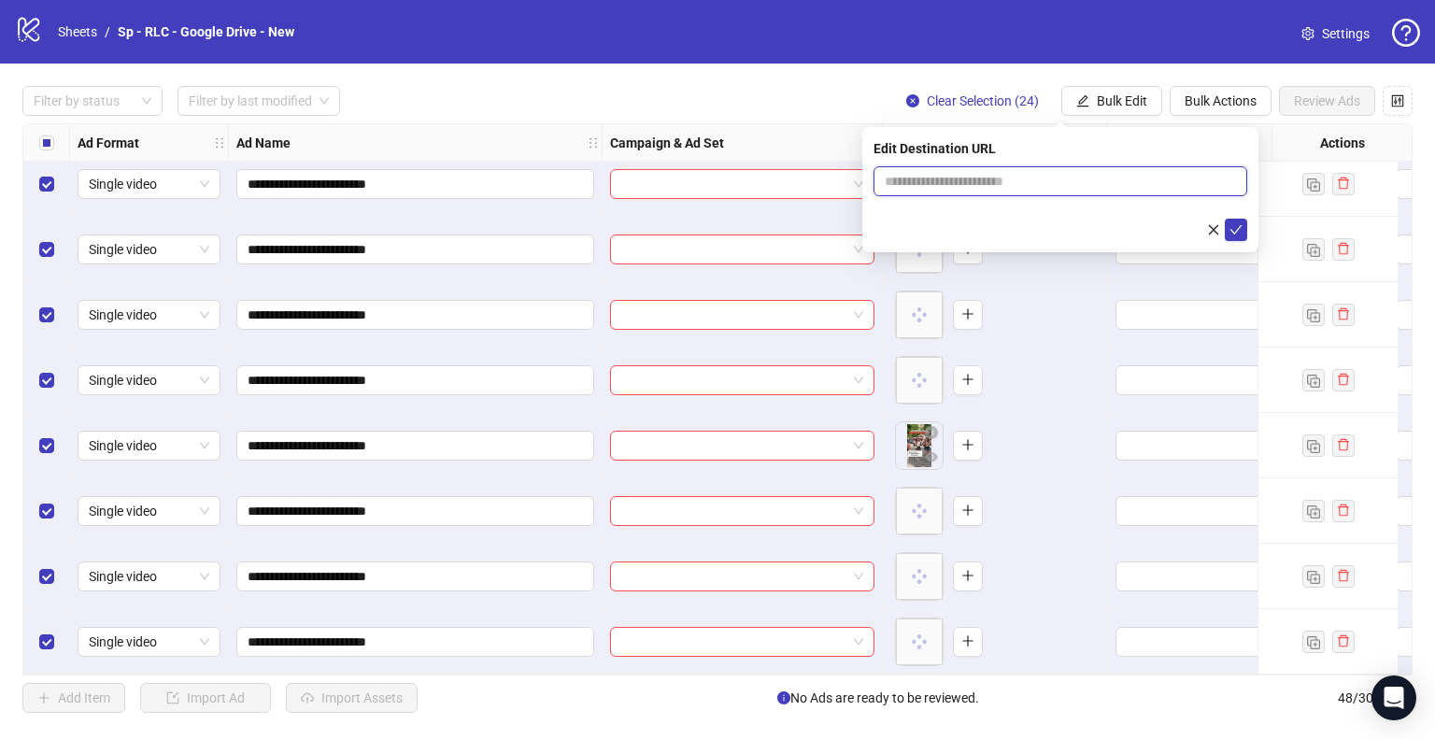
click at [1009, 180] on input "text" at bounding box center [1053, 181] width 336 height 21
paste input "**********"
type input "**********"
click at [1232, 231] on icon "check" at bounding box center [1237, 229] width 12 height 9
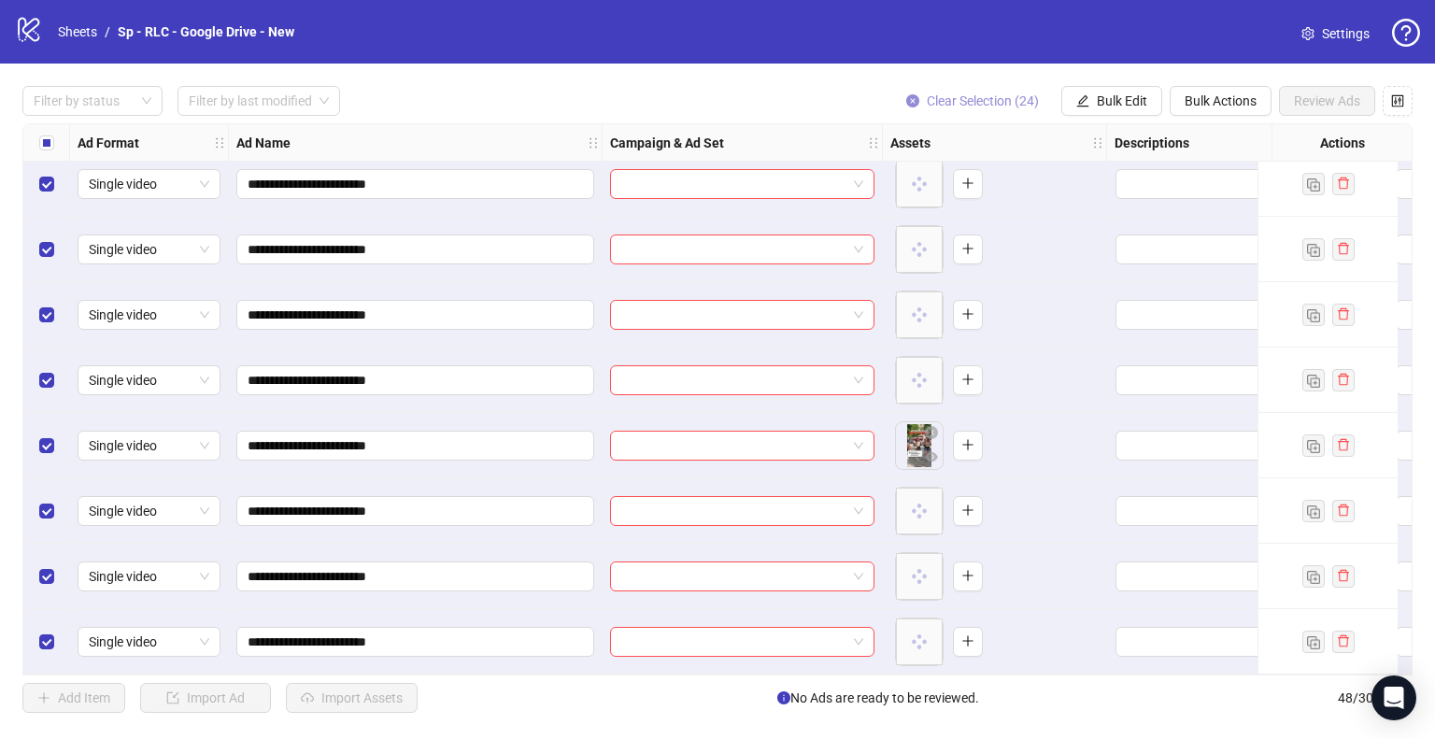
click at [997, 100] on span "Clear Selection (24)" at bounding box center [983, 100] width 112 height 15
click at [1148, 100] on button "Bulk Edit" at bounding box center [1111, 101] width 101 height 30
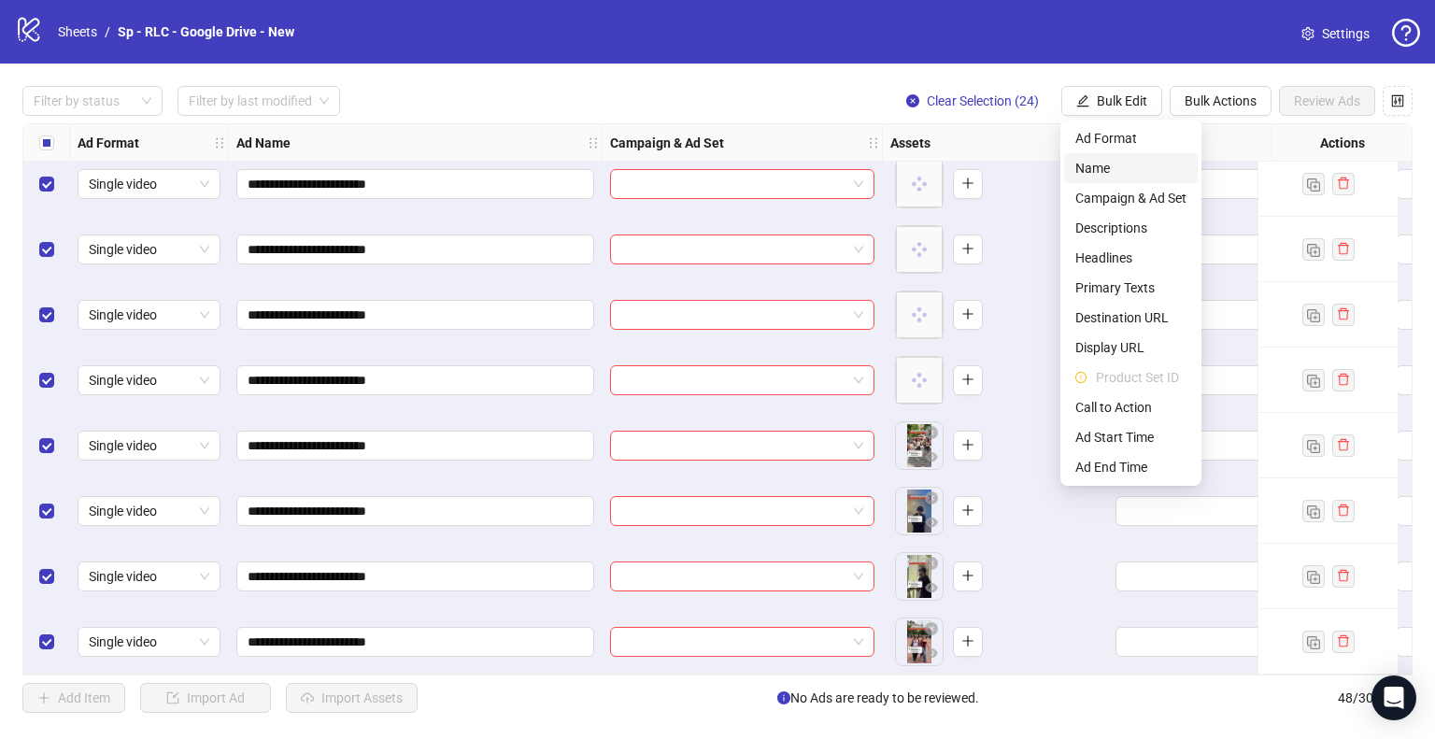
click at [1134, 168] on span "Name" at bounding box center [1130, 168] width 111 height 21
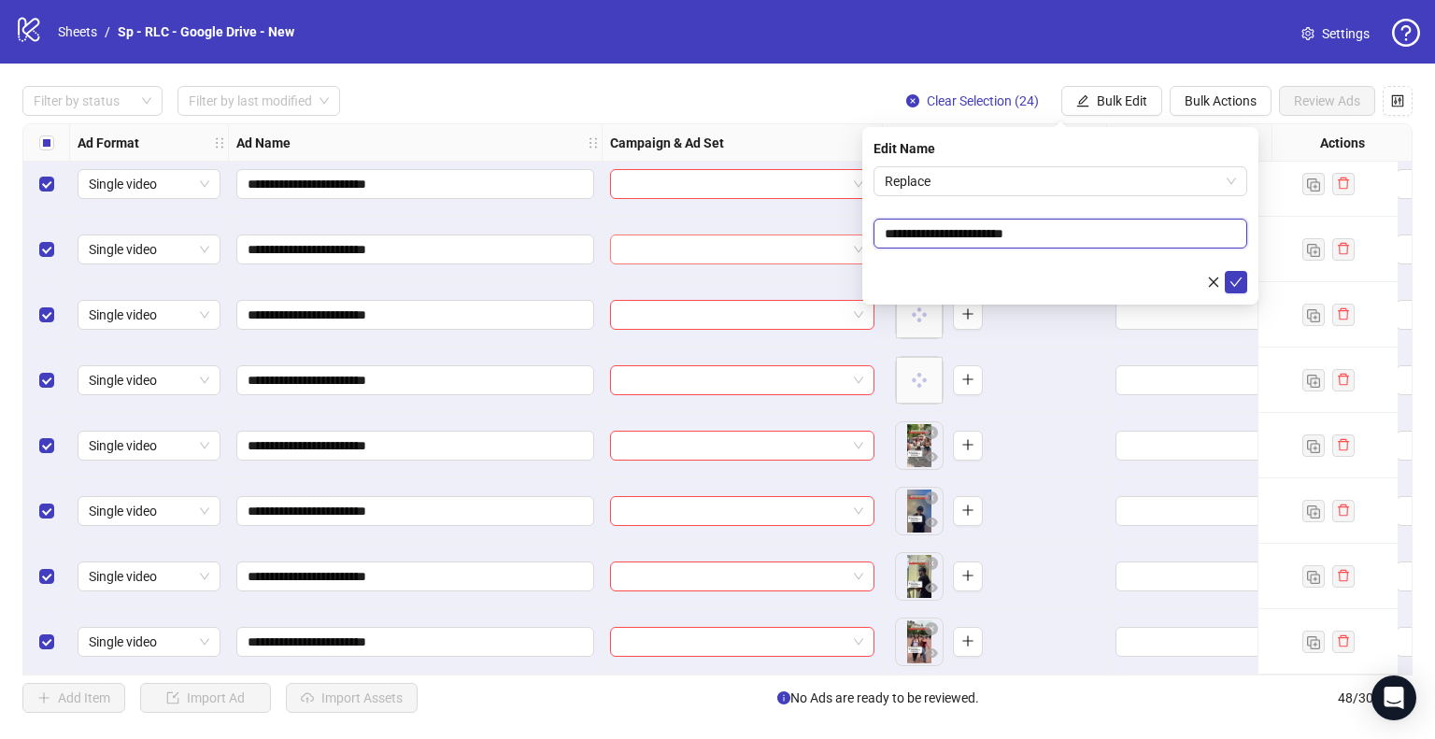
drag, startPoint x: 995, startPoint y: 234, endPoint x: 824, endPoint y: 237, distance: 171.0
click at [825, 237] on body "**********" at bounding box center [717, 369] width 1435 height 739
click at [976, 174] on span "Replace" at bounding box center [1060, 181] width 351 height 28
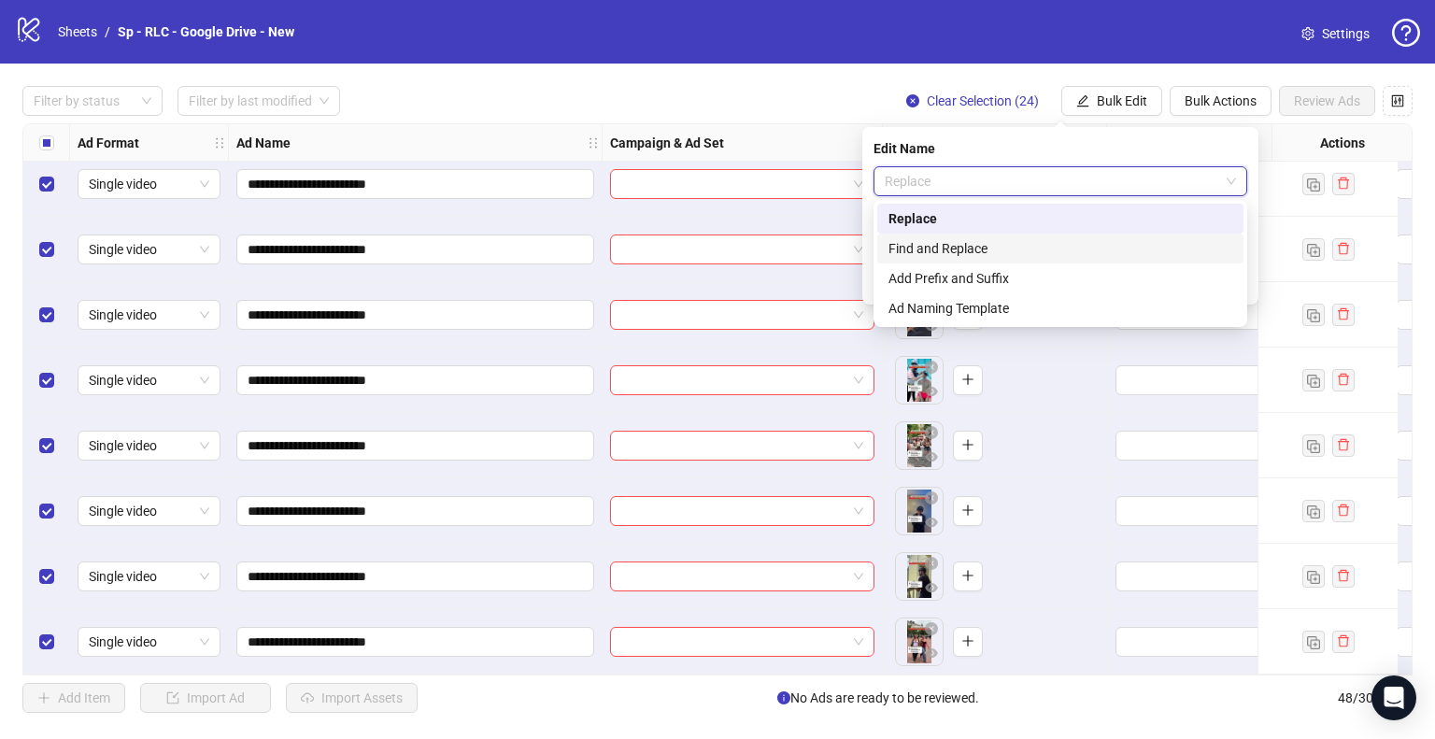
click at [972, 244] on div "Find and Replace" at bounding box center [1061, 248] width 344 height 21
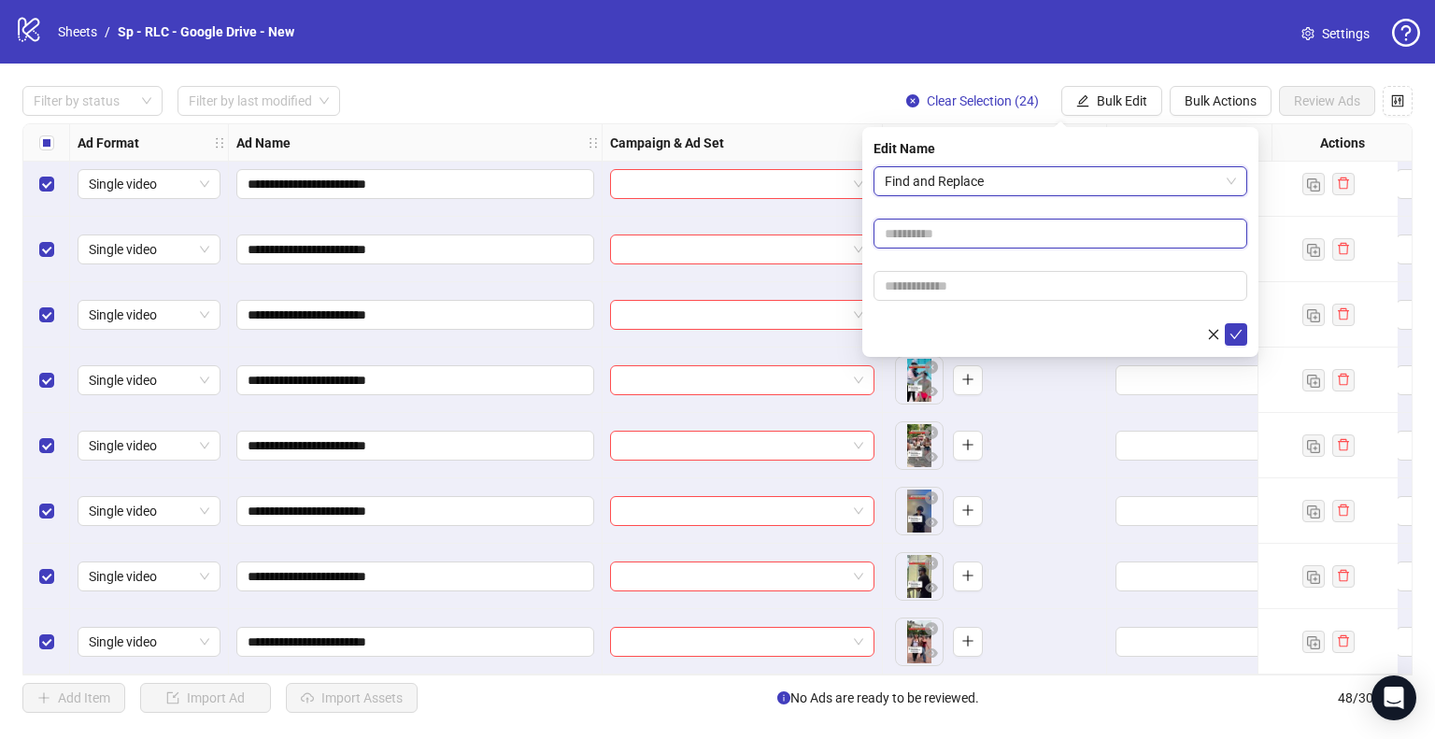
click at [950, 235] on input "text" at bounding box center [1061, 234] width 374 height 30
paste input "**********"
type input "**********"
click at [930, 292] on input "text" at bounding box center [1061, 286] width 374 height 30
paste input "**********"
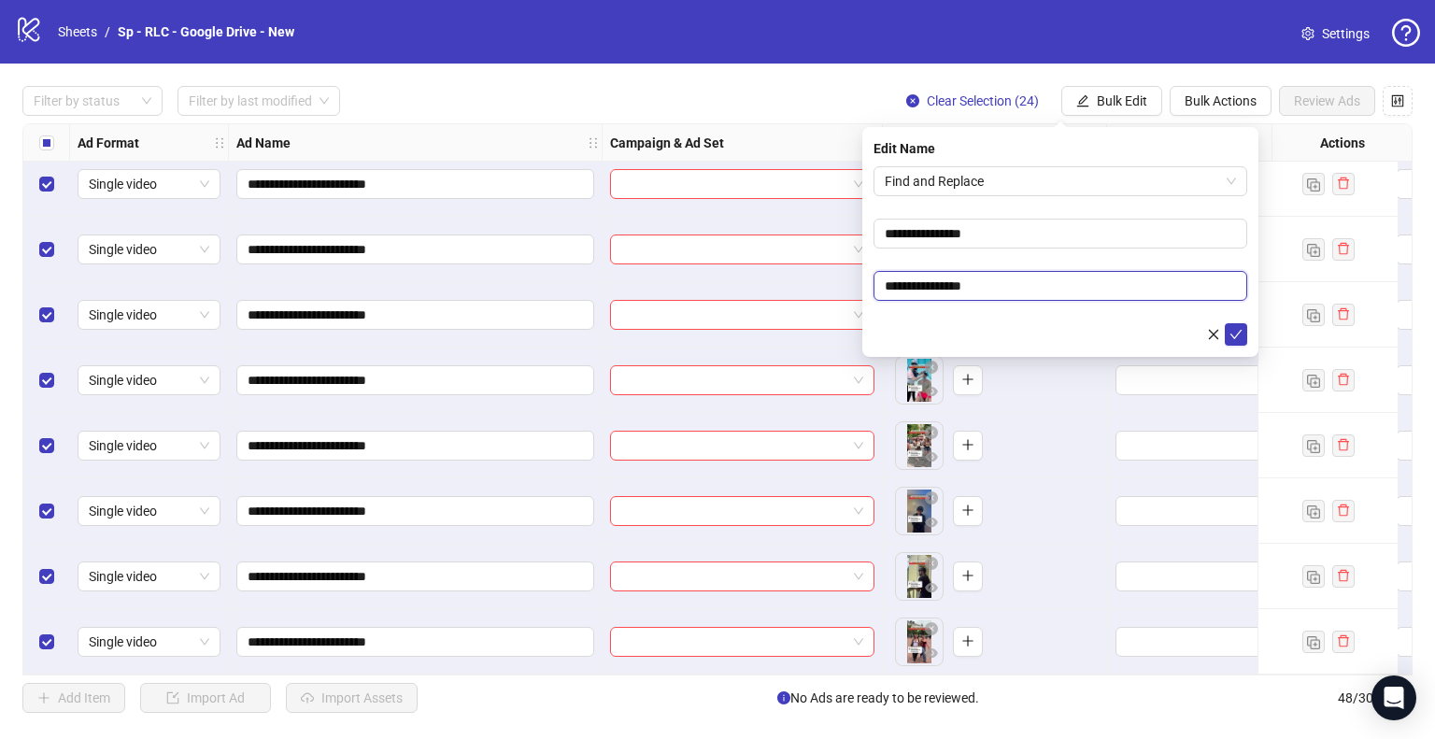
drag, startPoint x: 931, startPoint y: 287, endPoint x: 838, endPoint y: 285, distance: 92.5
click at [838, 285] on body "**********" at bounding box center [717, 369] width 1435 height 739
type input "**********"
click at [1225, 323] on button "submit" at bounding box center [1236, 334] width 22 height 22
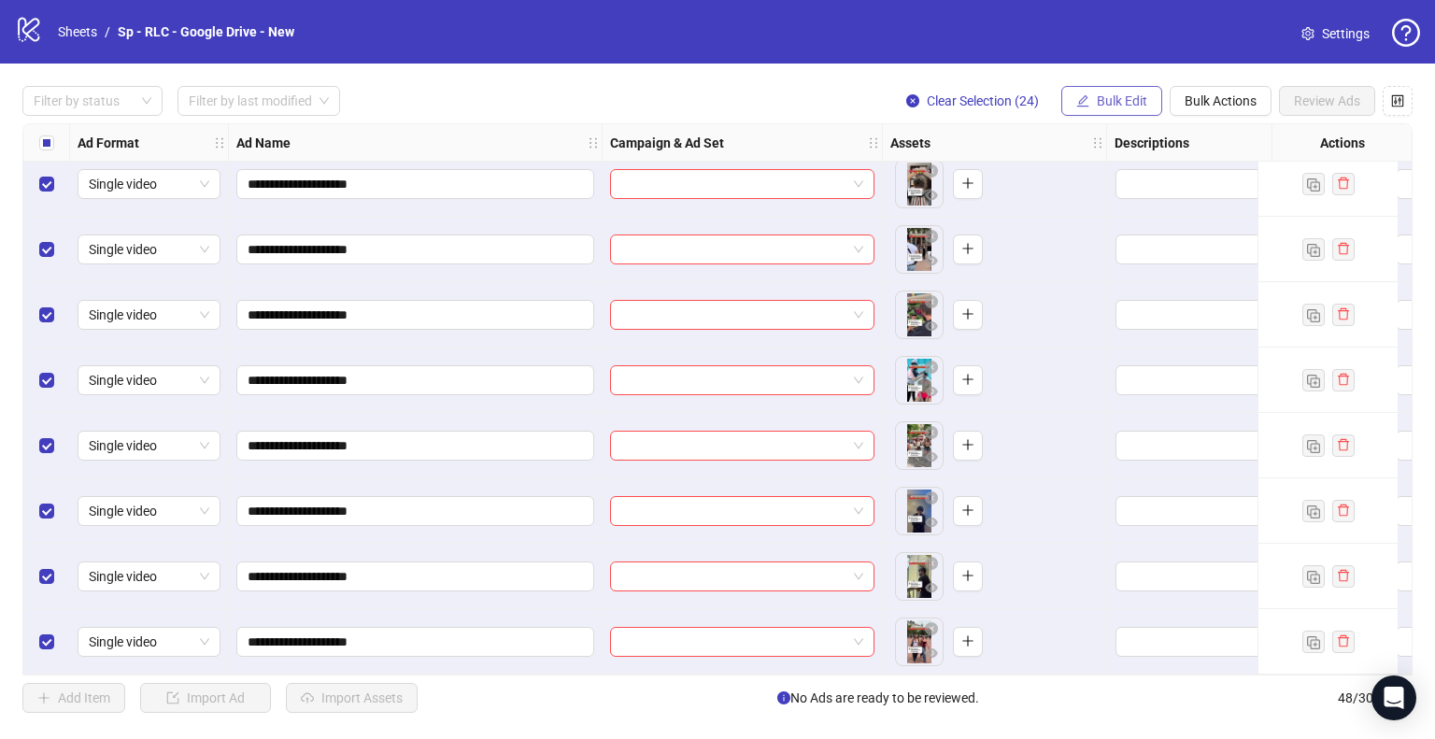
click at [1090, 104] on button "Bulk Edit" at bounding box center [1111, 101] width 101 height 30
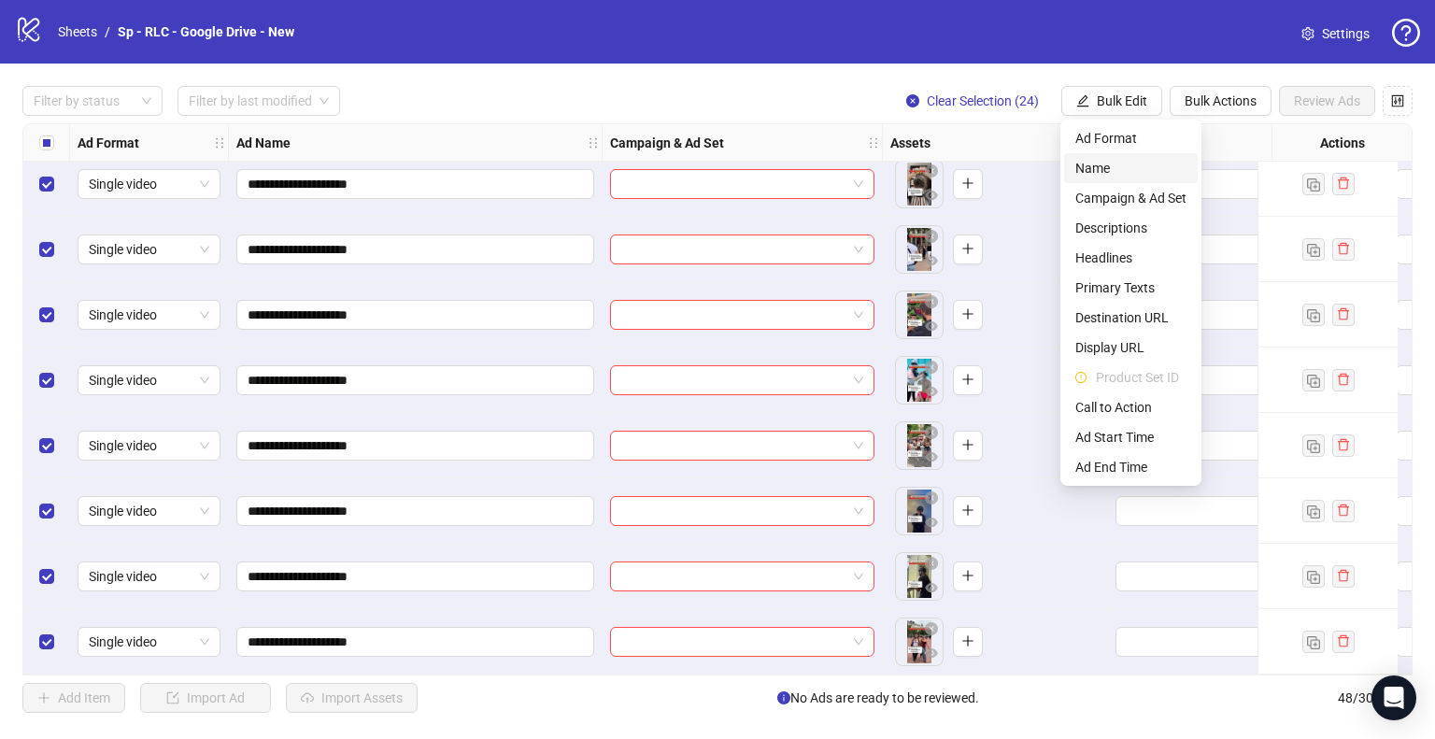
click at [1104, 162] on span "Name" at bounding box center [1130, 168] width 111 height 21
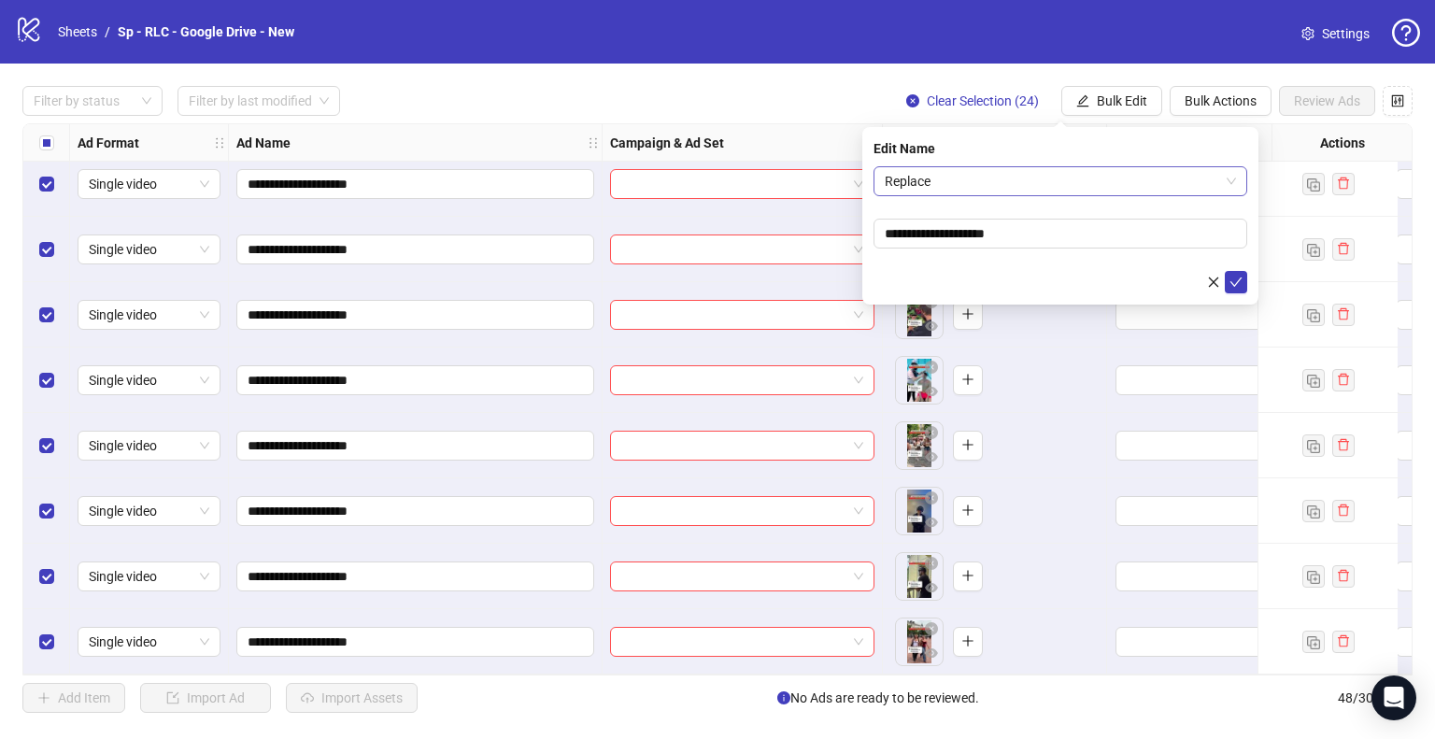
click at [1060, 175] on span "Replace" at bounding box center [1060, 181] width 351 height 28
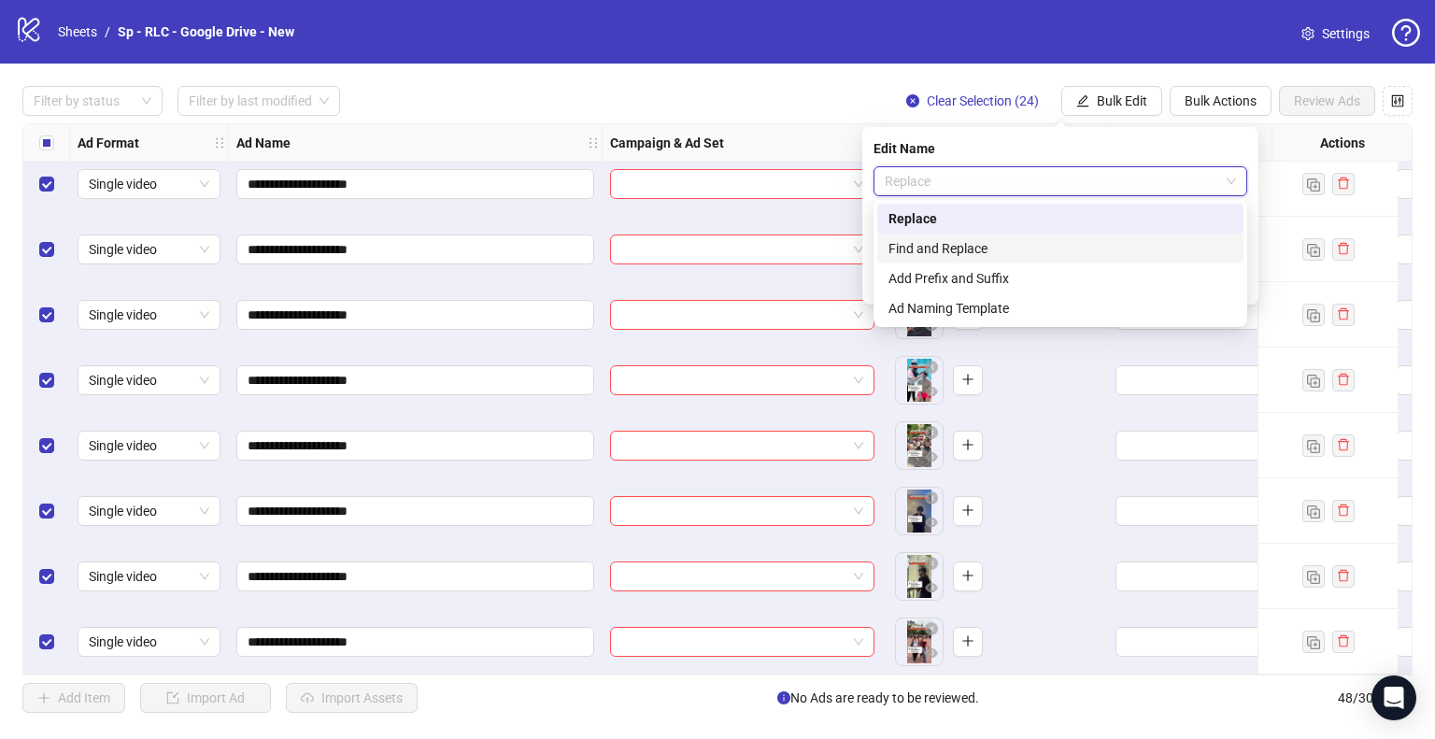
click at [1011, 249] on div "Find and Replace" at bounding box center [1061, 248] width 344 height 21
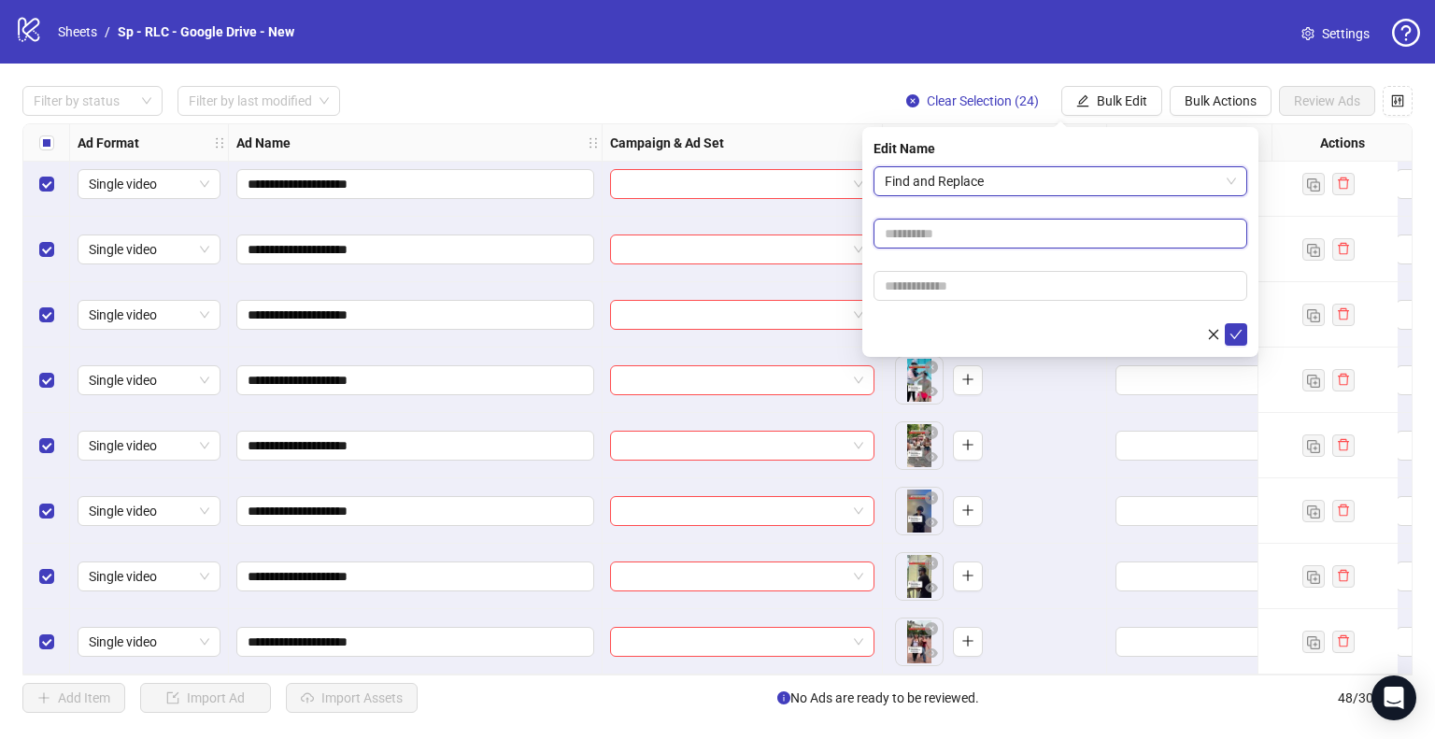
click at [912, 229] on input "text" at bounding box center [1061, 234] width 374 height 30
type input "**"
click at [1225, 323] on button "submit" at bounding box center [1236, 334] width 22 height 22
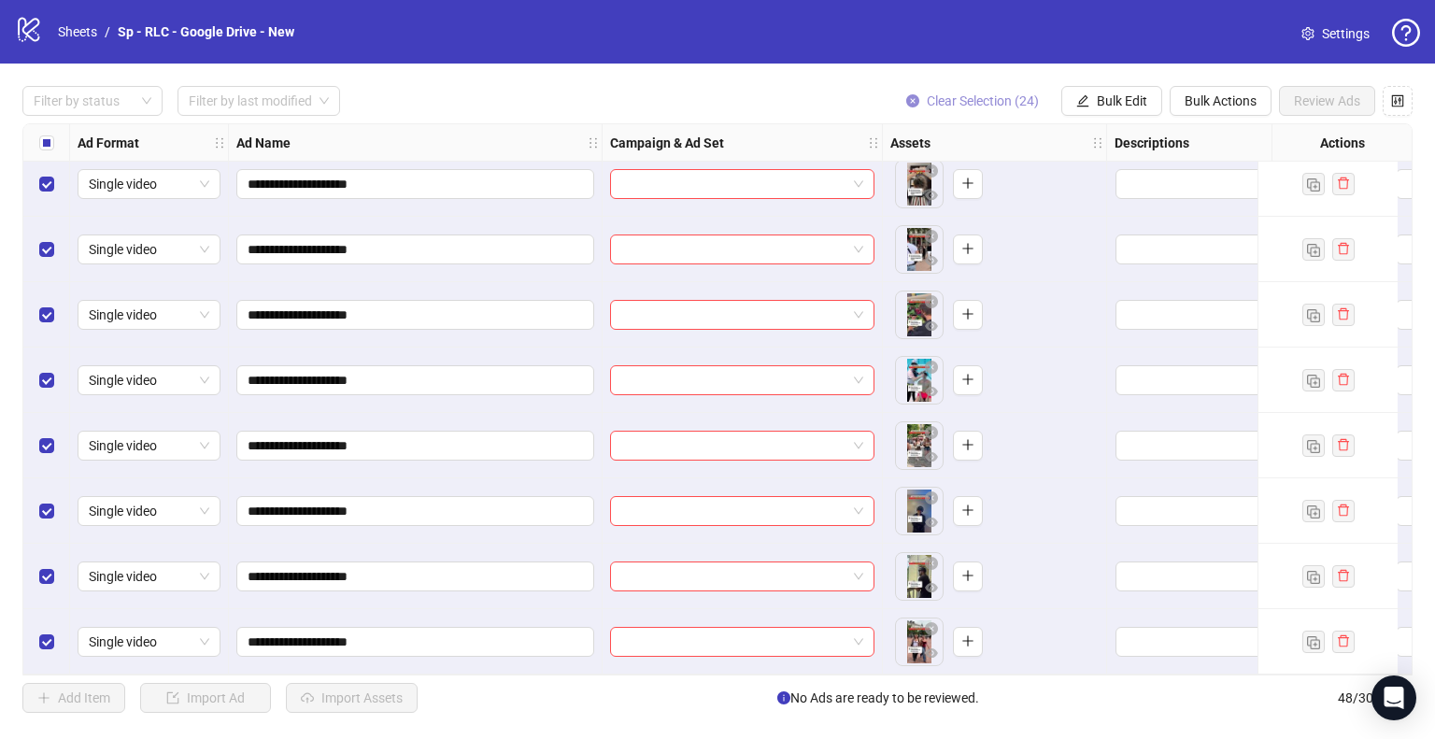
click at [977, 104] on span "Clear Selection (24)" at bounding box center [983, 100] width 112 height 15
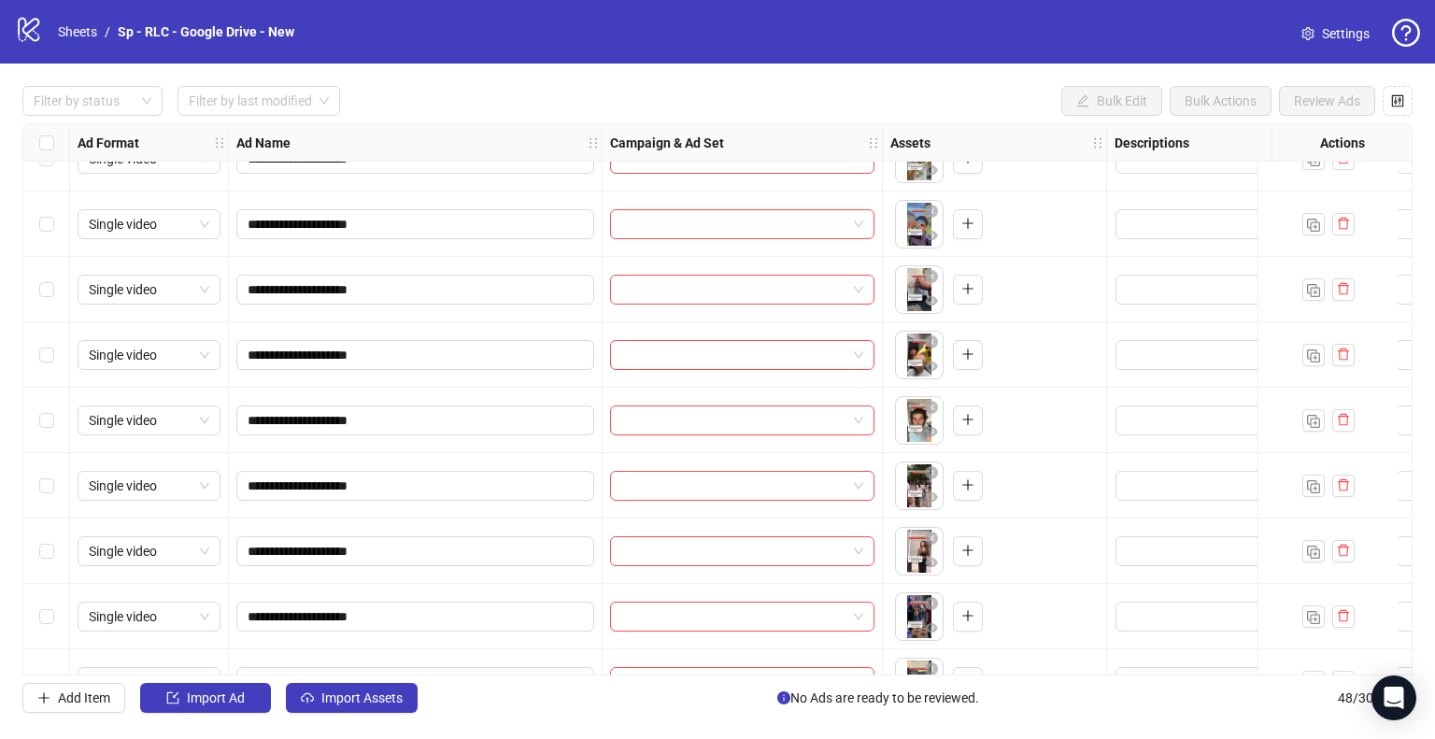
scroll to position [1512, 0]
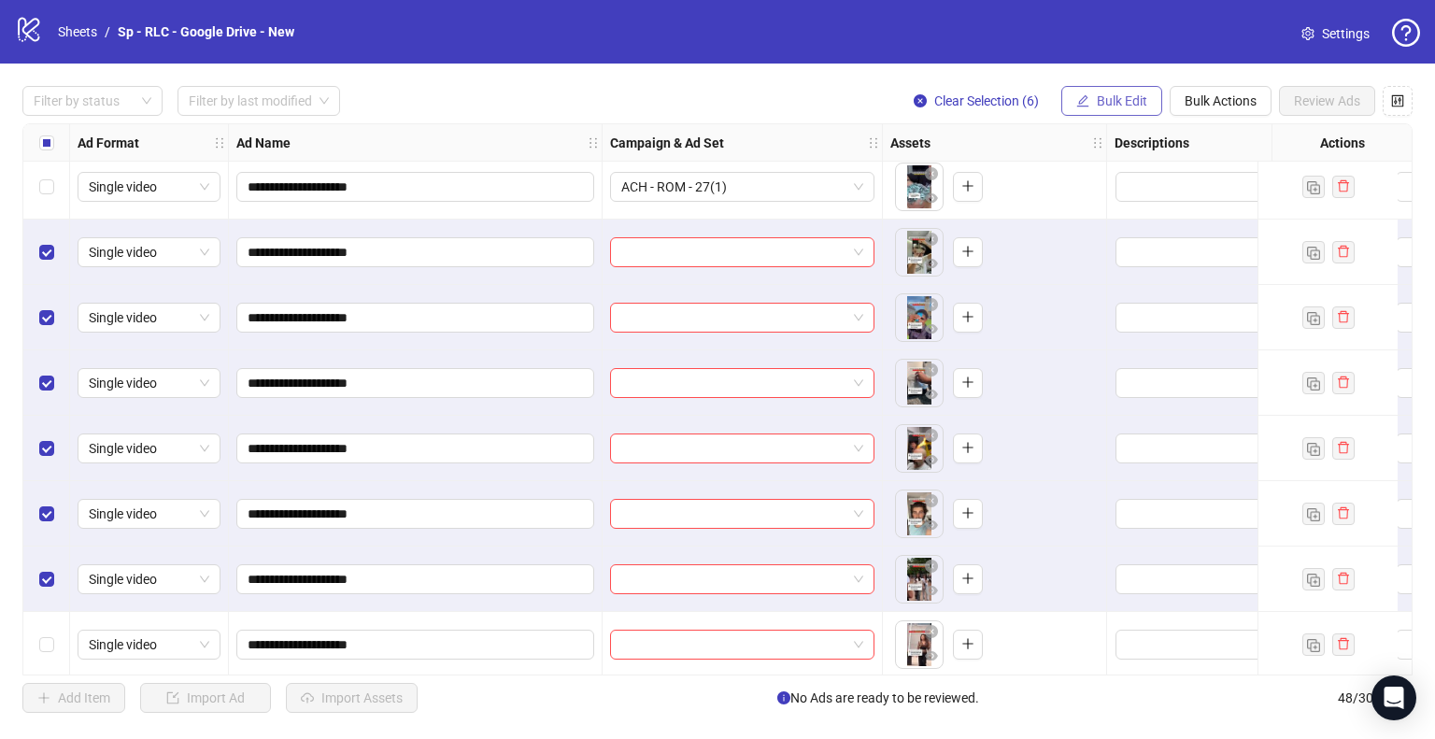
click at [1133, 104] on span "Bulk Edit" at bounding box center [1122, 100] width 50 height 15
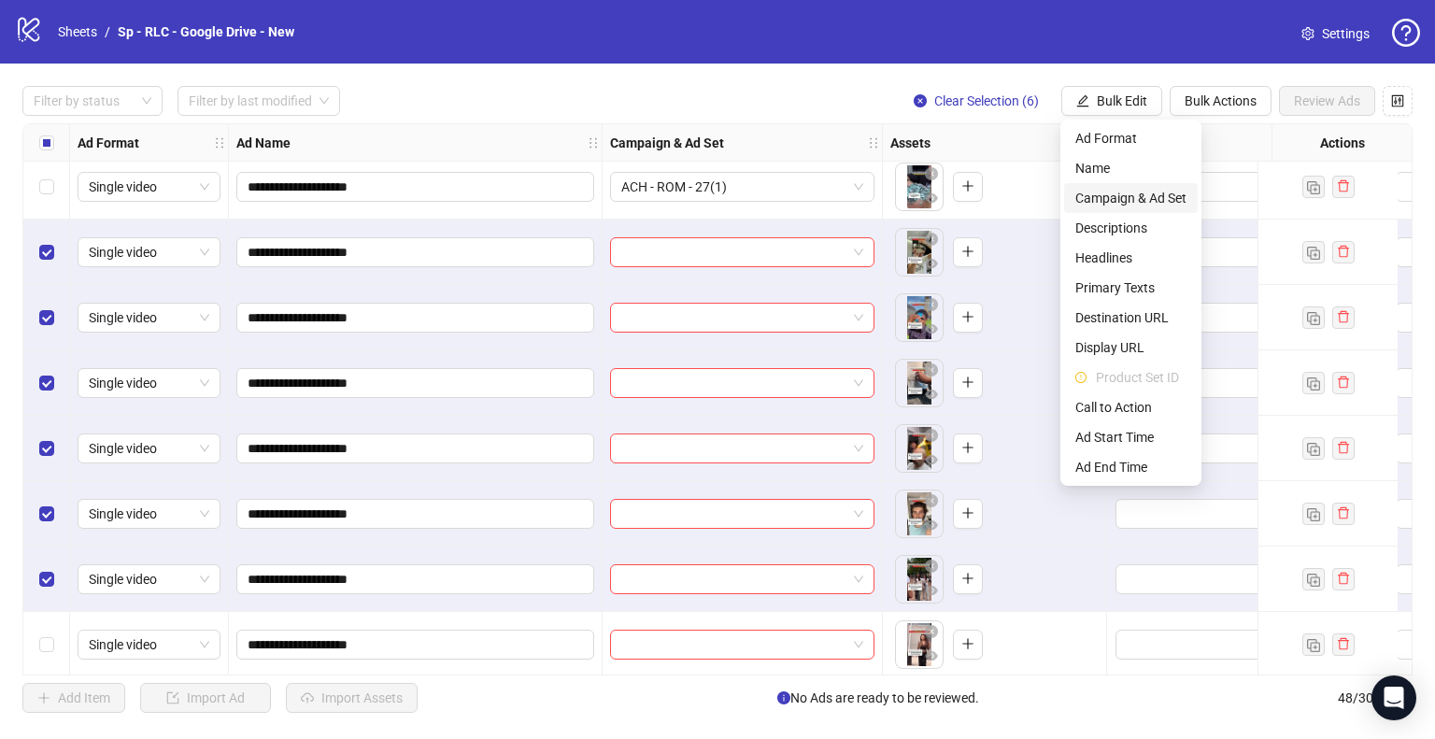
click at [1131, 196] on span "Campaign & Ad Set" at bounding box center [1130, 198] width 111 height 21
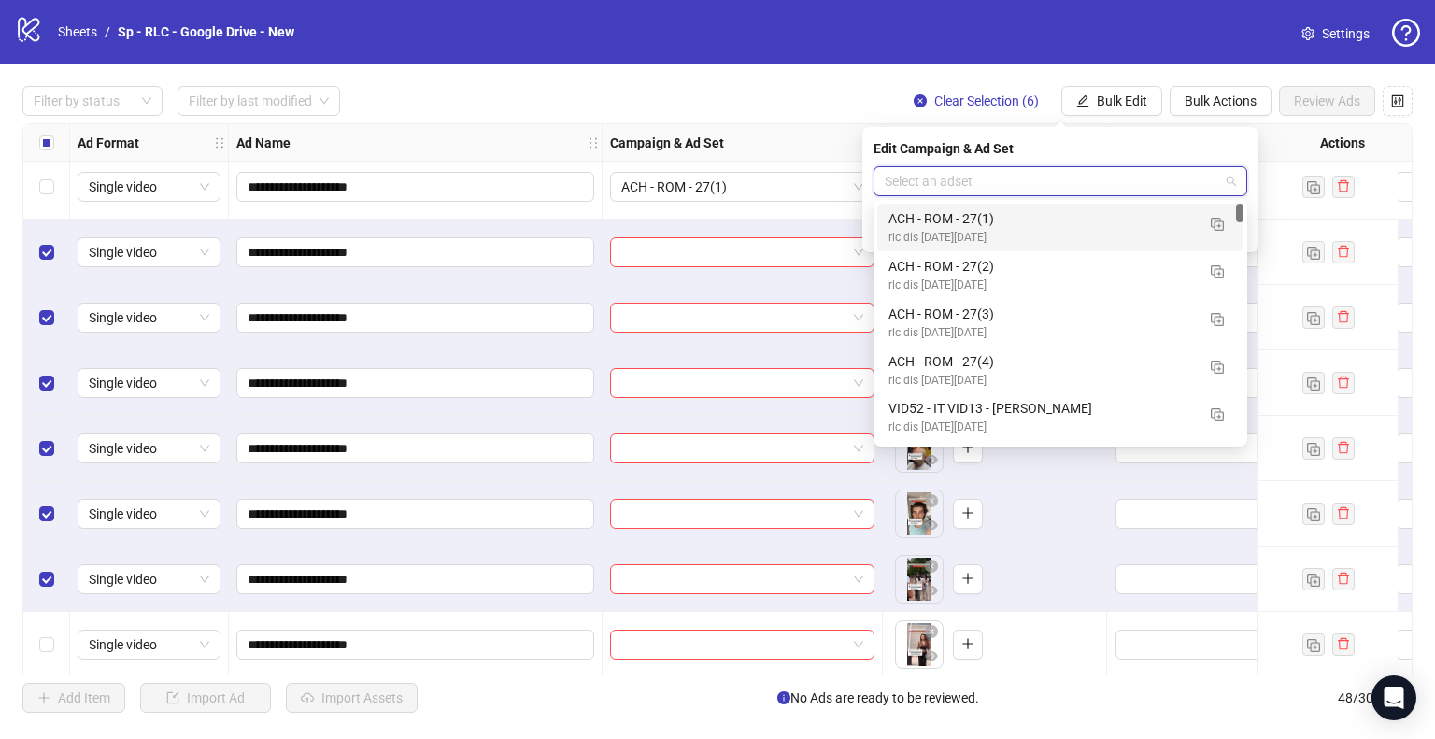
click at [1151, 178] on input "search" at bounding box center [1052, 181] width 334 height 28
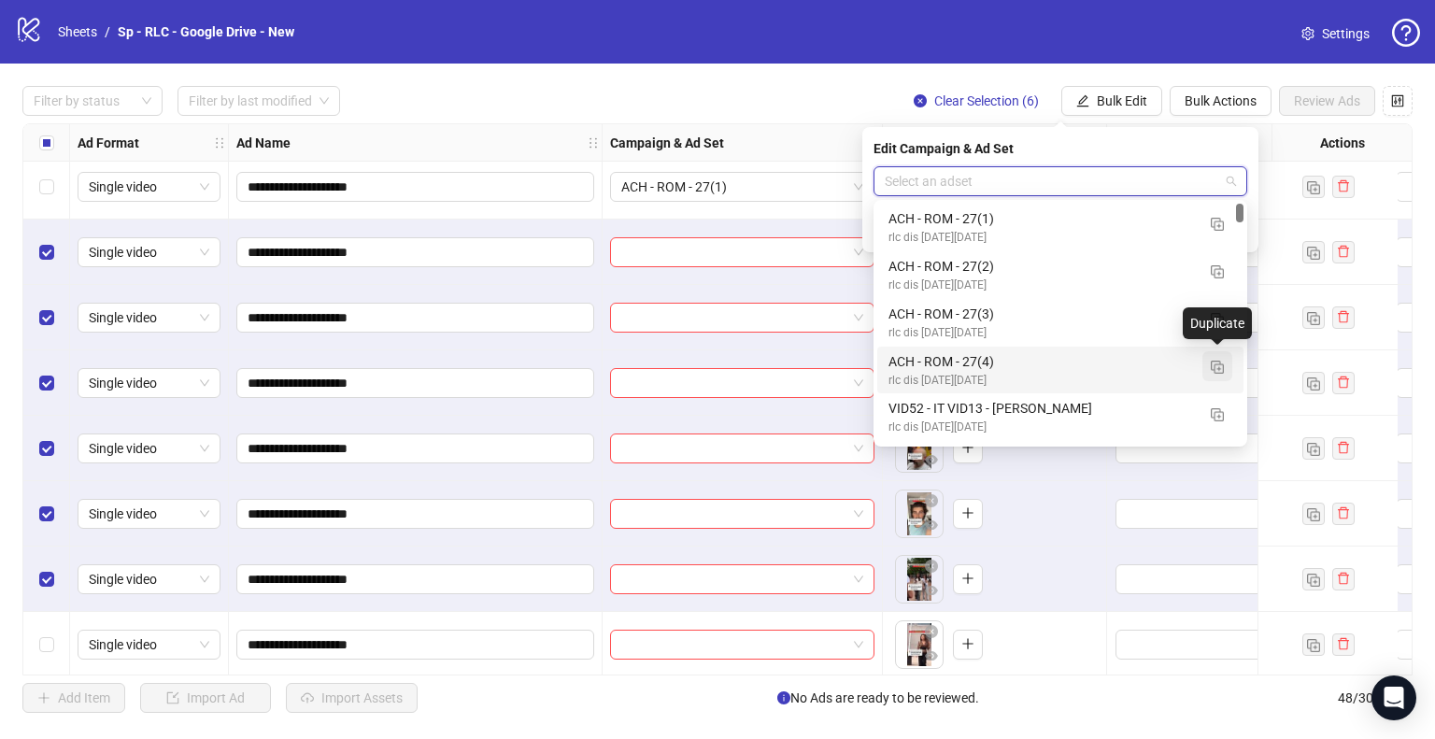
click at [1215, 370] on img "button" at bounding box center [1217, 367] width 13 height 13
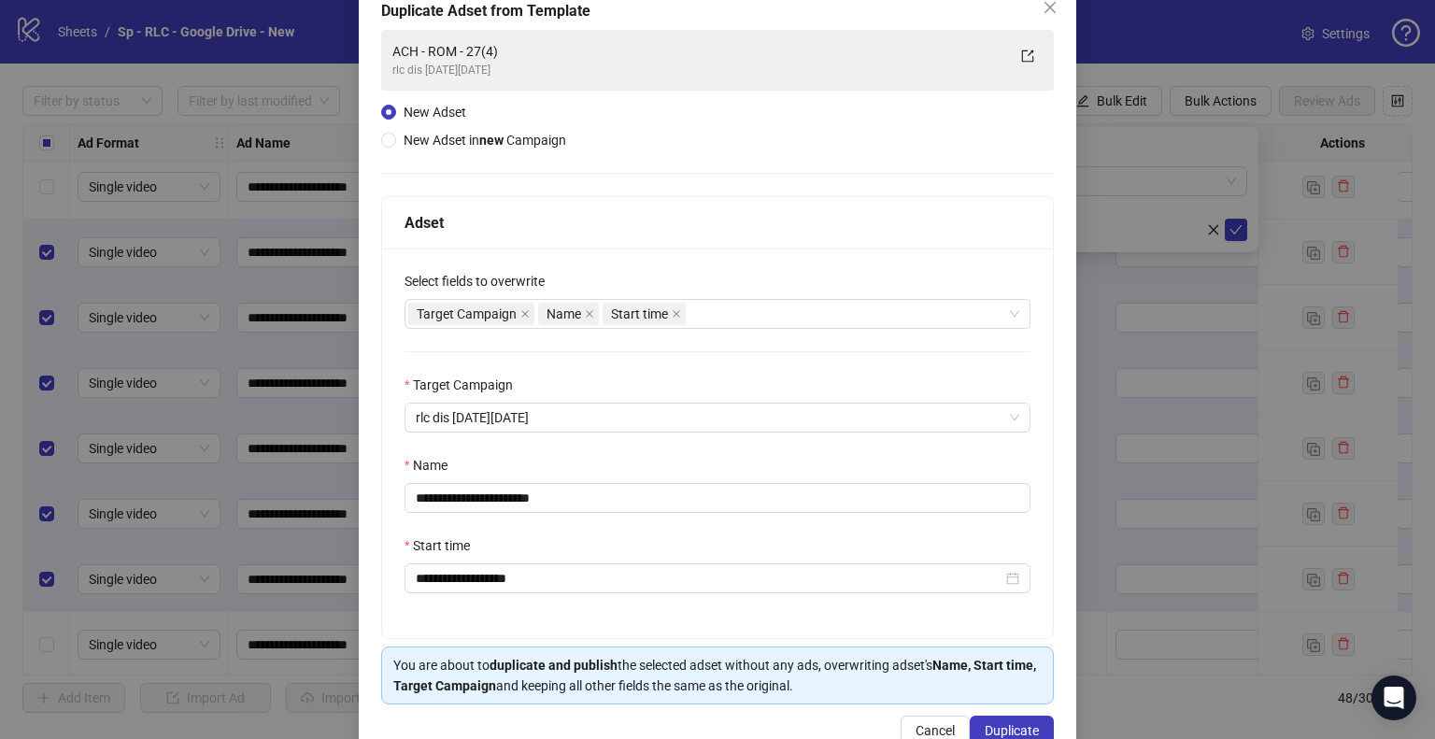
scroll to position [158, 0]
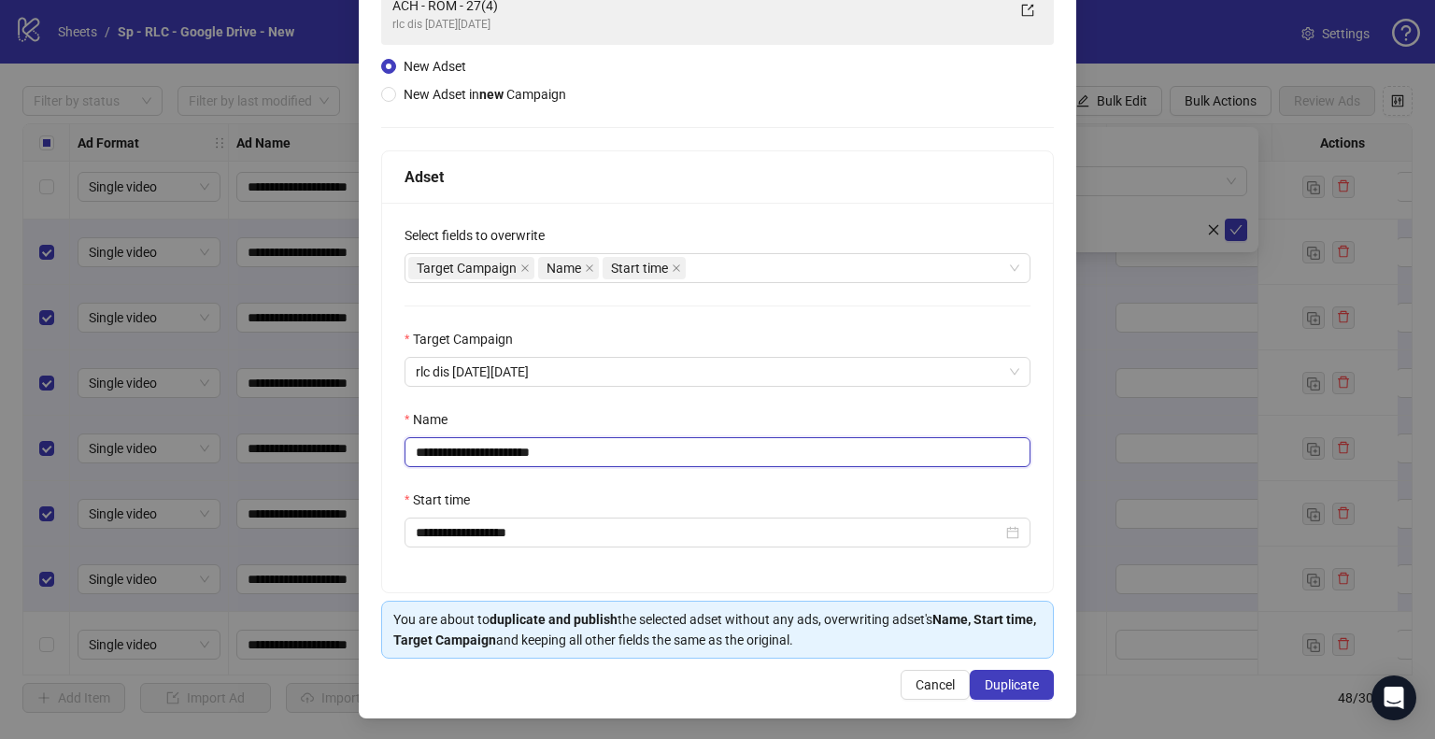
click at [505, 455] on input "**********" at bounding box center [718, 452] width 626 height 30
type input "**********"
click at [992, 677] on span "Duplicate" at bounding box center [1012, 684] width 54 height 15
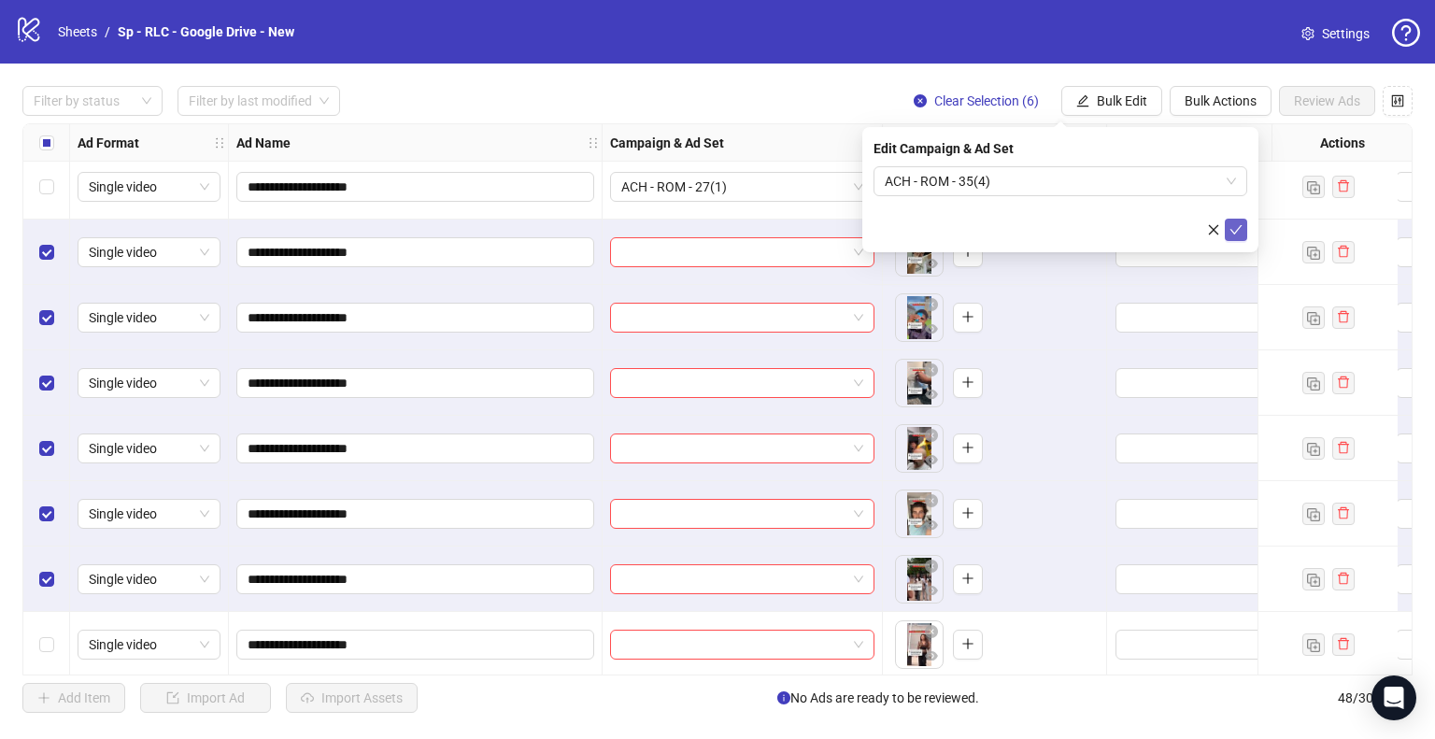
click at [1236, 233] on icon "check" at bounding box center [1236, 229] width 13 height 13
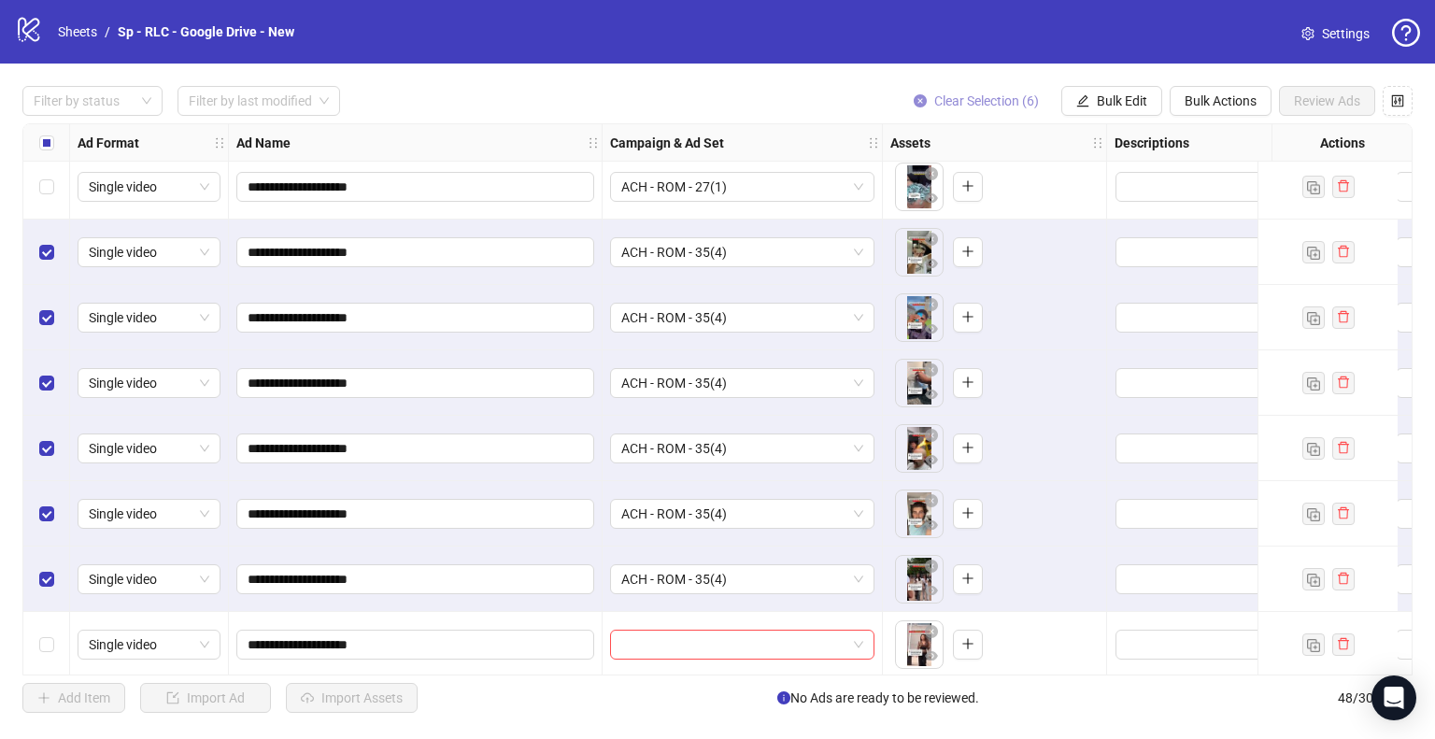
click at [988, 98] on span "Clear Selection (6)" at bounding box center [986, 100] width 105 height 15
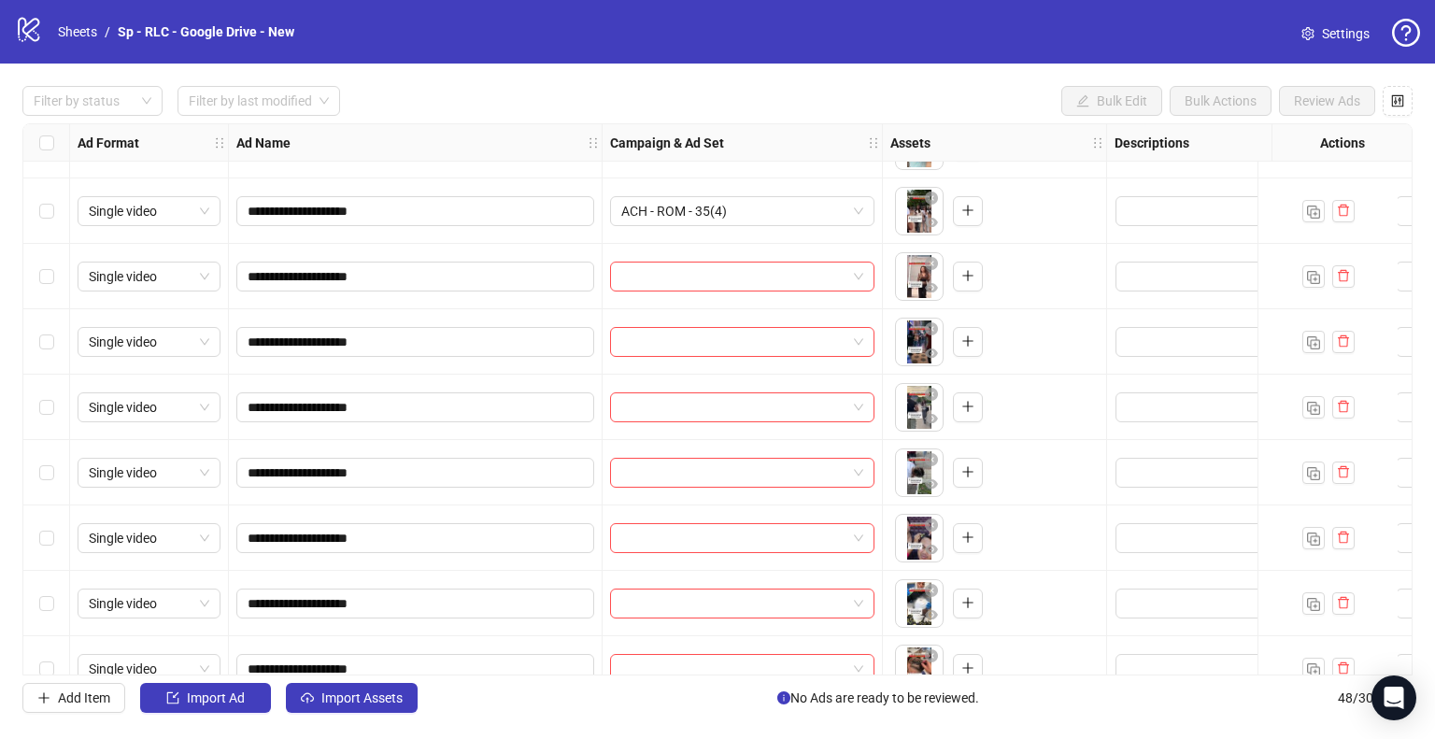
scroll to position [1886, 0]
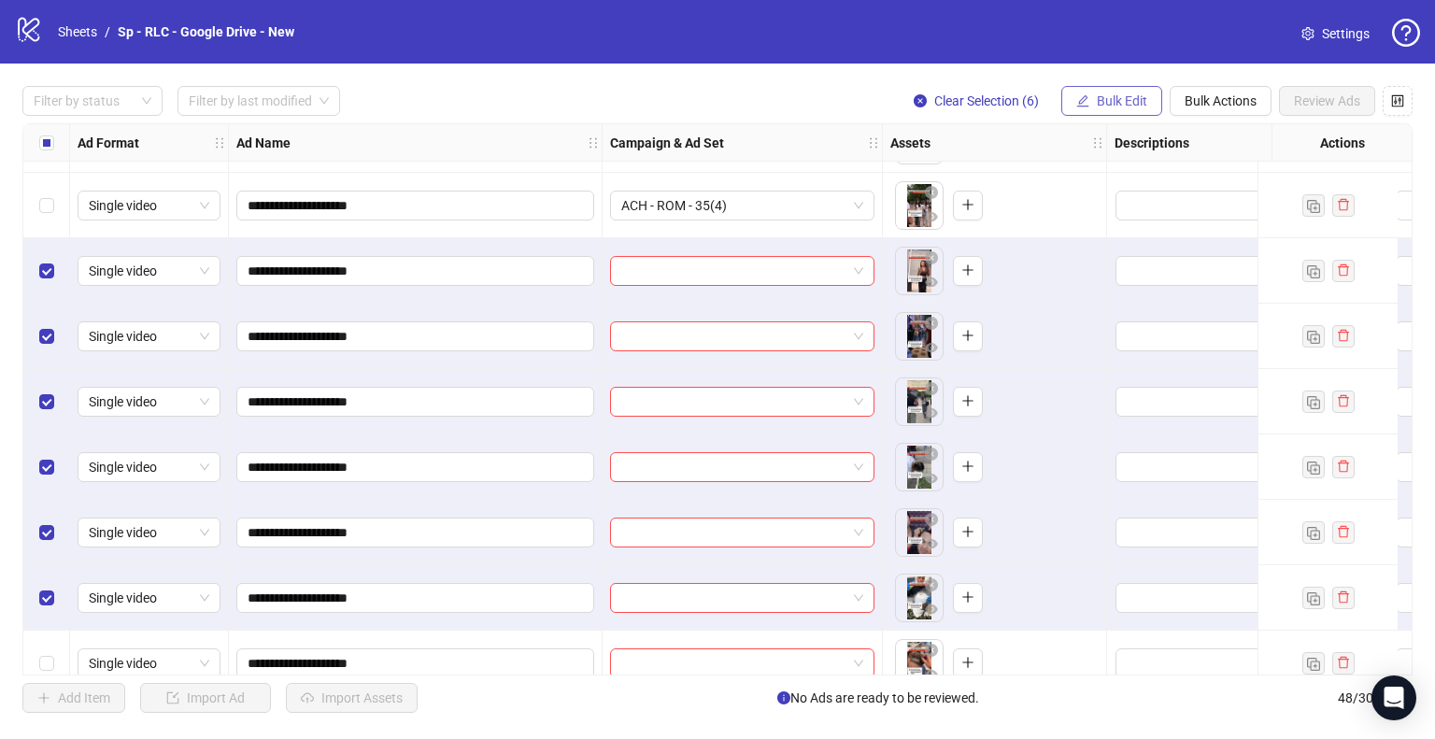
click at [1111, 107] on span "Bulk Edit" at bounding box center [1122, 100] width 50 height 15
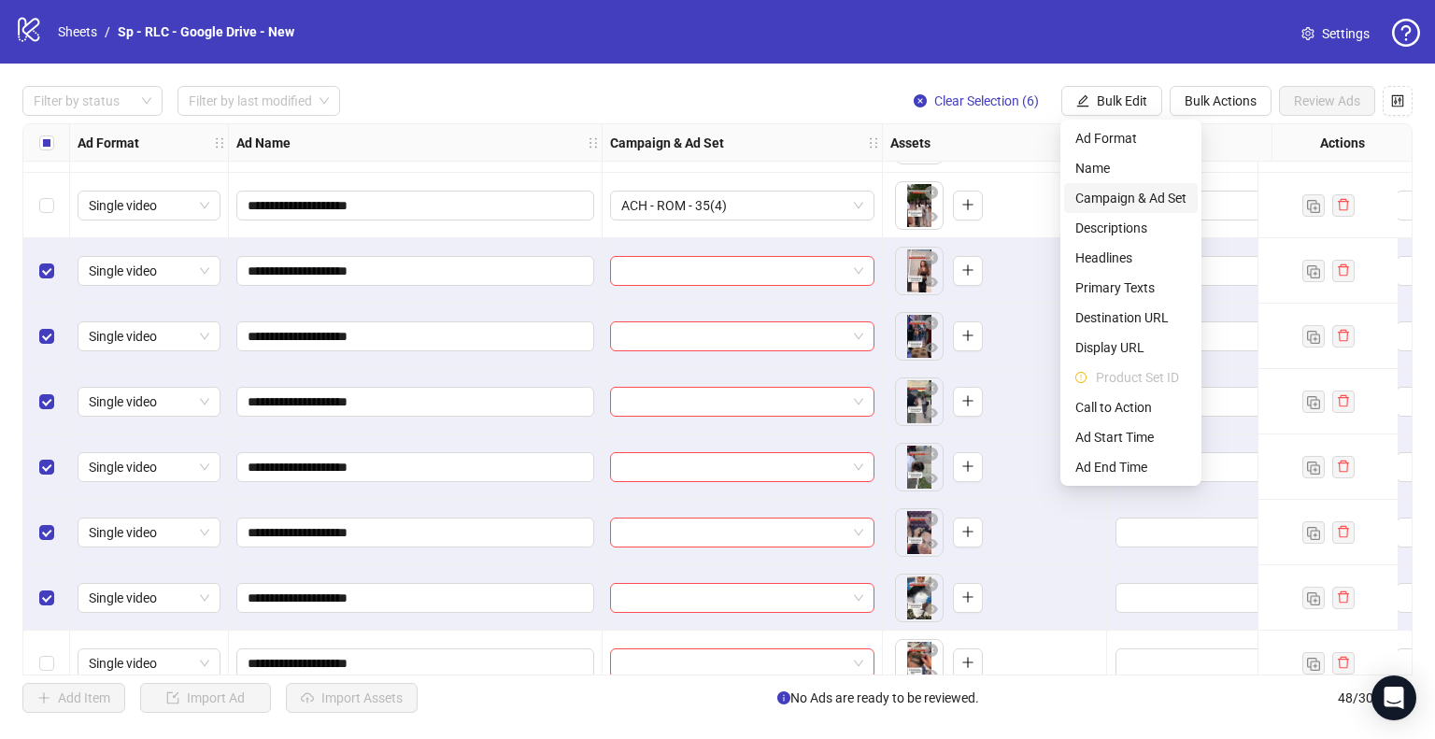
click at [1110, 192] on span "Campaign & Ad Set" at bounding box center [1130, 198] width 111 height 21
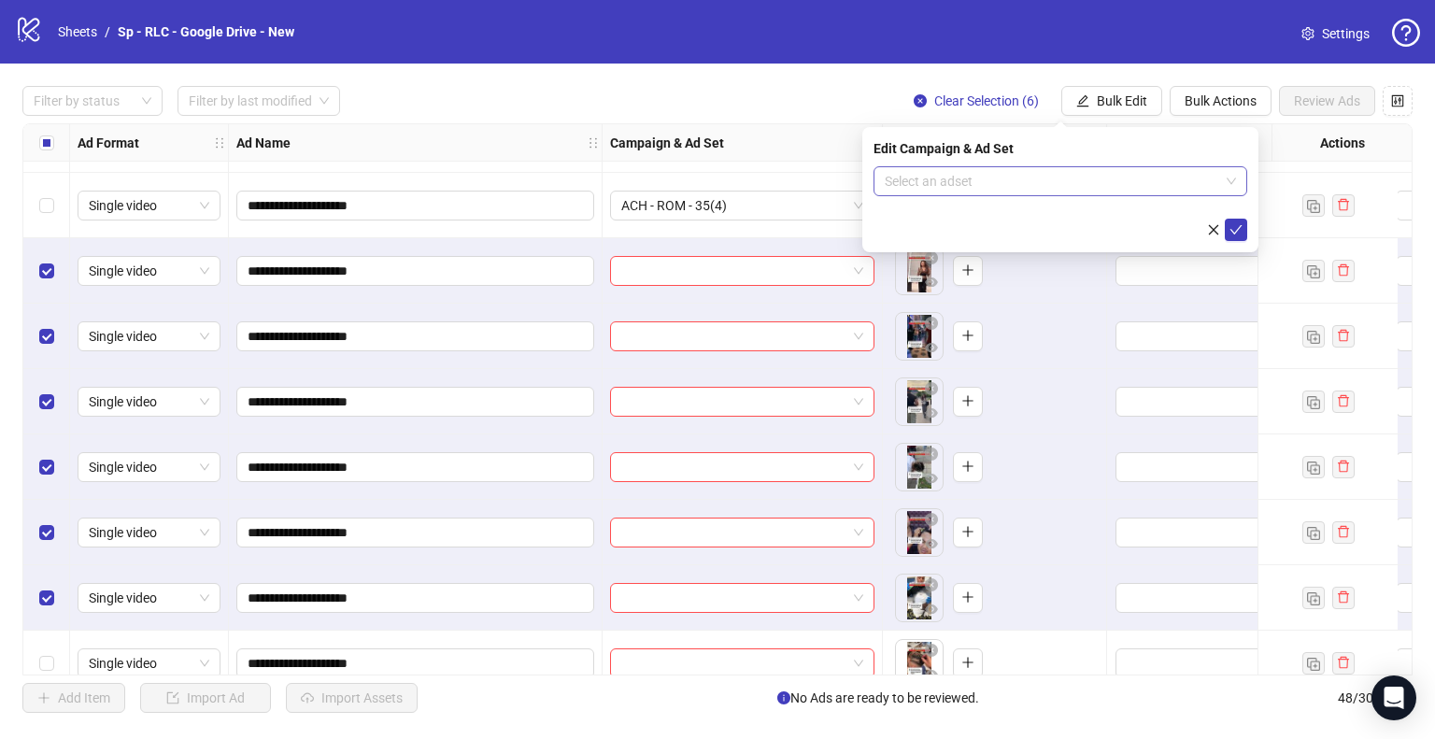
click at [1145, 175] on input "search" at bounding box center [1052, 181] width 334 height 28
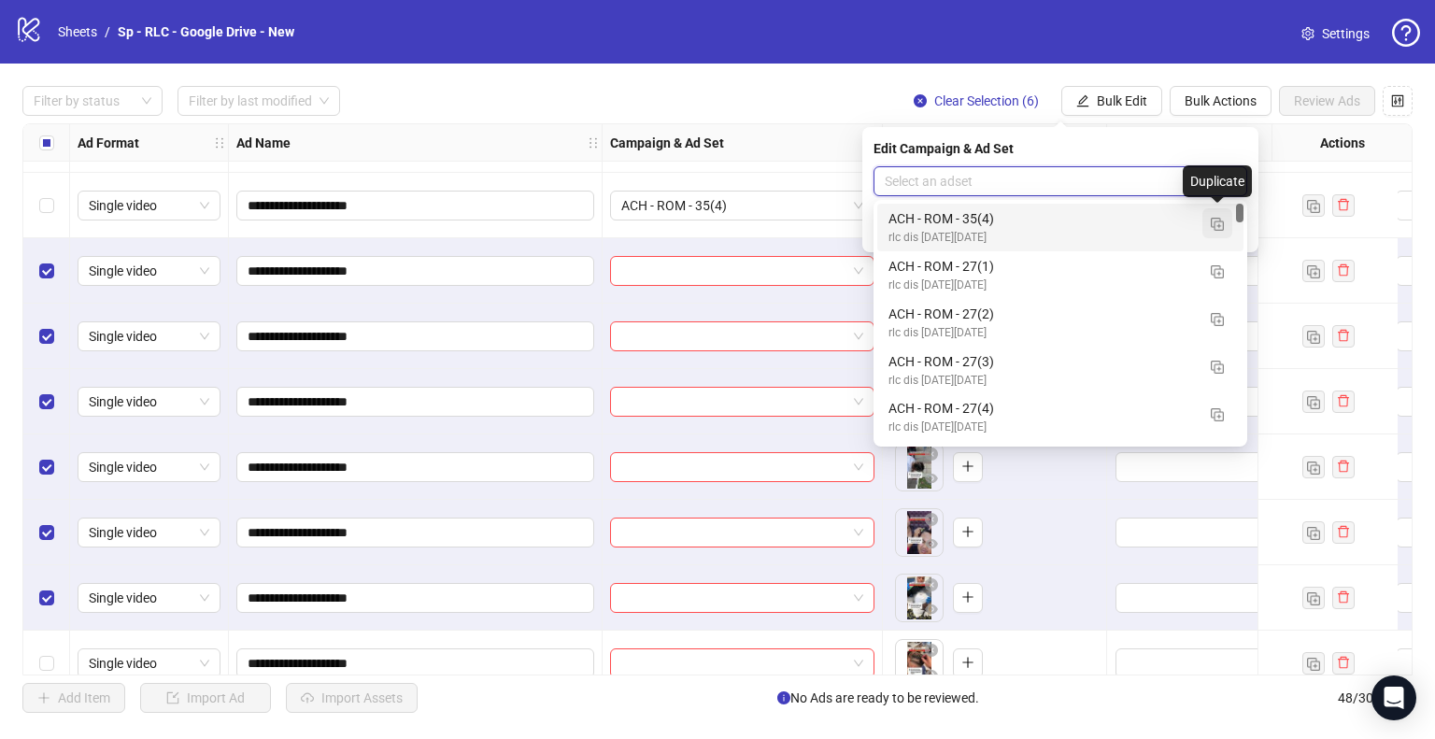
click at [1213, 225] on img "button" at bounding box center [1217, 224] width 13 height 13
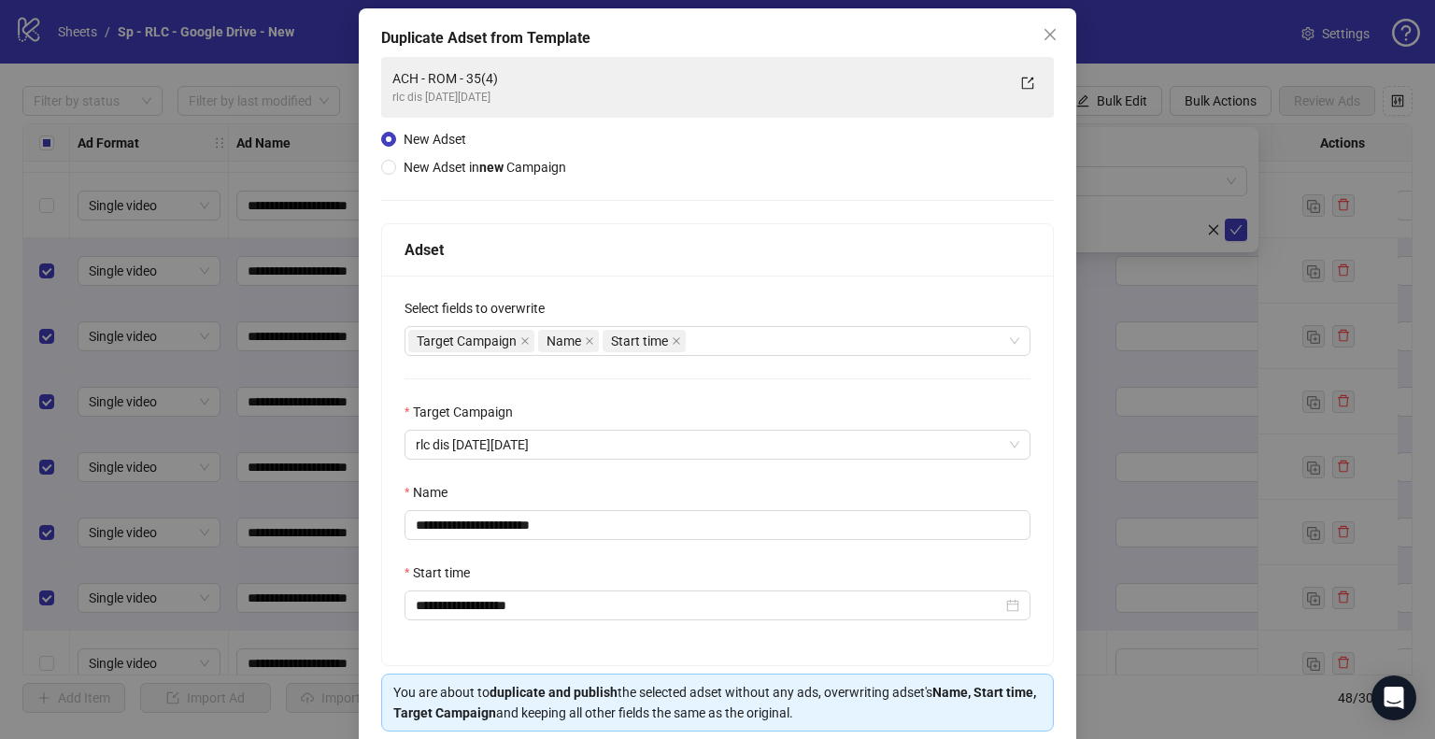
scroll to position [158, 0]
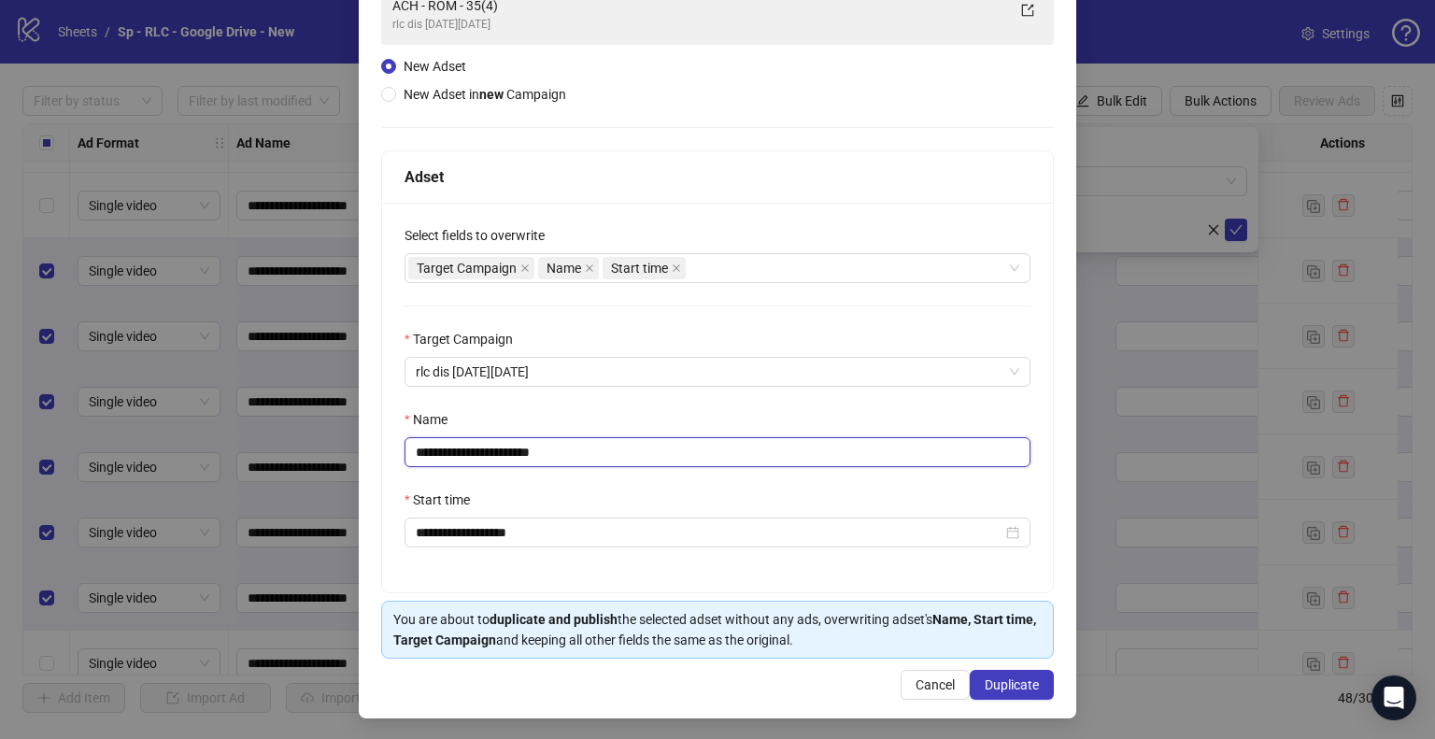
click at [514, 460] on input "**********" at bounding box center [718, 452] width 626 height 30
type input "**********"
click at [994, 684] on span "Duplicate" at bounding box center [1012, 684] width 54 height 15
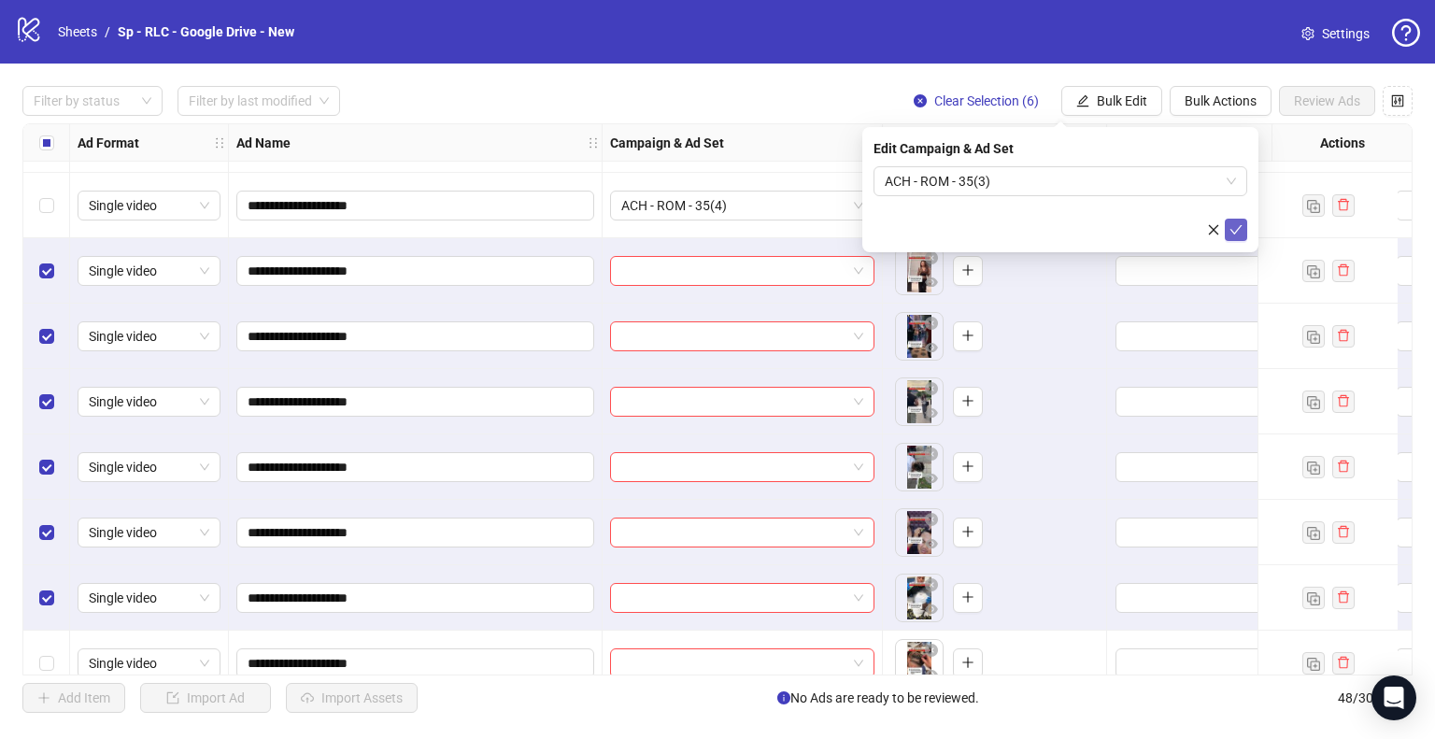
click at [1239, 231] on icon "check" at bounding box center [1236, 229] width 13 height 13
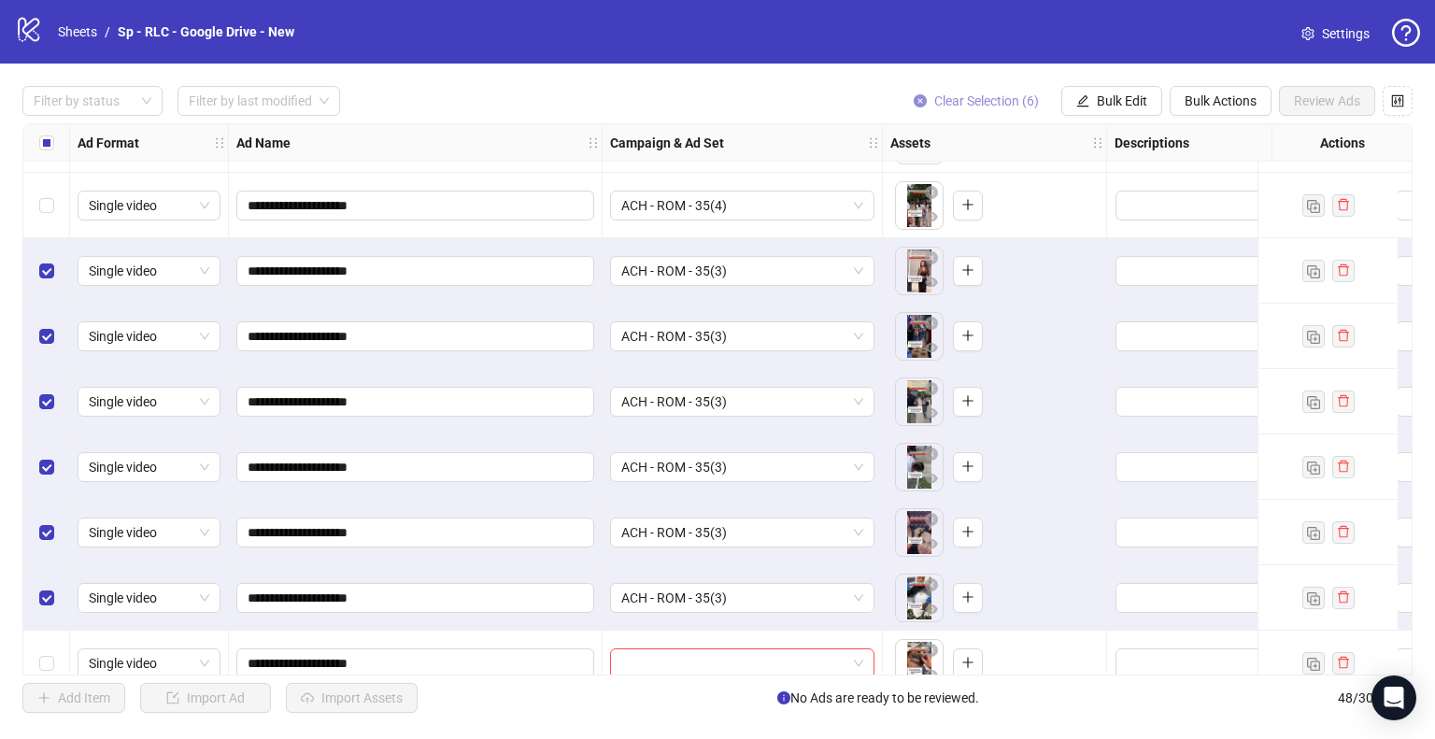
click at [1008, 95] on span "Clear Selection (6)" at bounding box center [986, 100] width 105 height 15
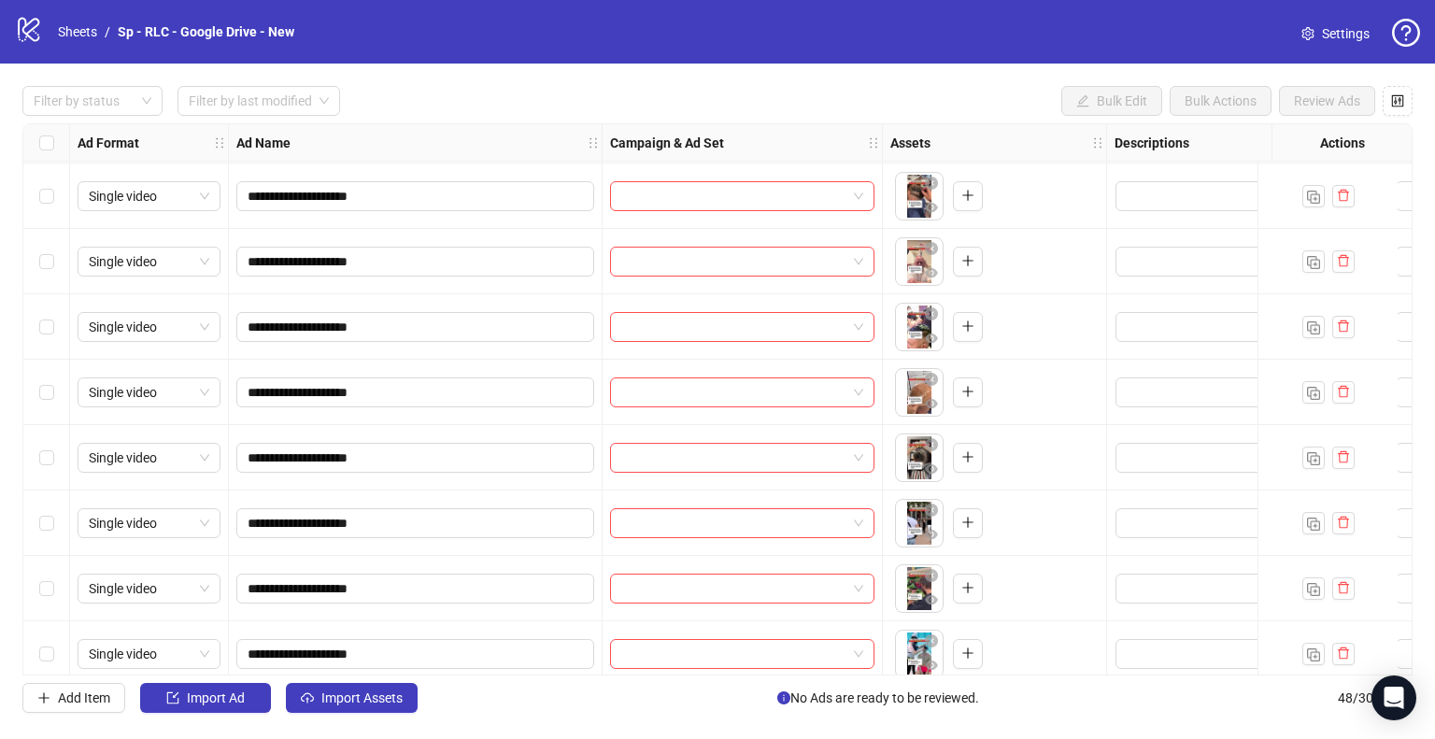
scroll to position [2259, 0]
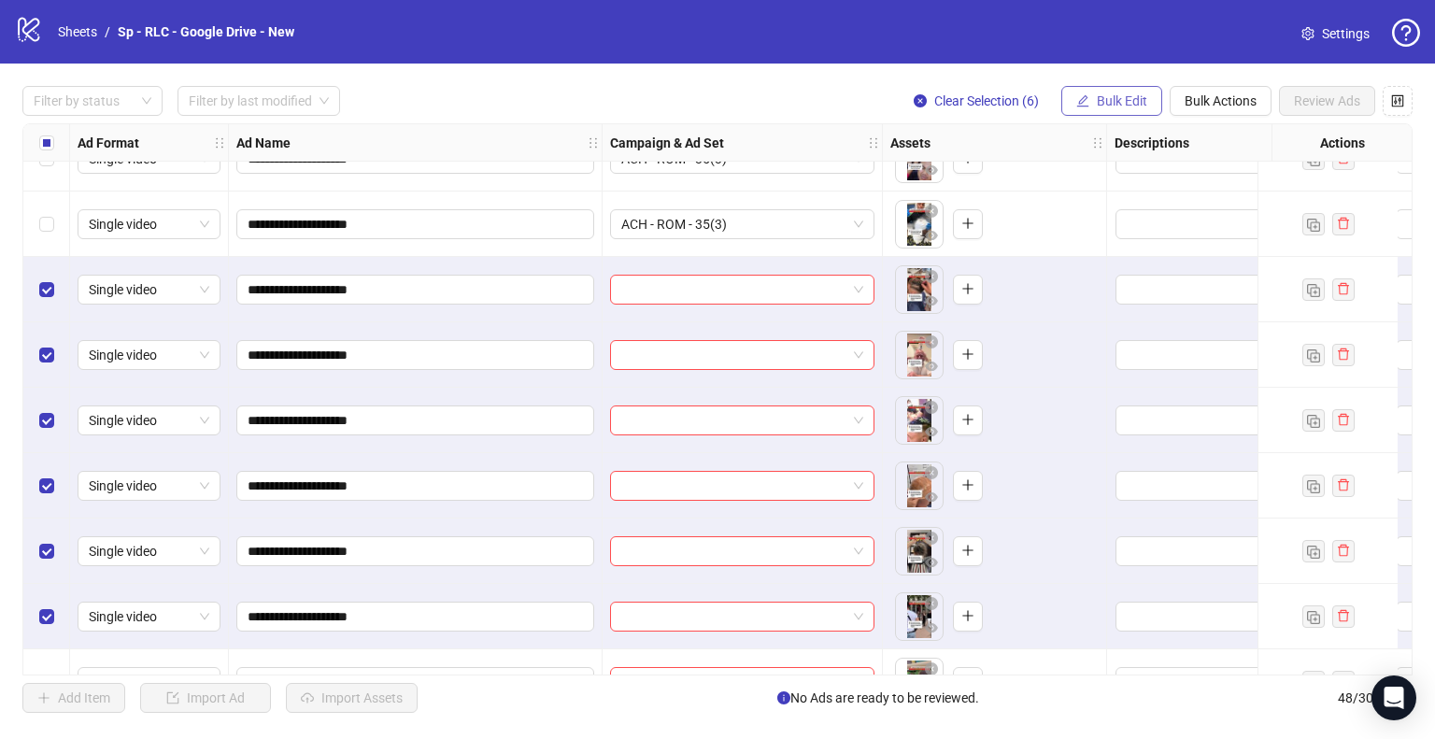
click at [1084, 107] on icon "edit" at bounding box center [1082, 100] width 13 height 13
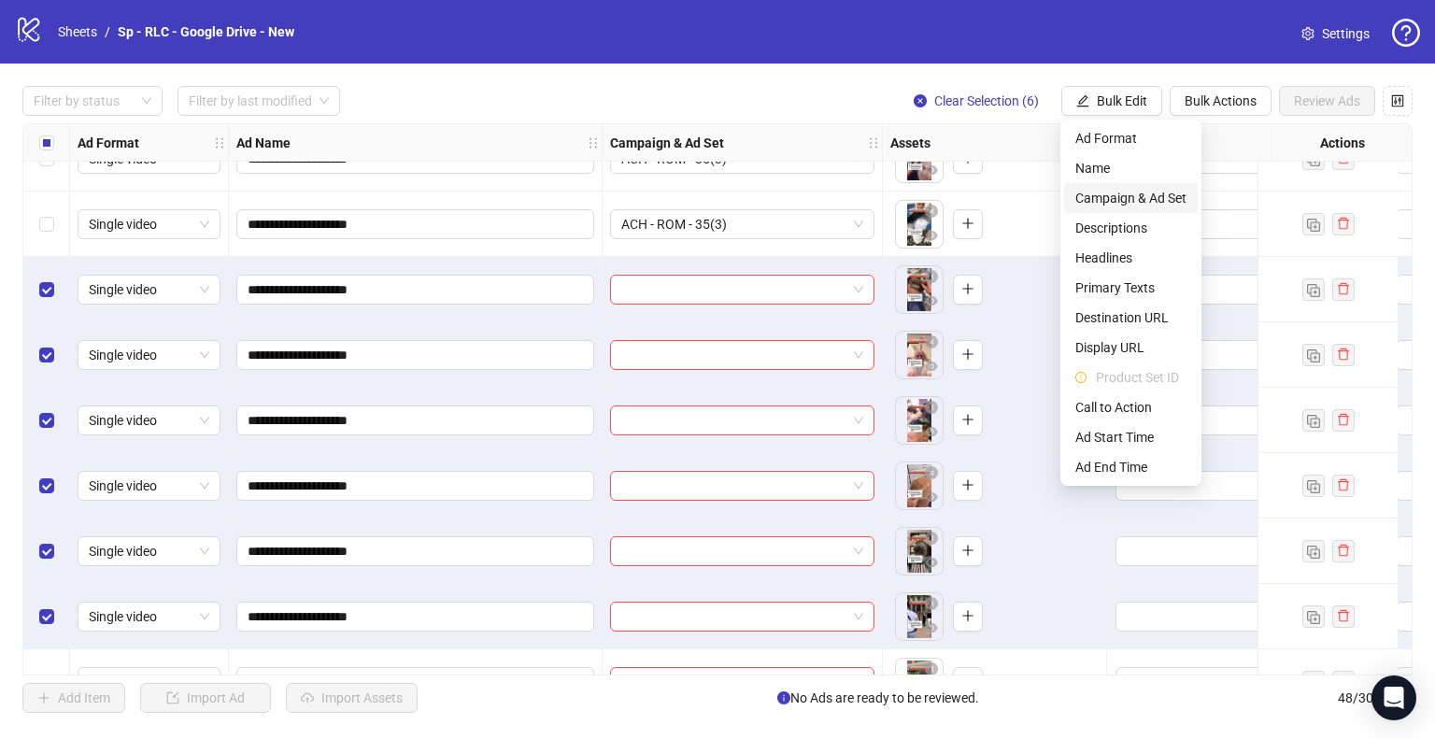
click at [1124, 196] on span "Campaign & Ad Set" at bounding box center [1130, 198] width 111 height 21
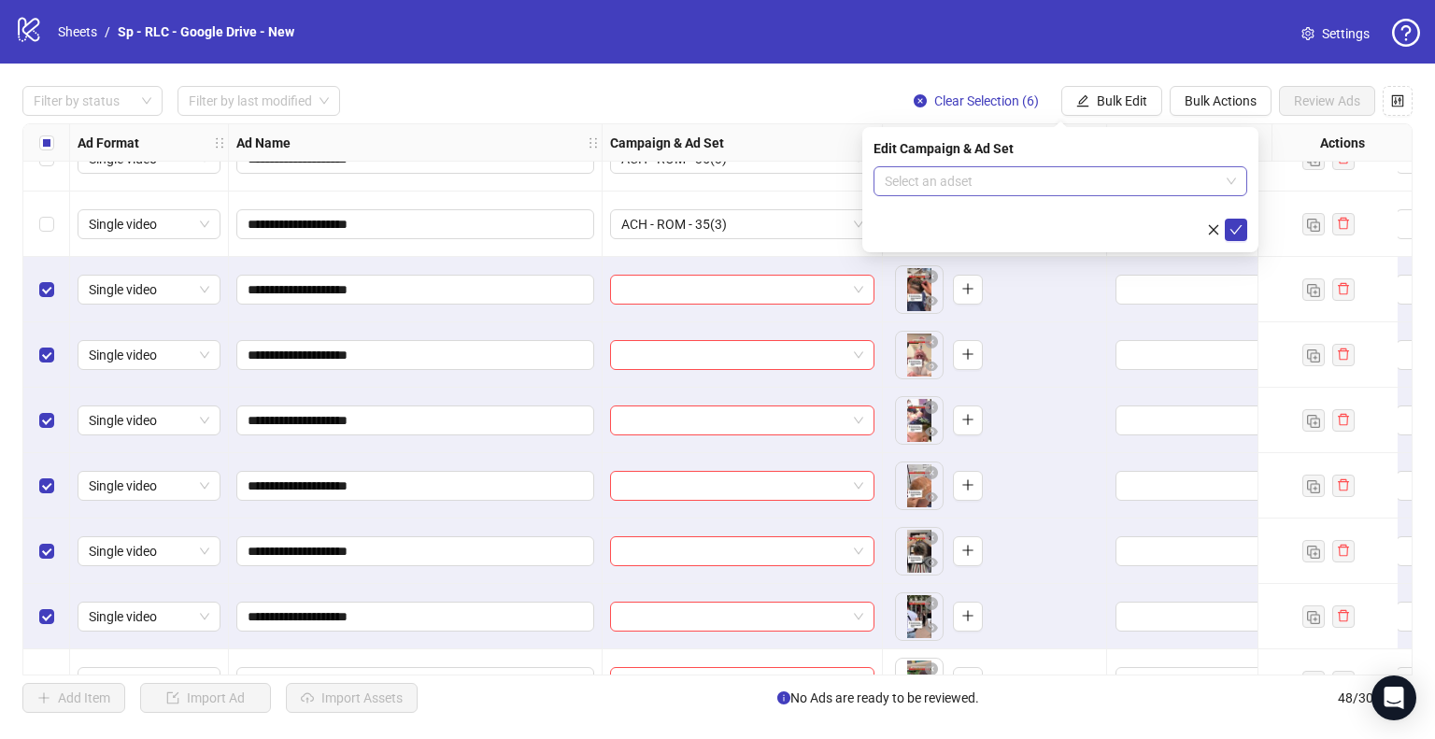
click at [1088, 175] on input "search" at bounding box center [1052, 181] width 334 height 28
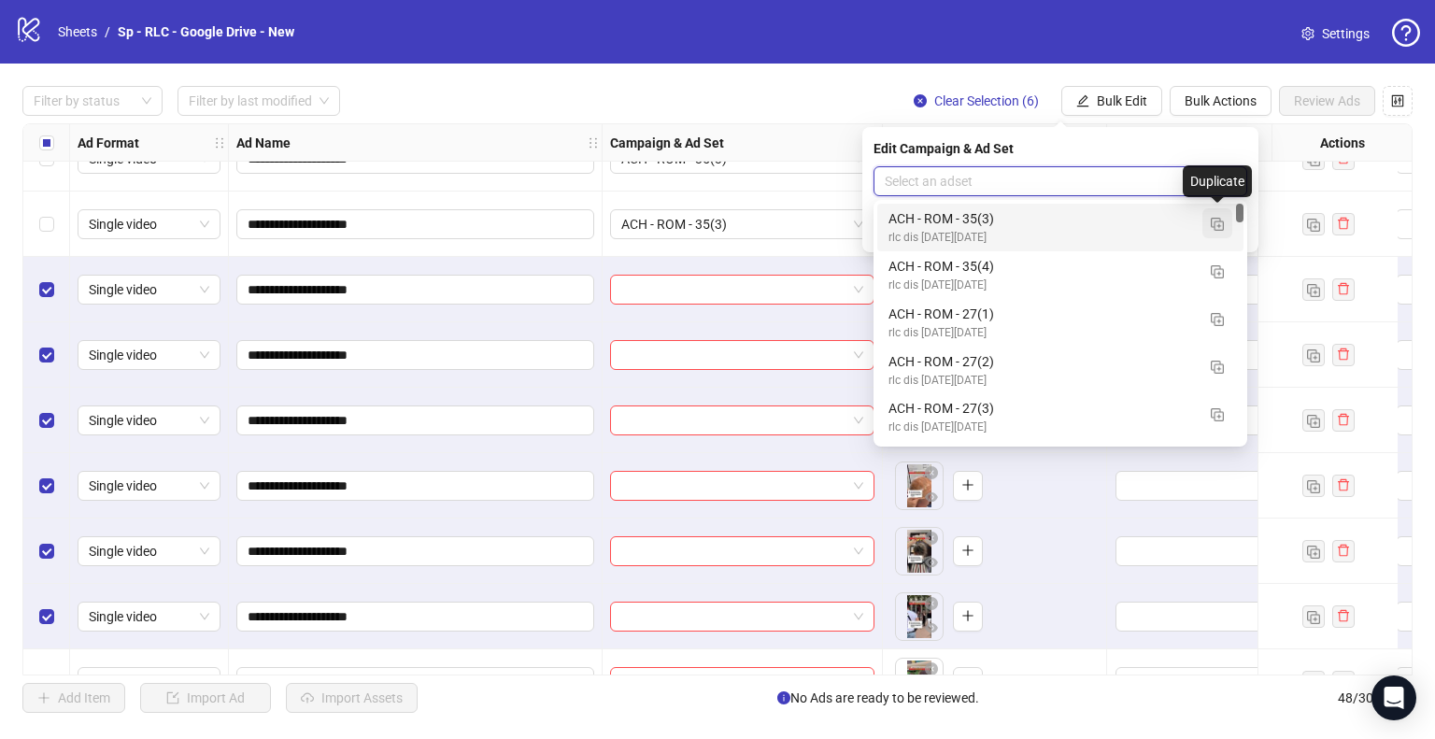
click at [1218, 221] on img "button" at bounding box center [1217, 224] width 13 height 13
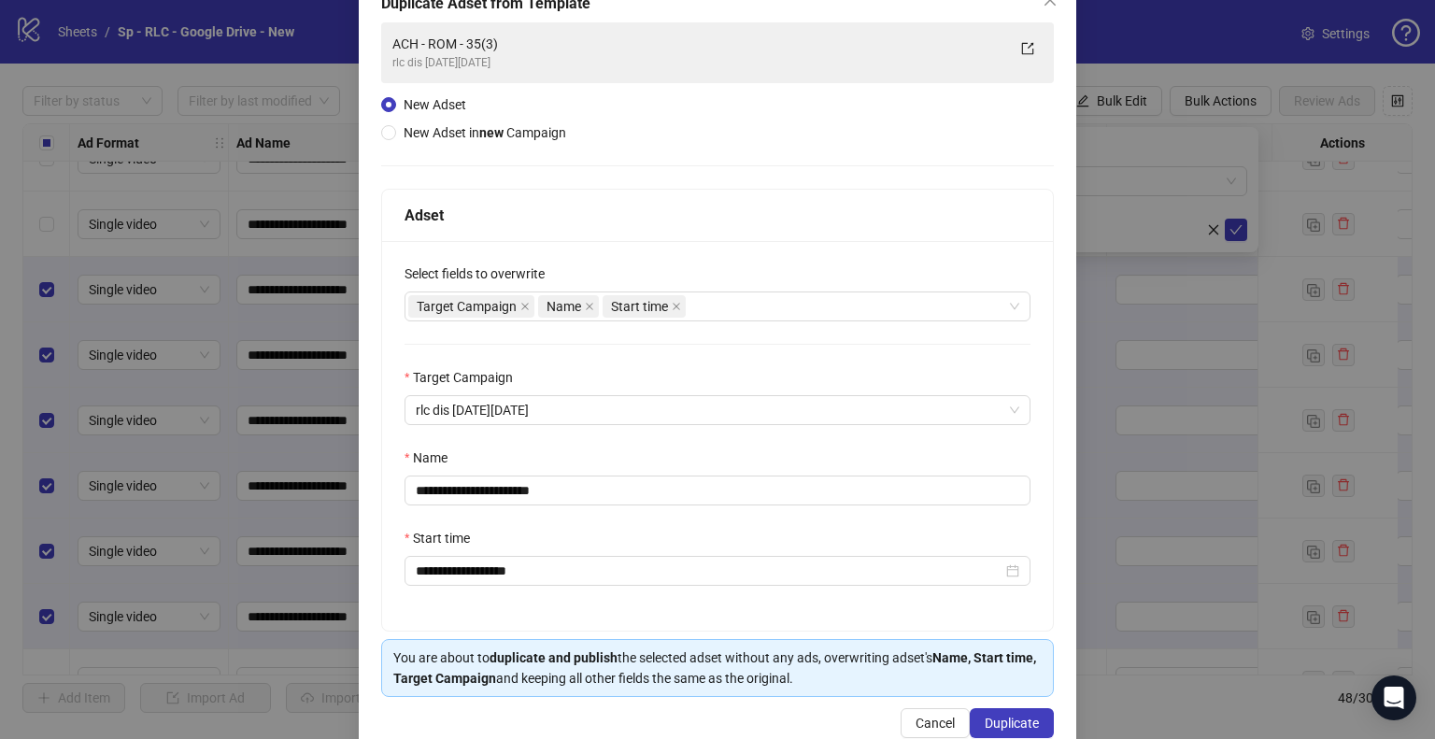
scroll to position [158, 0]
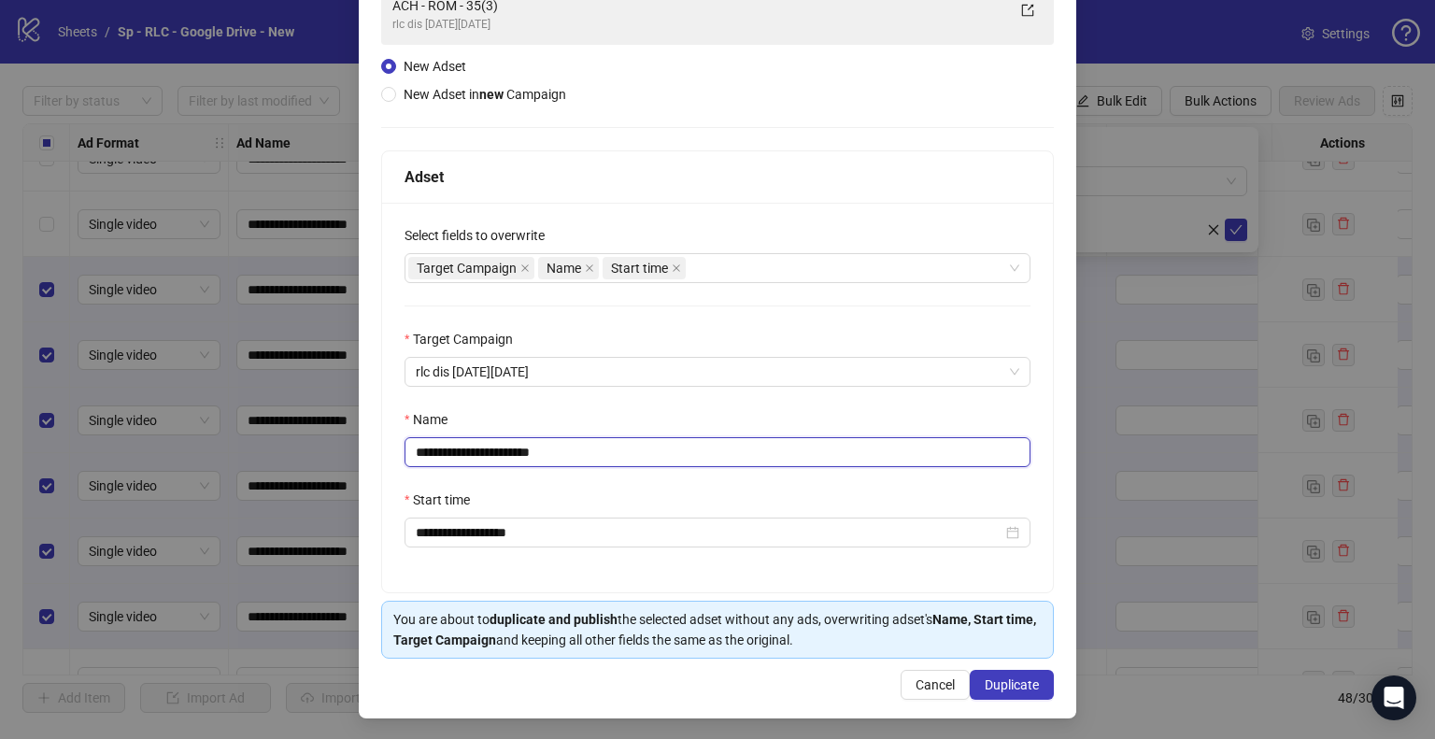
click at [514, 457] on input "**********" at bounding box center [718, 452] width 626 height 30
type input "**********"
click at [1017, 690] on span "Duplicate" at bounding box center [1012, 684] width 54 height 15
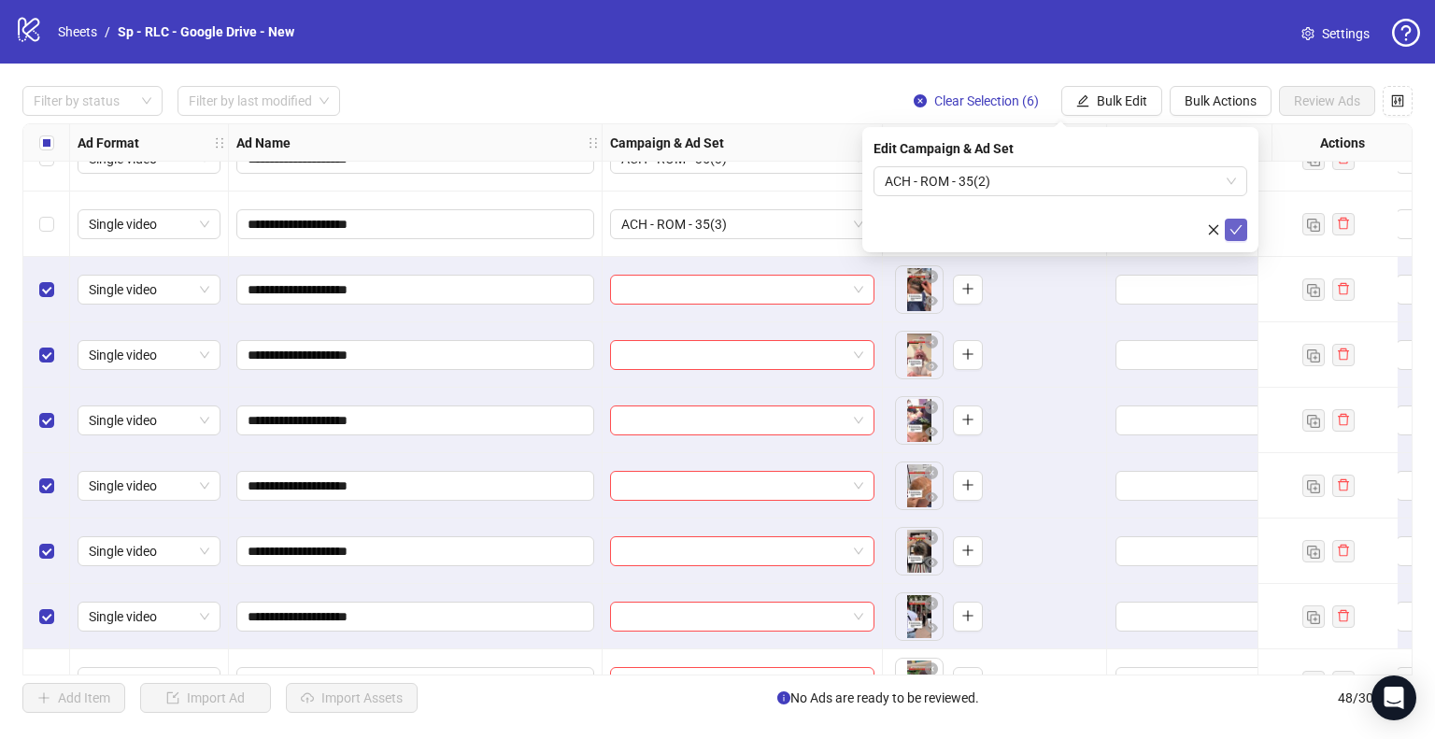
click at [1240, 235] on span "submit" at bounding box center [1236, 229] width 13 height 15
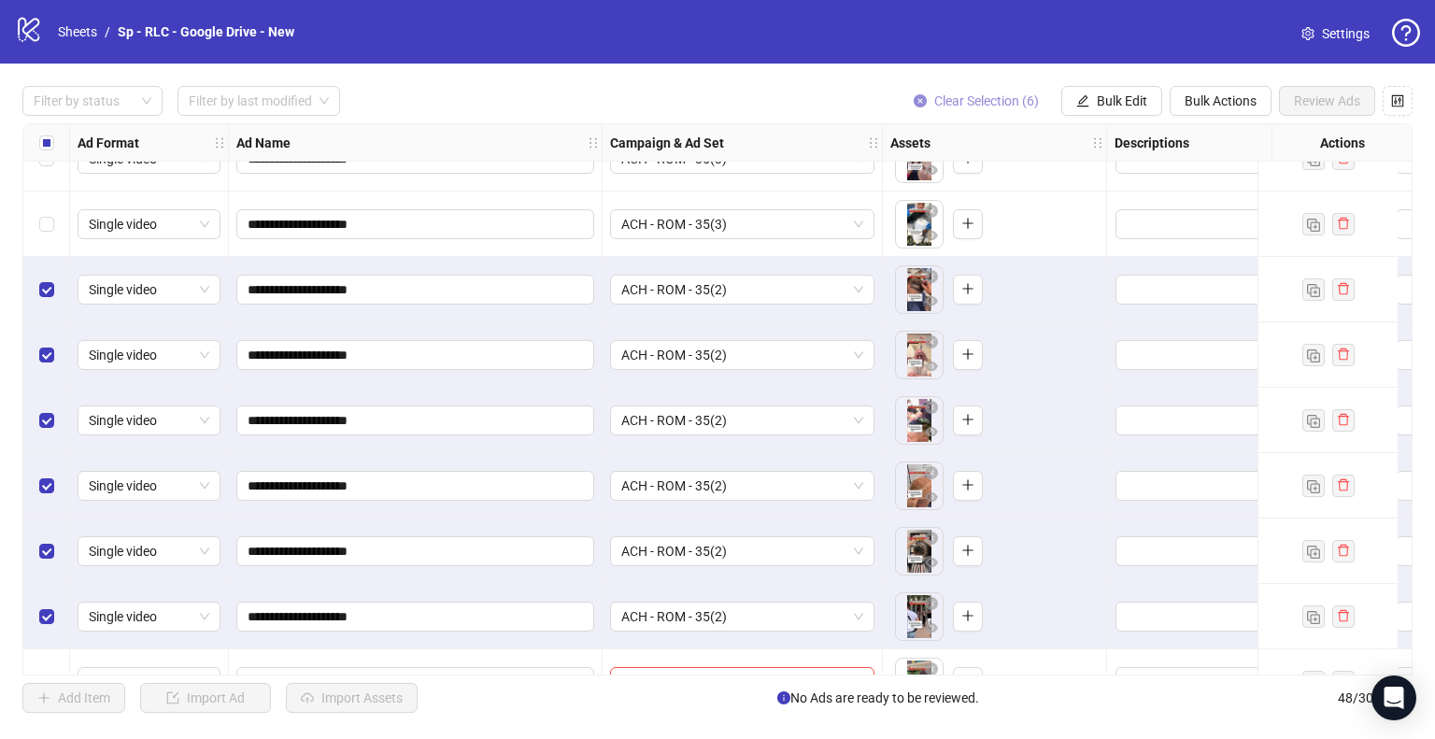
click at [1010, 96] on span "Clear Selection (6)" at bounding box center [986, 100] width 105 height 15
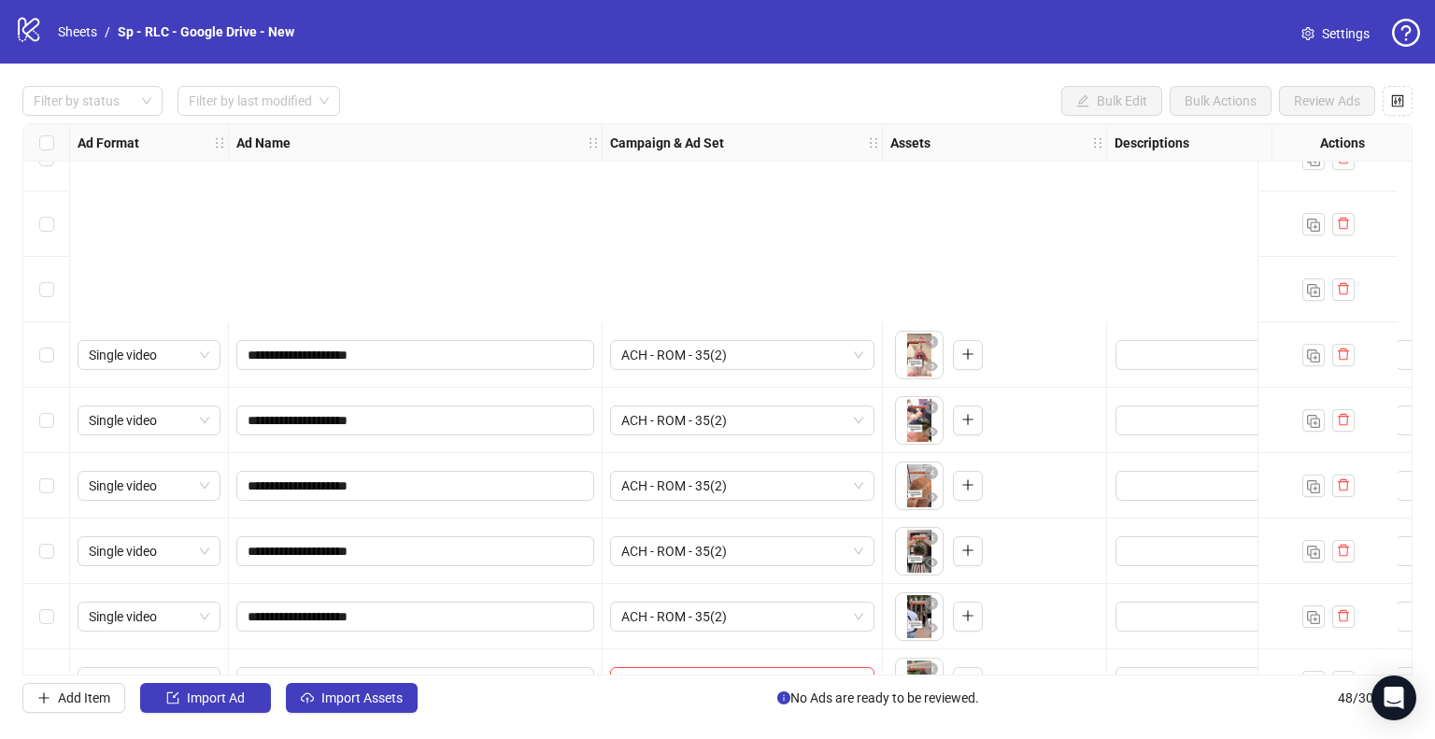
scroll to position [2633, 0]
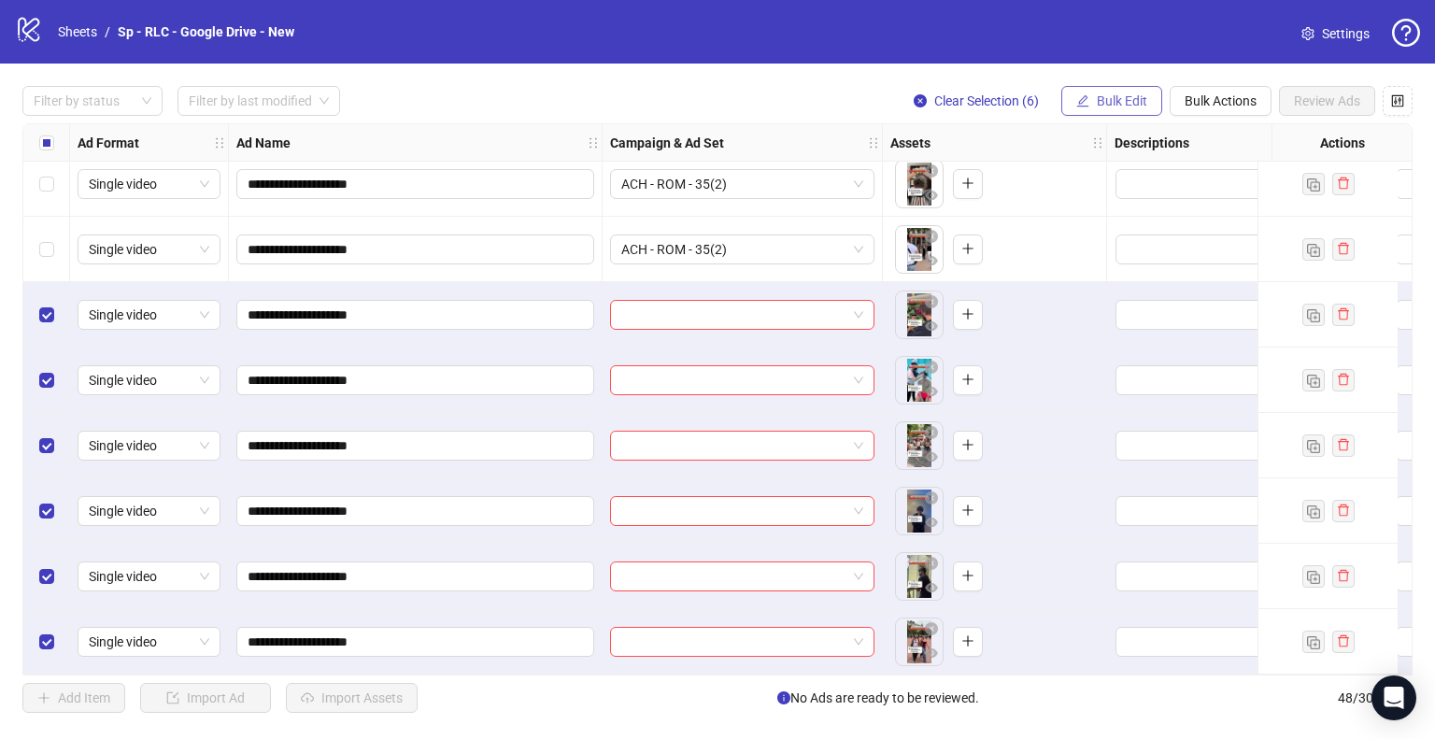
click at [1148, 101] on button "Bulk Edit" at bounding box center [1111, 101] width 101 height 30
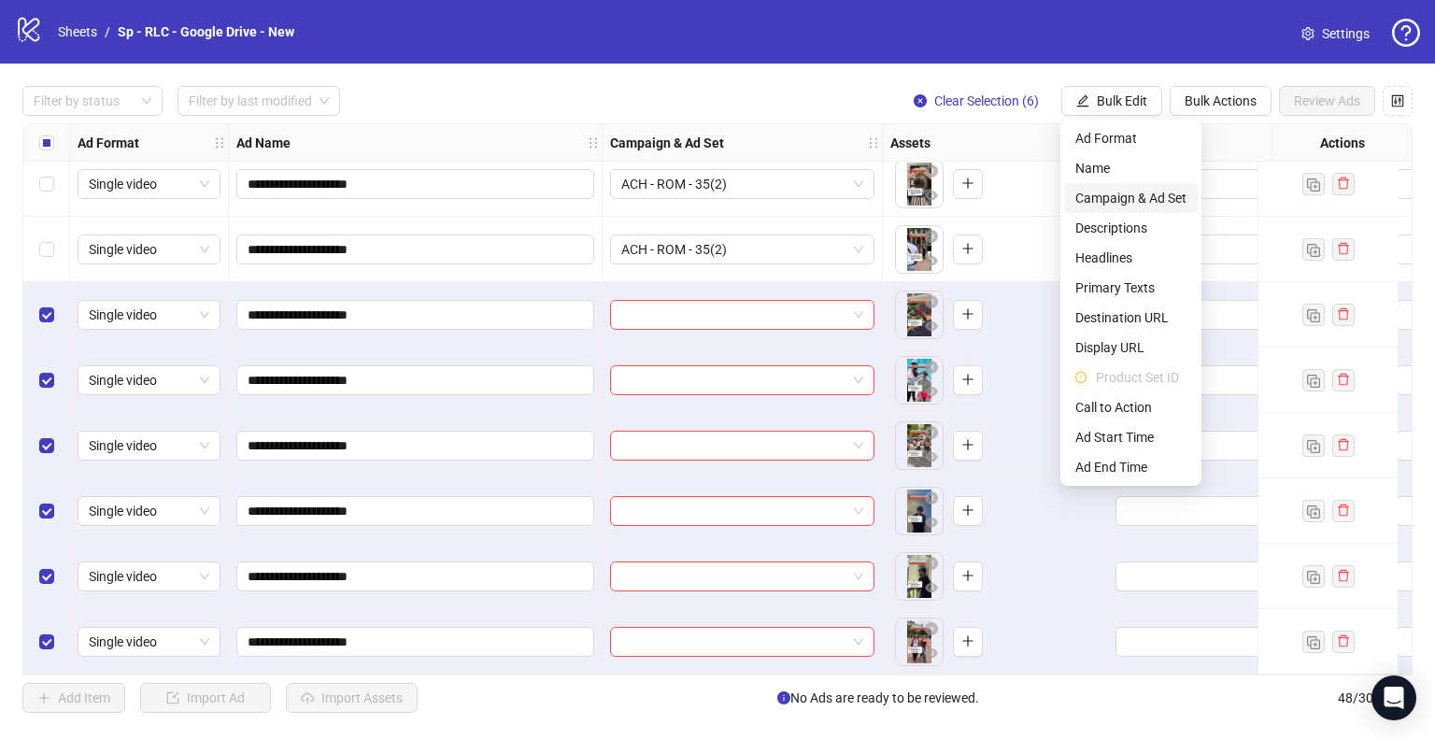
click at [1156, 196] on span "Campaign & Ad Set" at bounding box center [1130, 198] width 111 height 21
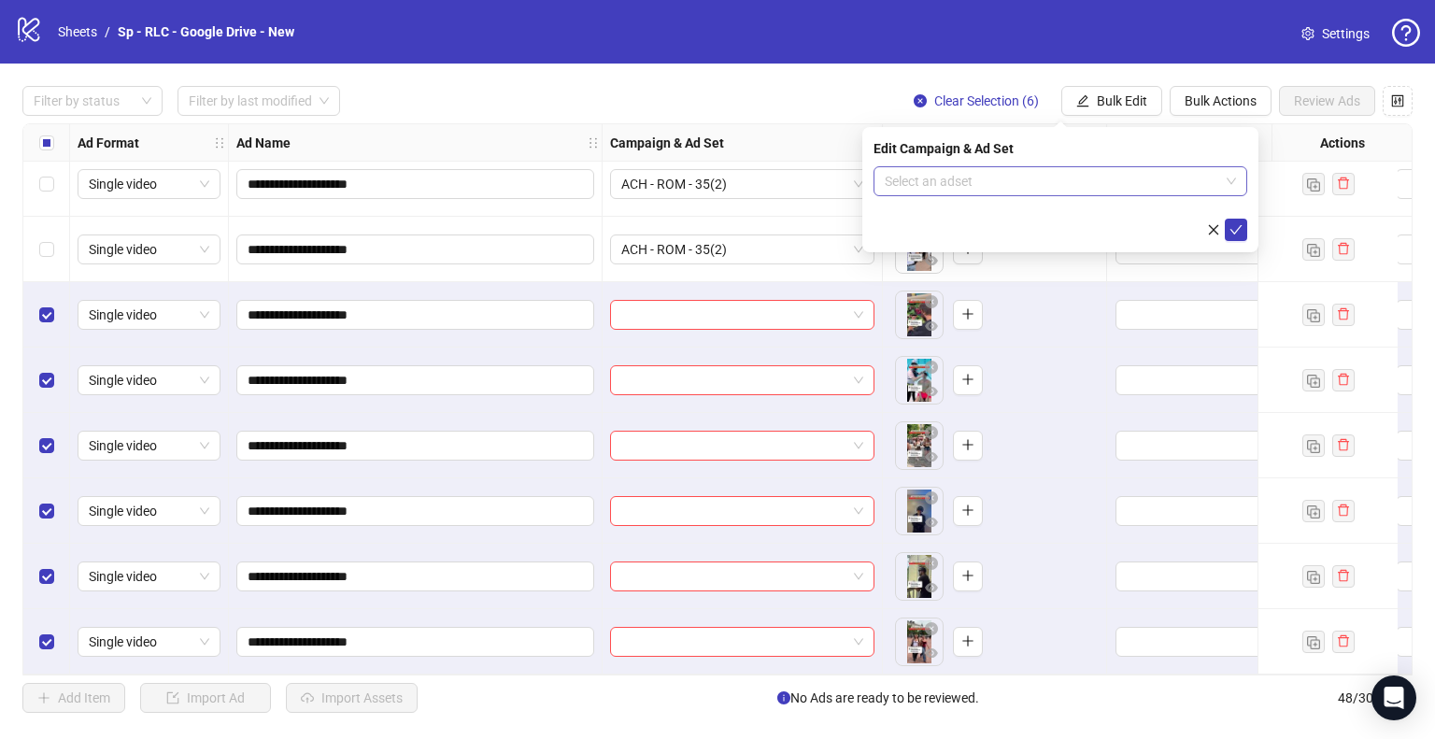
click at [1112, 183] on input "search" at bounding box center [1052, 181] width 334 height 28
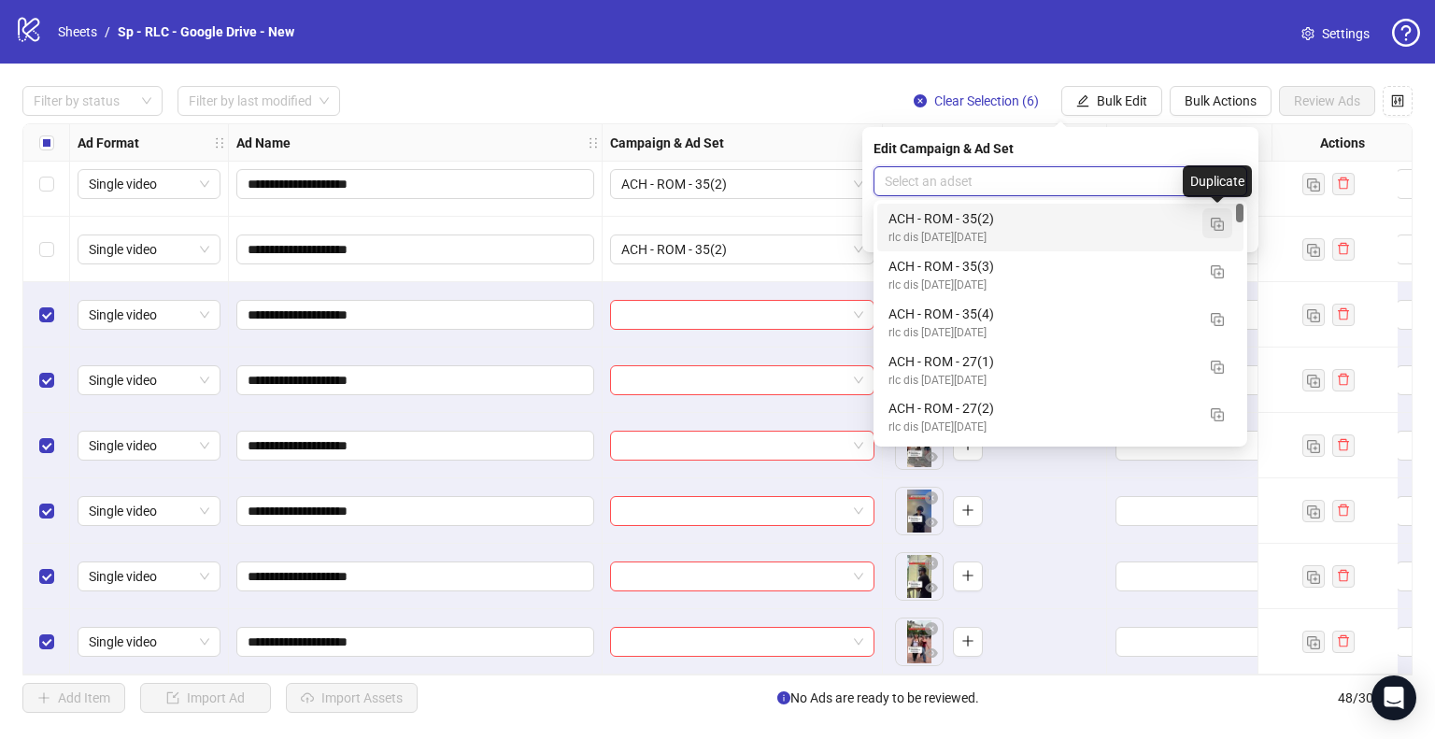
click at [1220, 229] on img "button" at bounding box center [1217, 224] width 13 height 13
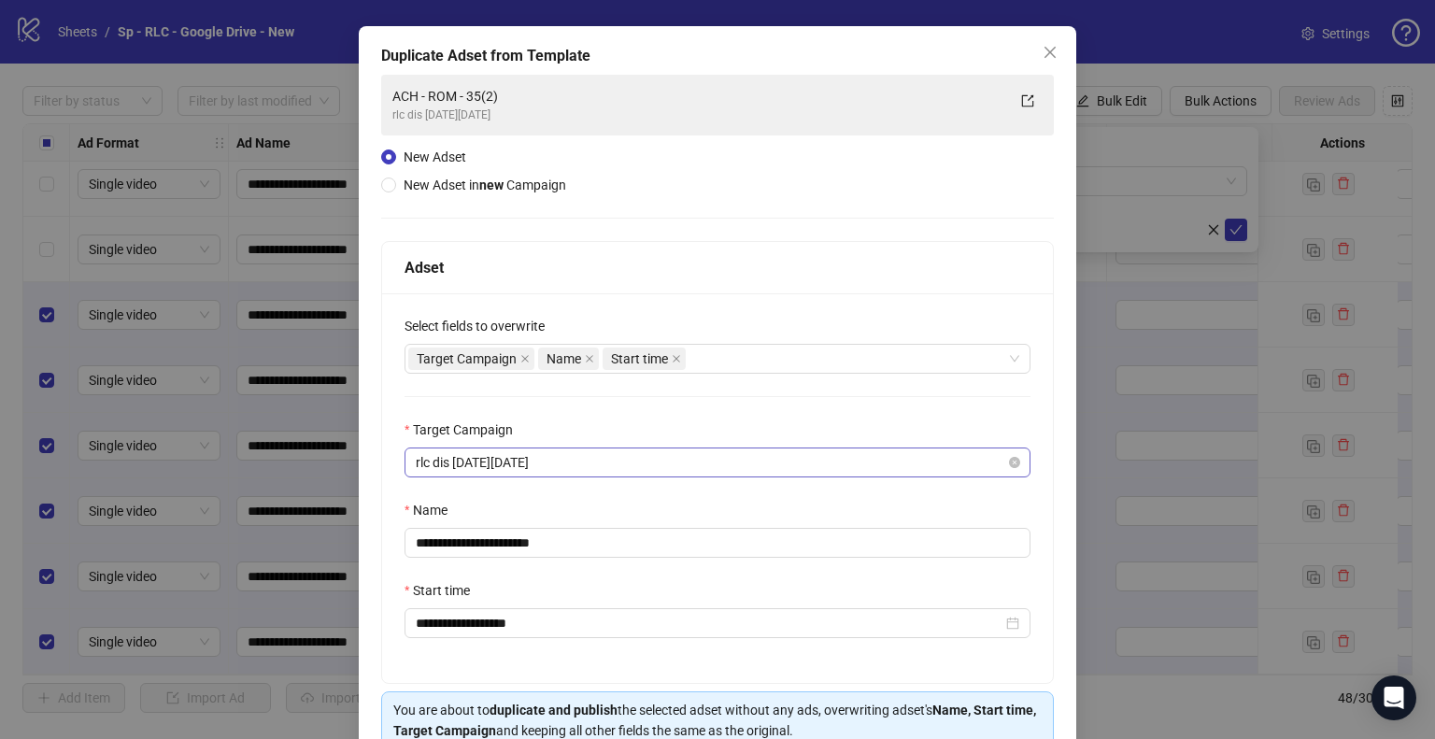
scroll to position [158, 0]
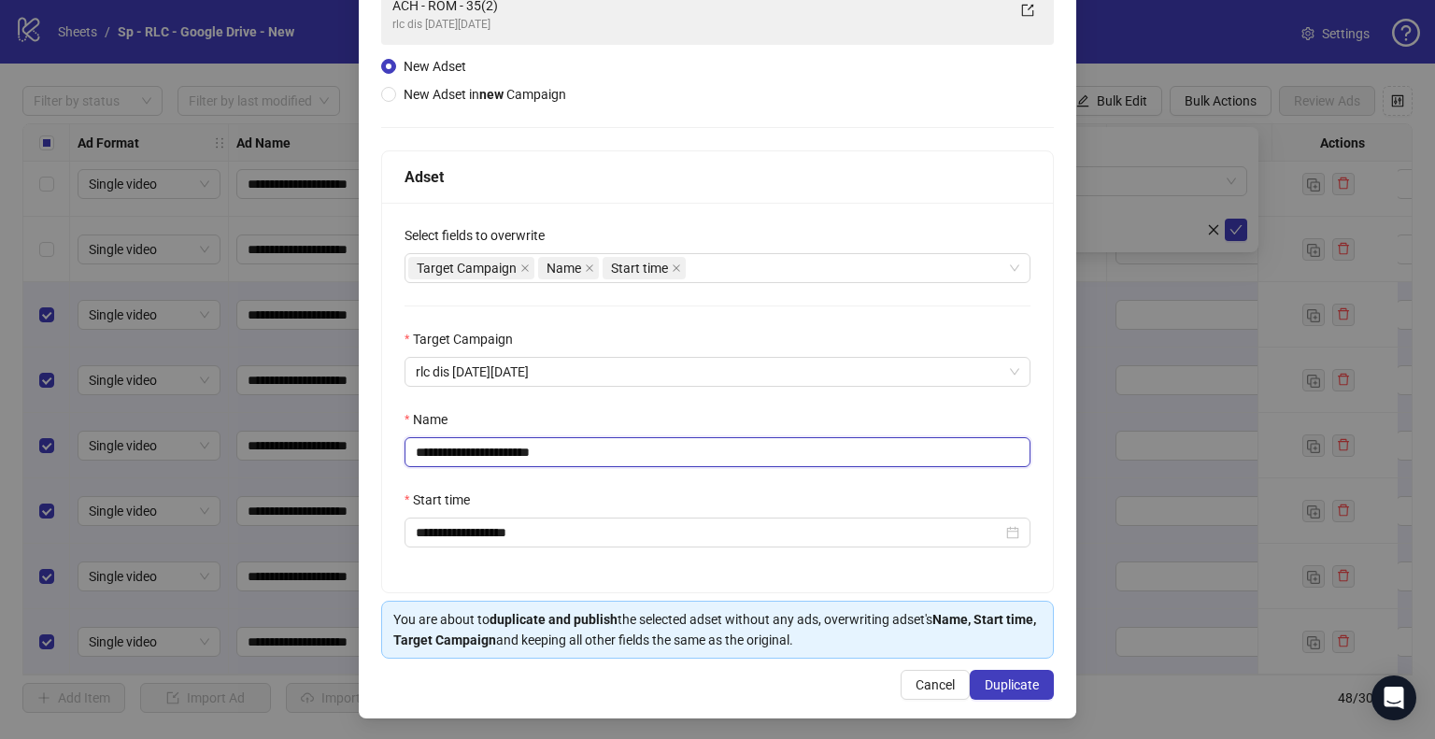
click at [507, 451] on input "**********" at bounding box center [718, 452] width 626 height 30
type input "**********"
click at [1017, 690] on button "Duplicate" at bounding box center [1012, 685] width 84 height 30
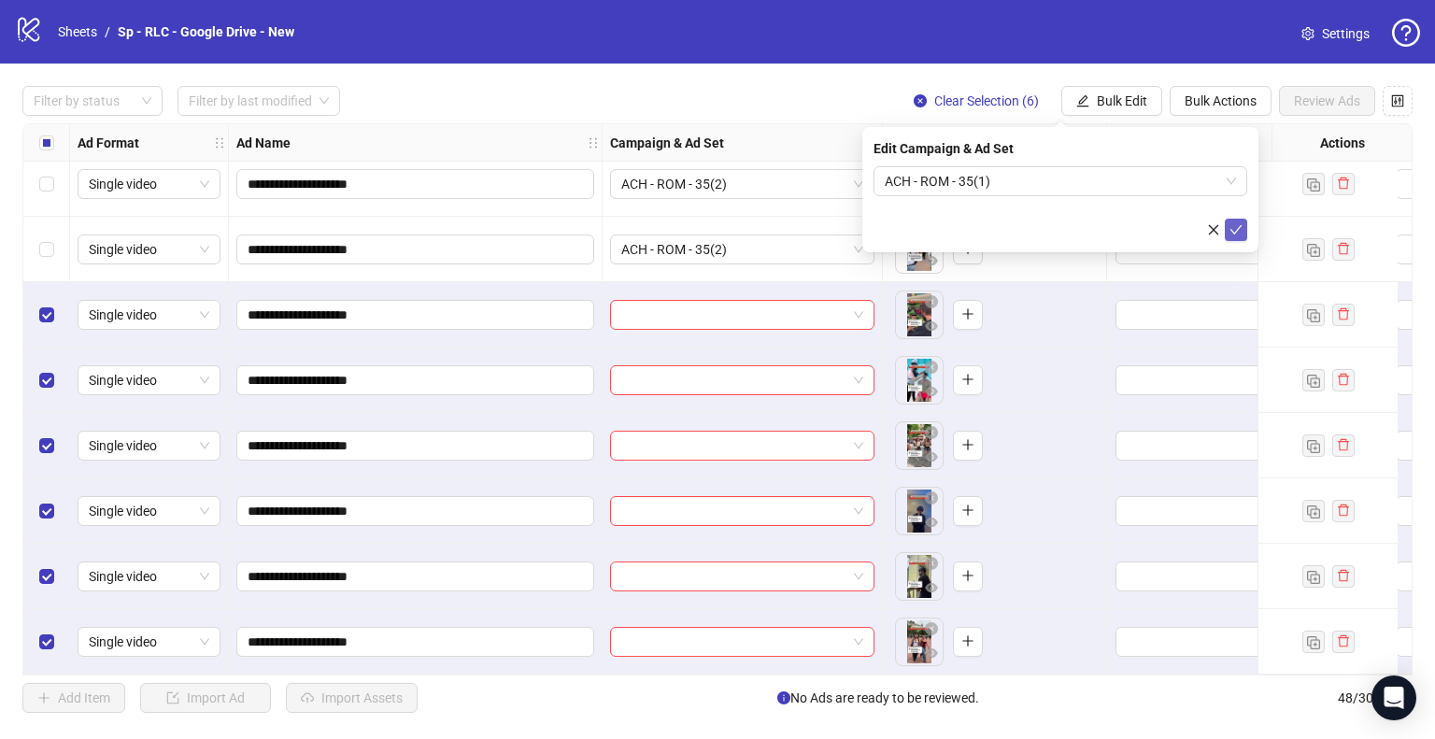
click at [1242, 235] on icon "check" at bounding box center [1236, 229] width 13 height 13
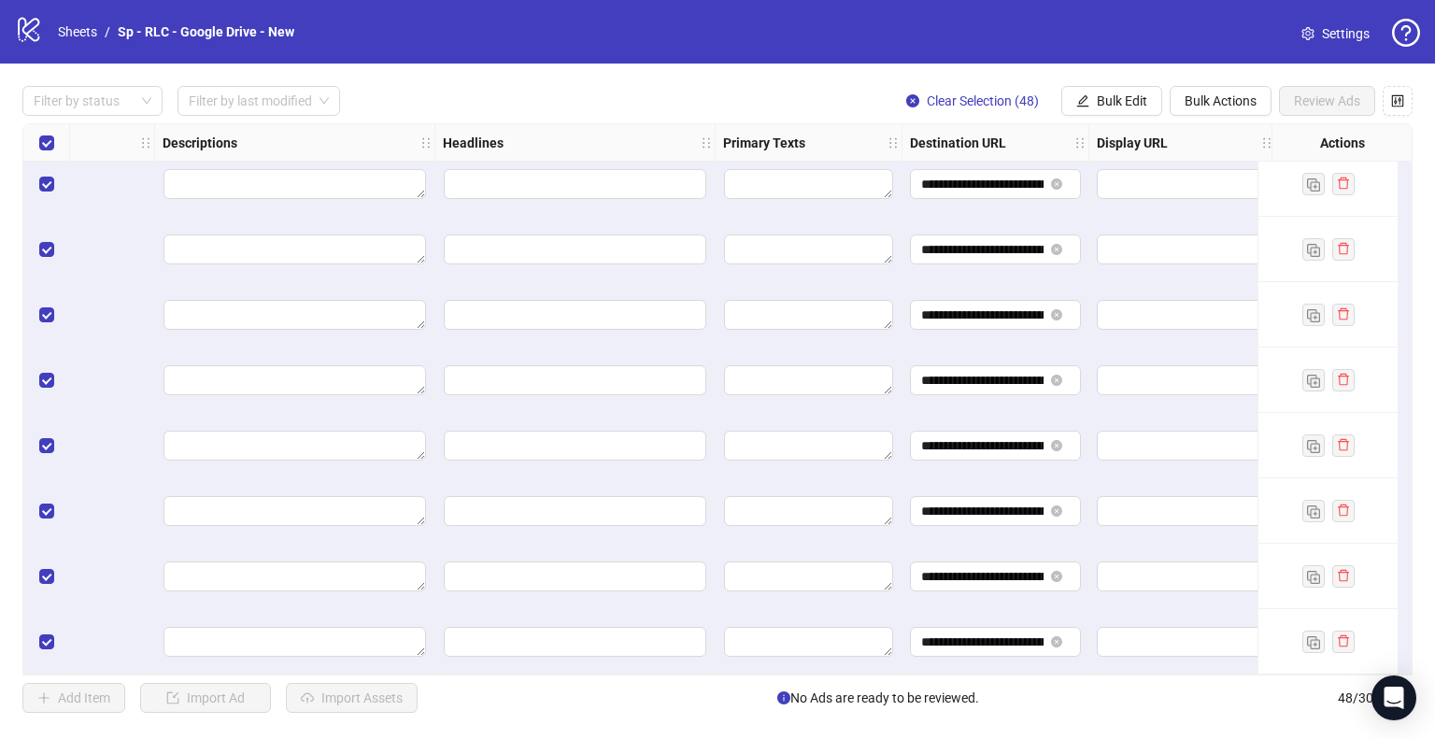
scroll to position [2633, 953]
click at [1105, 104] on span "Bulk Edit" at bounding box center [1122, 100] width 50 height 15
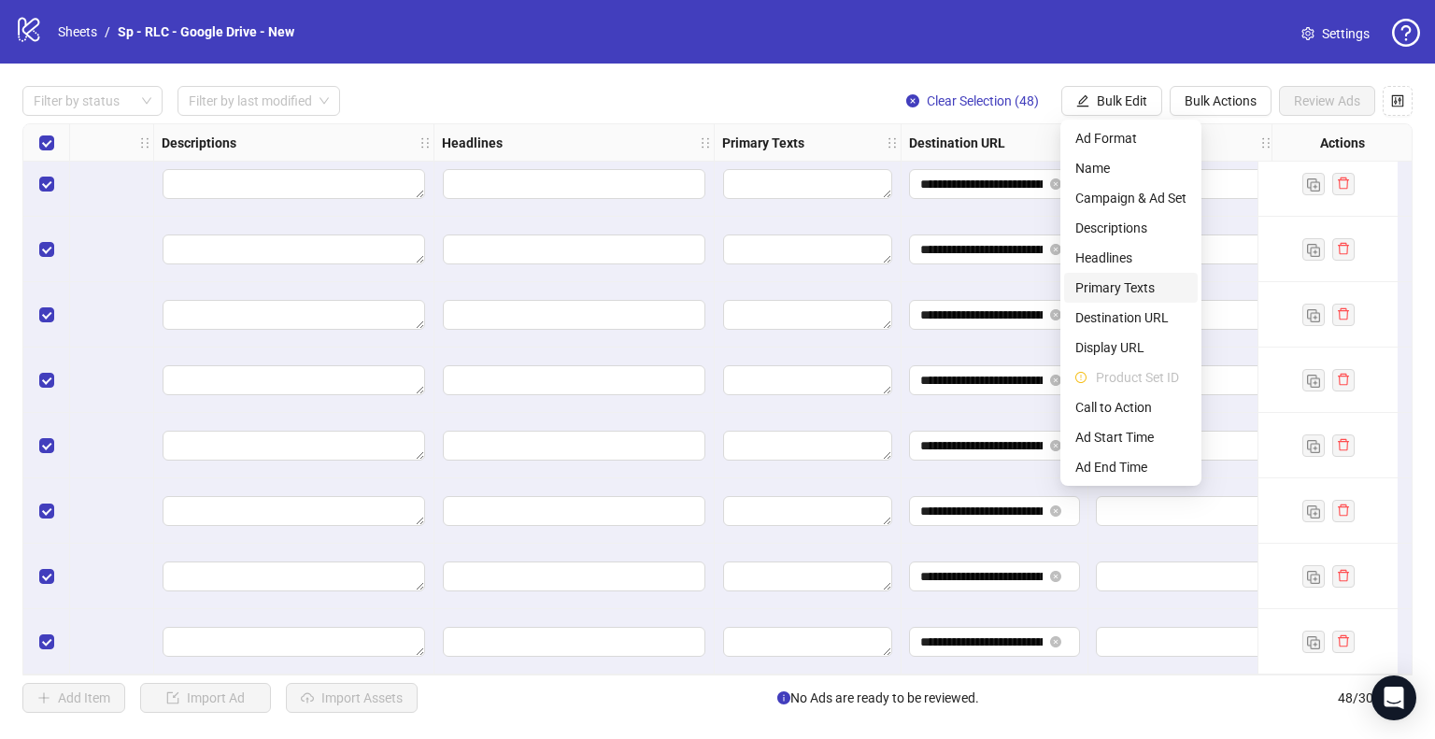
click at [1138, 287] on span "Primary Texts" at bounding box center [1130, 287] width 111 height 21
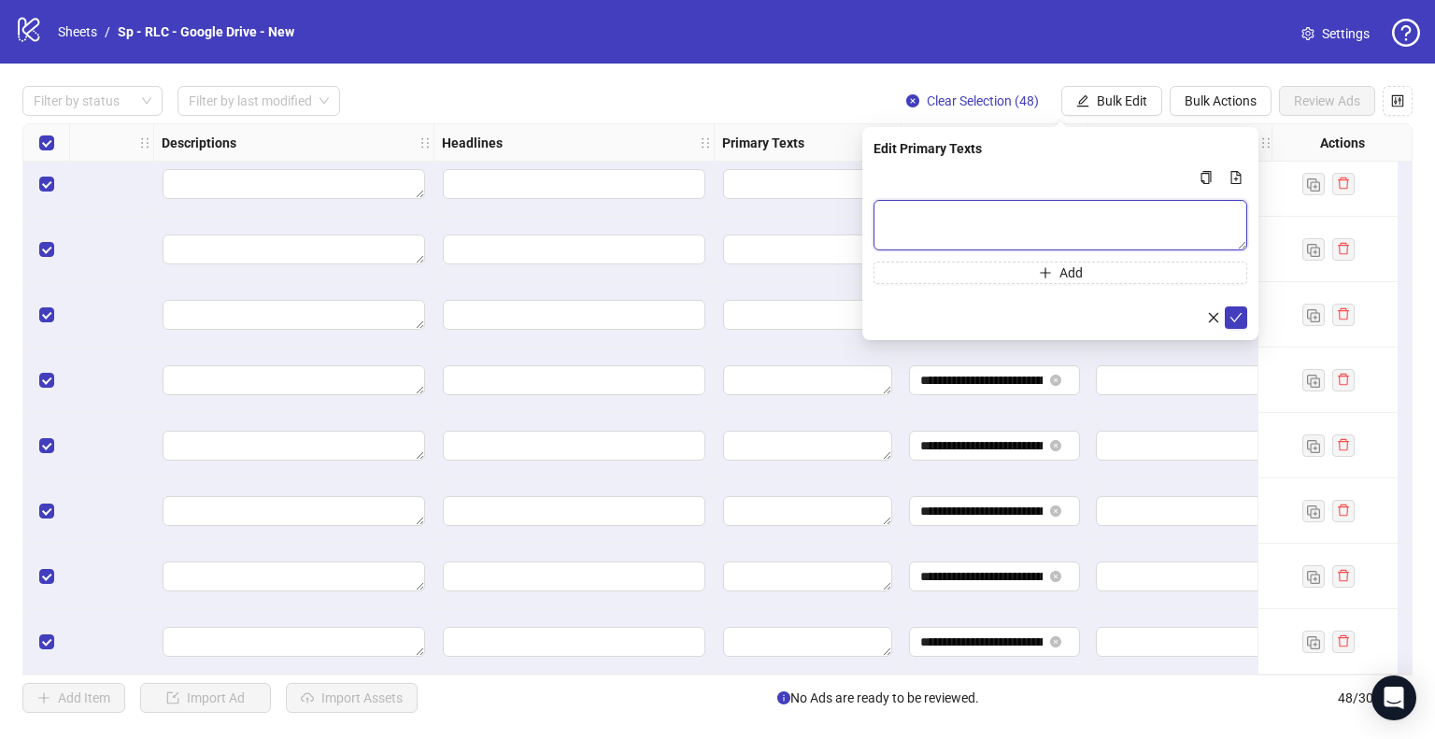
click at [974, 228] on textarea "Multi-text input container - paste or copy values" at bounding box center [1061, 225] width 374 height 50
paste textarea "**********"
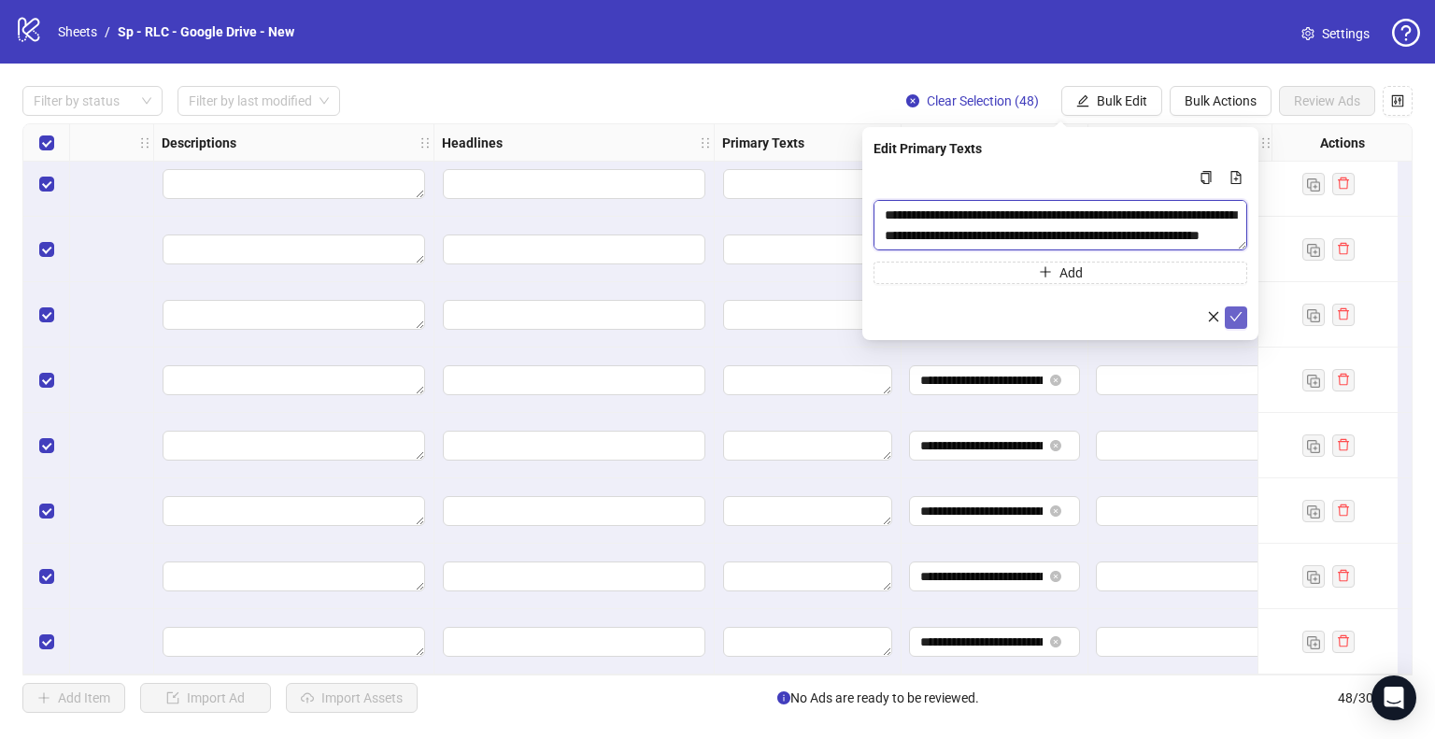
type textarea "**********"
click at [1240, 322] on icon "check" at bounding box center [1236, 316] width 13 height 13
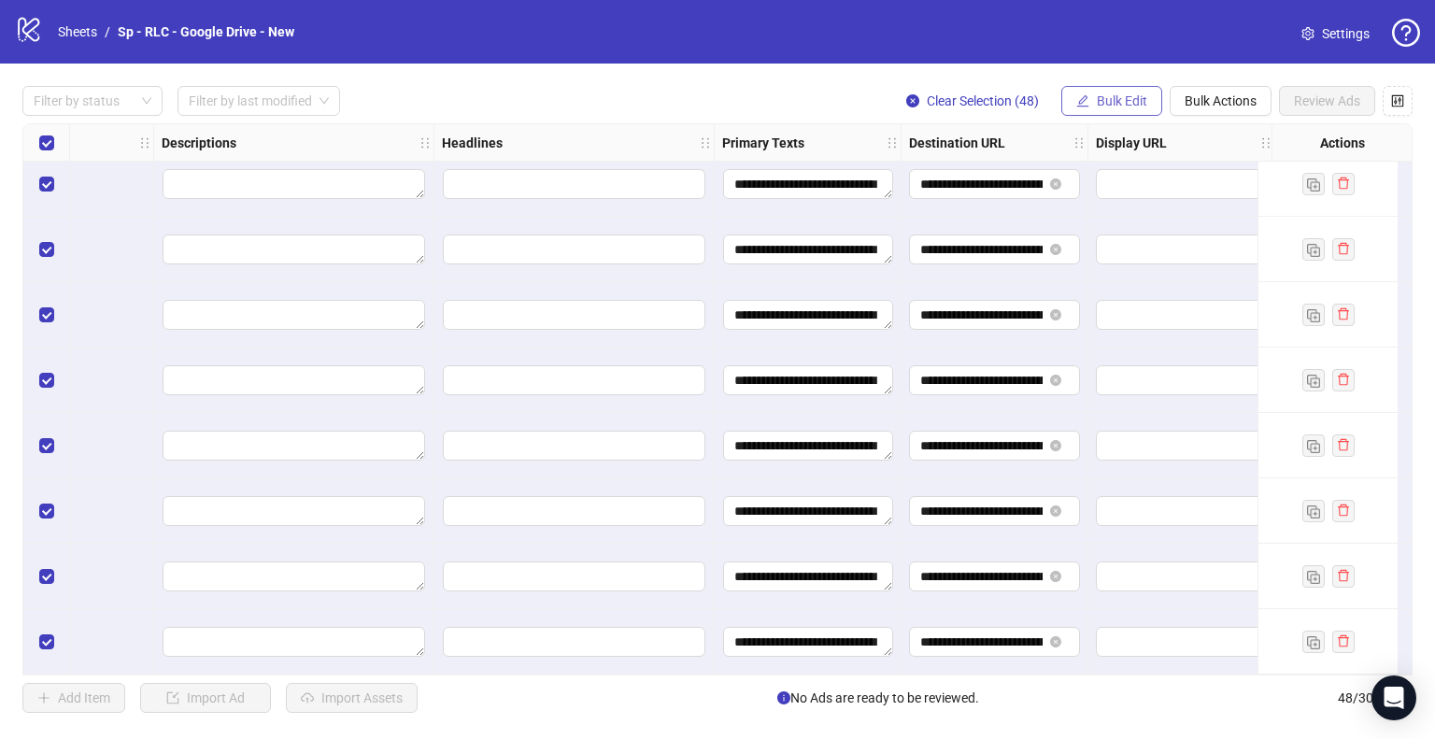
click at [1110, 107] on span "Bulk Edit" at bounding box center [1122, 100] width 50 height 15
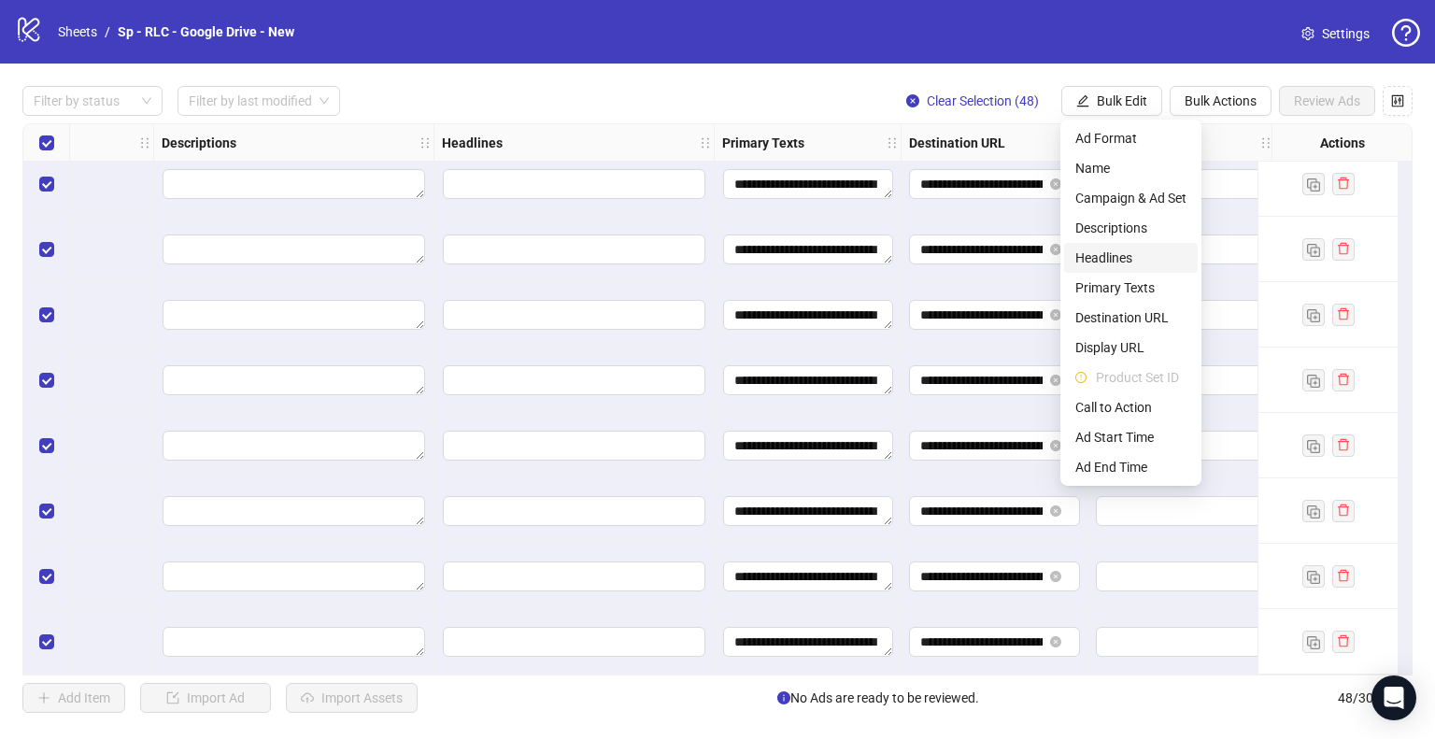
click at [1138, 257] on span "Headlines" at bounding box center [1130, 258] width 111 height 21
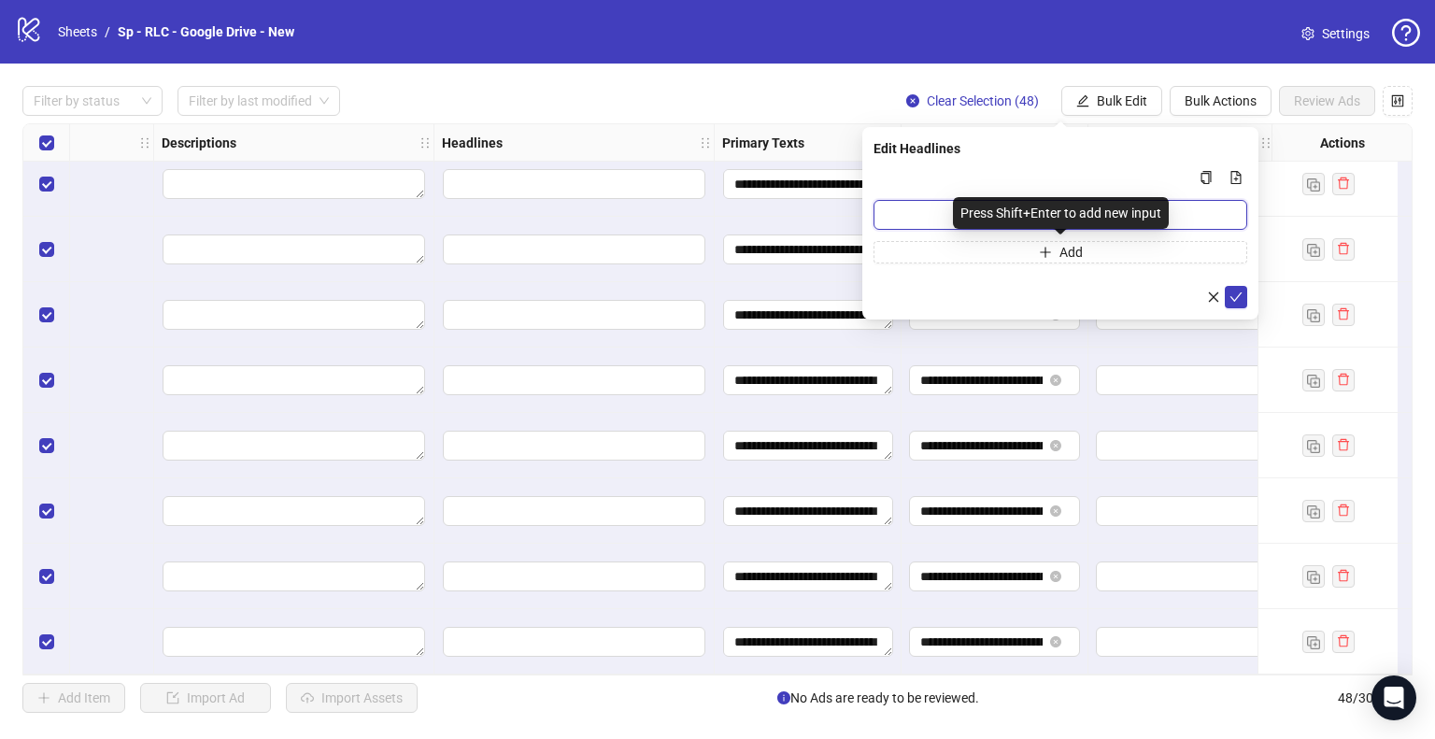
click at [916, 218] on input "Multi-input container - paste or copy values" at bounding box center [1061, 215] width 374 height 30
paste input "**********"
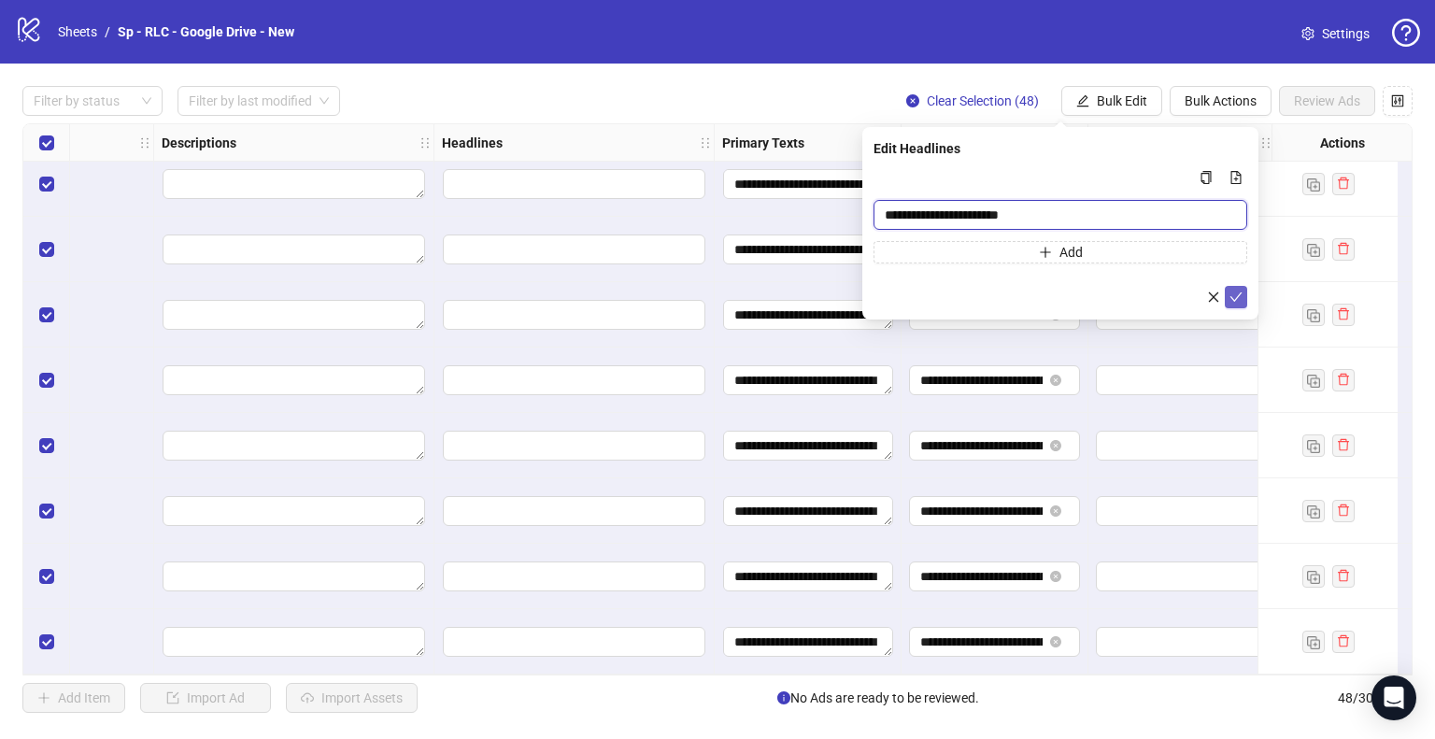
type input "**********"
click at [1245, 298] on button "submit" at bounding box center [1236, 297] width 22 height 22
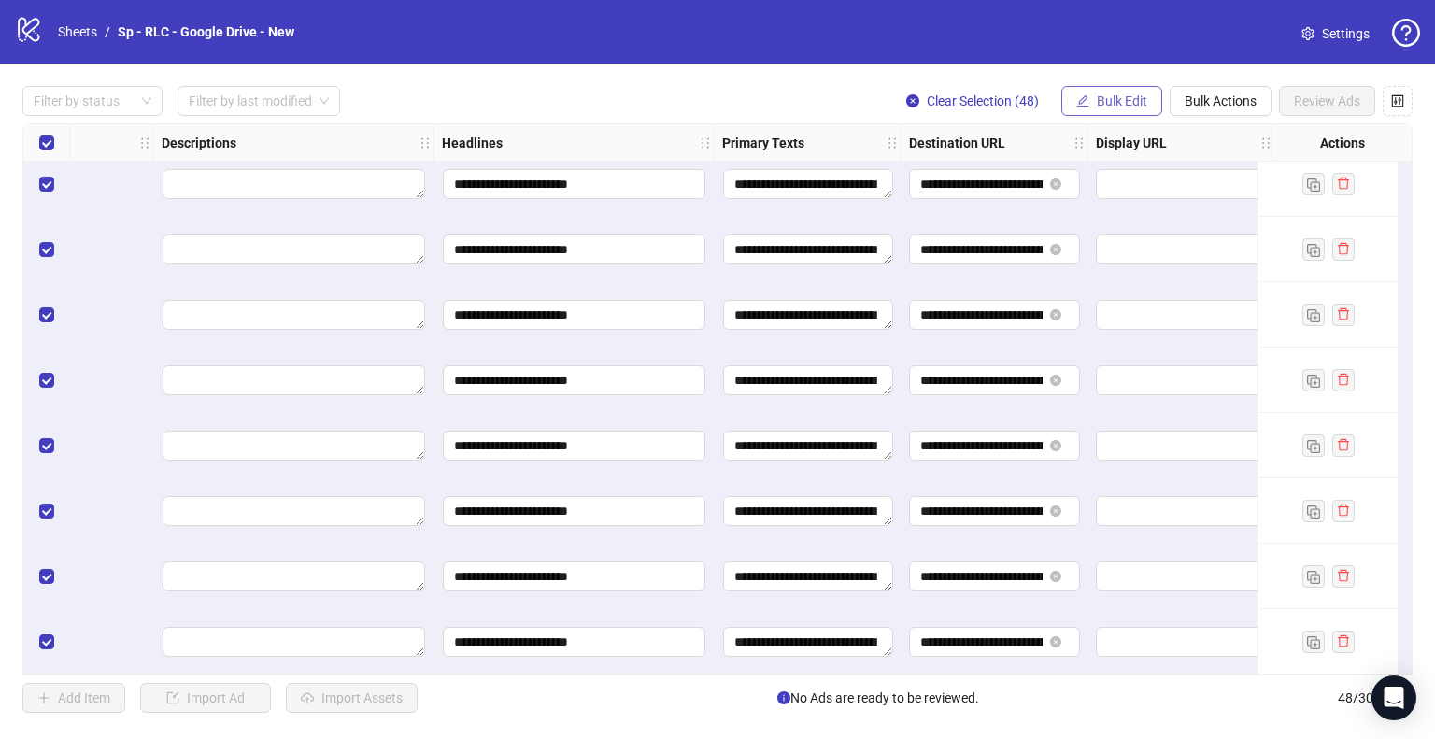
click at [1129, 100] on span "Bulk Edit" at bounding box center [1122, 100] width 50 height 15
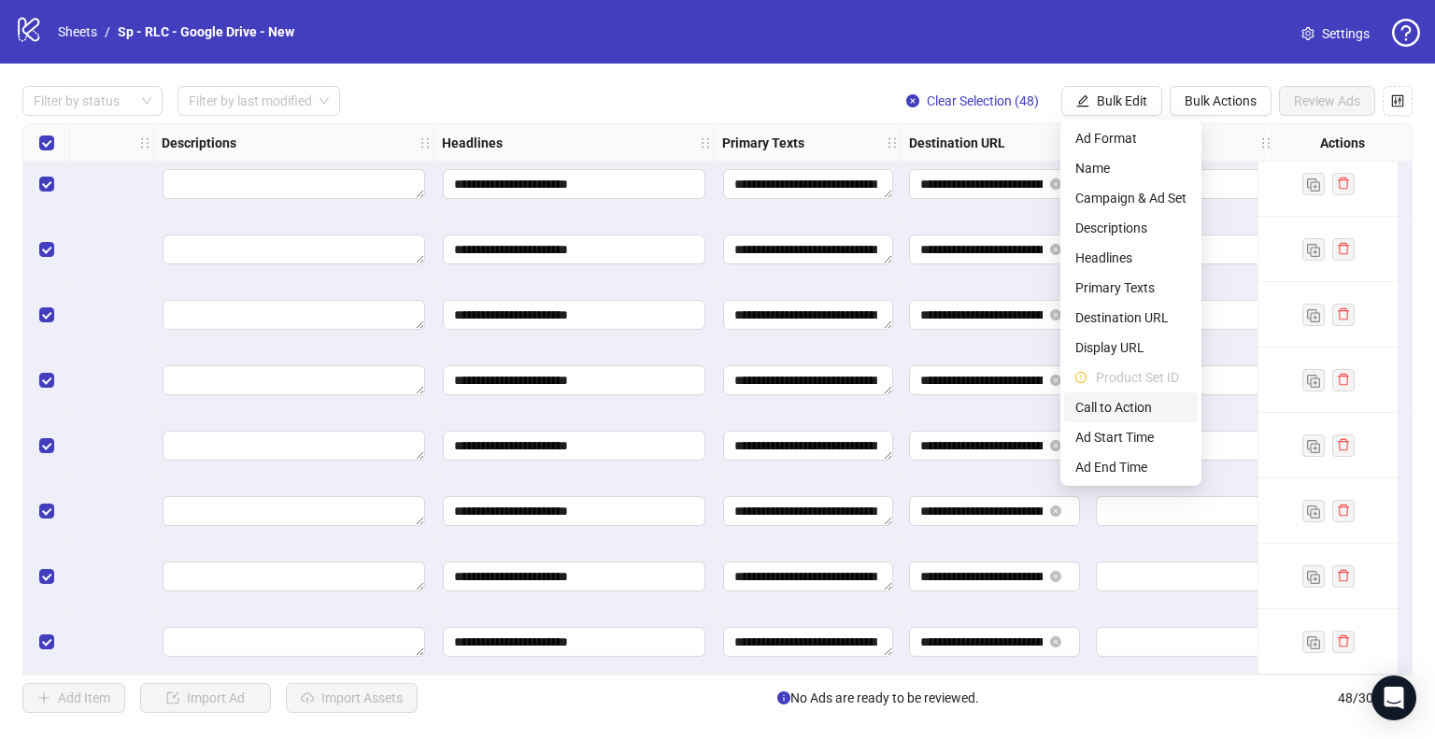
click at [1140, 407] on span "Call to Action" at bounding box center [1130, 407] width 111 height 21
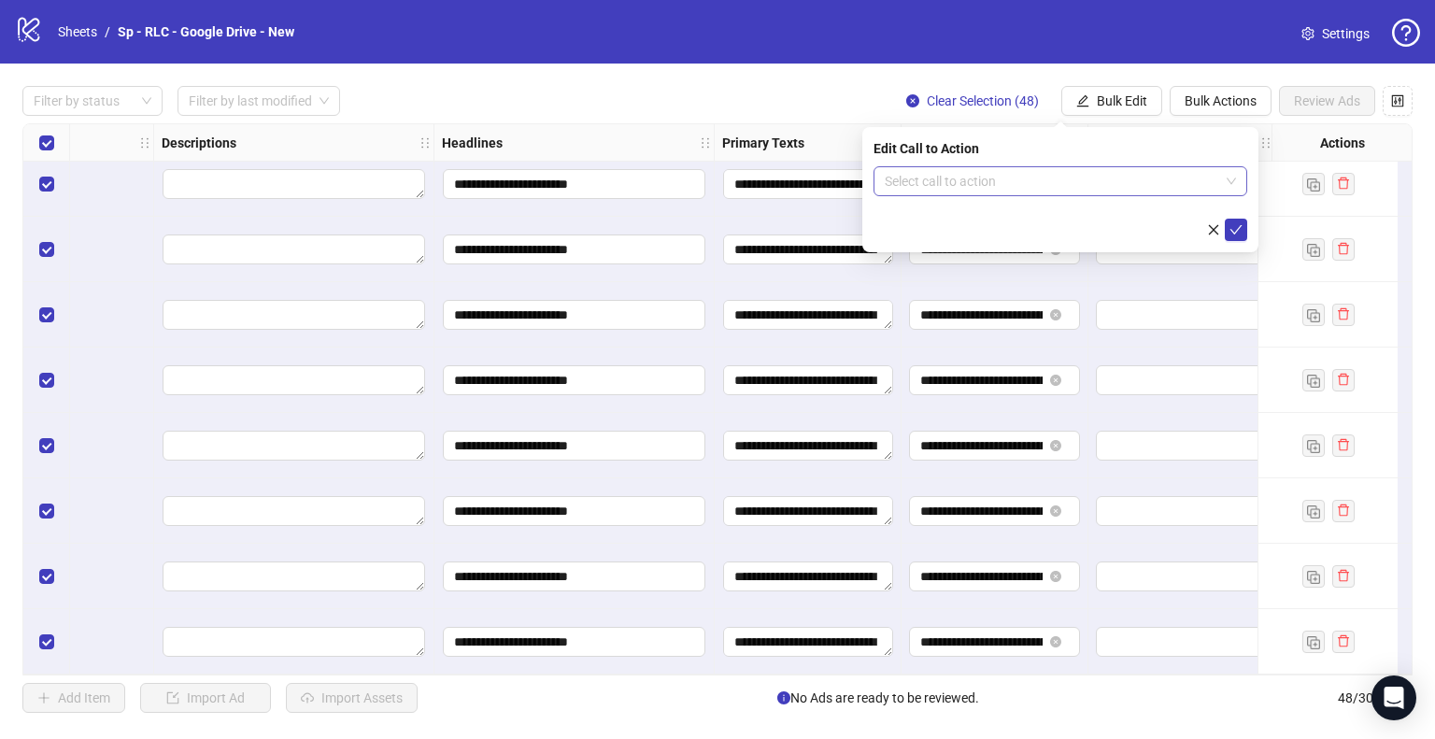
click at [1146, 188] on input "search" at bounding box center [1052, 181] width 334 height 28
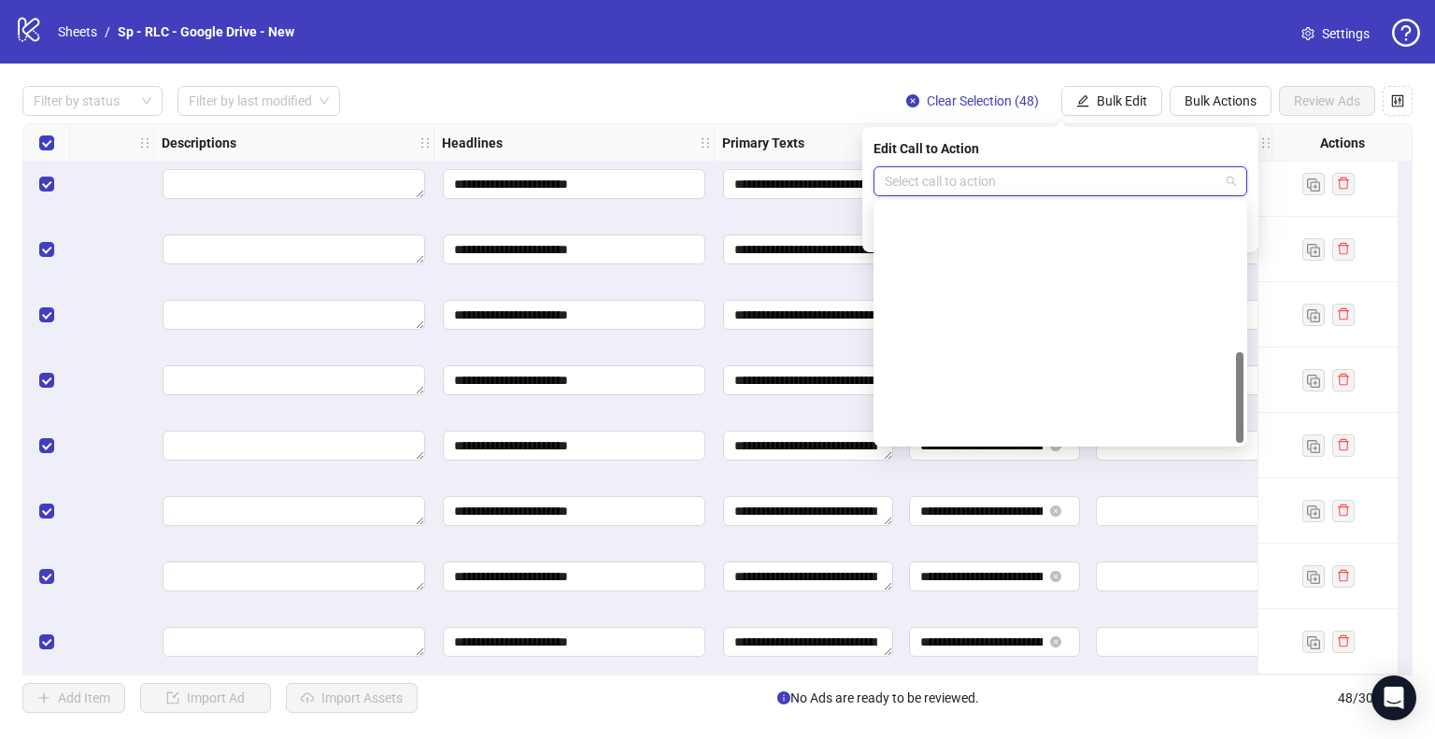
scroll to position [389, 0]
click at [990, 276] on div "Shop now" at bounding box center [1061, 278] width 344 height 21
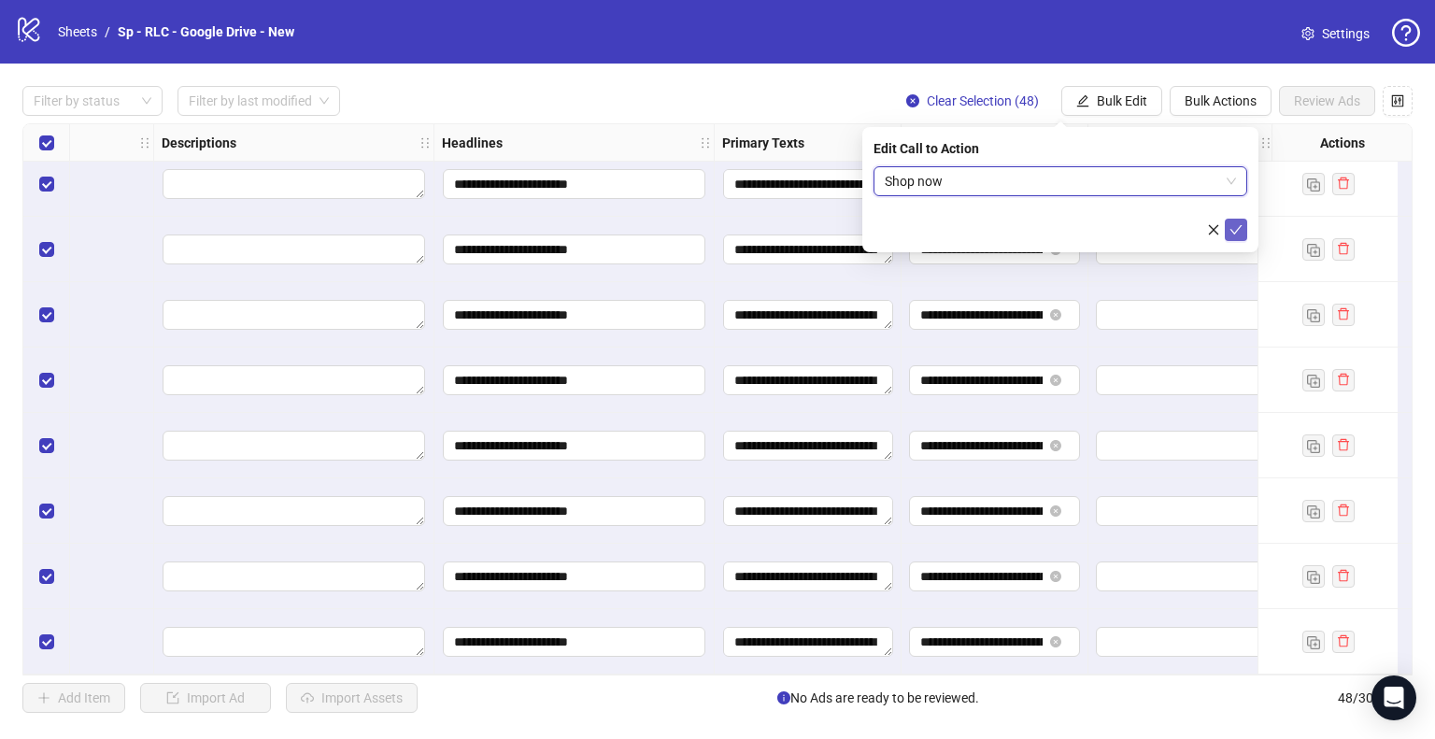
click at [1232, 232] on icon "check" at bounding box center [1236, 229] width 13 height 13
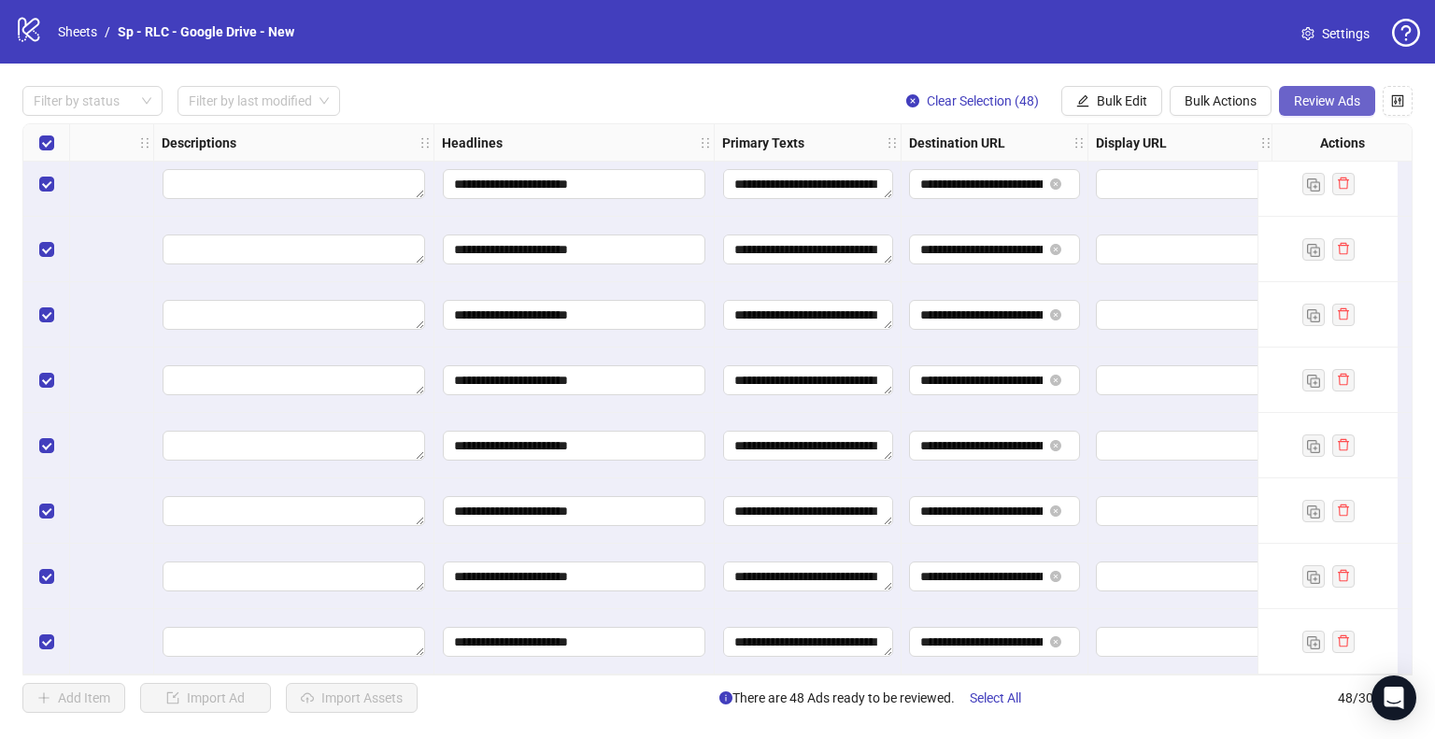
click at [1347, 99] on span "Review Ads" at bounding box center [1327, 100] width 66 height 15
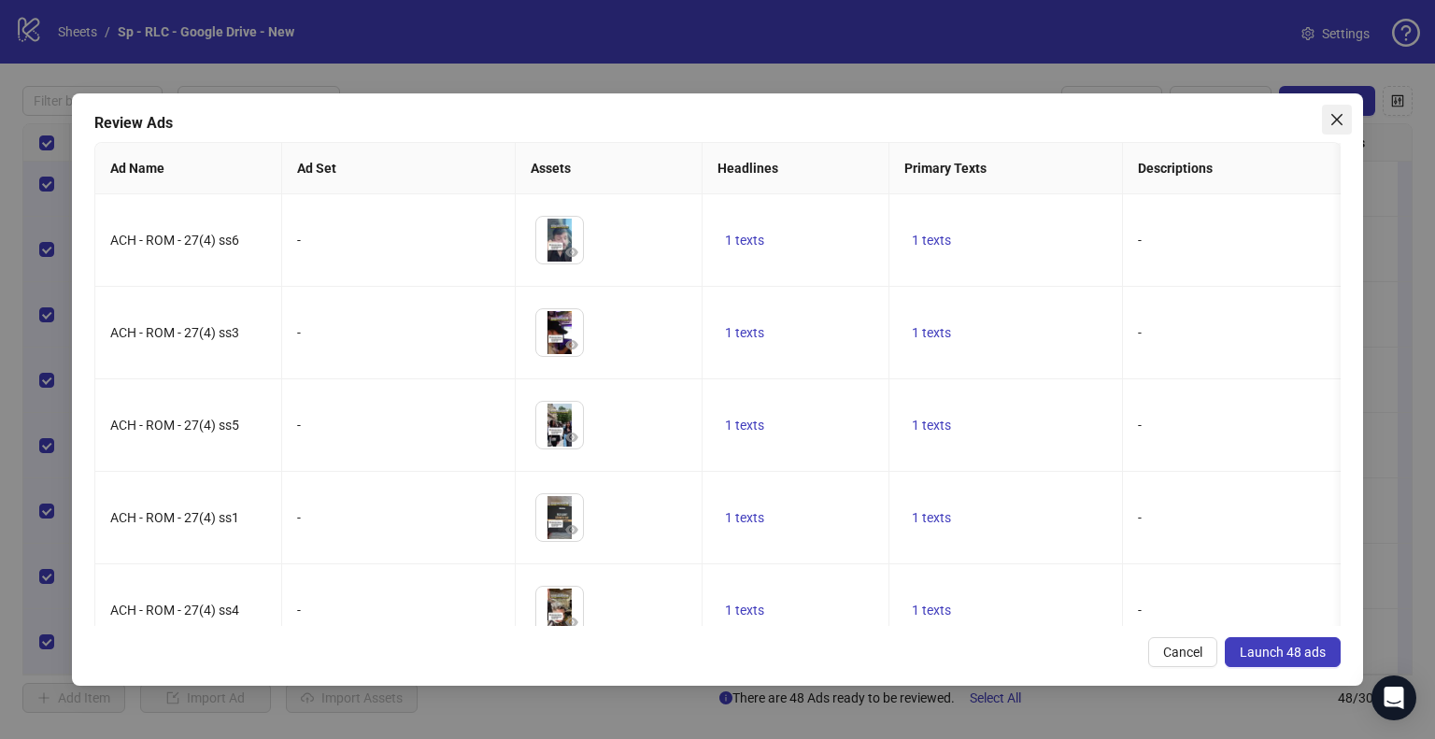
click at [1342, 130] on button "Close" at bounding box center [1337, 120] width 30 height 30
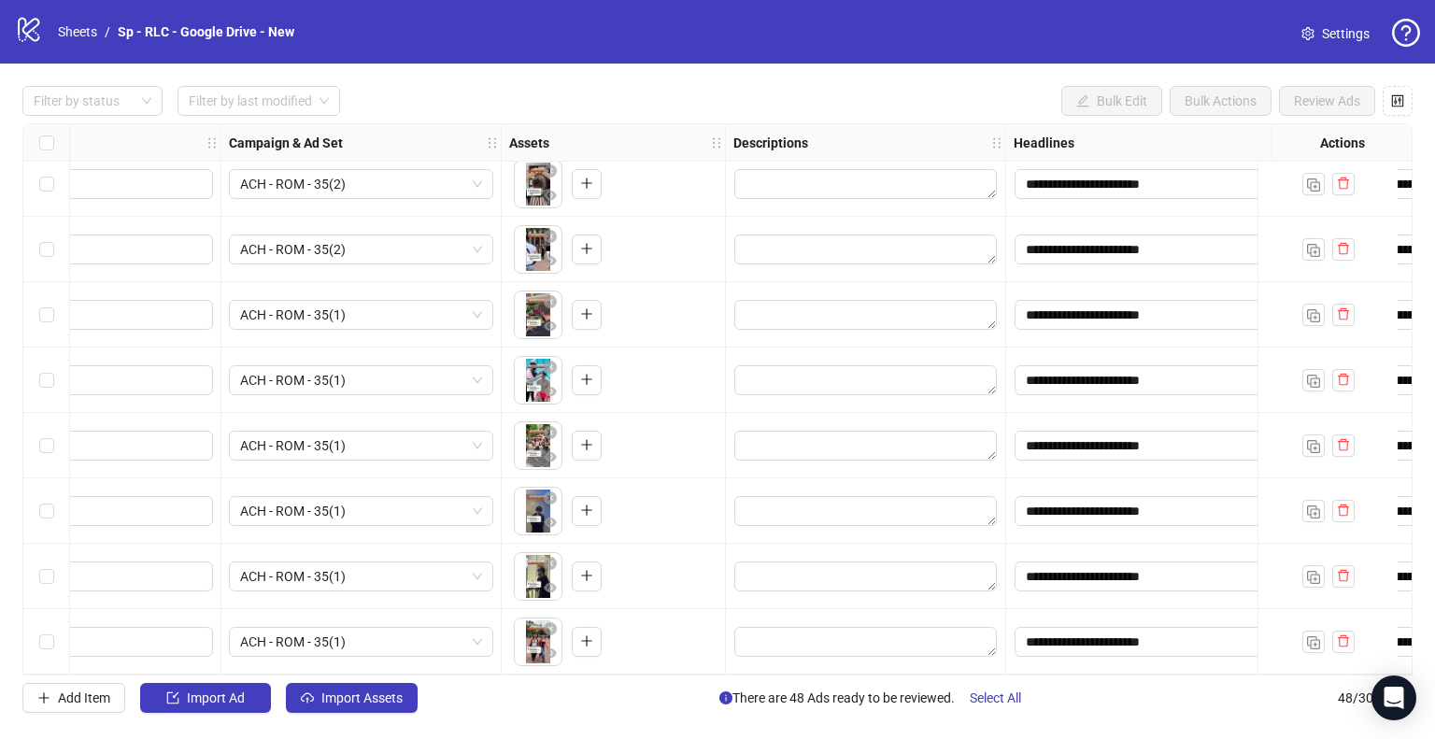
scroll to position [2633, 0]
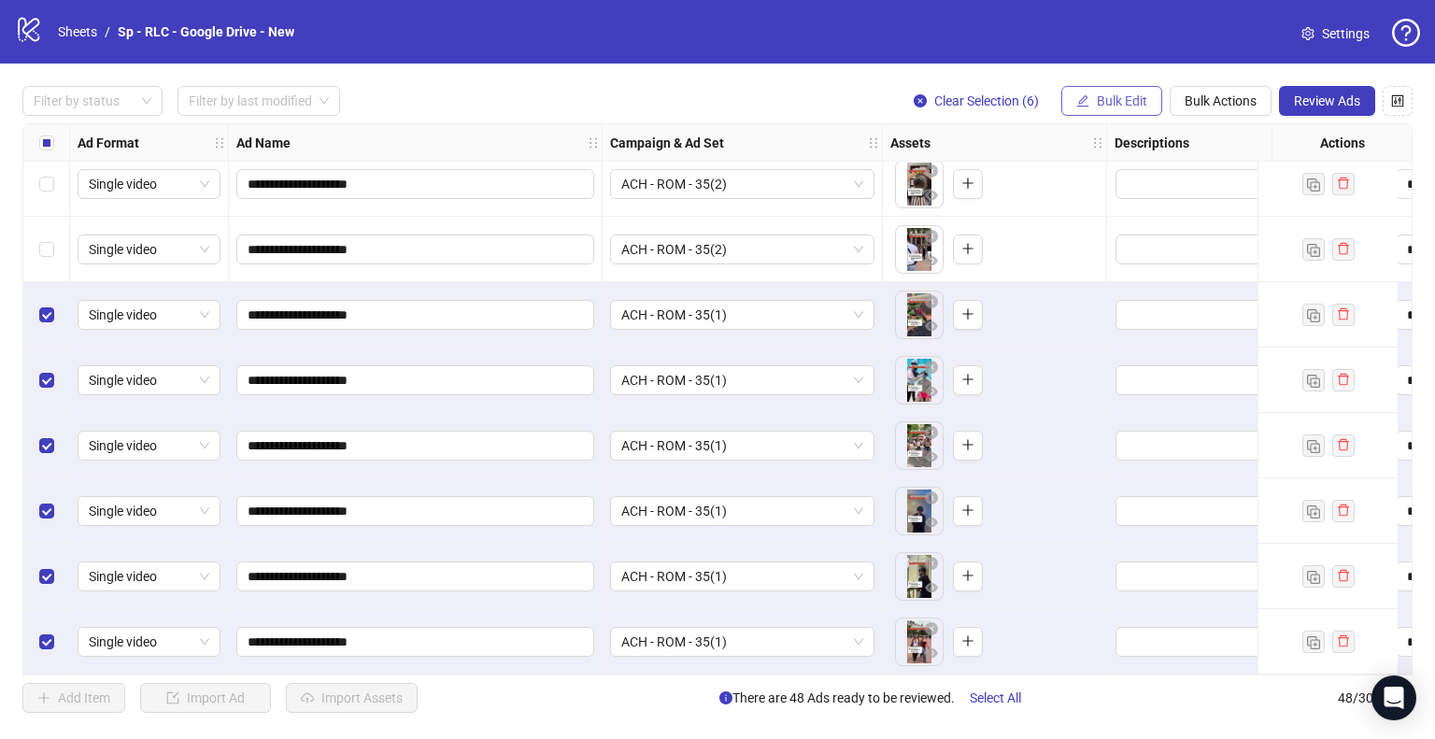
click at [1119, 107] on span "Bulk Edit" at bounding box center [1122, 100] width 50 height 15
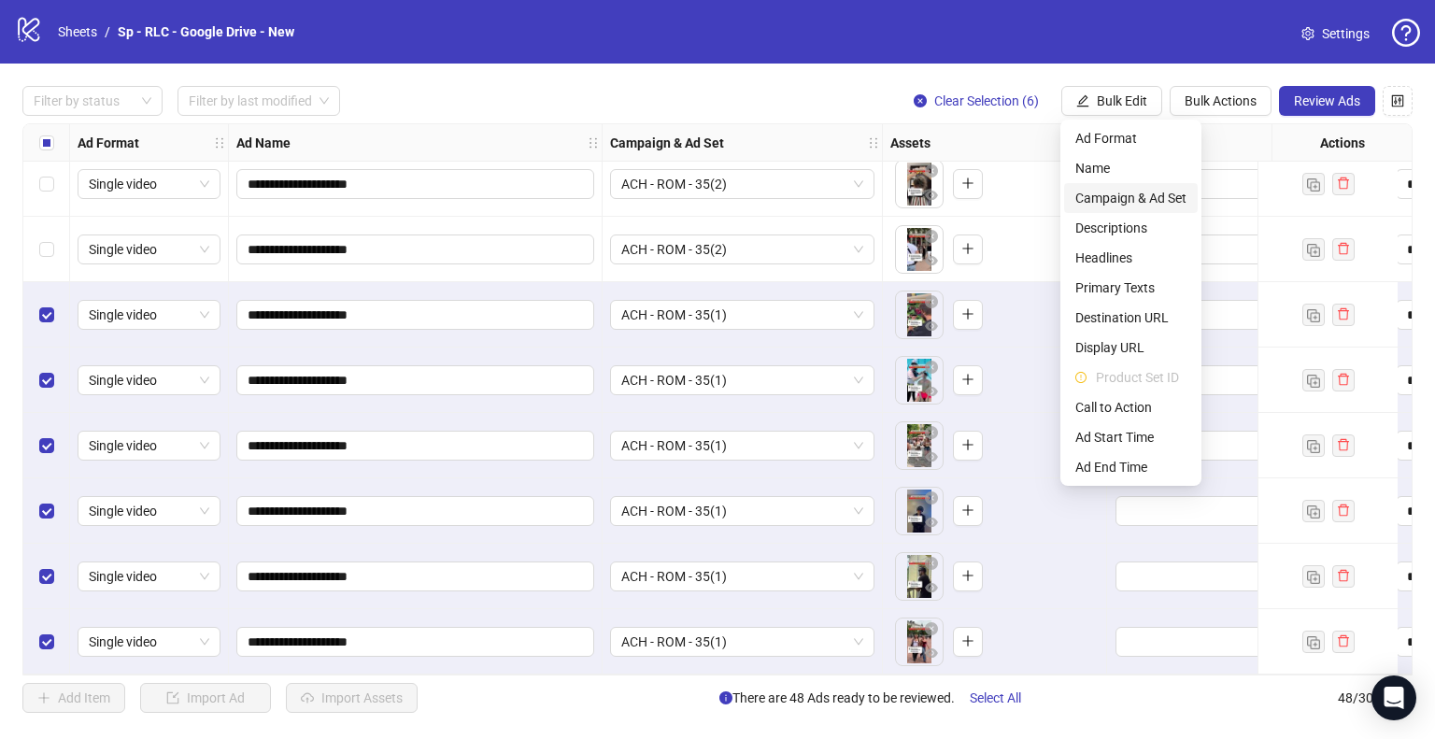
click at [1138, 198] on span "Campaign & Ad Set" at bounding box center [1130, 198] width 111 height 21
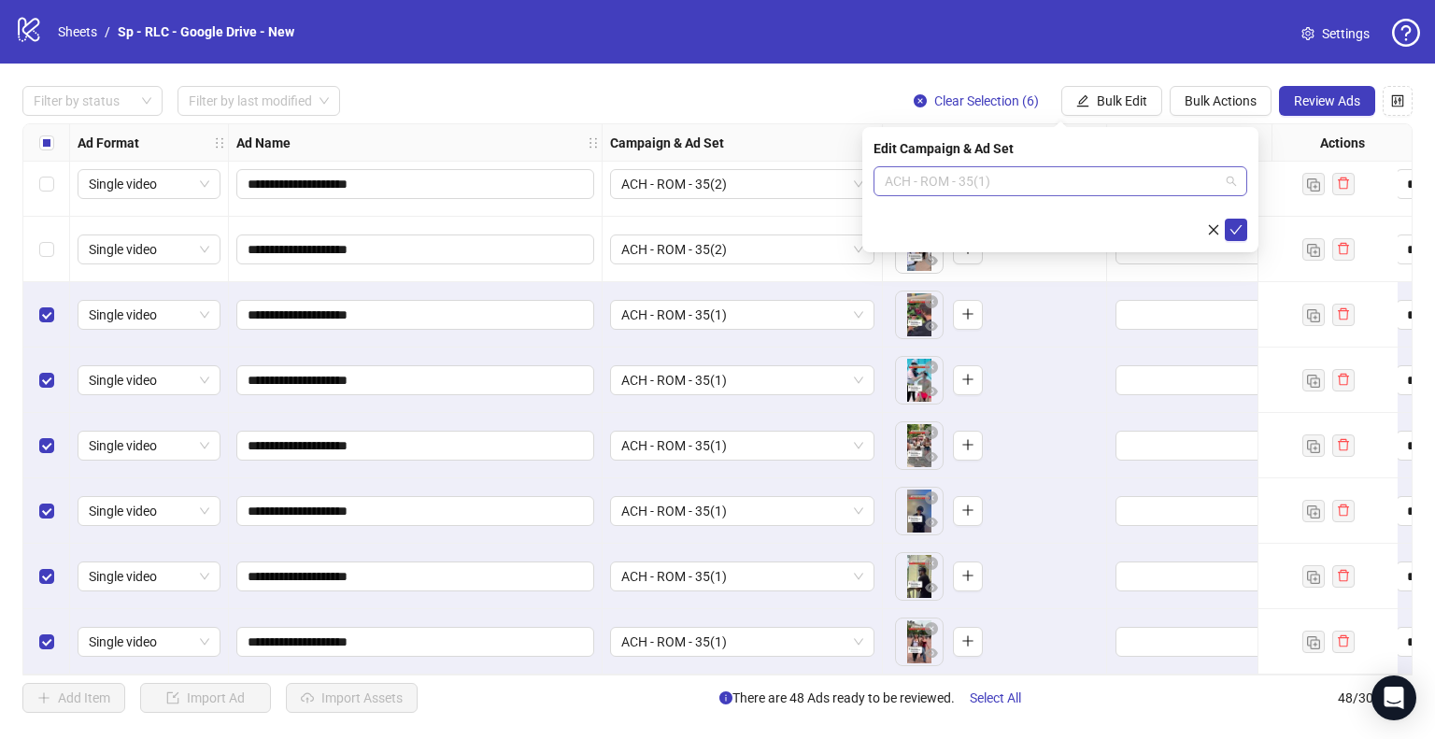
click at [1230, 177] on span "ACH - ROM - 35(1)" at bounding box center [1060, 181] width 351 height 28
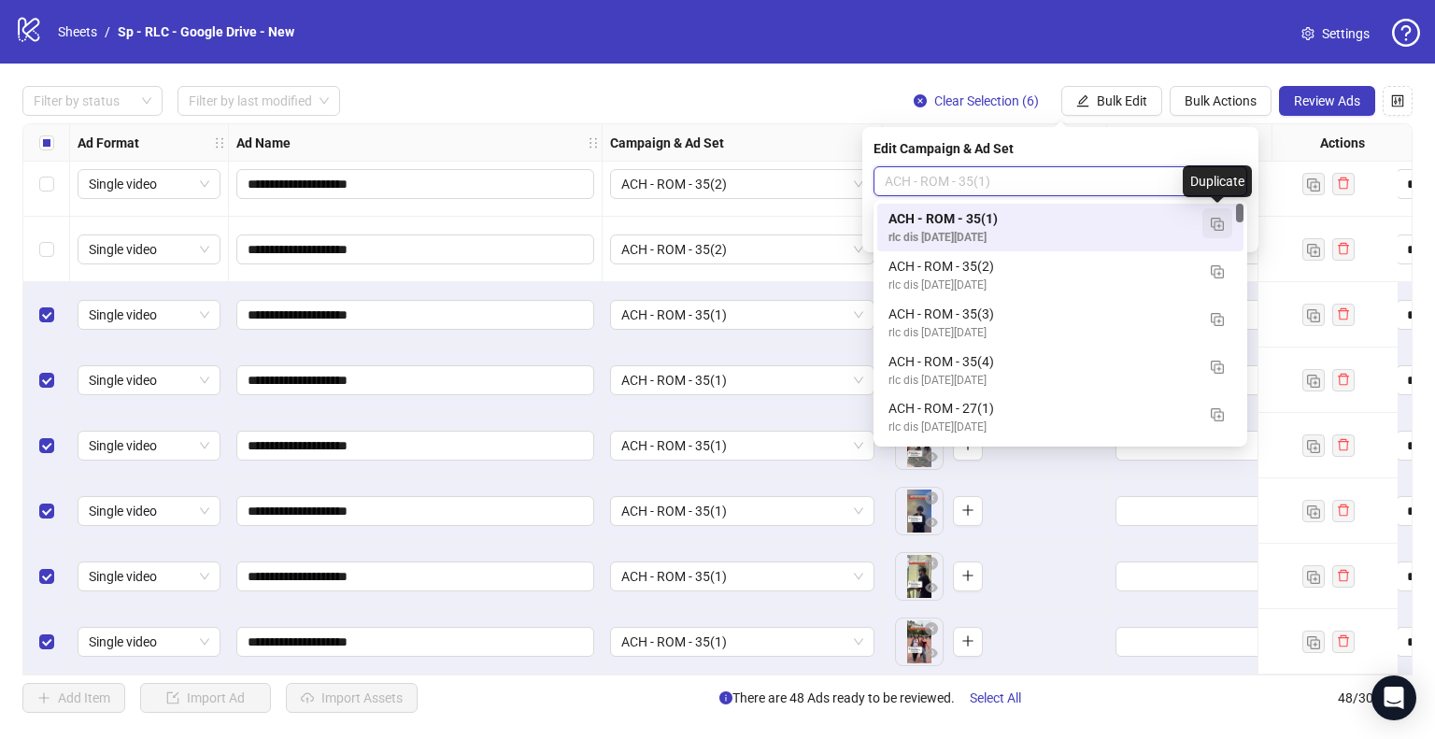
click at [1223, 231] on img "button" at bounding box center [1217, 224] width 13 height 13
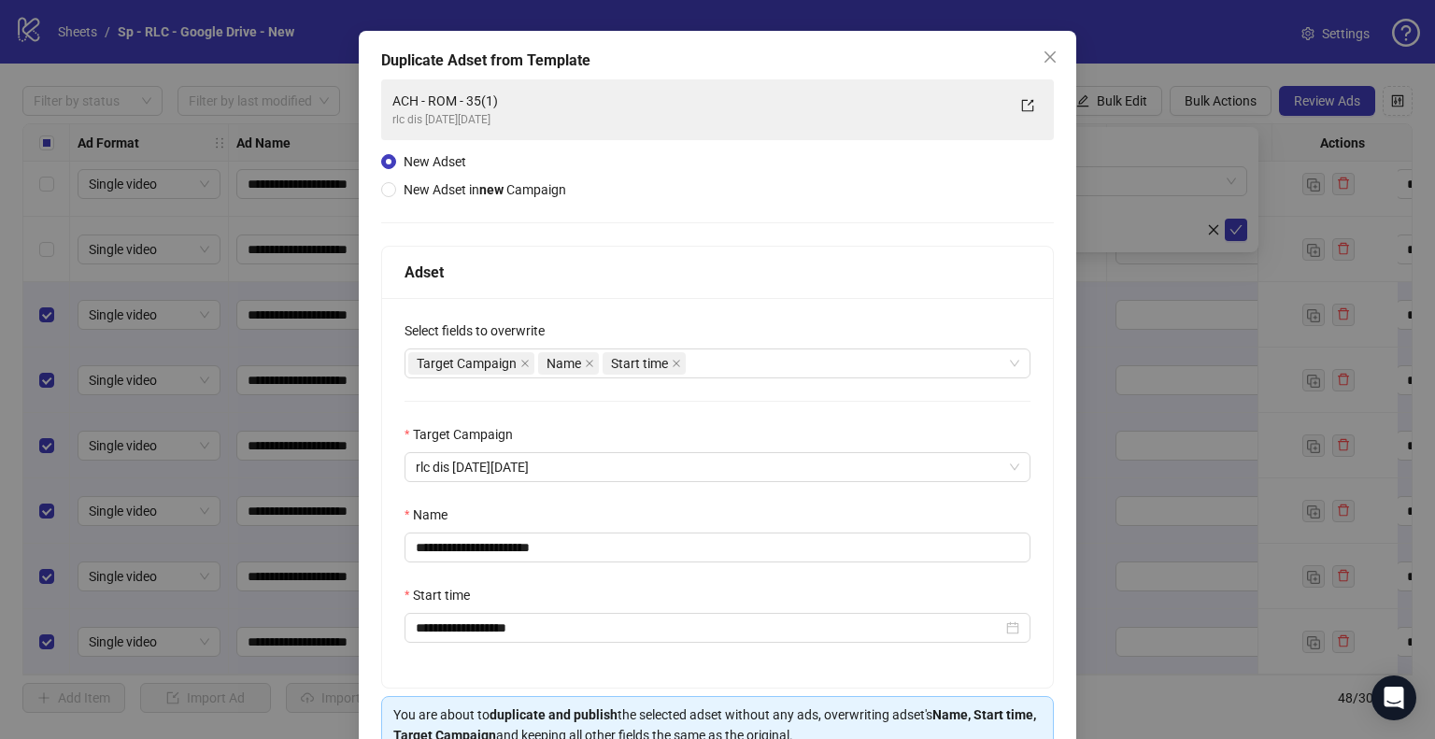
scroll to position [158, 0]
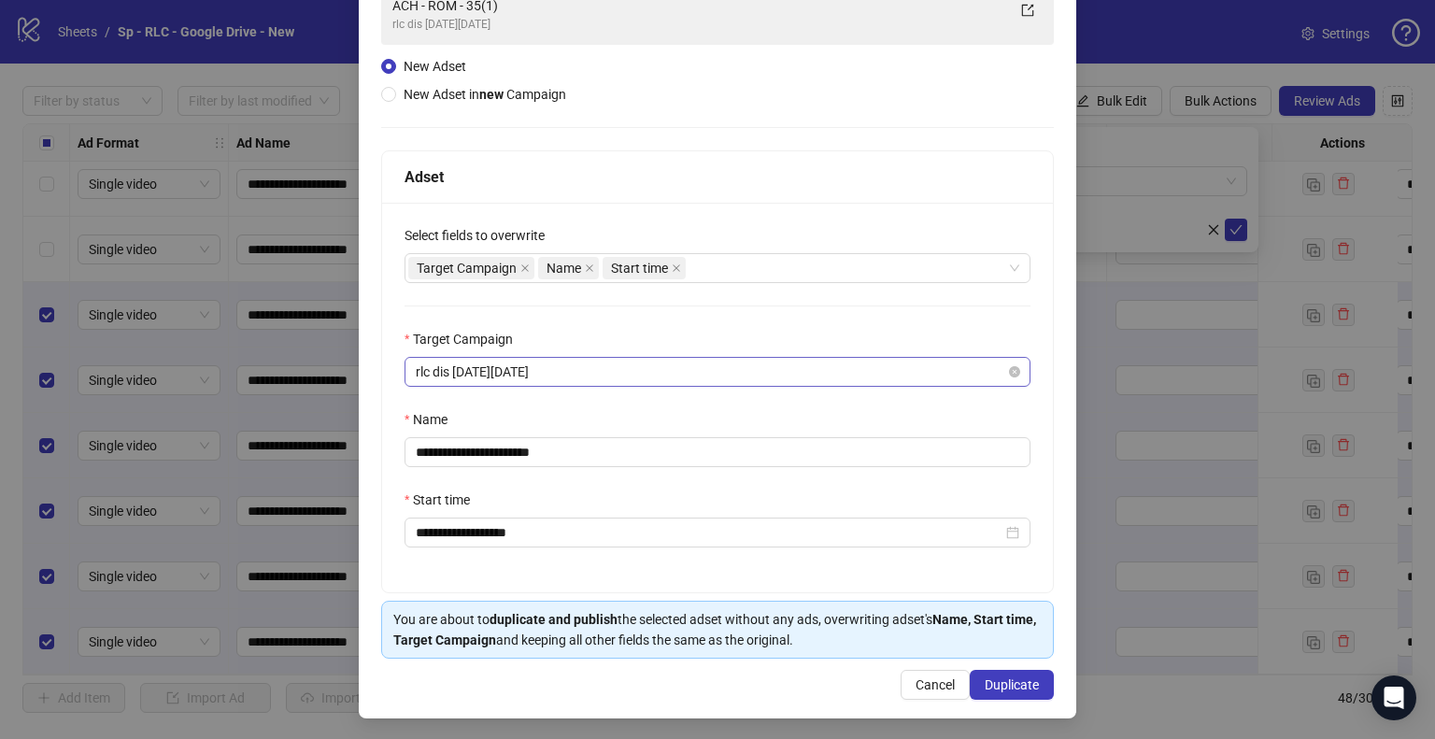
click at [563, 371] on span "rlc dis [DATE][DATE]" at bounding box center [718, 372] width 604 height 28
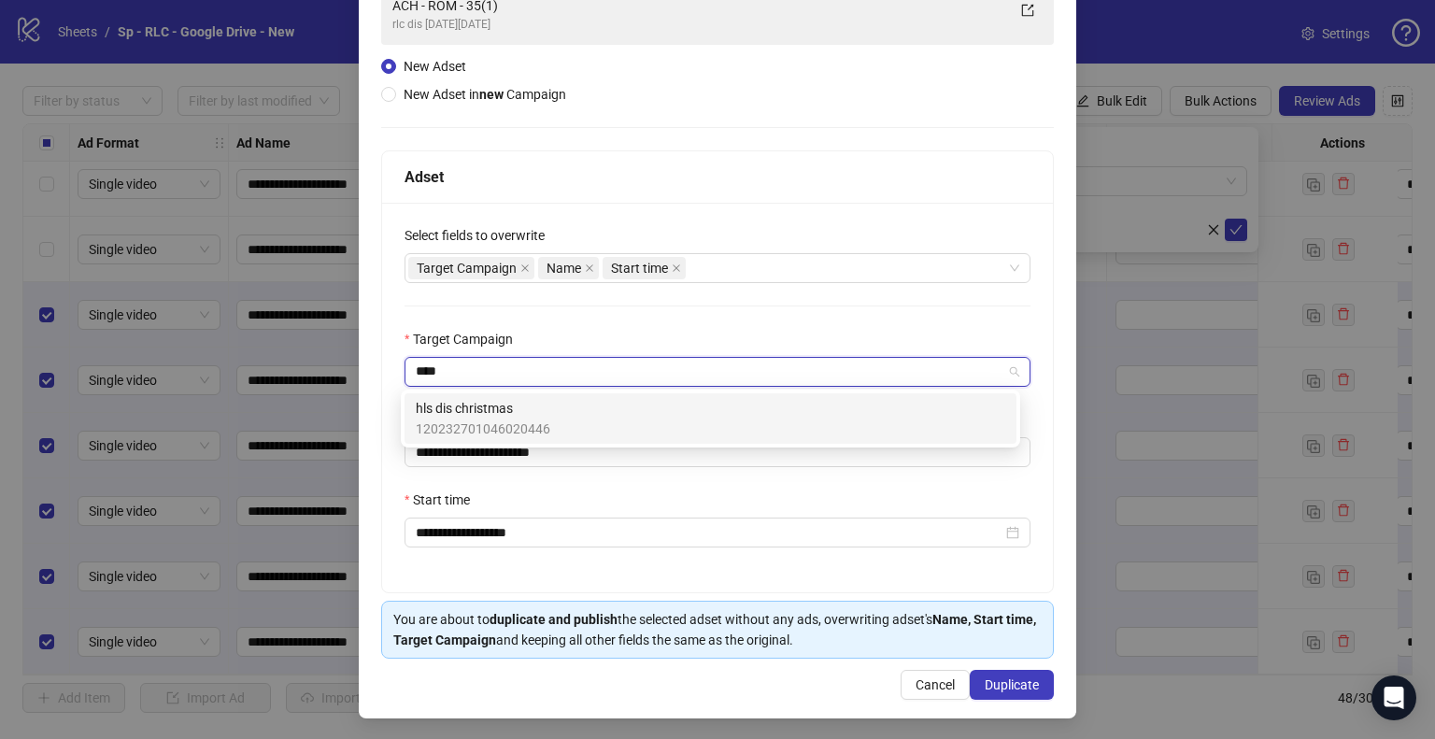
type input "****"
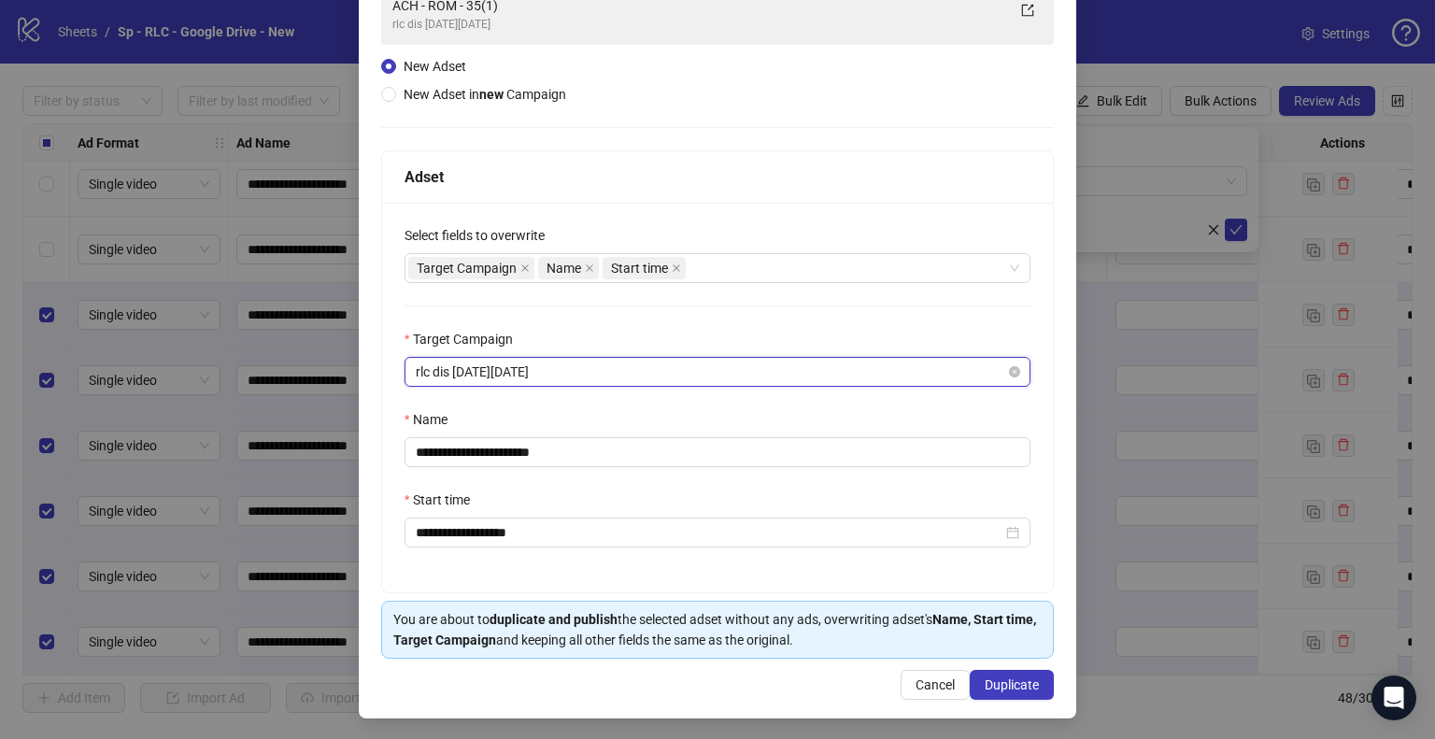
click at [594, 359] on span "rlc dis [DATE][DATE]" at bounding box center [718, 372] width 604 height 28
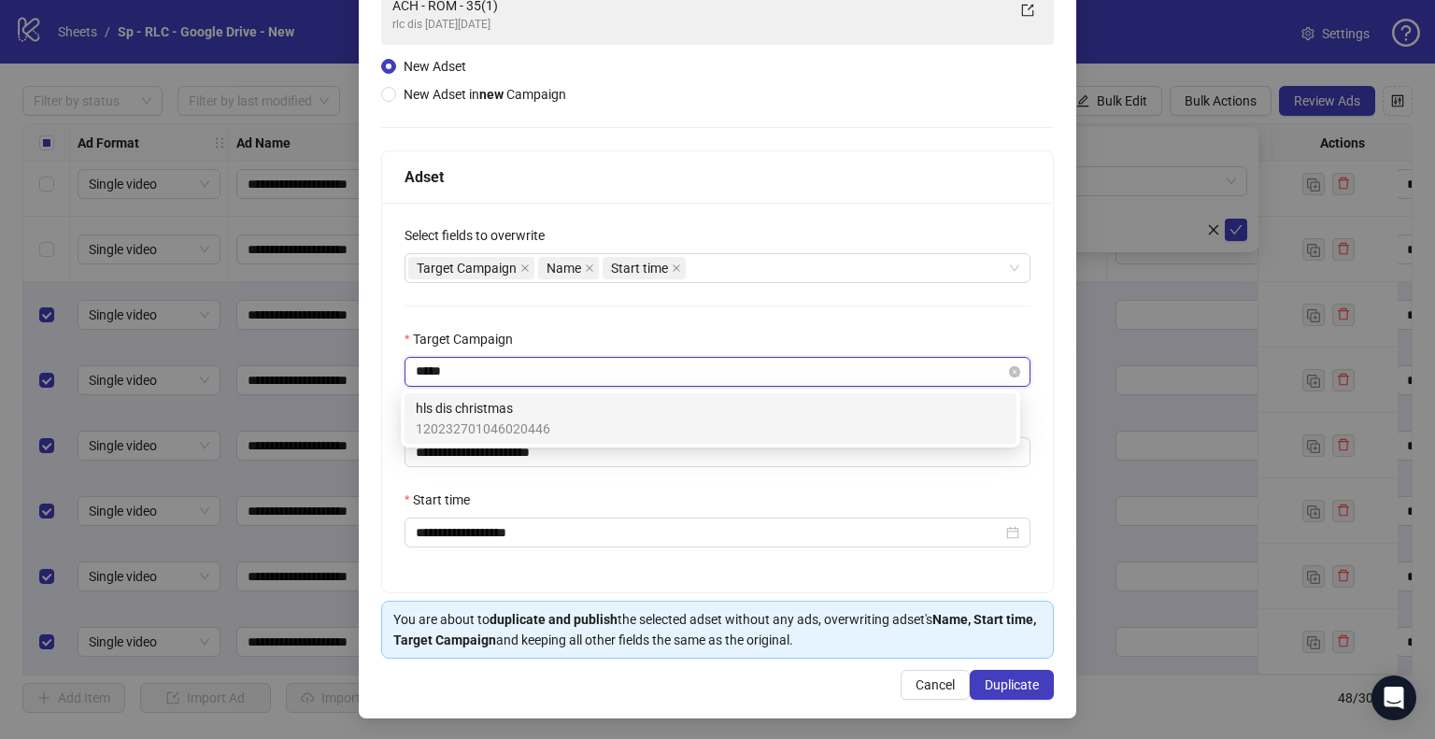
type input "*****"
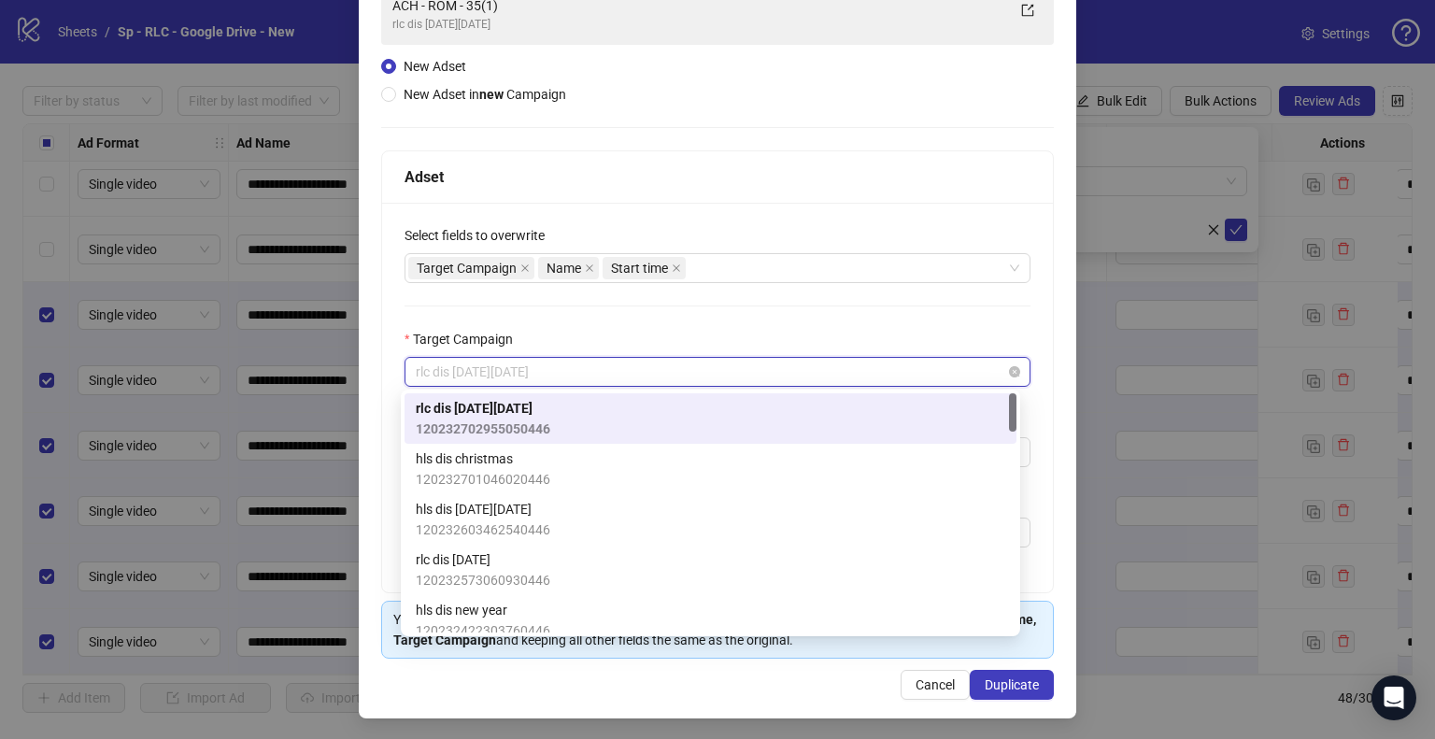
click at [594, 359] on span "rlc dis [DATE][DATE]" at bounding box center [718, 372] width 604 height 28
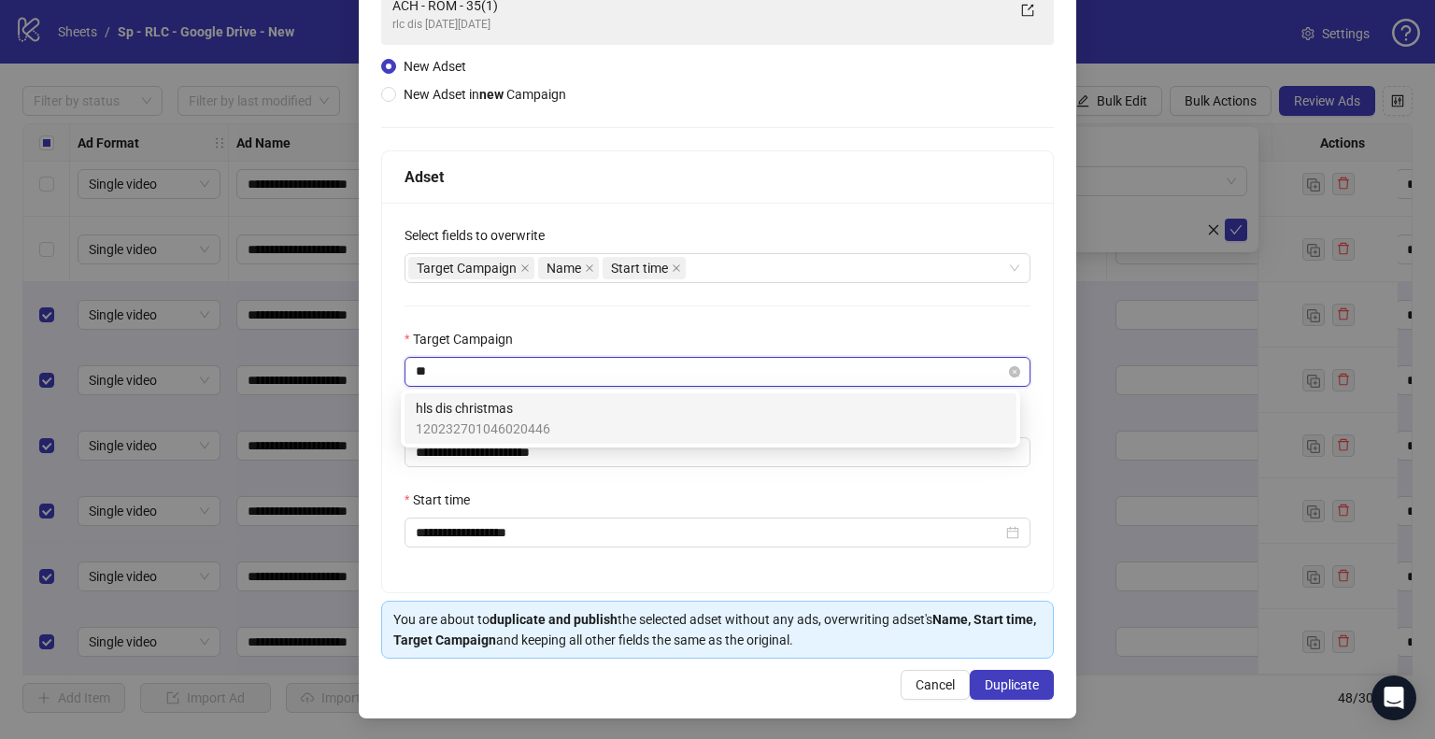
type input "**"
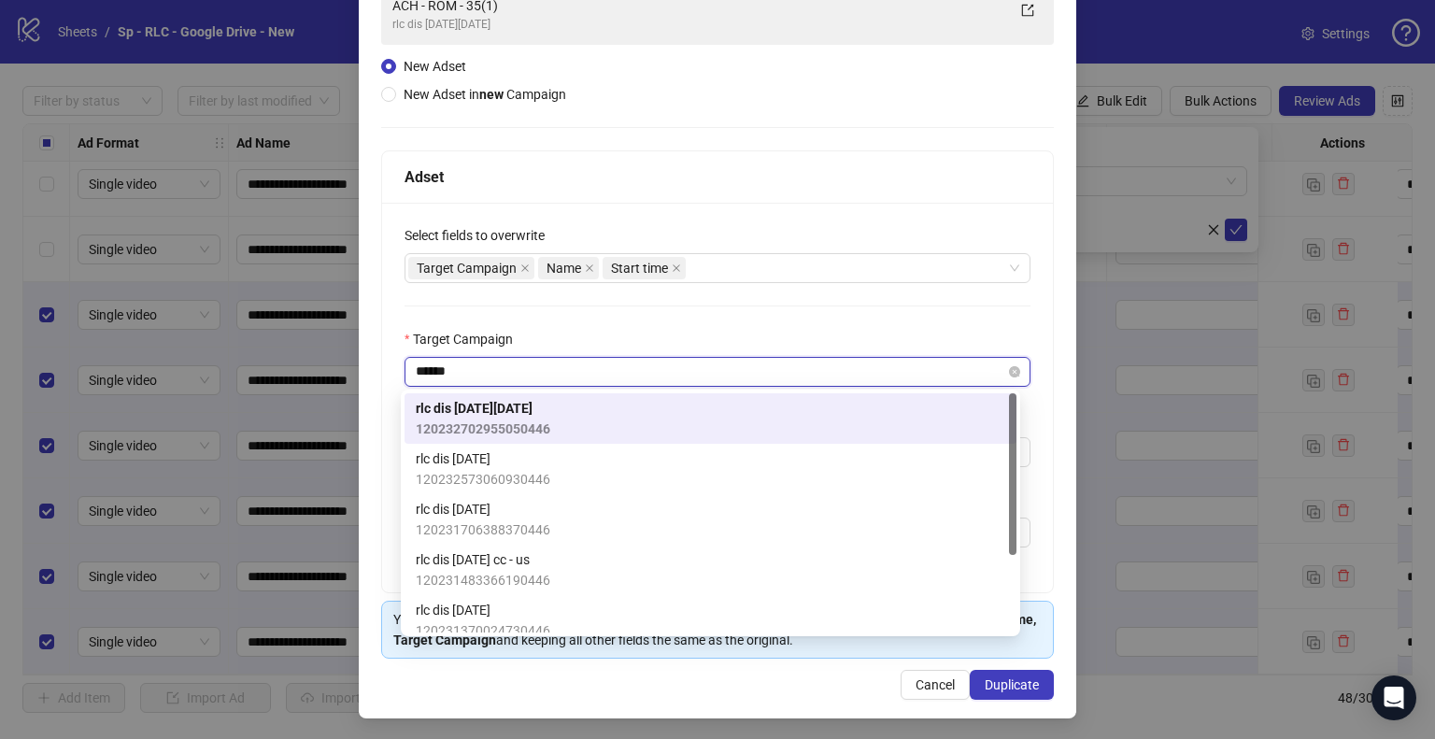
type input "*******"
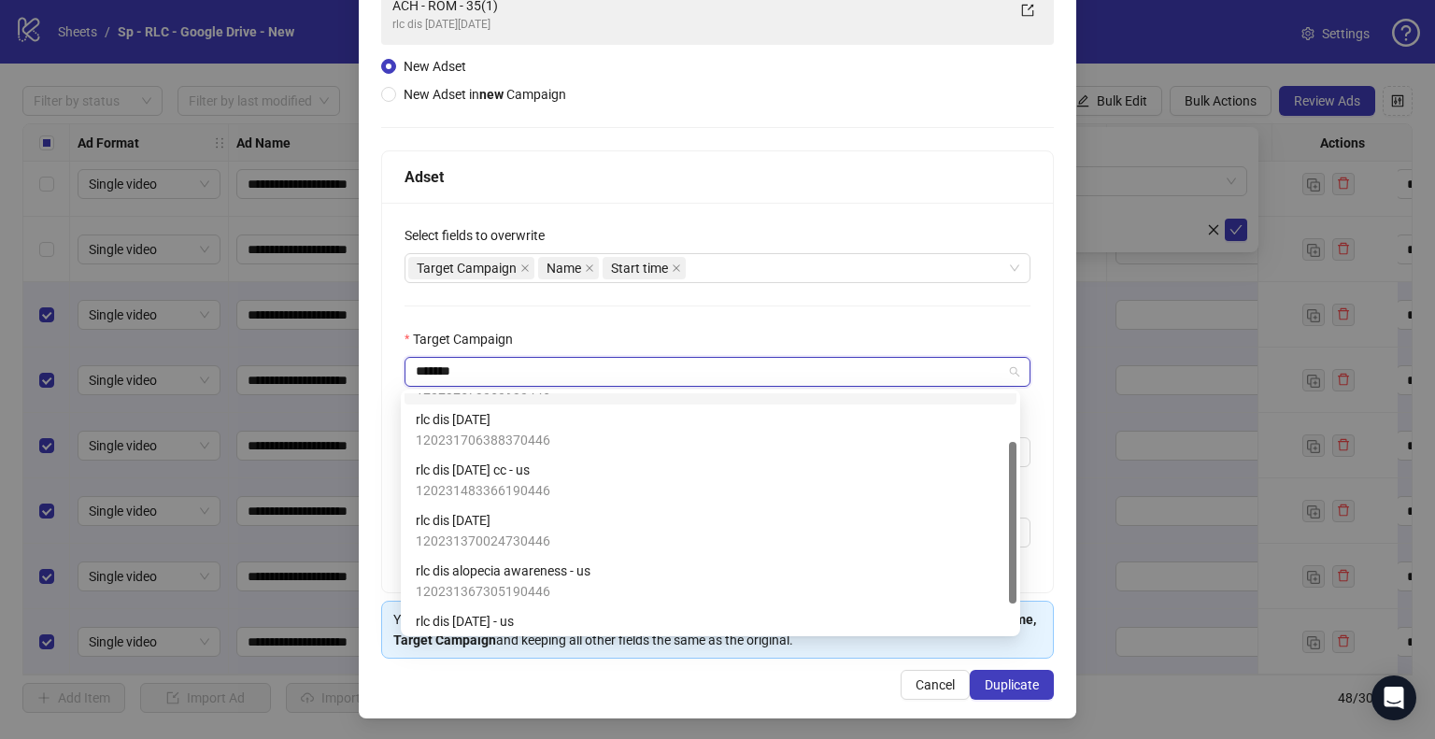
scroll to position [0, 0]
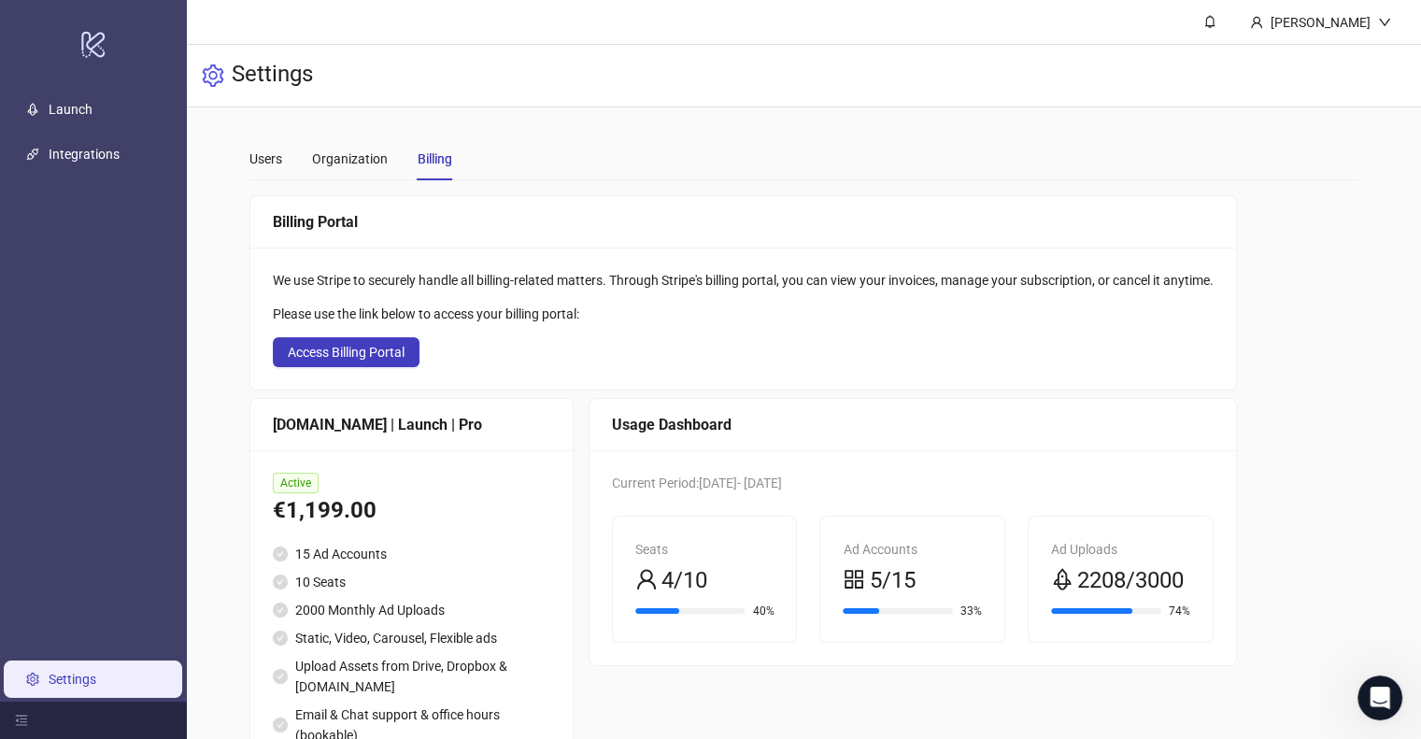
scroll to position [6697, 0]
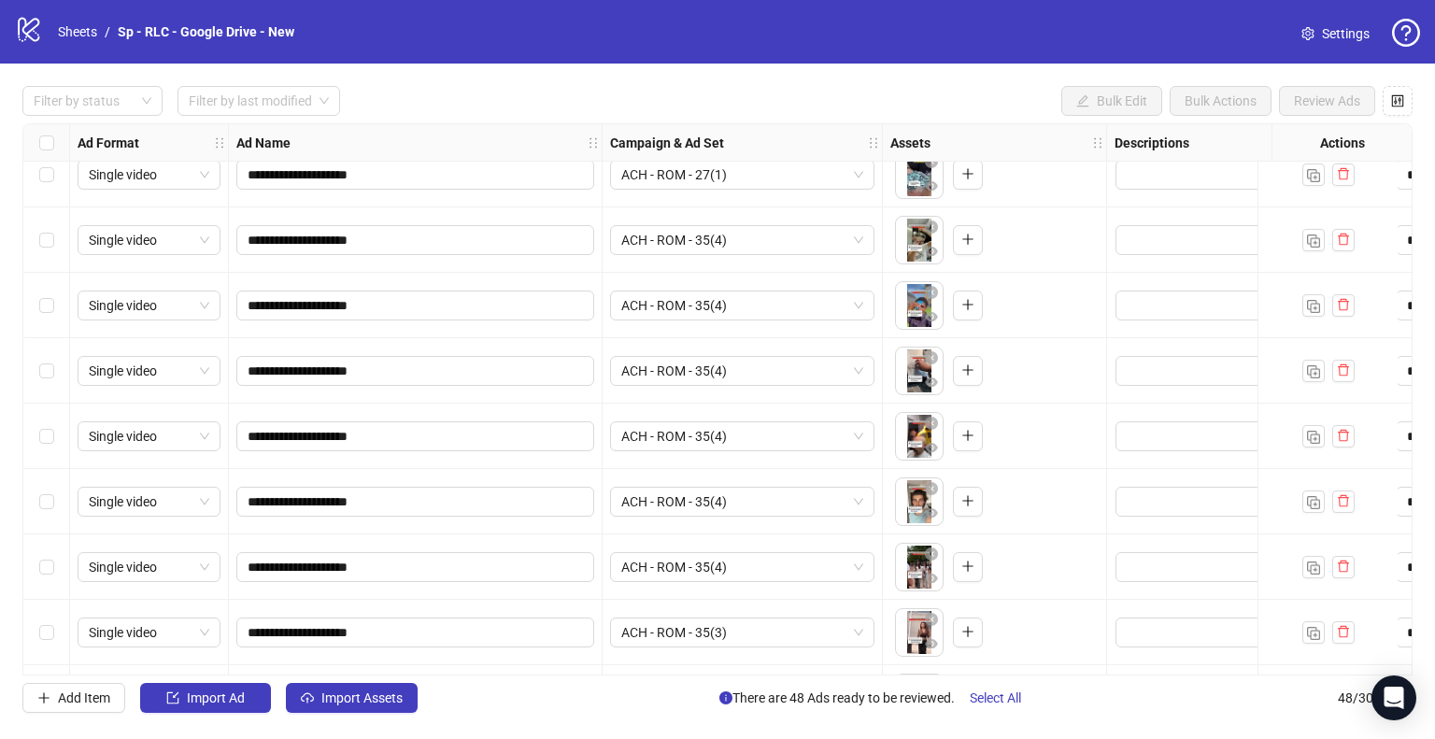
scroll to position [1544, 0]
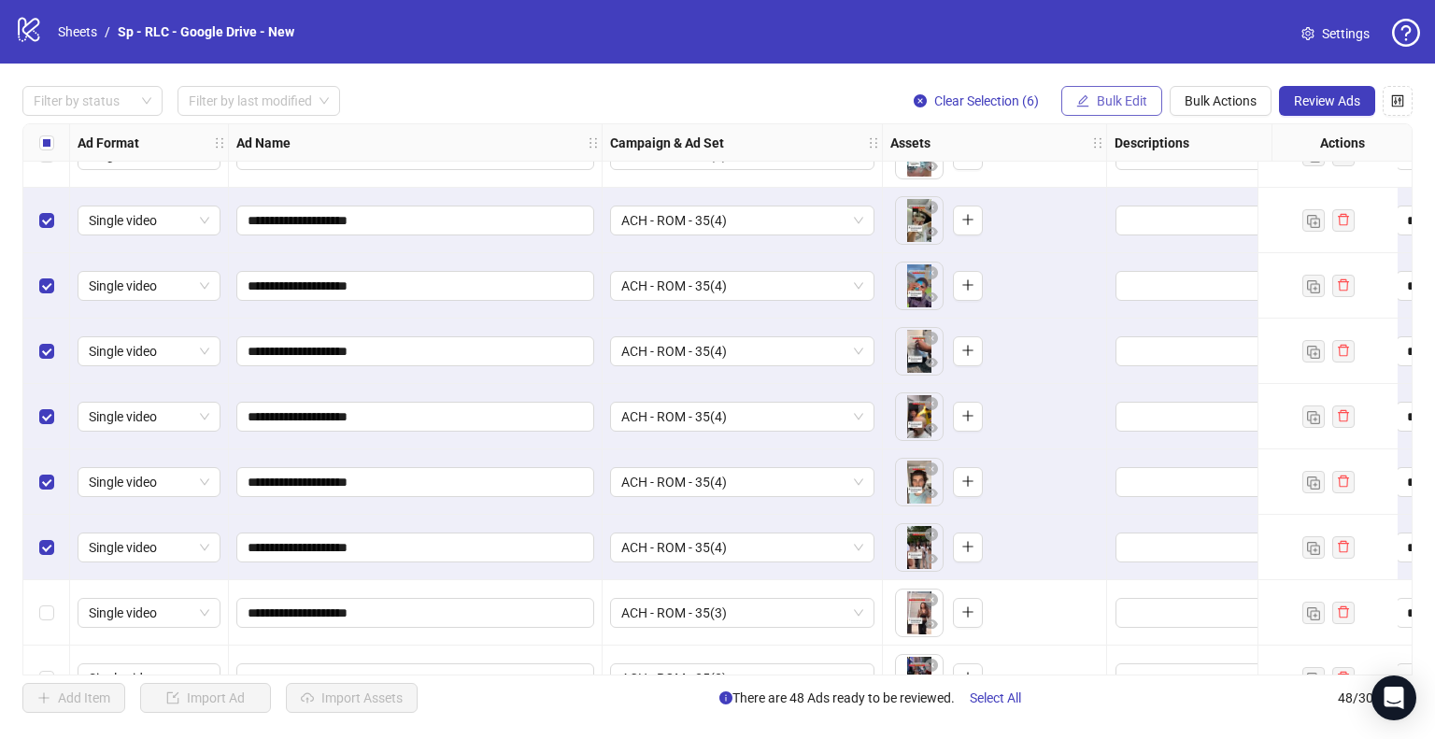
click at [1147, 98] on button "Bulk Edit" at bounding box center [1111, 101] width 101 height 30
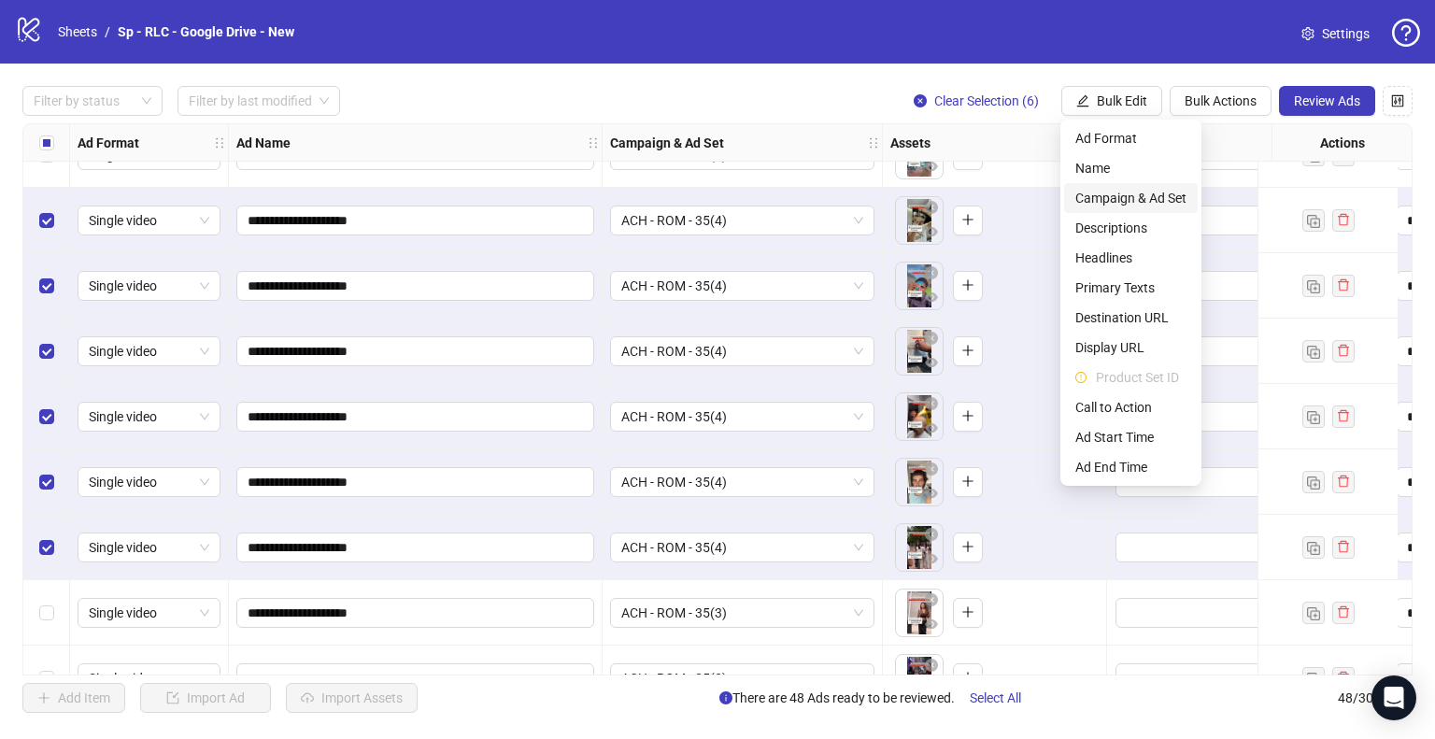
click at [1172, 202] on span "Campaign & Ad Set" at bounding box center [1130, 198] width 111 height 21
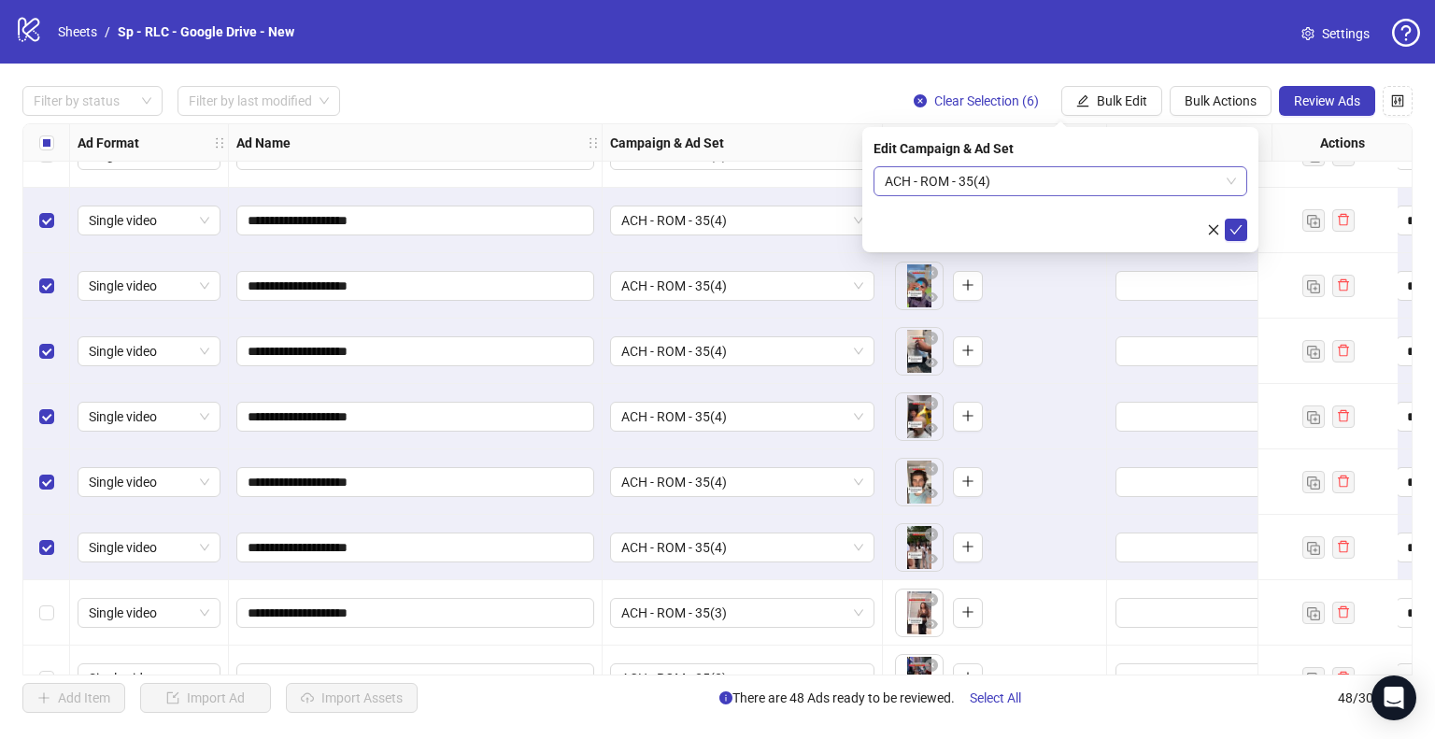
click at [1212, 178] on span "ACH - ROM - 35(4)" at bounding box center [1060, 181] width 351 height 28
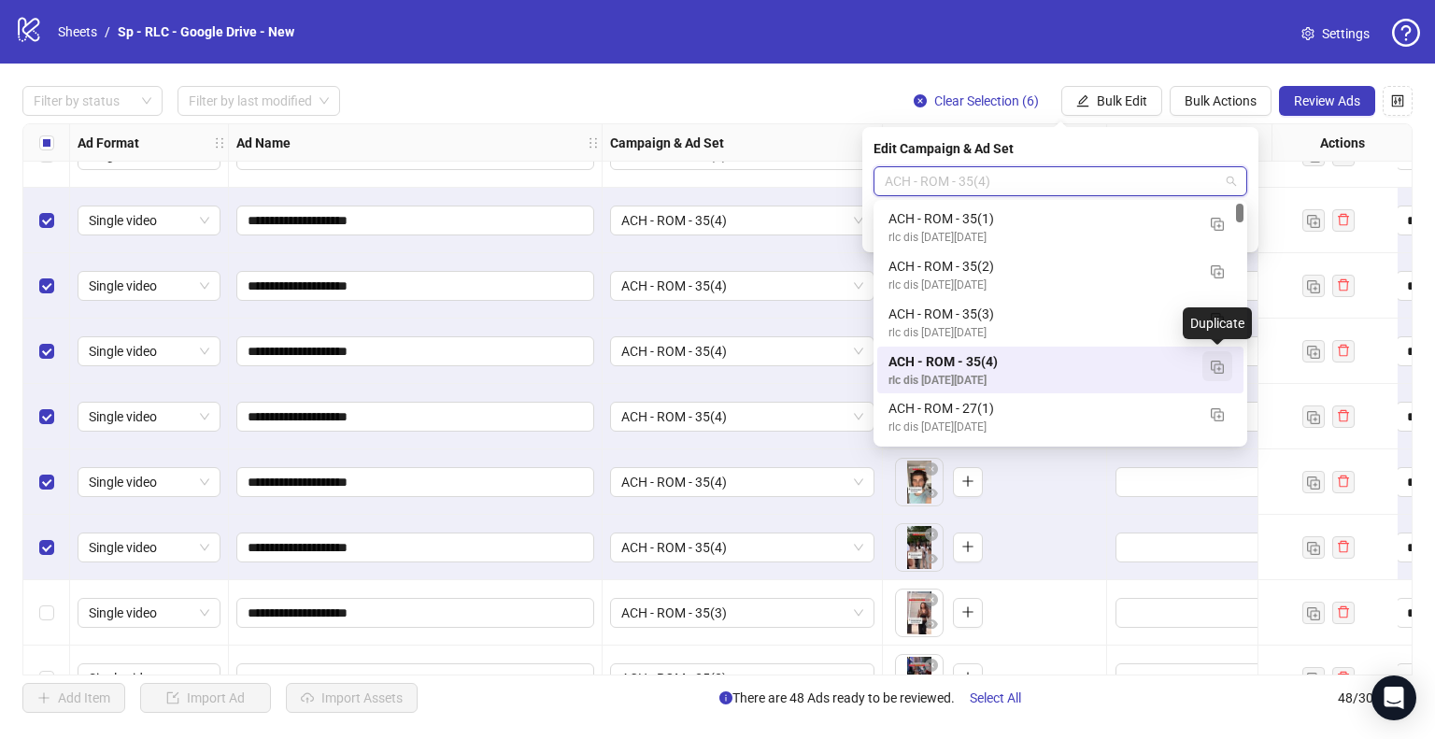
click at [1217, 369] on img "button" at bounding box center [1217, 367] width 13 height 13
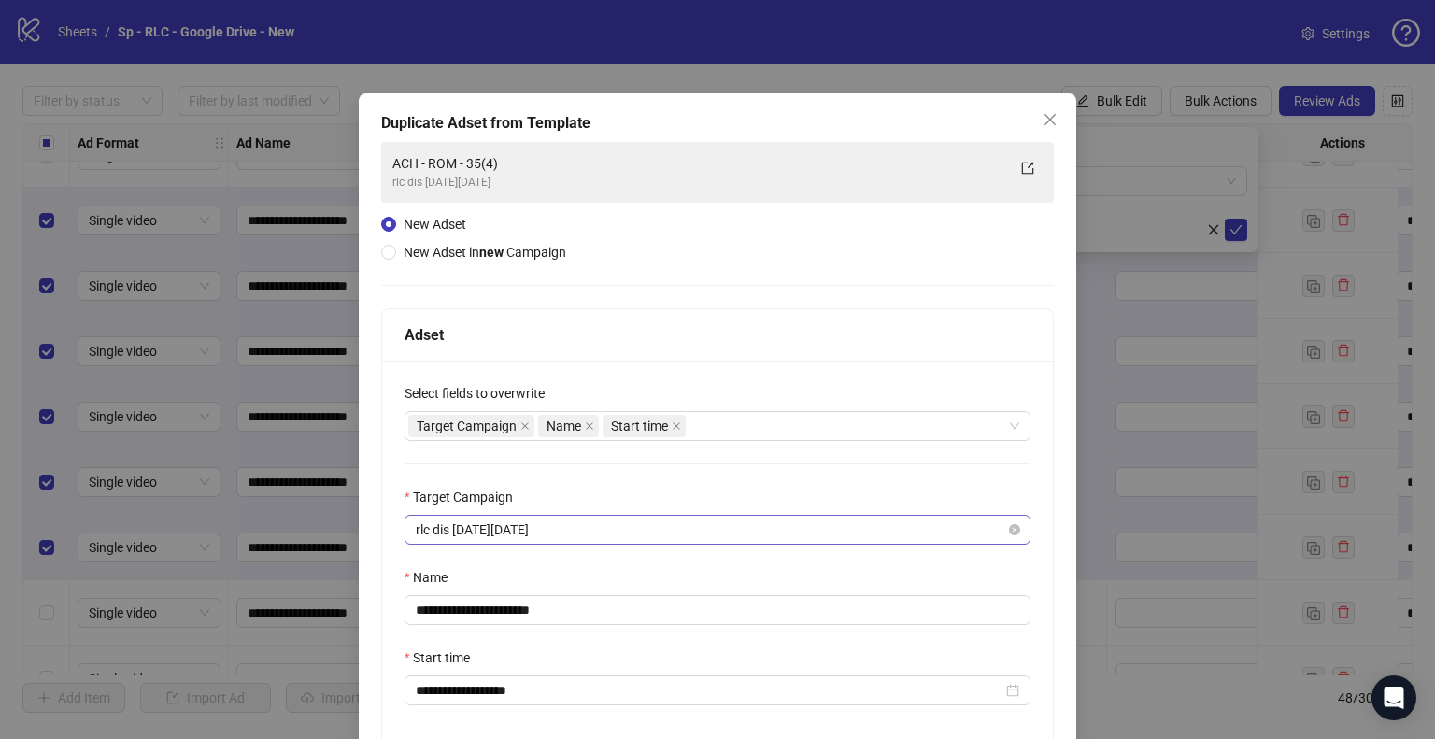
click at [615, 535] on span "rlc dis [DATE][DATE]" at bounding box center [718, 530] width 604 height 28
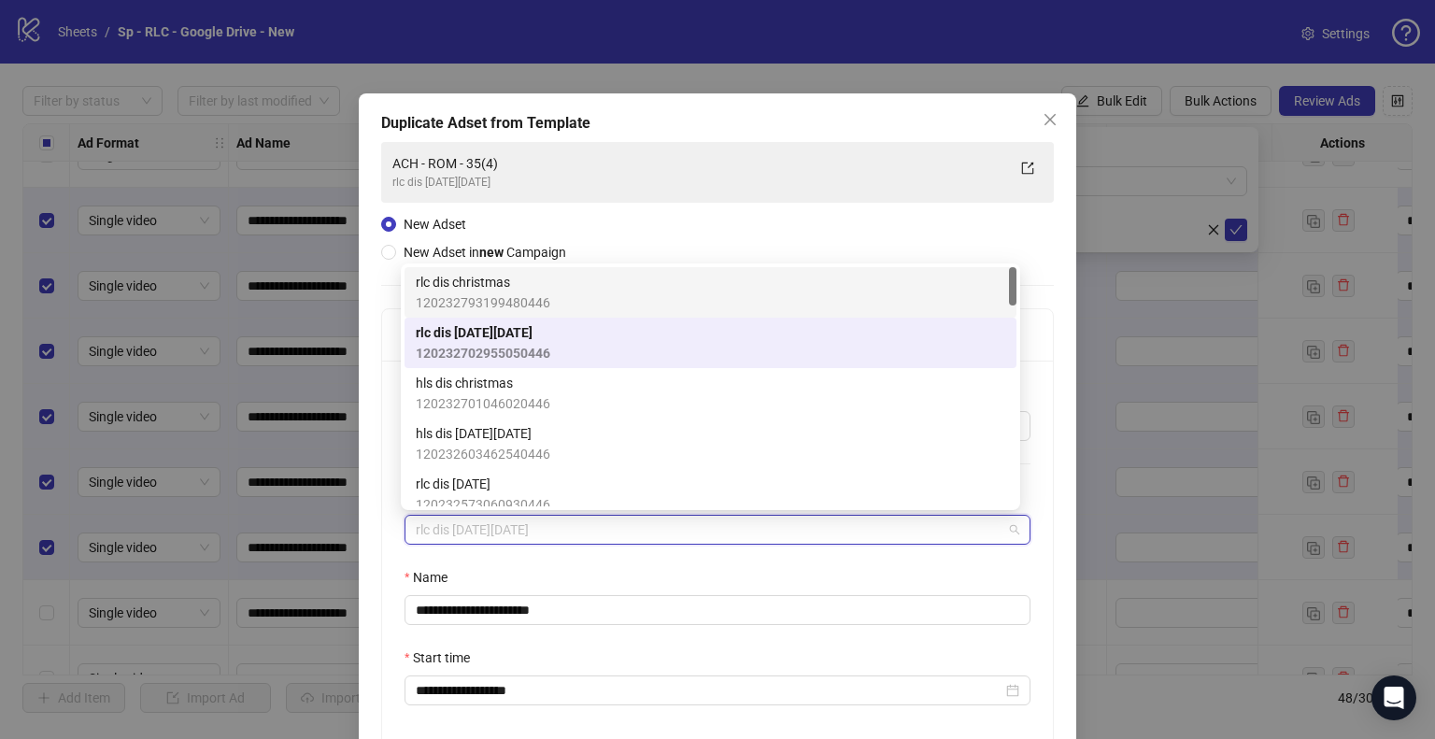
click at [539, 282] on span "rlc dis christmas" at bounding box center [483, 282] width 135 height 21
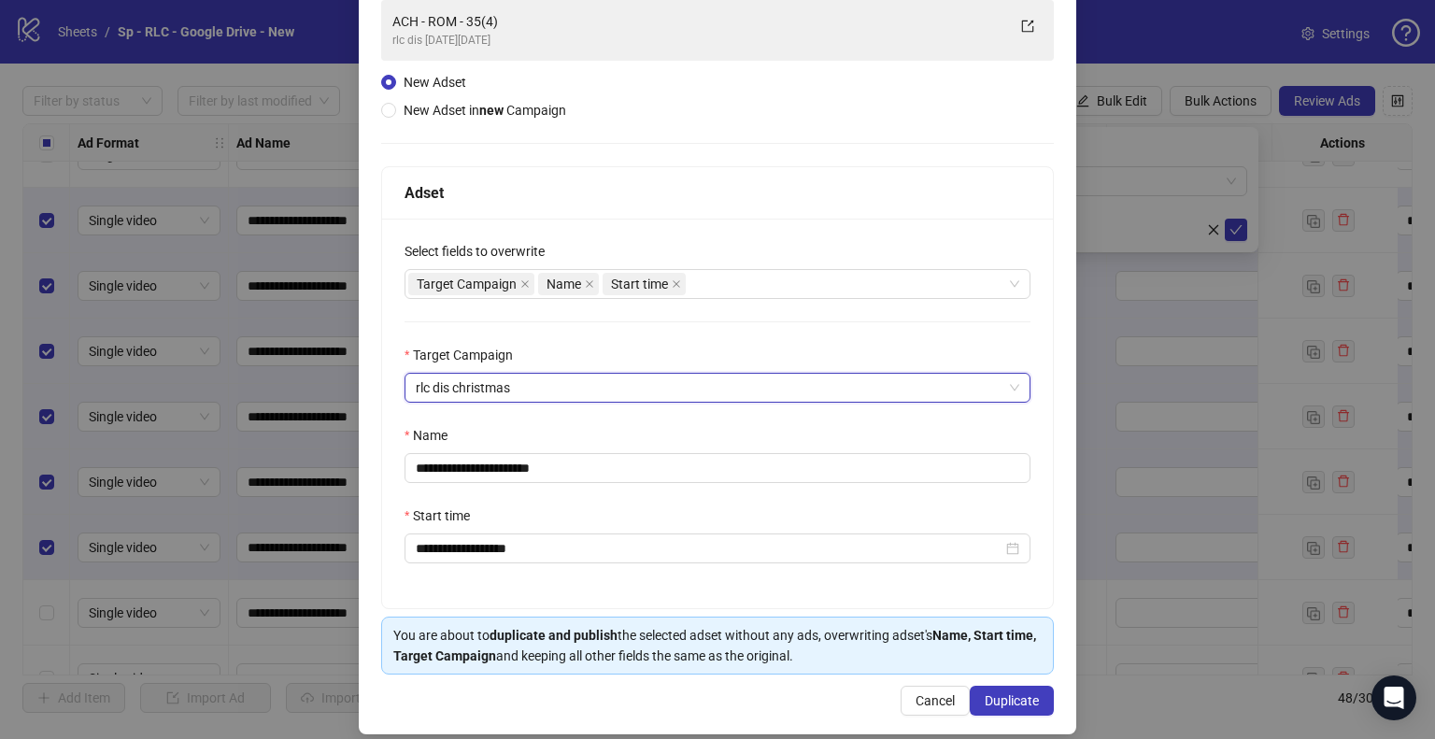
scroll to position [158, 0]
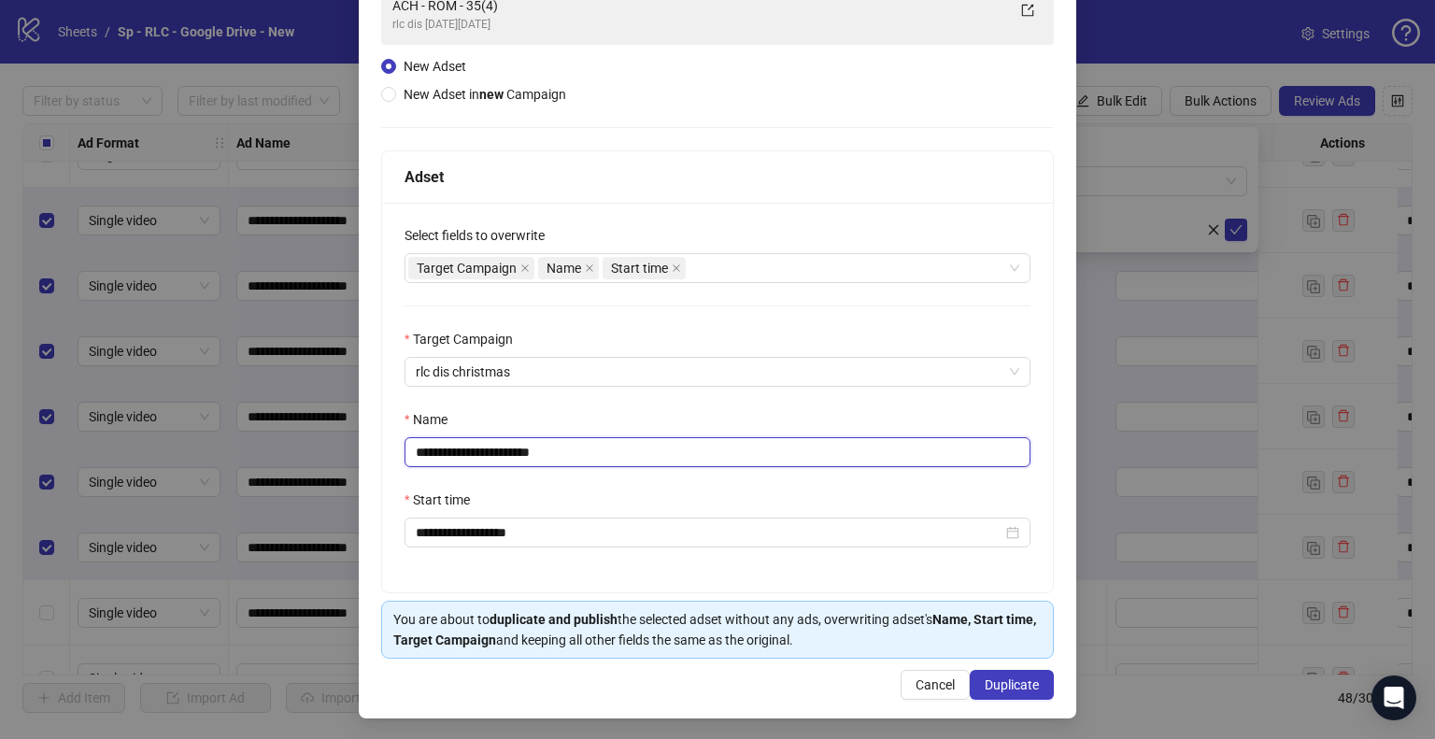
drag, startPoint x: 550, startPoint y: 459, endPoint x: 742, endPoint y: 462, distance: 191.6
click at [742, 462] on input "**********" at bounding box center [718, 452] width 626 height 30
type input "**********"
click at [985, 682] on span "Duplicate" at bounding box center [1012, 684] width 54 height 15
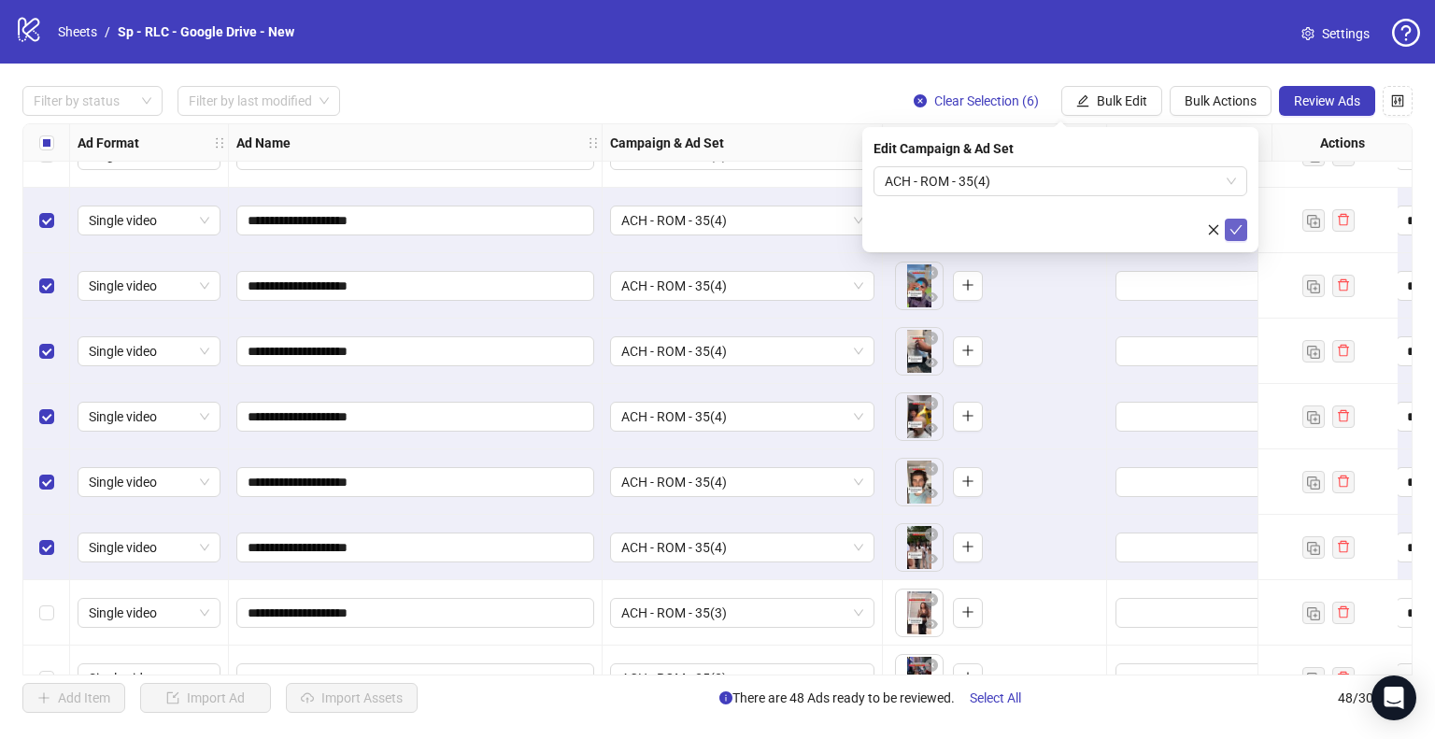
click at [1234, 224] on icon "check" at bounding box center [1236, 229] width 13 height 13
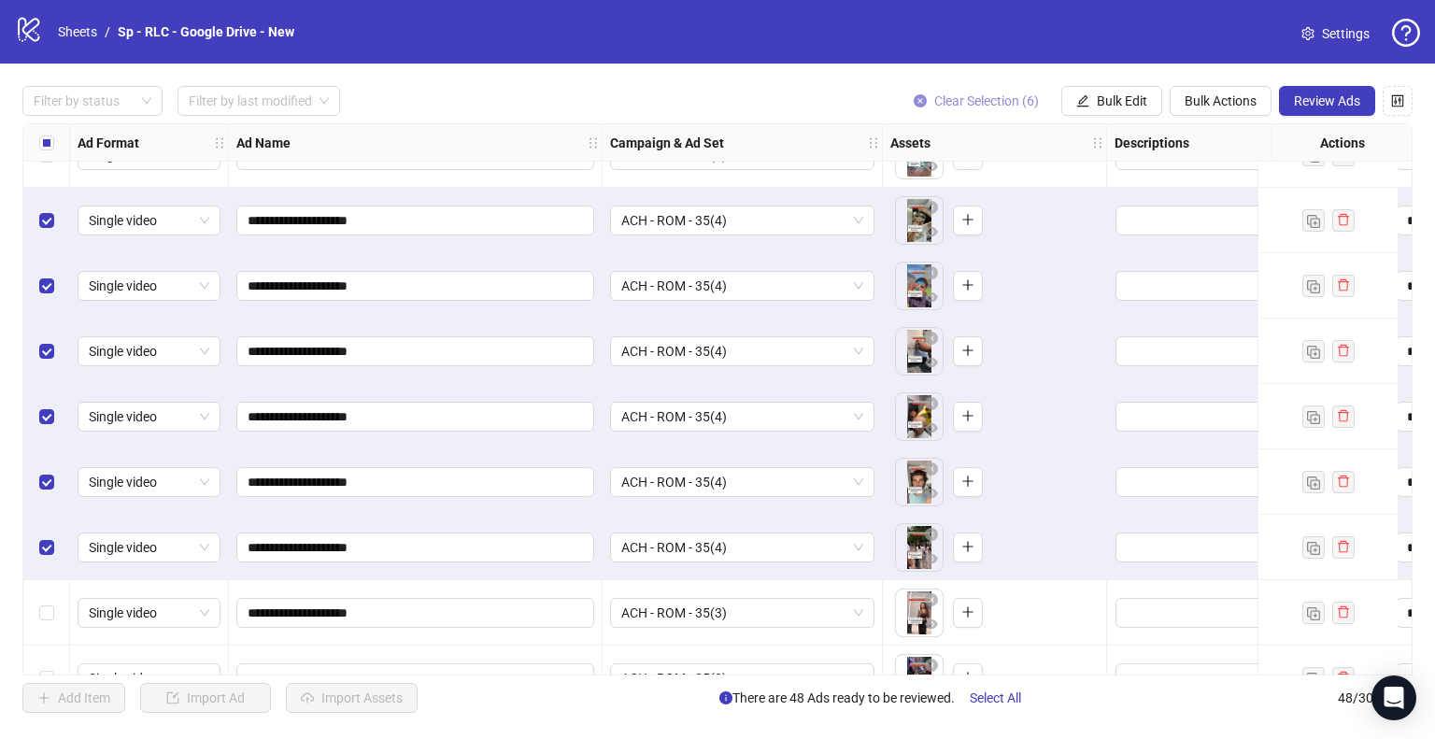
click at [974, 97] on span "Clear Selection (6)" at bounding box center [986, 100] width 105 height 15
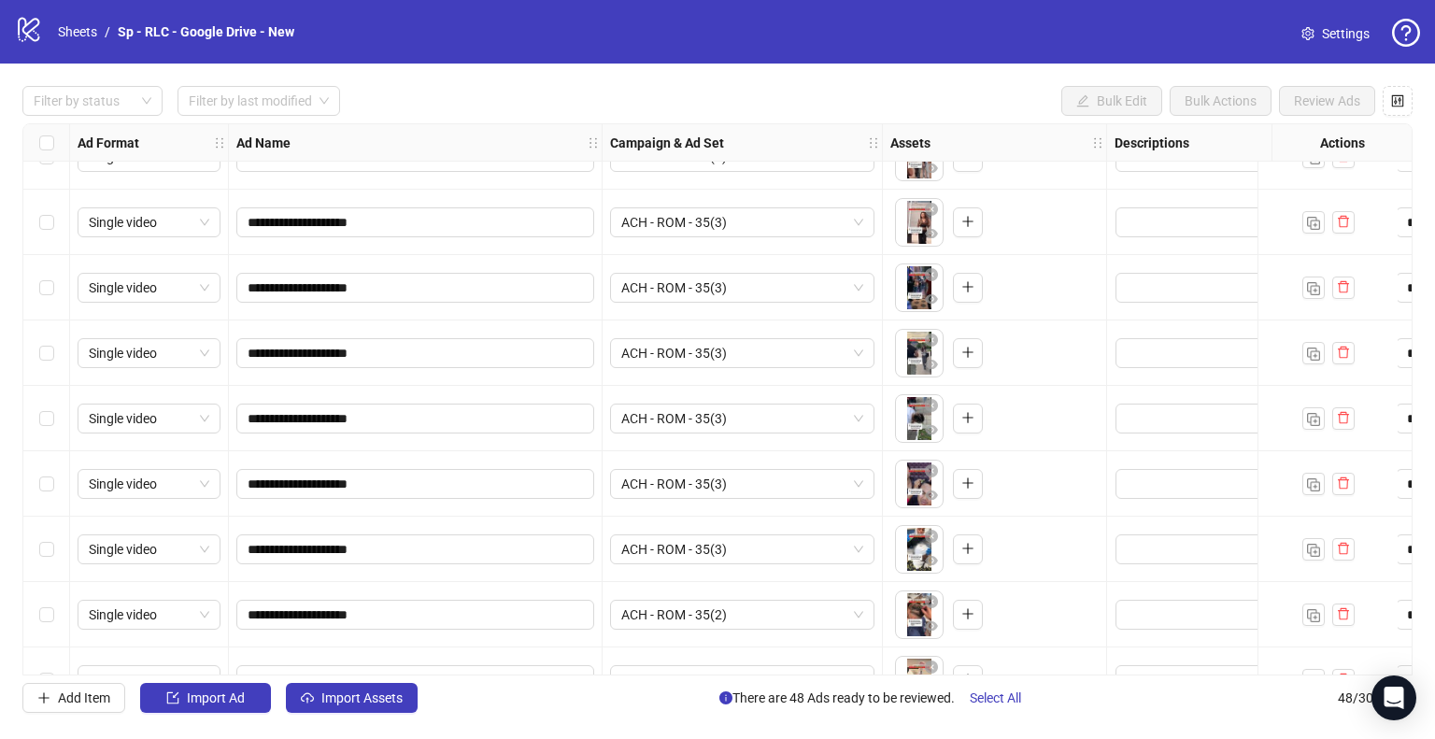
scroll to position [1935, 0]
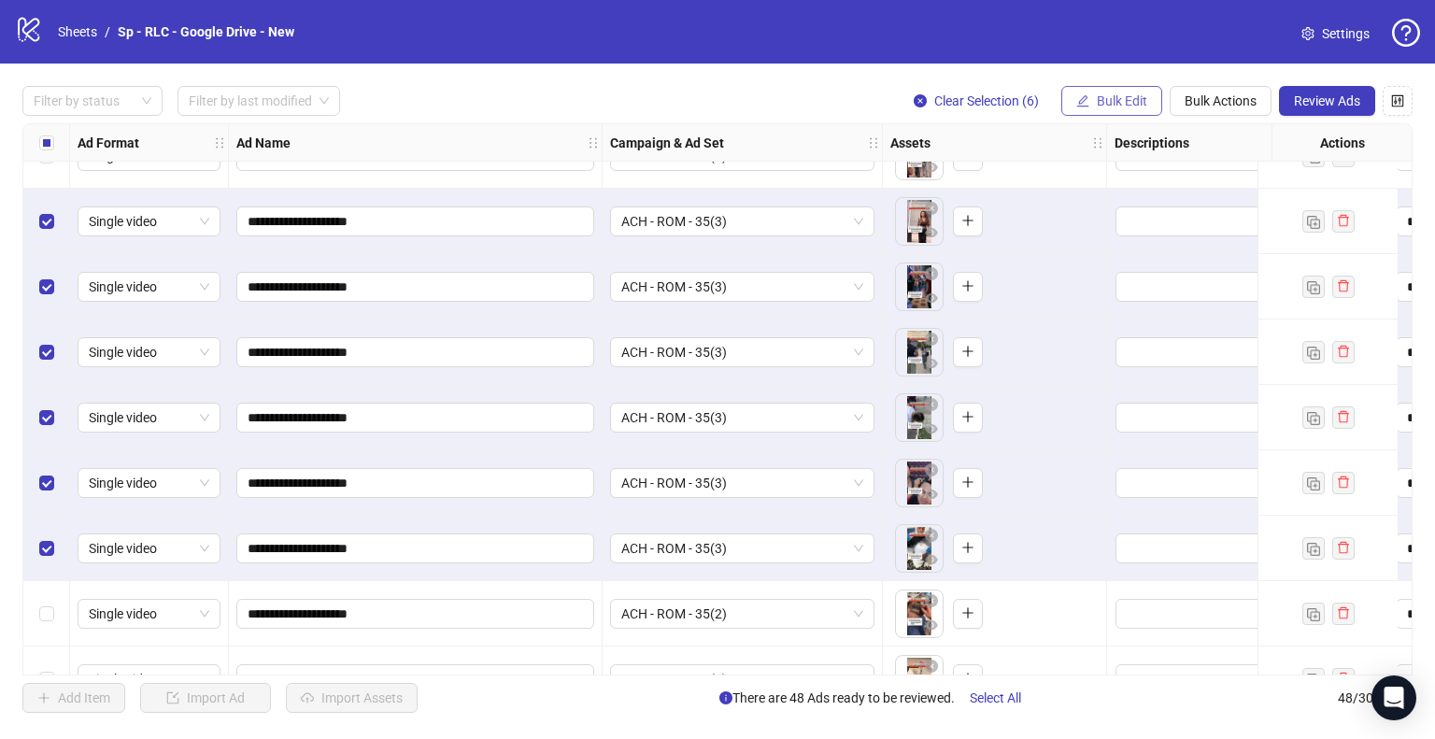
click at [1112, 107] on span "Bulk Edit" at bounding box center [1122, 100] width 50 height 15
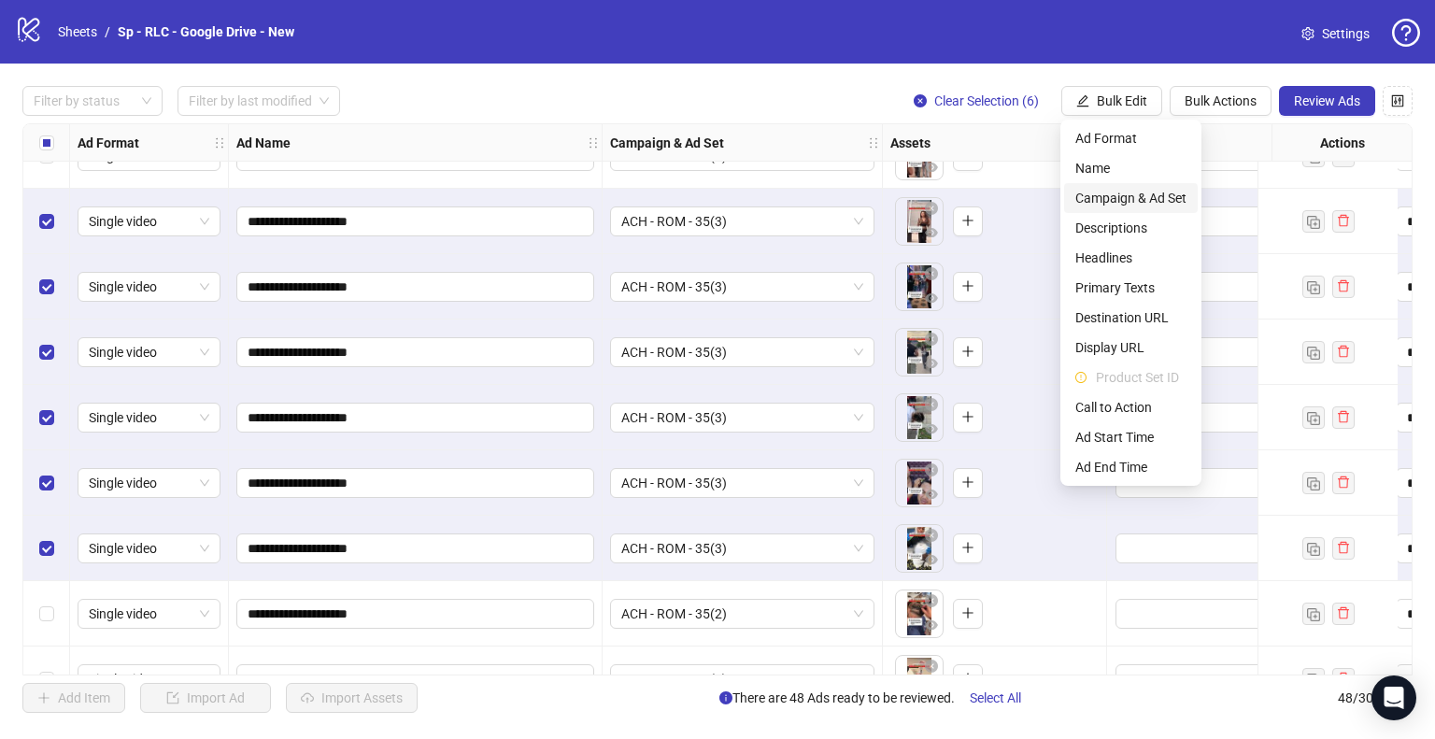
click at [1130, 194] on span "Campaign & Ad Set" at bounding box center [1130, 198] width 111 height 21
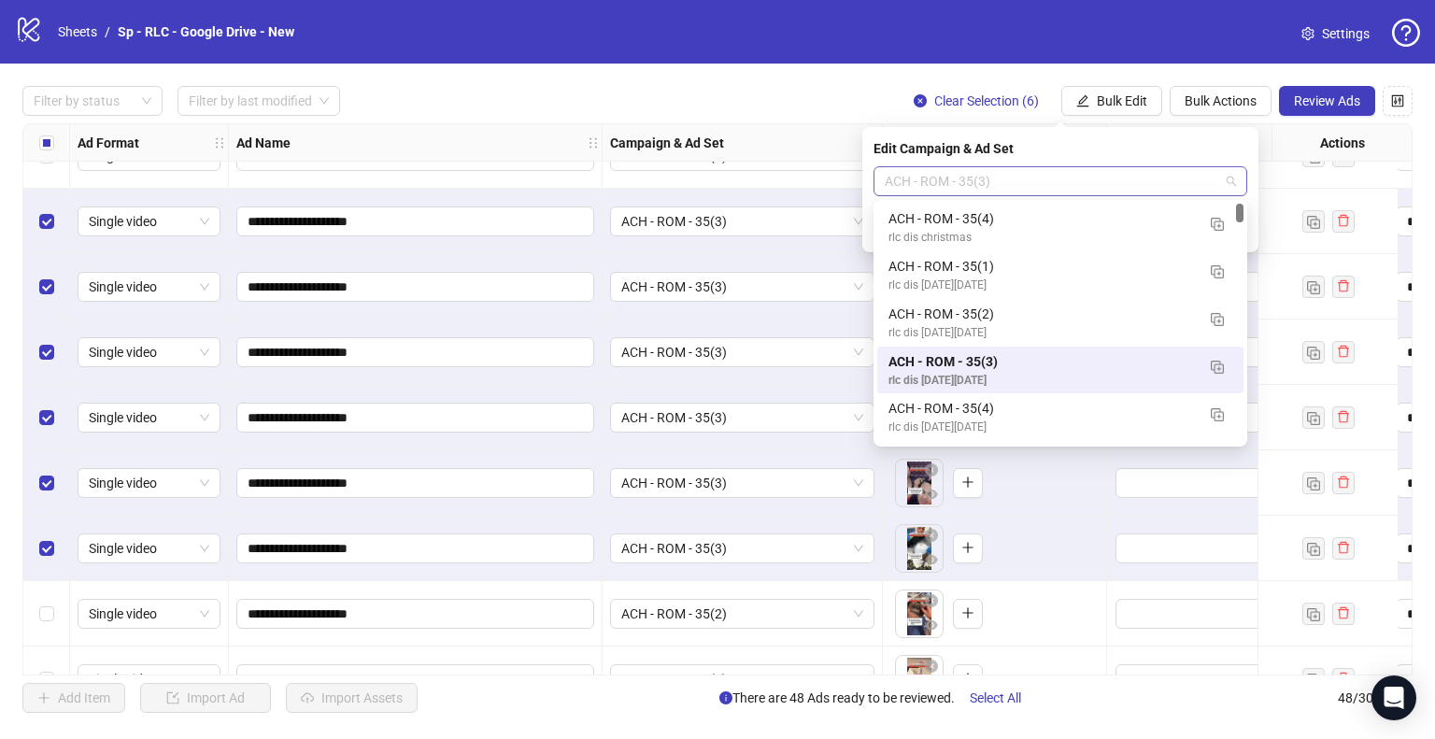
click at [1202, 181] on span "ACH - ROM - 35(3)" at bounding box center [1060, 181] width 351 height 28
click at [1224, 362] on button "button" at bounding box center [1217, 366] width 30 height 30
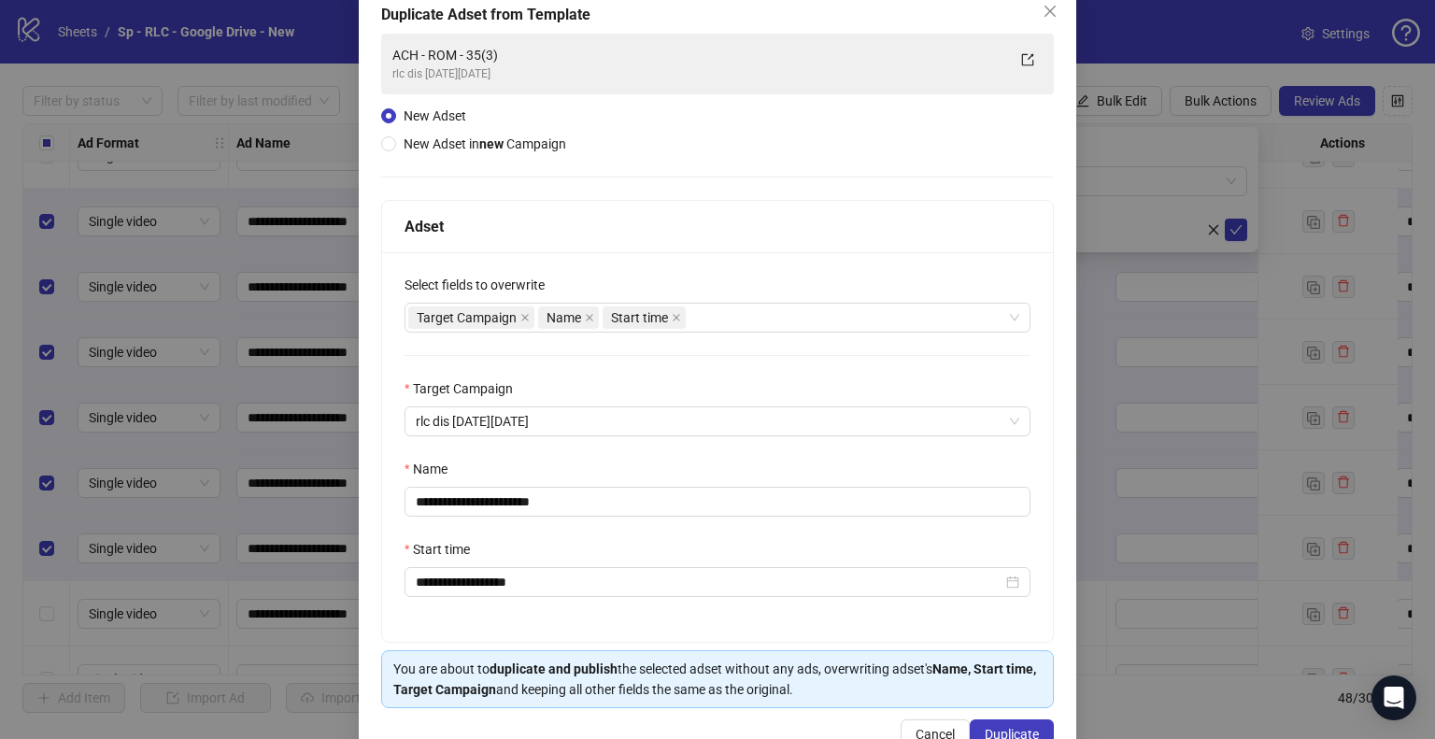
scroll to position [126, 0]
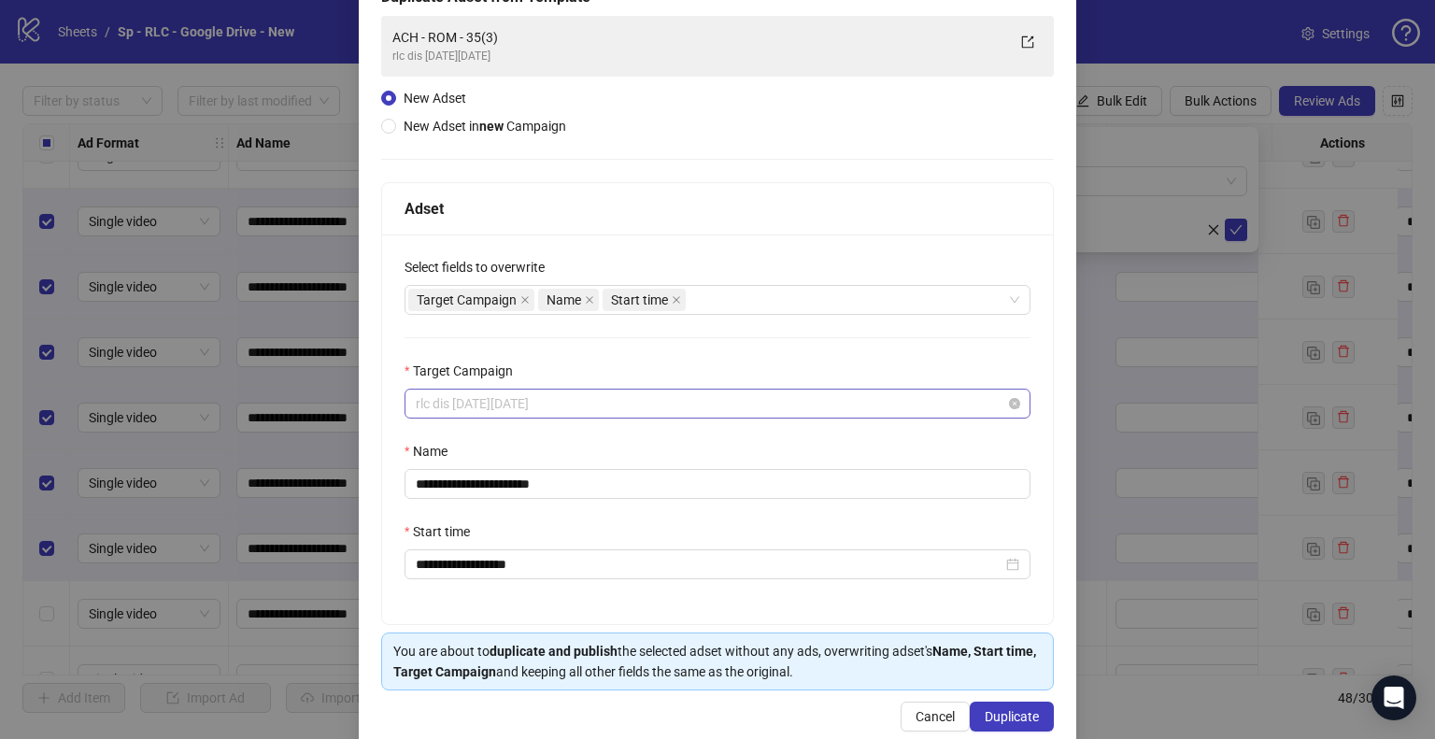
click at [562, 406] on span "rlc dis [DATE][DATE]" at bounding box center [718, 404] width 604 height 28
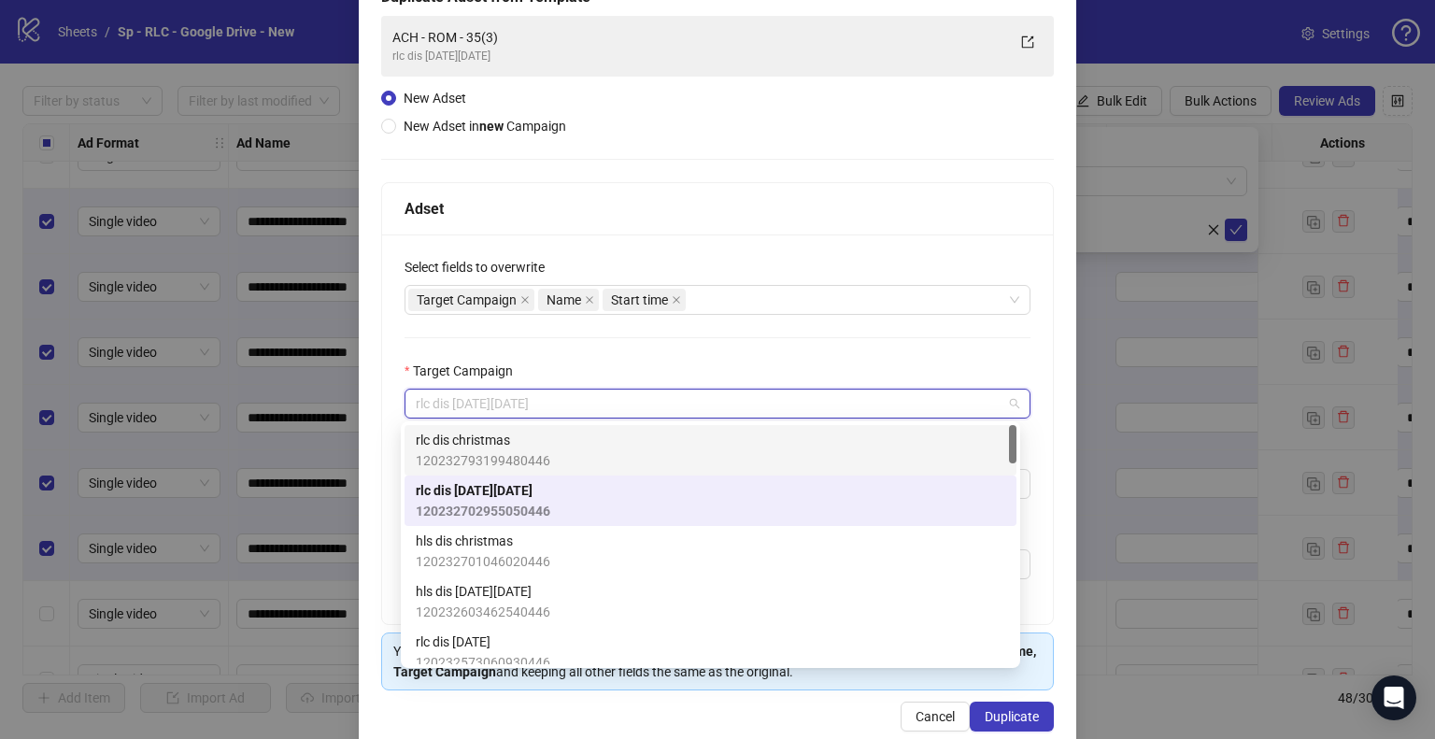
click at [513, 439] on span "rlc dis christmas" at bounding box center [483, 440] width 135 height 21
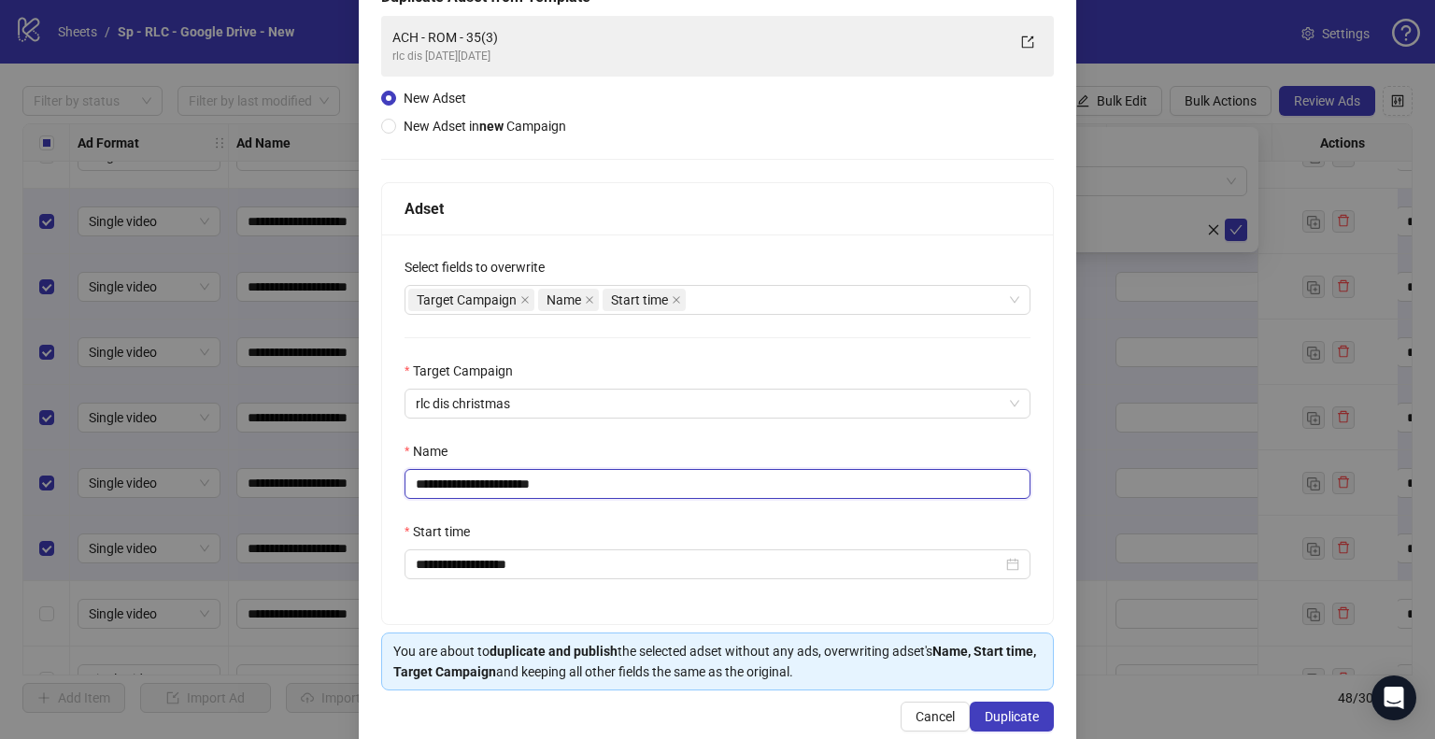
drag, startPoint x: 519, startPoint y: 477, endPoint x: 676, endPoint y: 450, distance: 158.4
click at [676, 450] on div "**********" at bounding box center [718, 470] width 626 height 58
type input "**********"
click at [987, 716] on span "Duplicate" at bounding box center [1012, 716] width 54 height 15
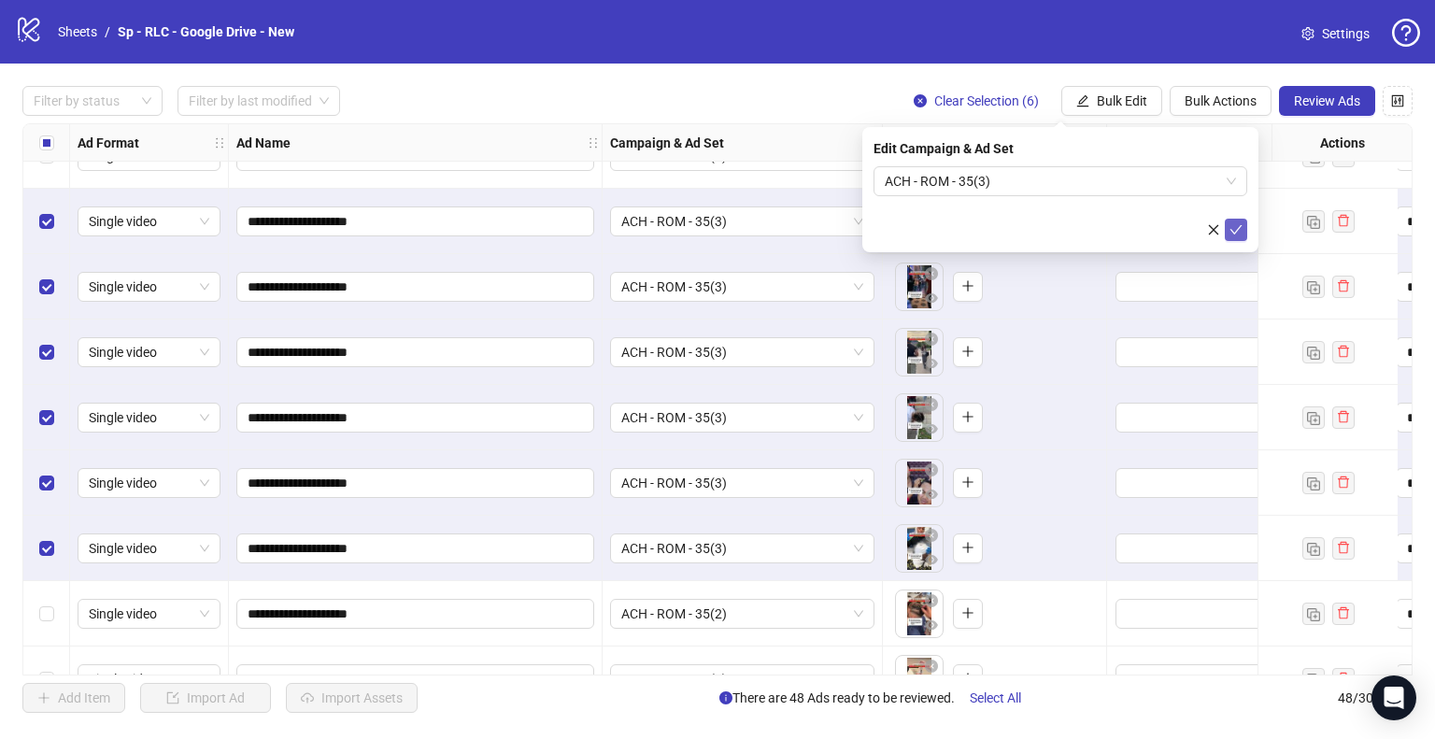
click at [1239, 237] on button "submit" at bounding box center [1236, 230] width 22 height 22
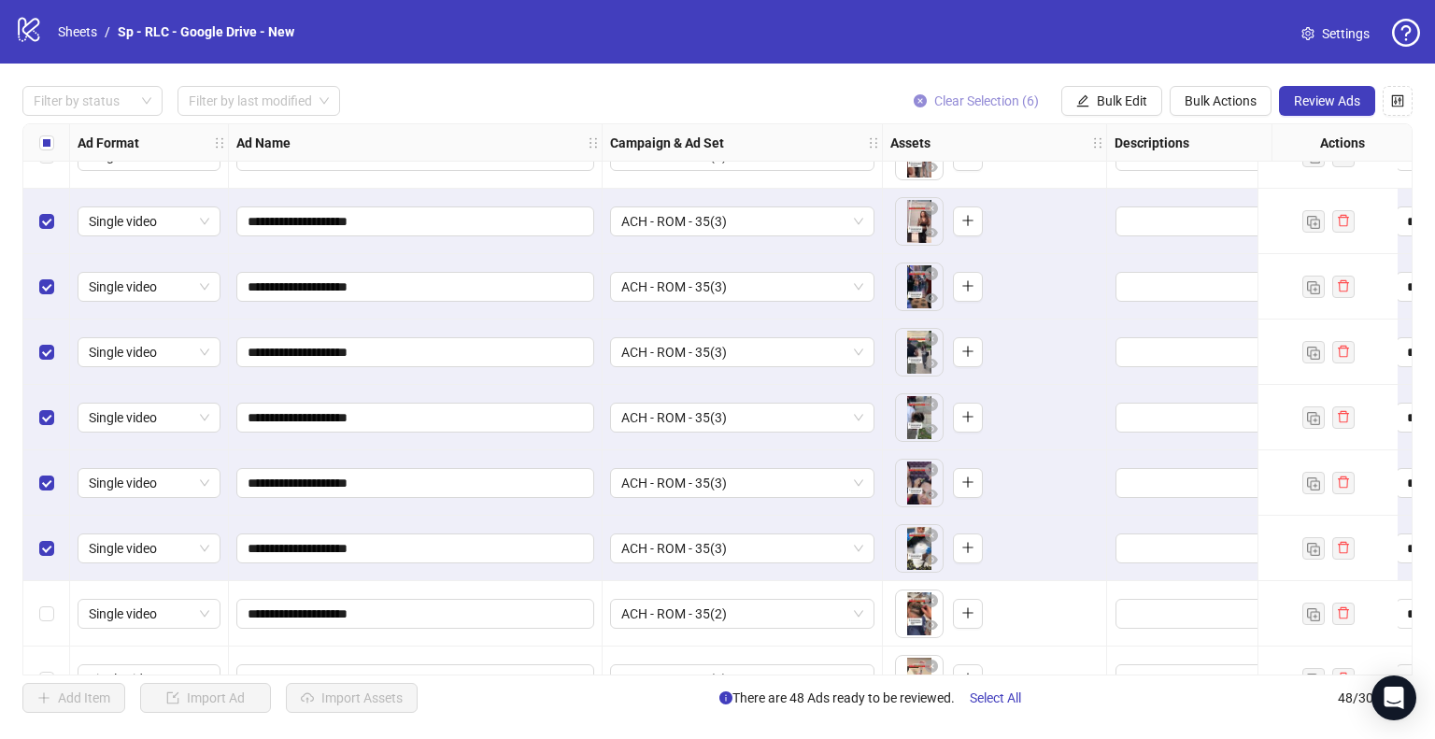
click at [967, 93] on span "Clear Selection (6)" at bounding box center [986, 100] width 105 height 15
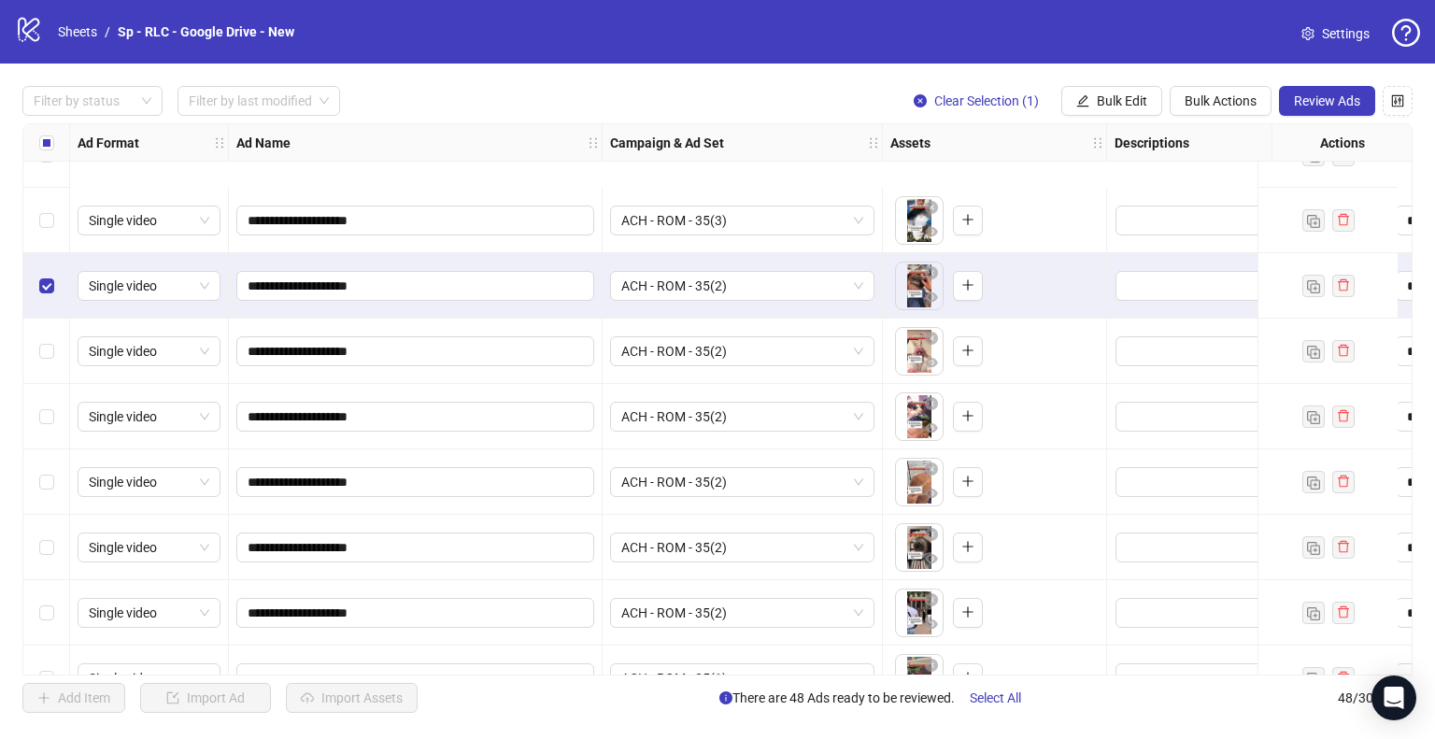
scroll to position [2405, 0]
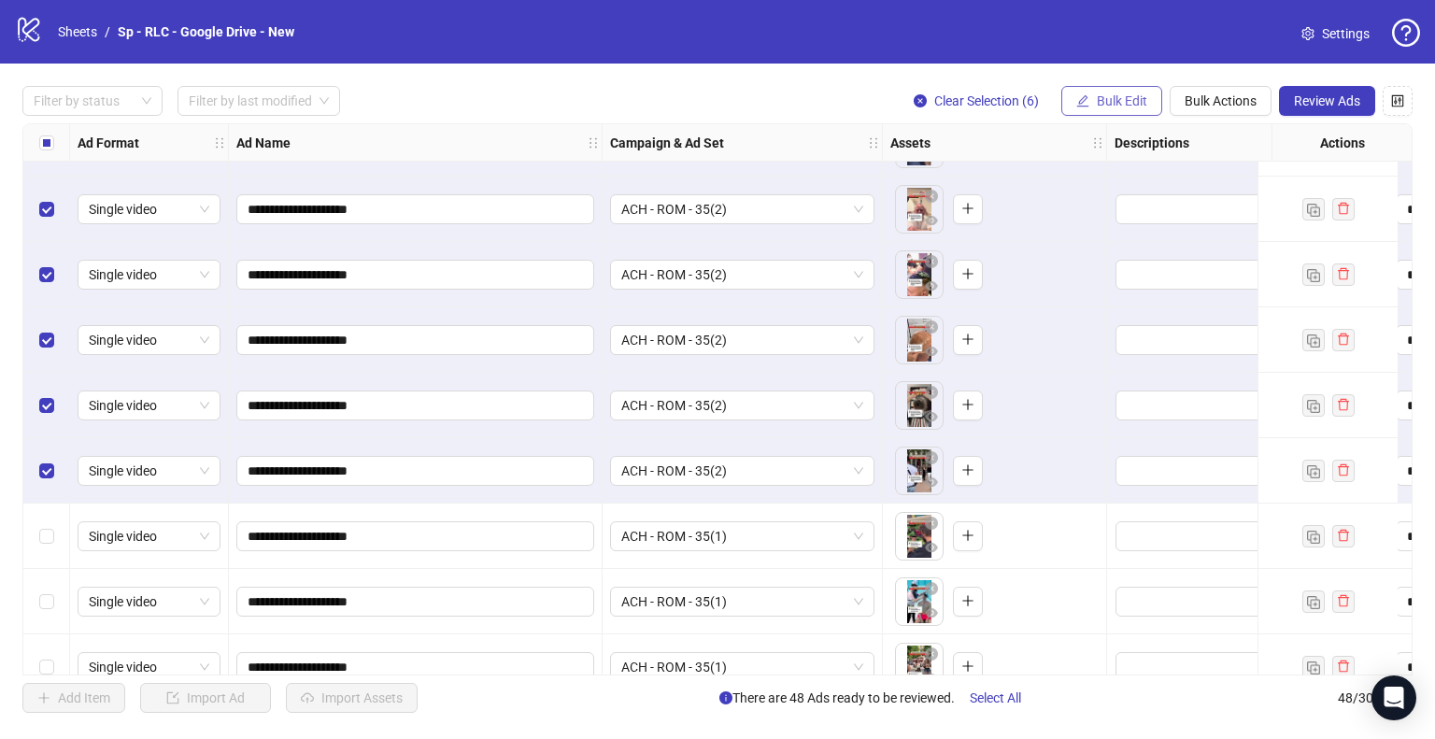
click at [1101, 107] on span "Bulk Edit" at bounding box center [1122, 100] width 50 height 15
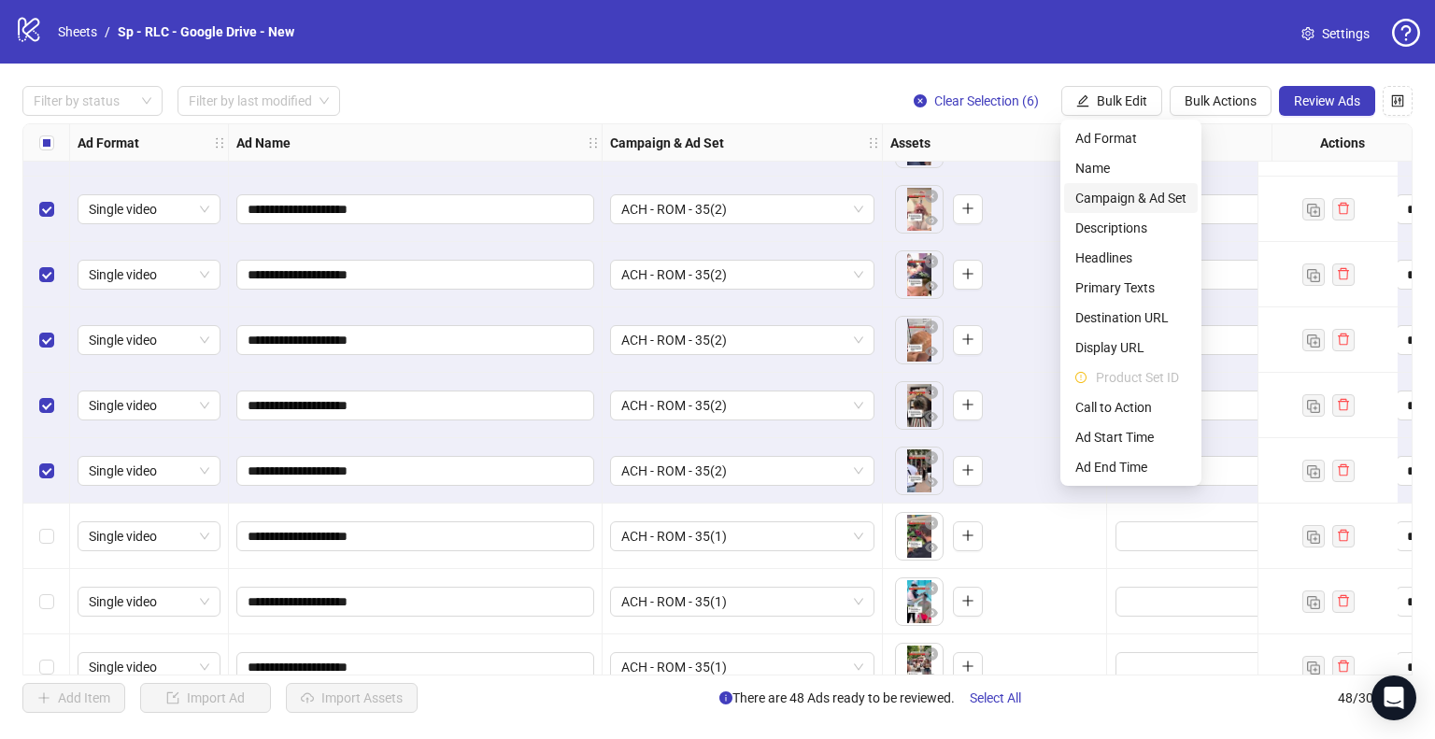
click at [1125, 199] on span "Campaign & Ad Set" at bounding box center [1130, 198] width 111 height 21
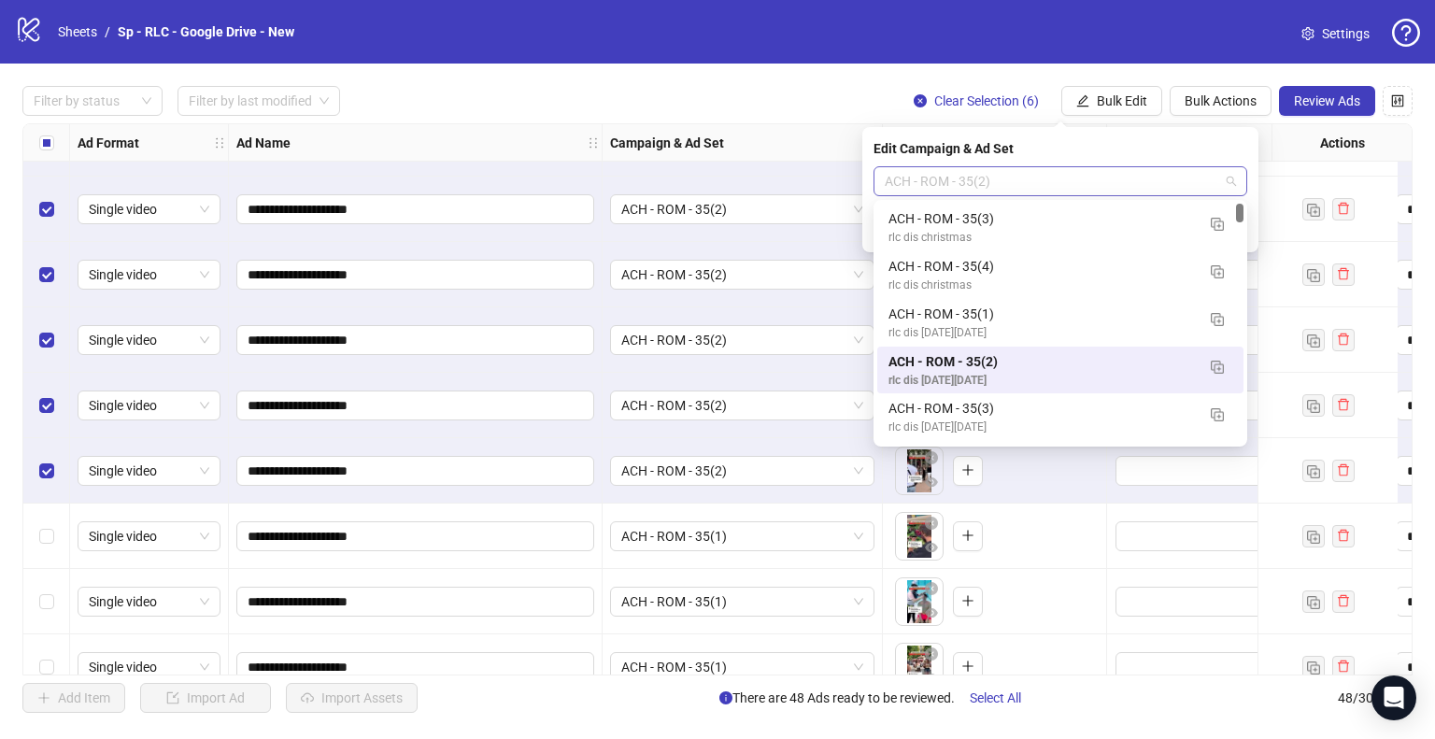
click at [1170, 182] on span "ACH - ROM - 35(2)" at bounding box center [1060, 181] width 351 height 28
click at [1225, 365] on button "button" at bounding box center [1217, 366] width 30 height 30
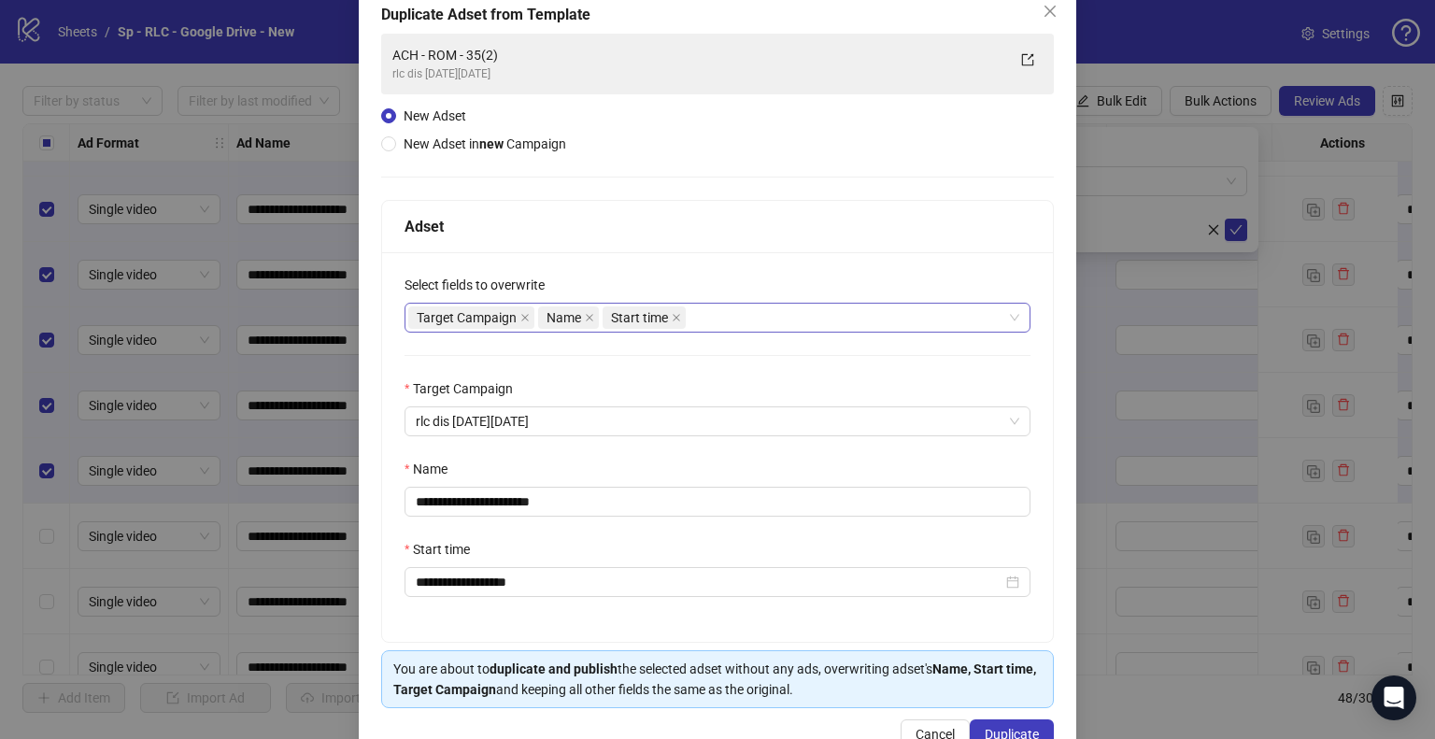
scroll to position [110, 0]
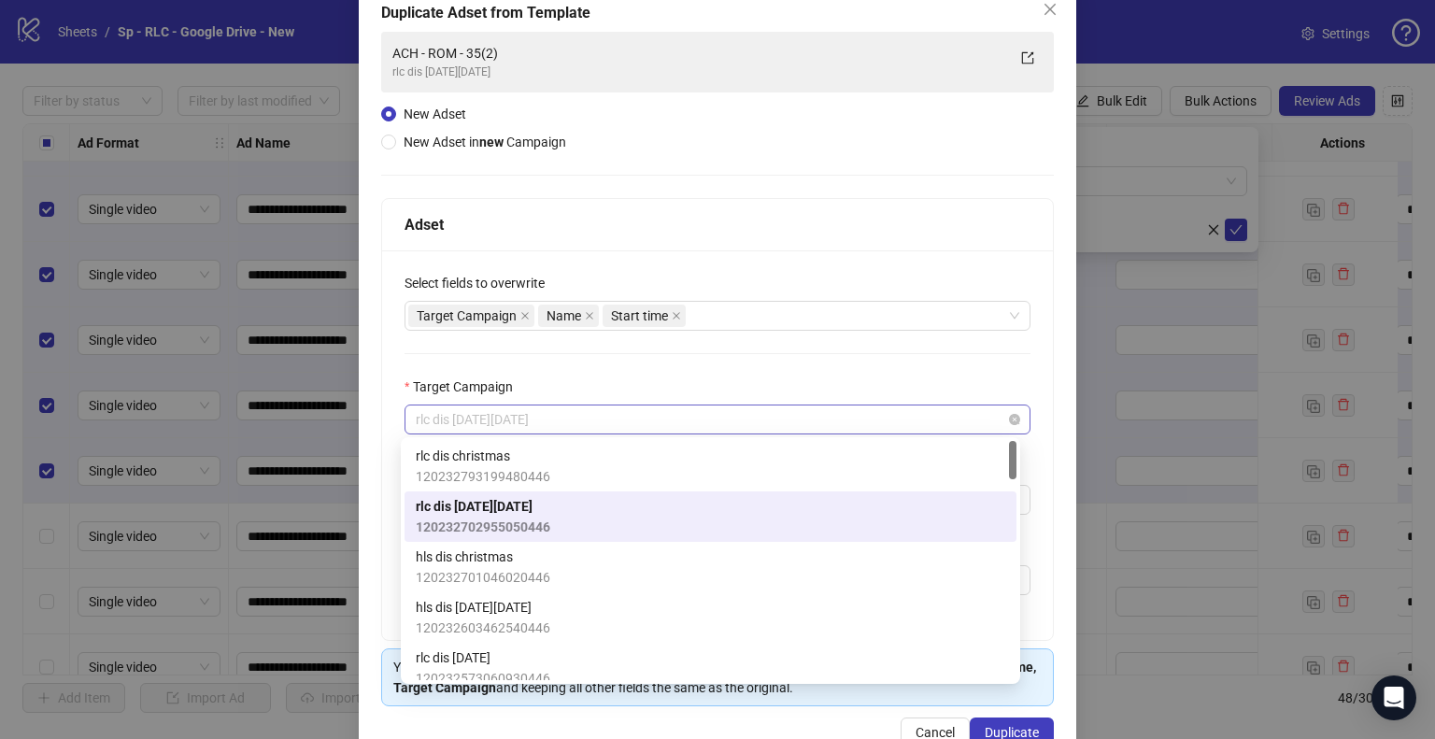
click at [594, 425] on span "rlc dis [DATE][DATE]" at bounding box center [718, 420] width 604 height 28
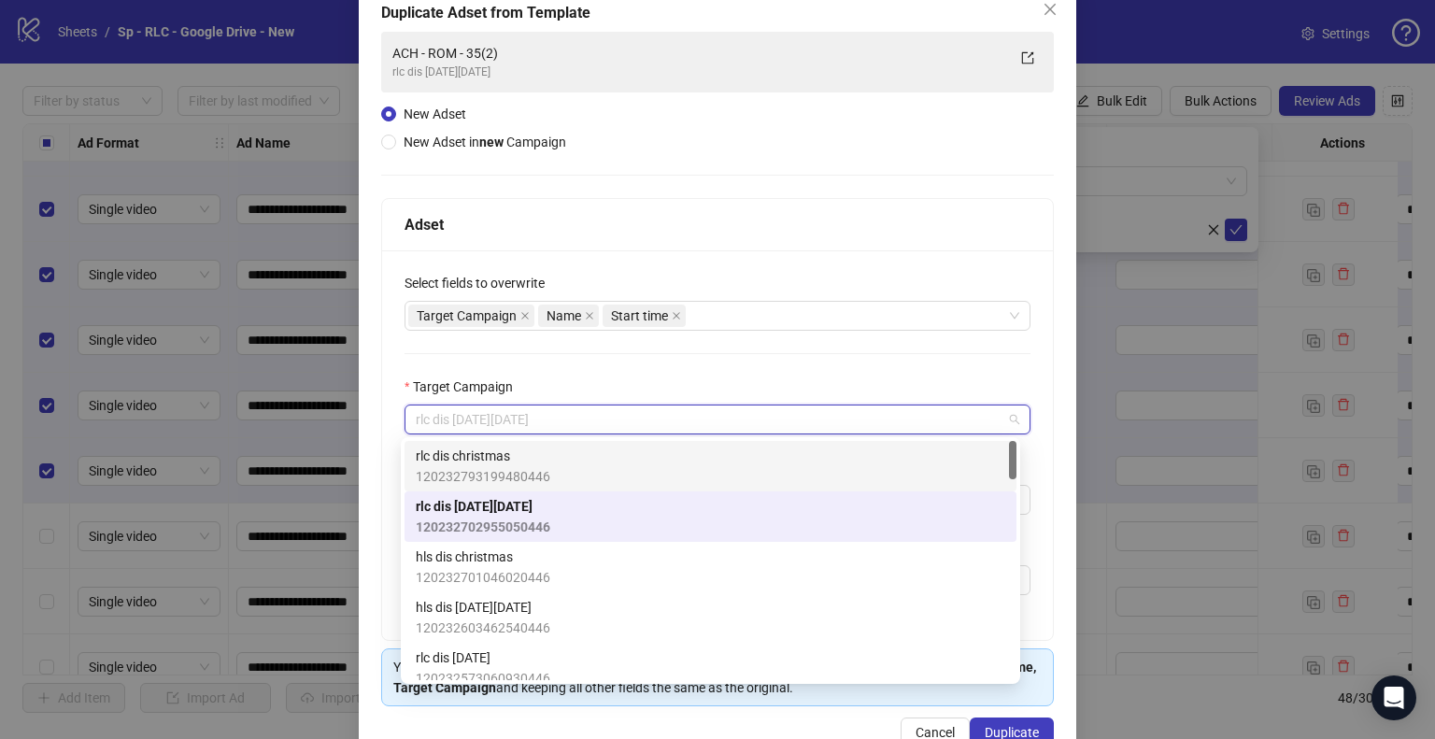
click at [542, 474] on span "120232793199480446" at bounding box center [483, 476] width 135 height 21
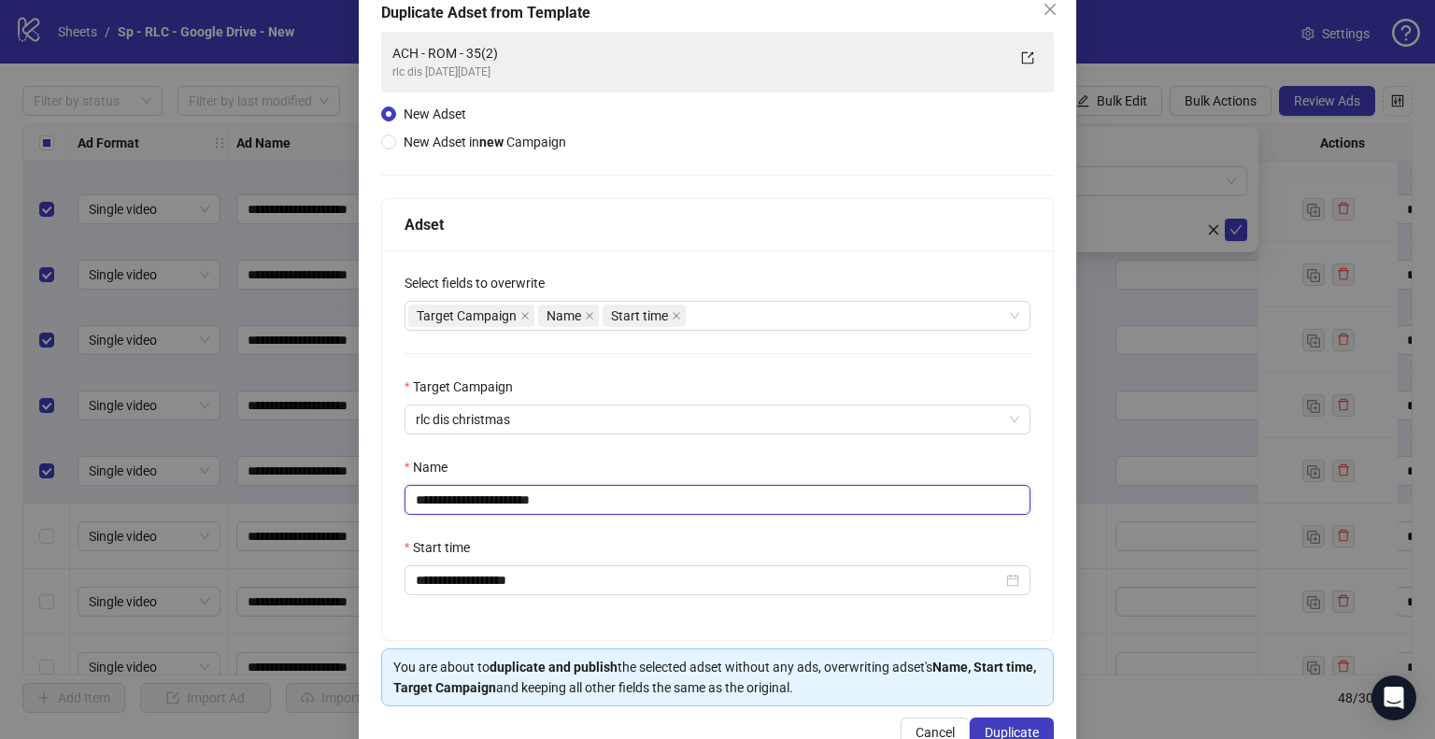
drag, startPoint x: 517, startPoint y: 496, endPoint x: 671, endPoint y: 515, distance: 155.3
click at [671, 515] on div "**********" at bounding box center [717, 445] width 671 height 390
type input "**********"
click at [994, 725] on span "Duplicate" at bounding box center [1012, 732] width 54 height 15
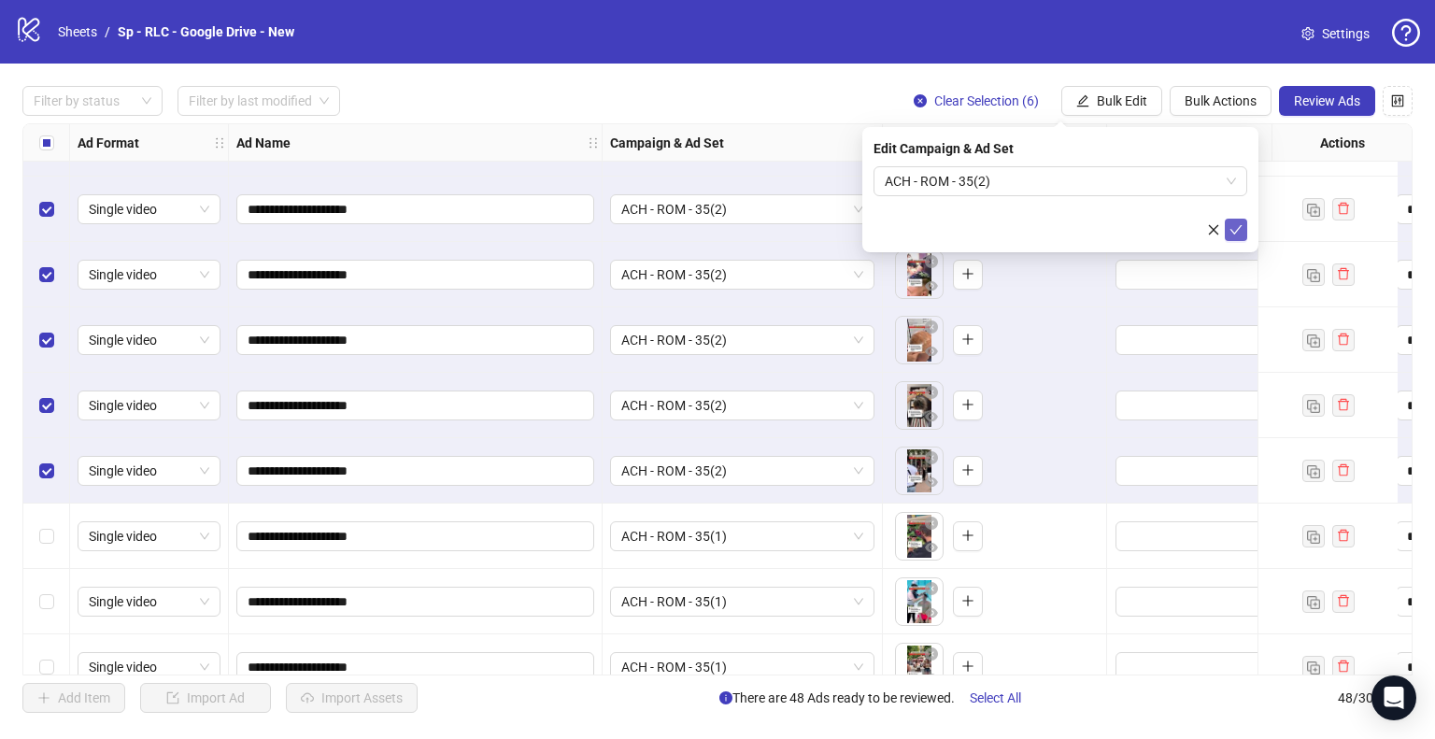
click at [1239, 223] on icon "check" at bounding box center [1236, 229] width 13 height 13
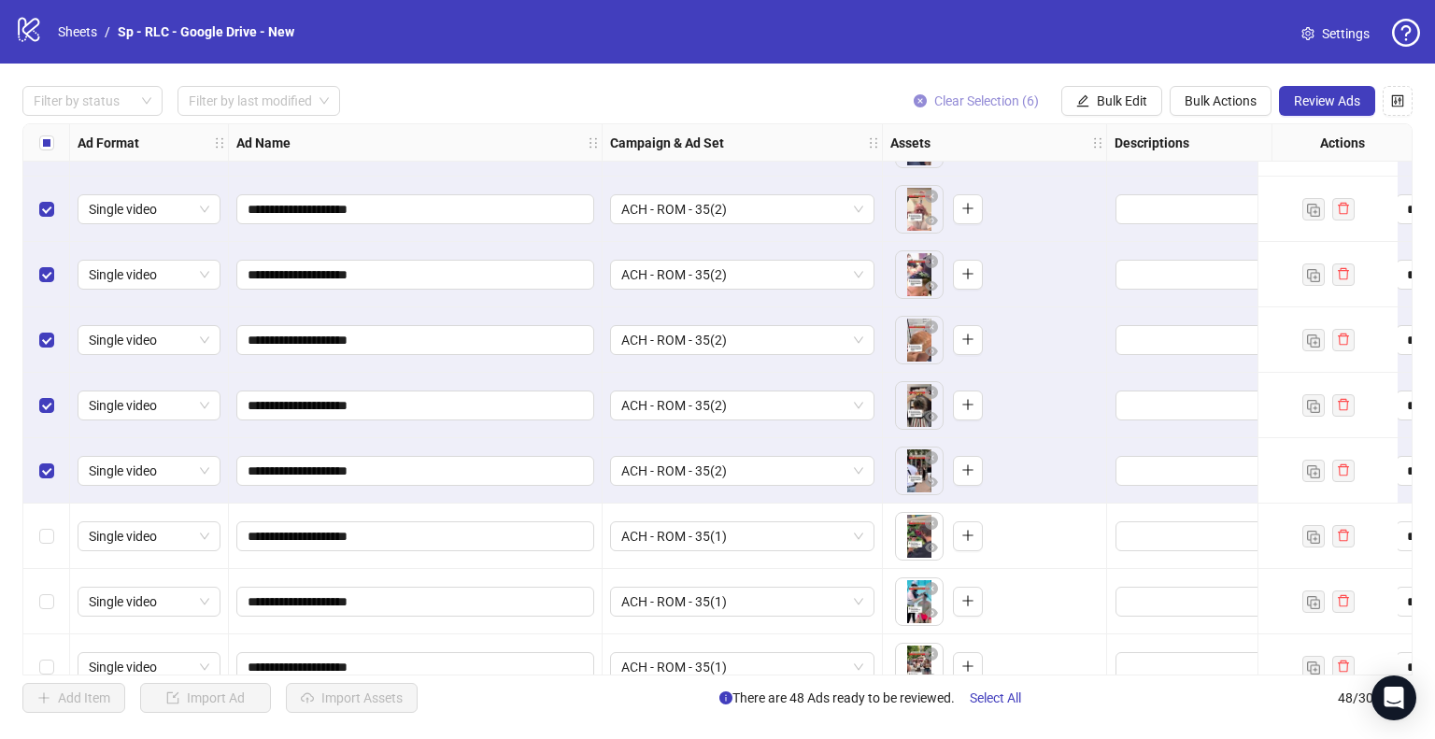
click at [1000, 107] on span "Clear Selection (6)" at bounding box center [986, 100] width 105 height 15
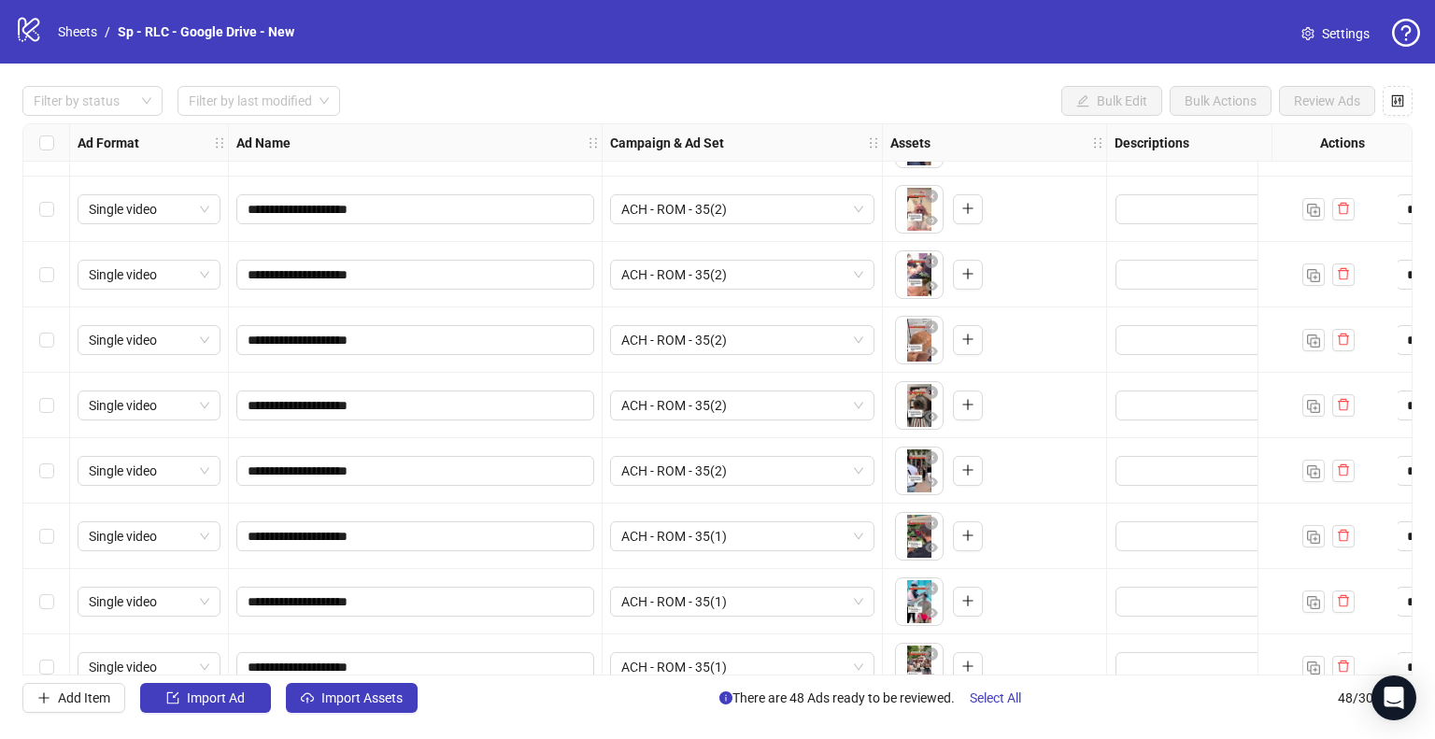
scroll to position [2633, 0]
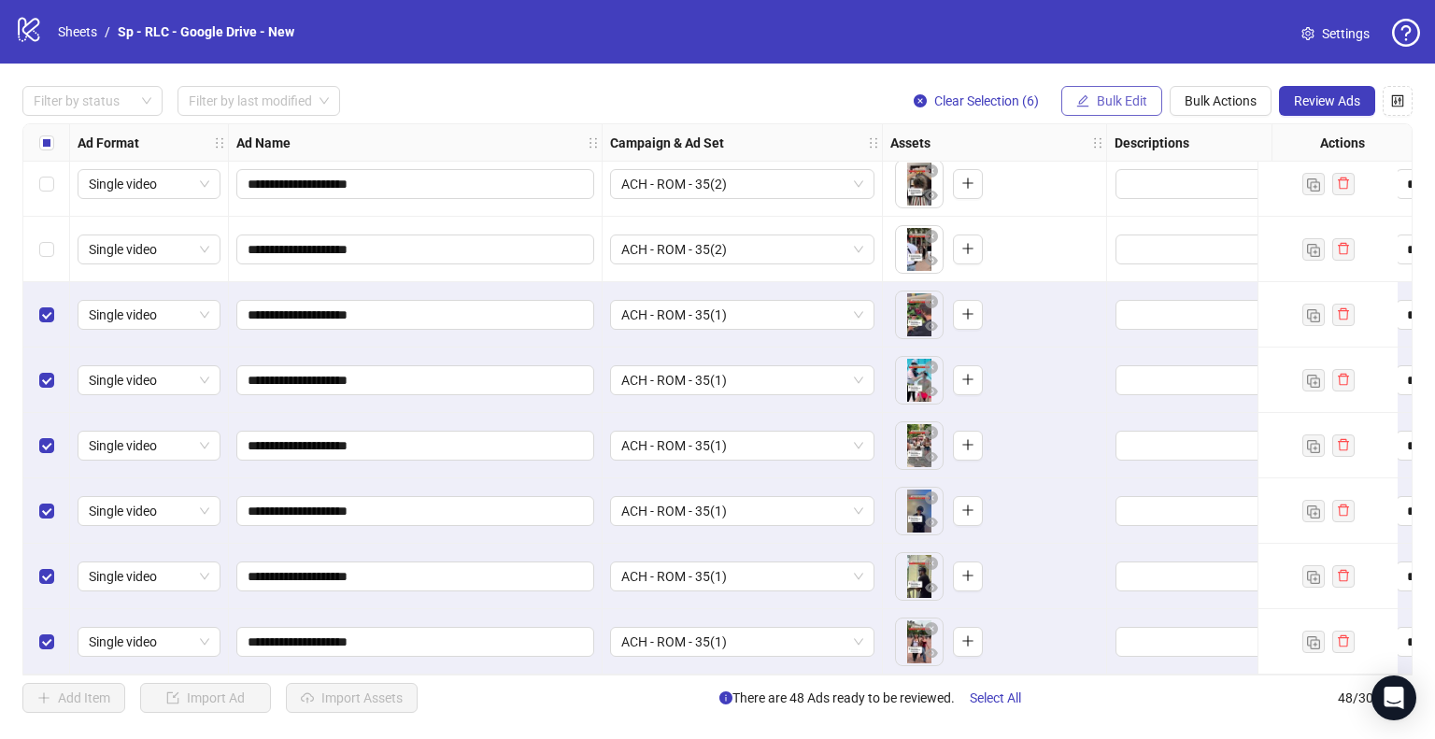
click at [1100, 93] on span "Bulk Edit" at bounding box center [1122, 100] width 50 height 15
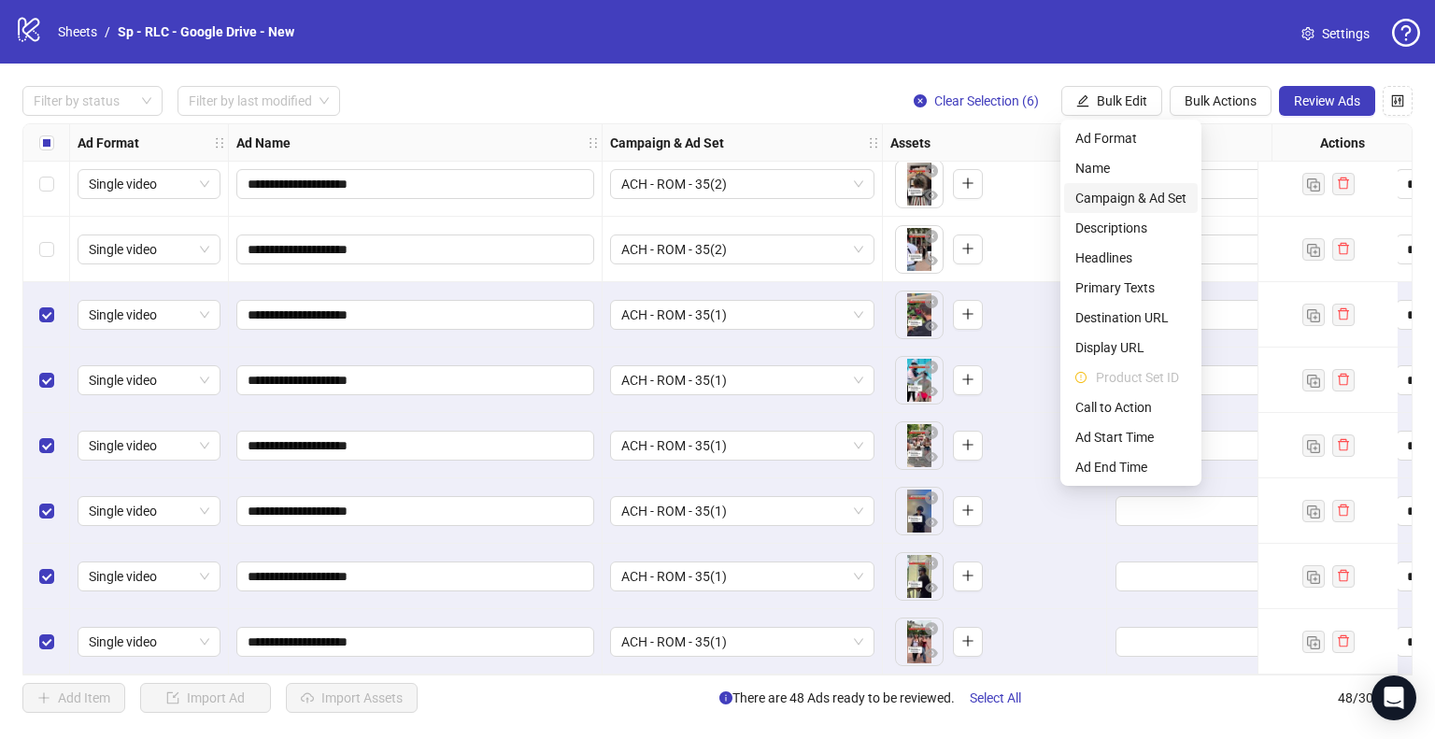
click at [1126, 199] on span "Campaign & Ad Set" at bounding box center [1130, 198] width 111 height 21
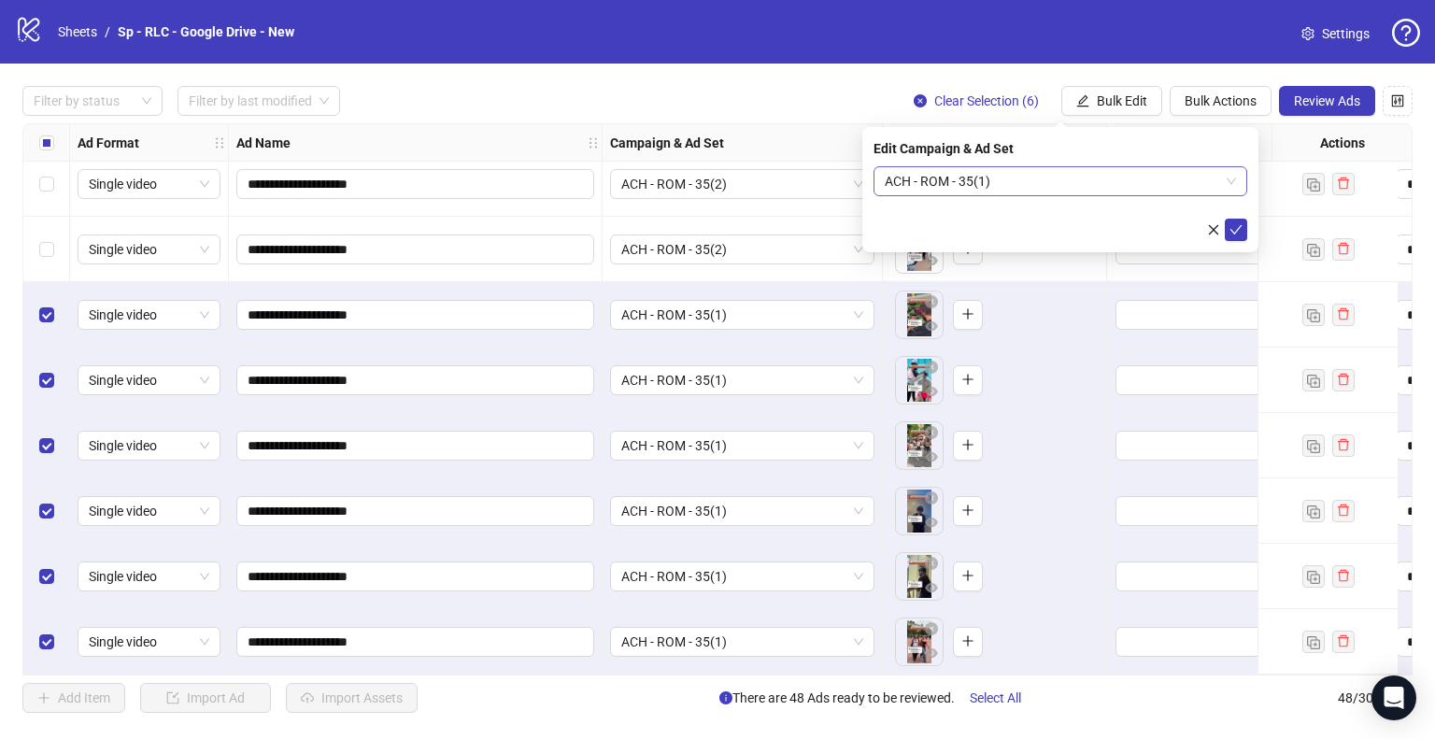
click at [1178, 183] on span "ACH - ROM - 35(1)" at bounding box center [1060, 181] width 351 height 28
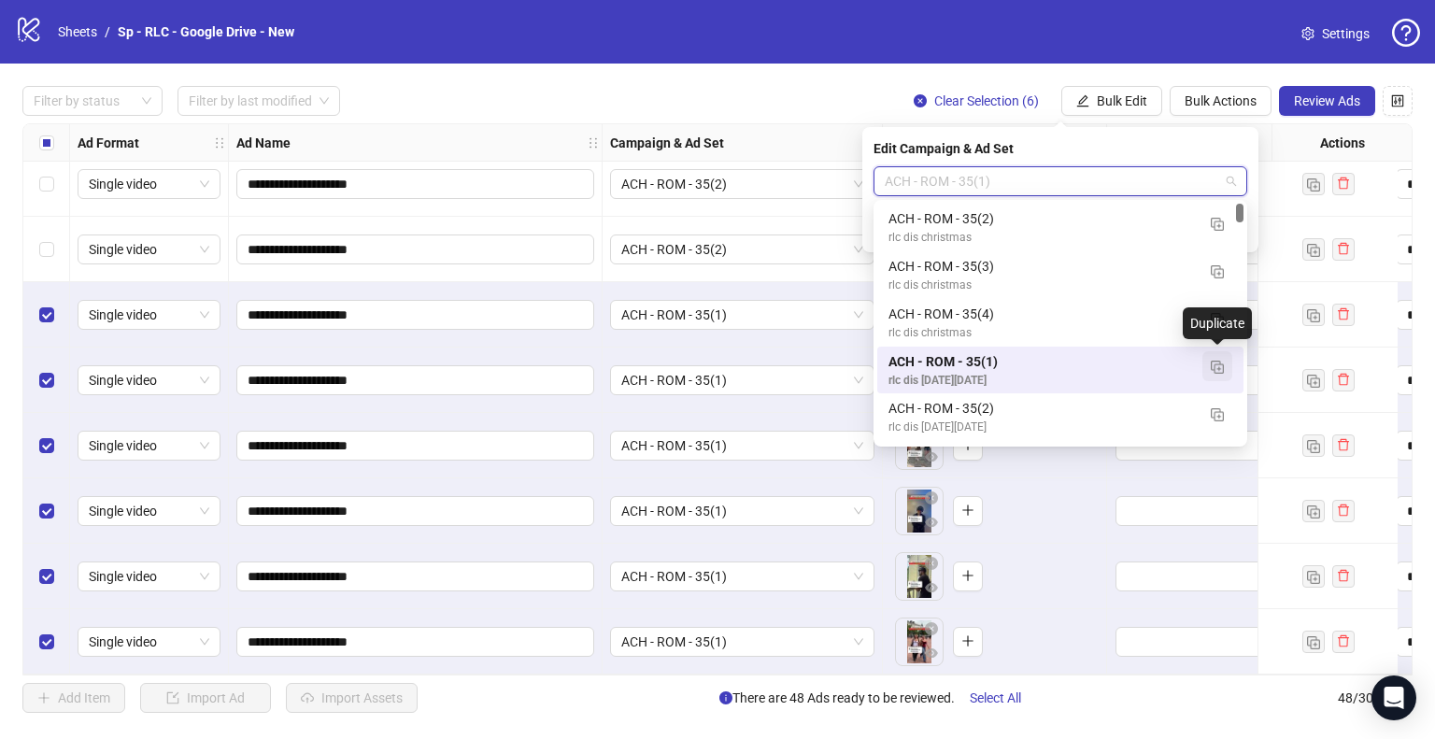
click at [1218, 367] on img "button" at bounding box center [1217, 367] width 13 height 13
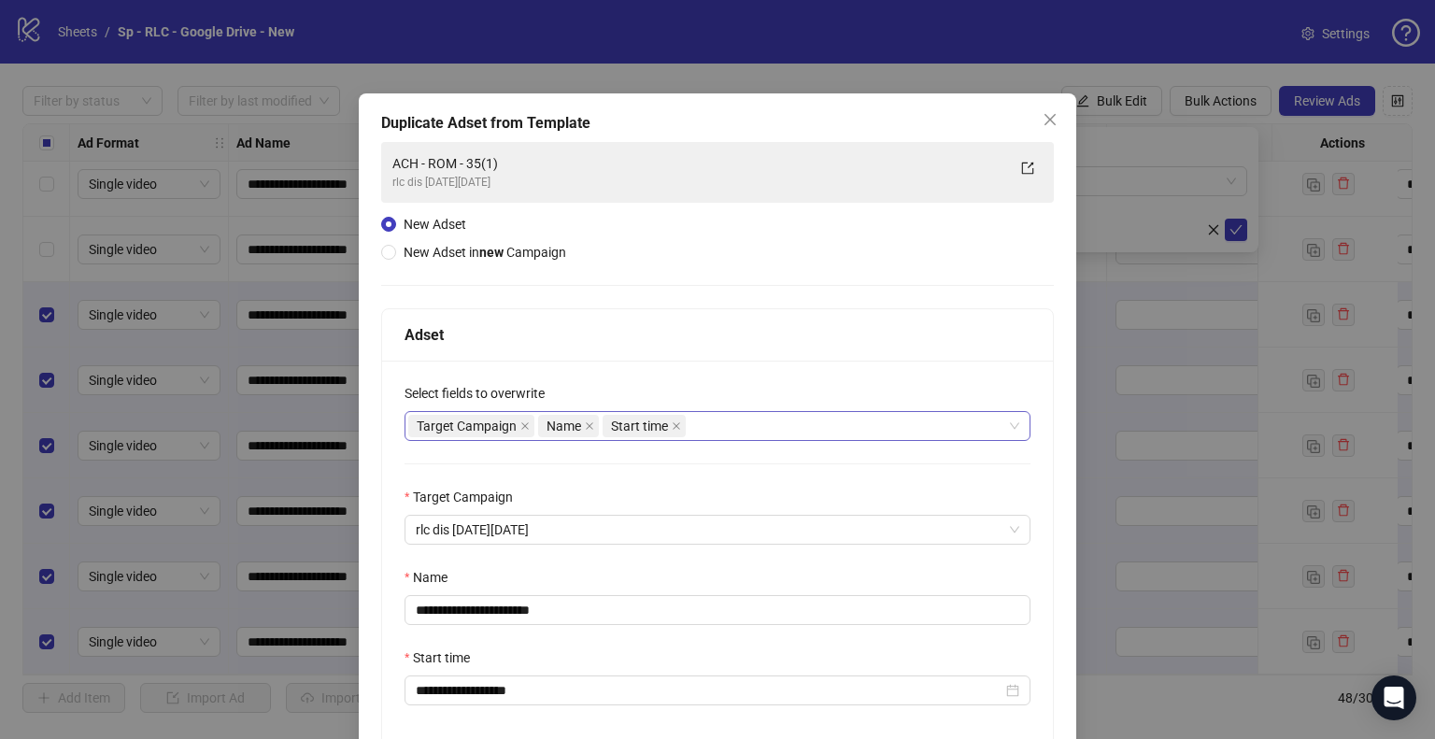
scroll to position [158, 0]
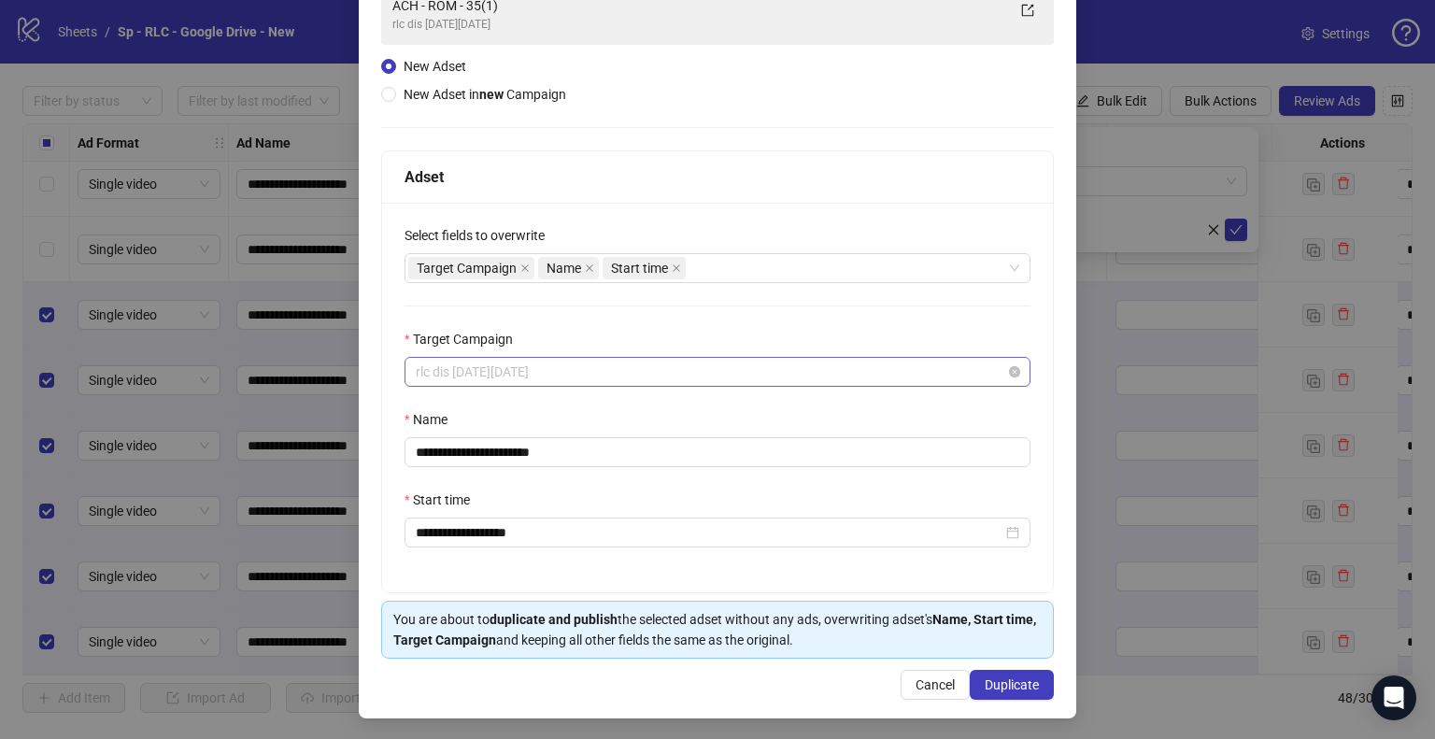
click at [564, 369] on span "rlc dis [DATE][DATE]" at bounding box center [718, 372] width 604 height 28
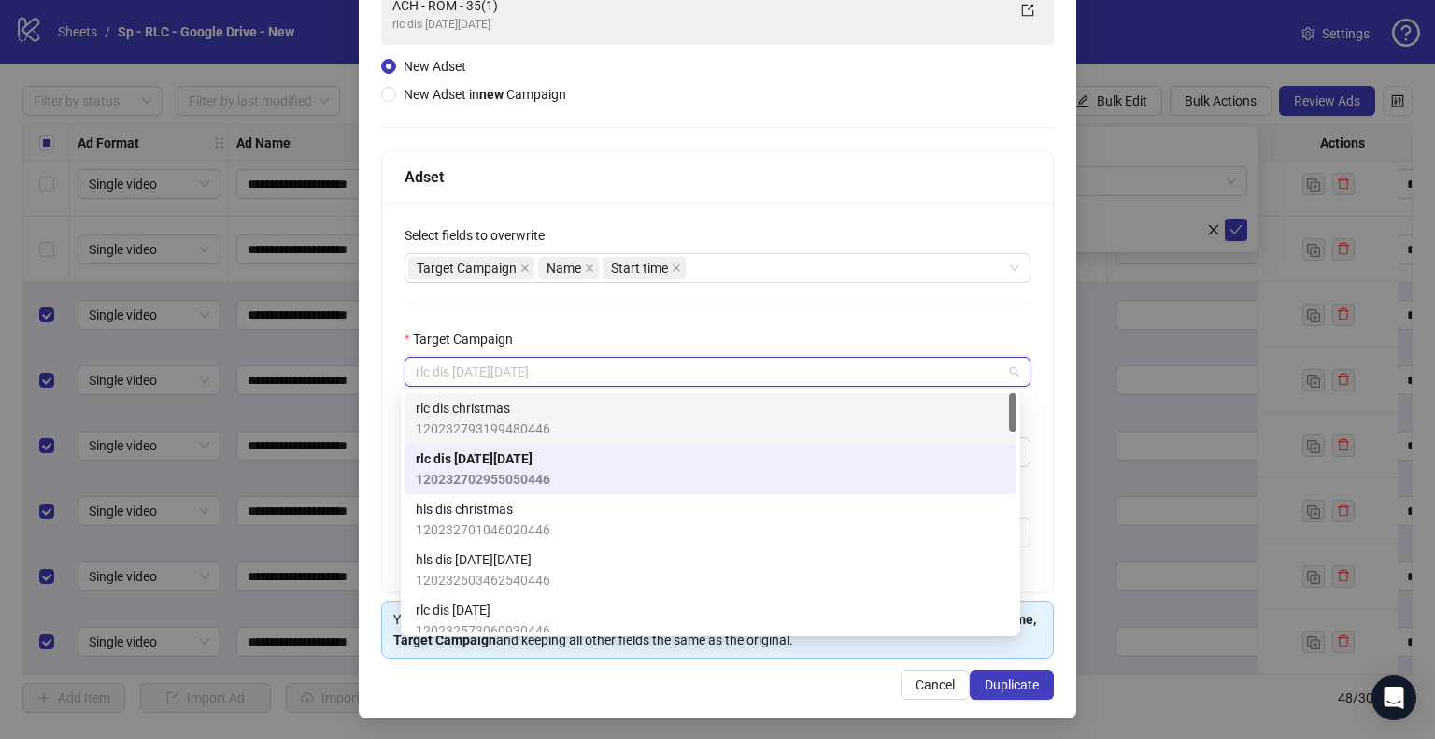
click at [528, 414] on span "rlc dis christmas" at bounding box center [483, 408] width 135 height 21
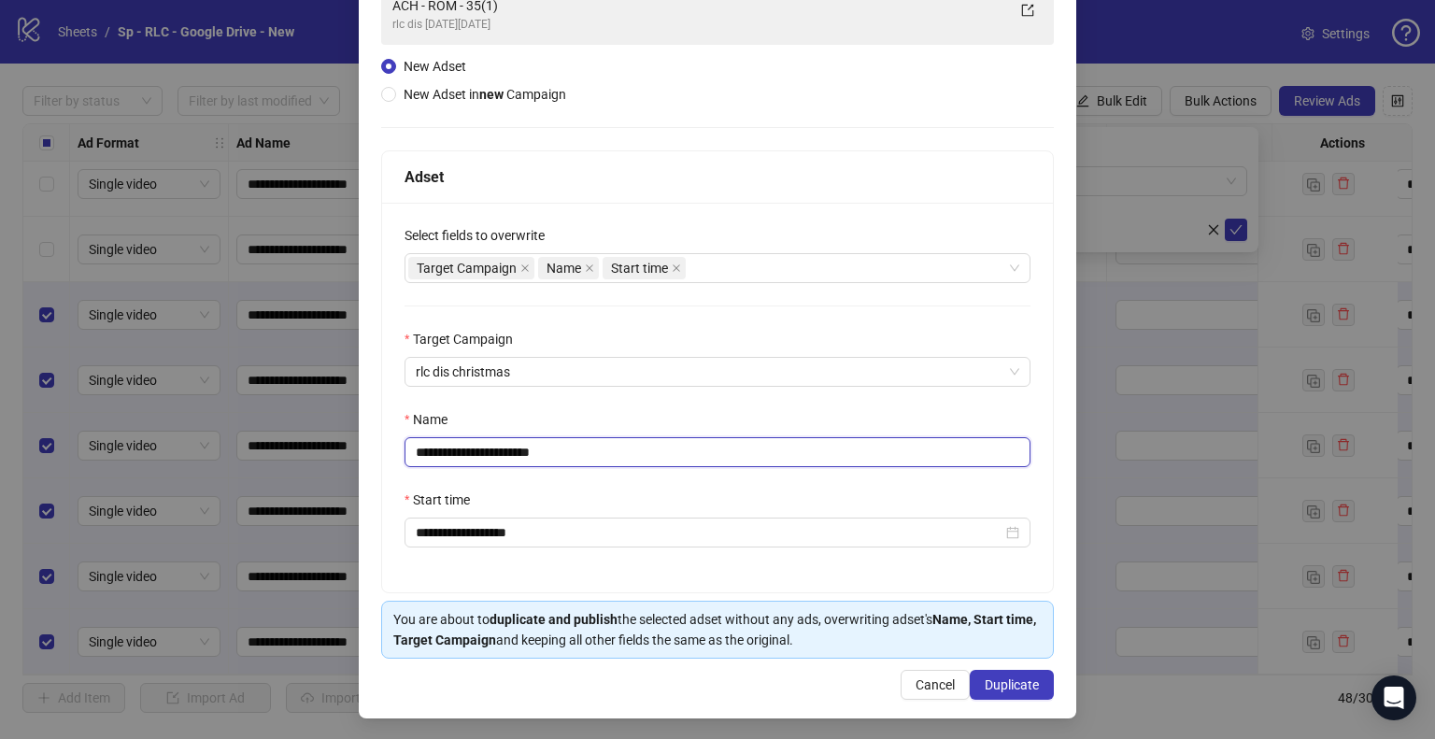
drag, startPoint x: 522, startPoint y: 452, endPoint x: 634, endPoint y: 456, distance: 112.2
click at [634, 456] on input "**********" at bounding box center [718, 452] width 626 height 30
type input "**********"
click at [989, 672] on button "Duplicate" at bounding box center [1012, 685] width 84 height 30
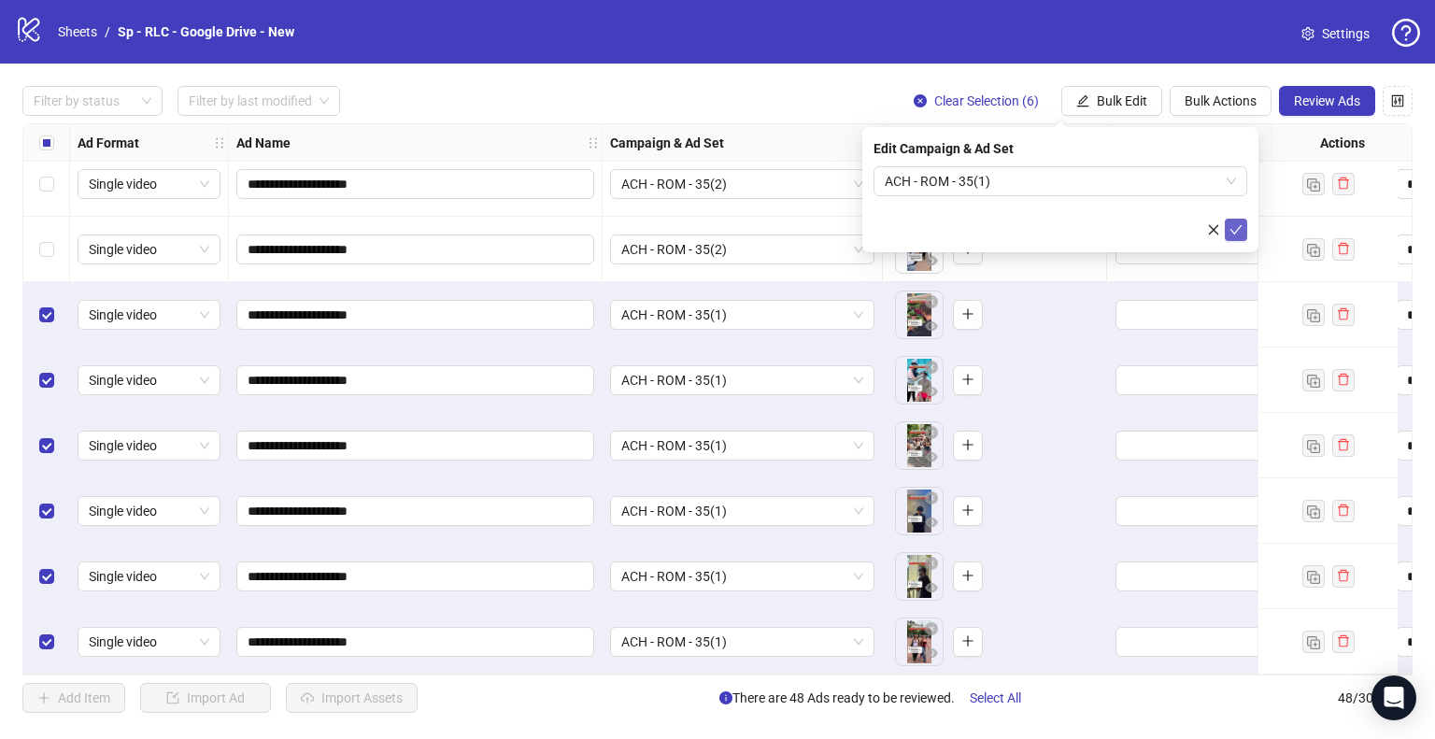
click at [1240, 236] on span "submit" at bounding box center [1236, 229] width 13 height 15
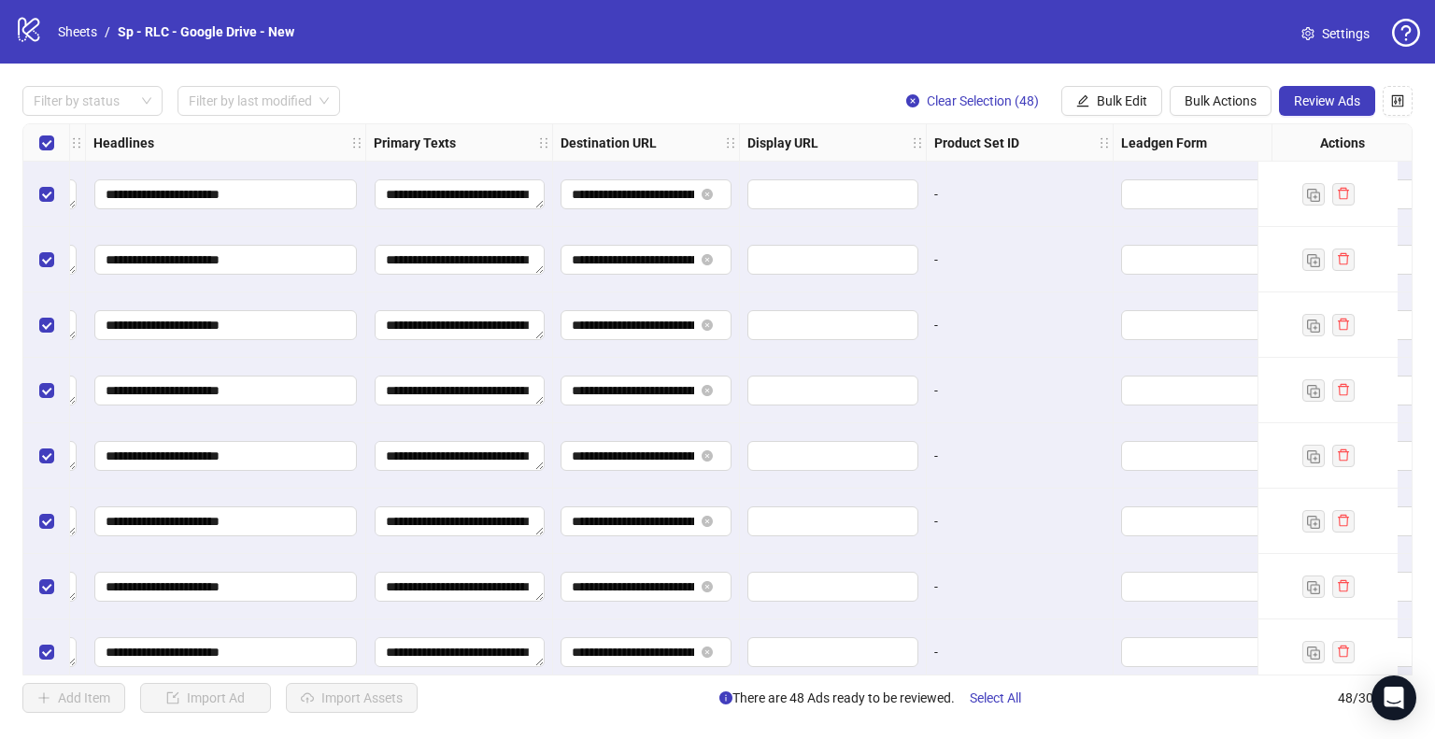
scroll to position [0, 1075]
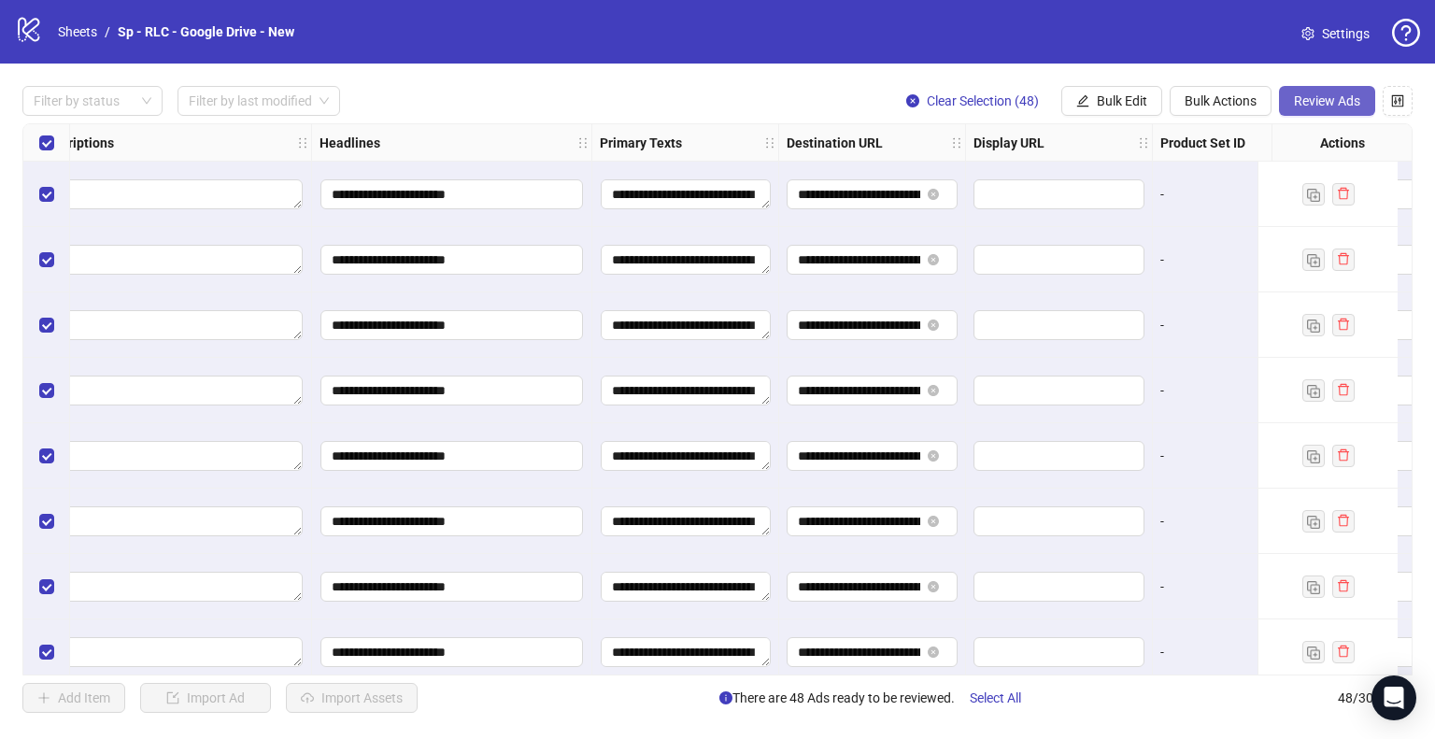
click at [1302, 107] on span "Review Ads" at bounding box center [1327, 100] width 66 height 15
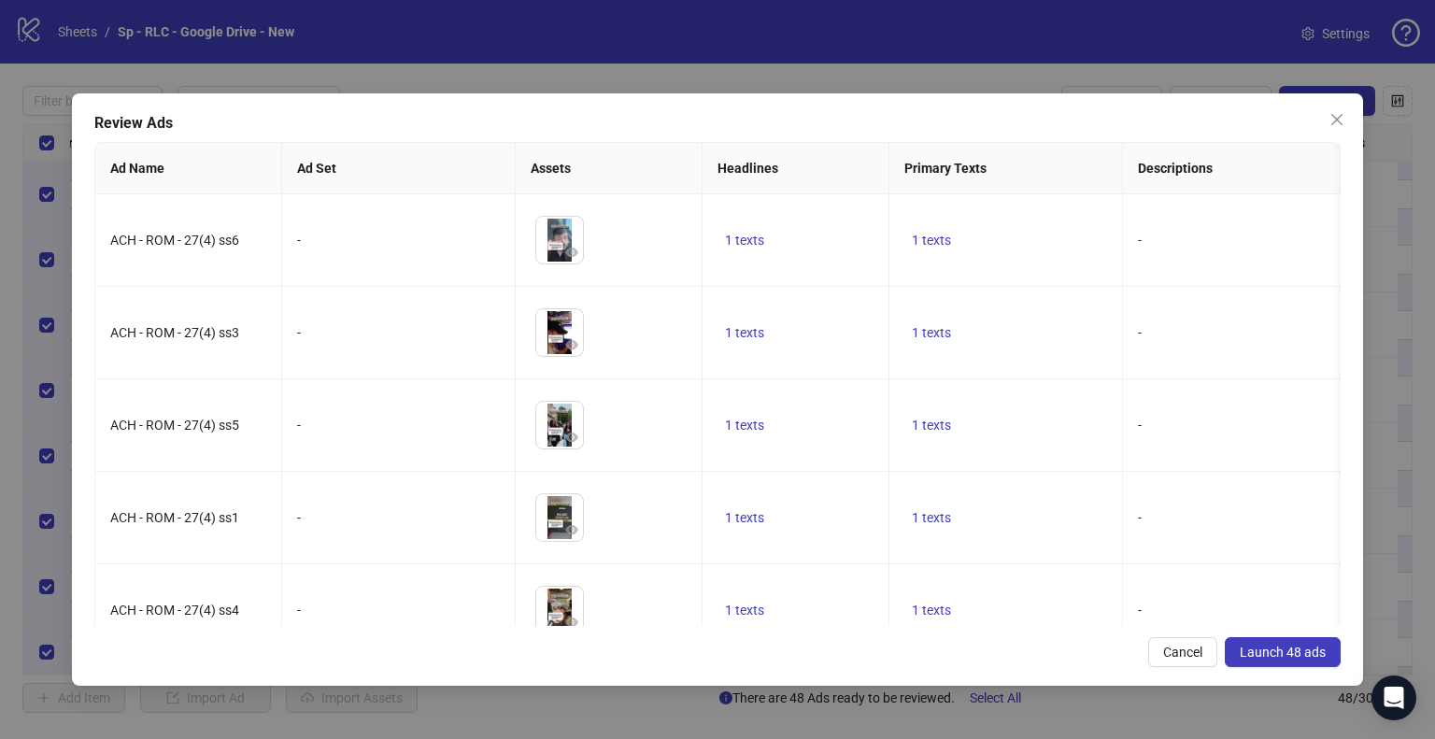
click at [1248, 657] on span "Launch 48 ads" at bounding box center [1283, 652] width 86 height 15
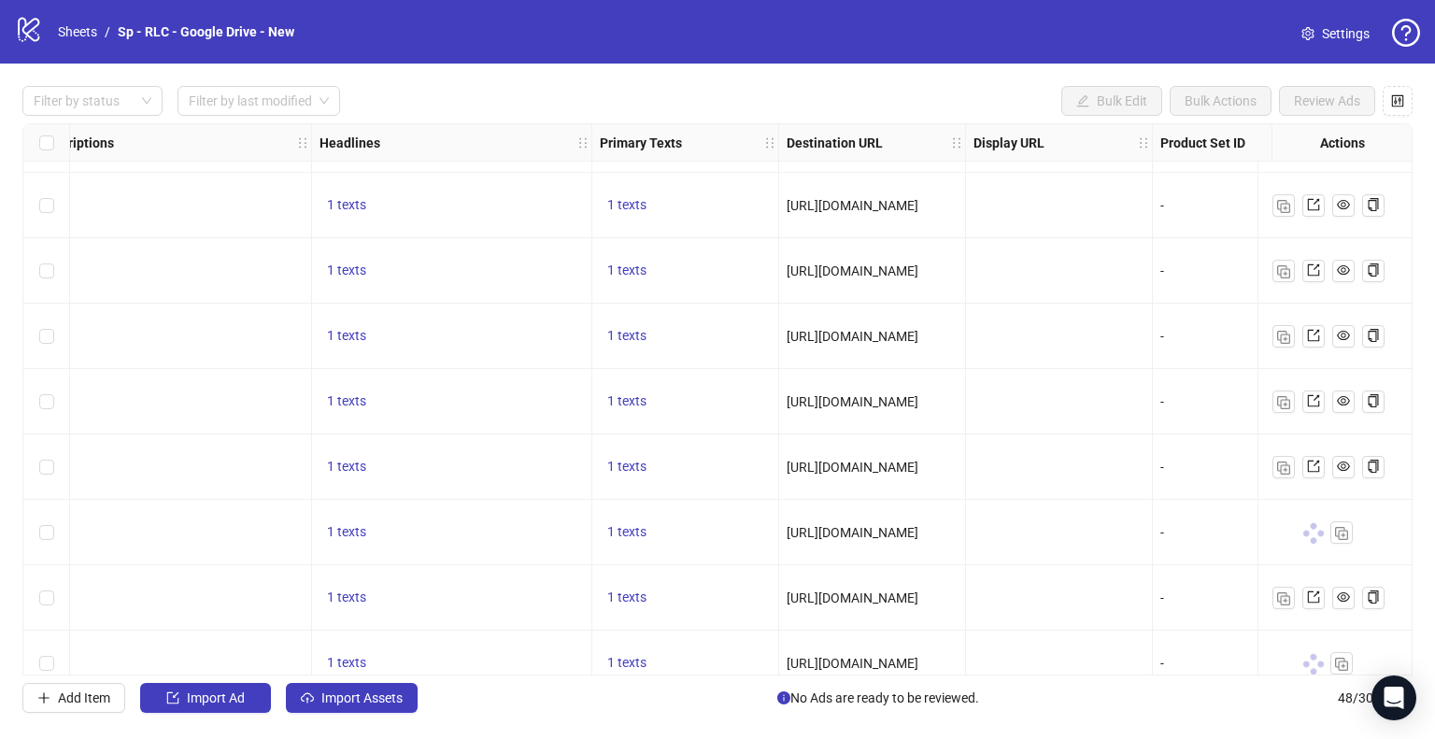
scroll to position [2633, 1075]
